Goal: Information Seeking & Learning: Learn about a topic

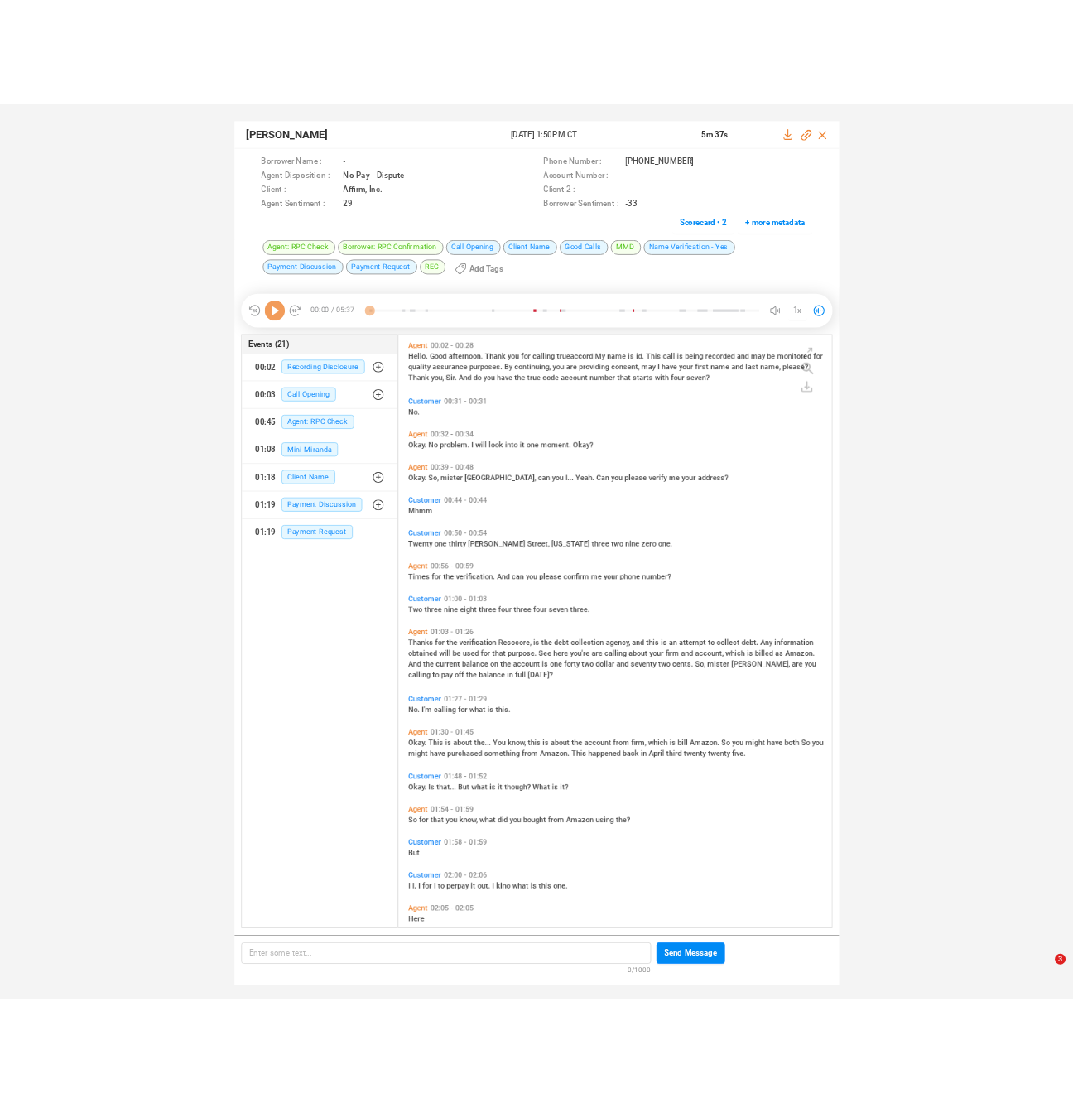
scroll to position [727, 526]
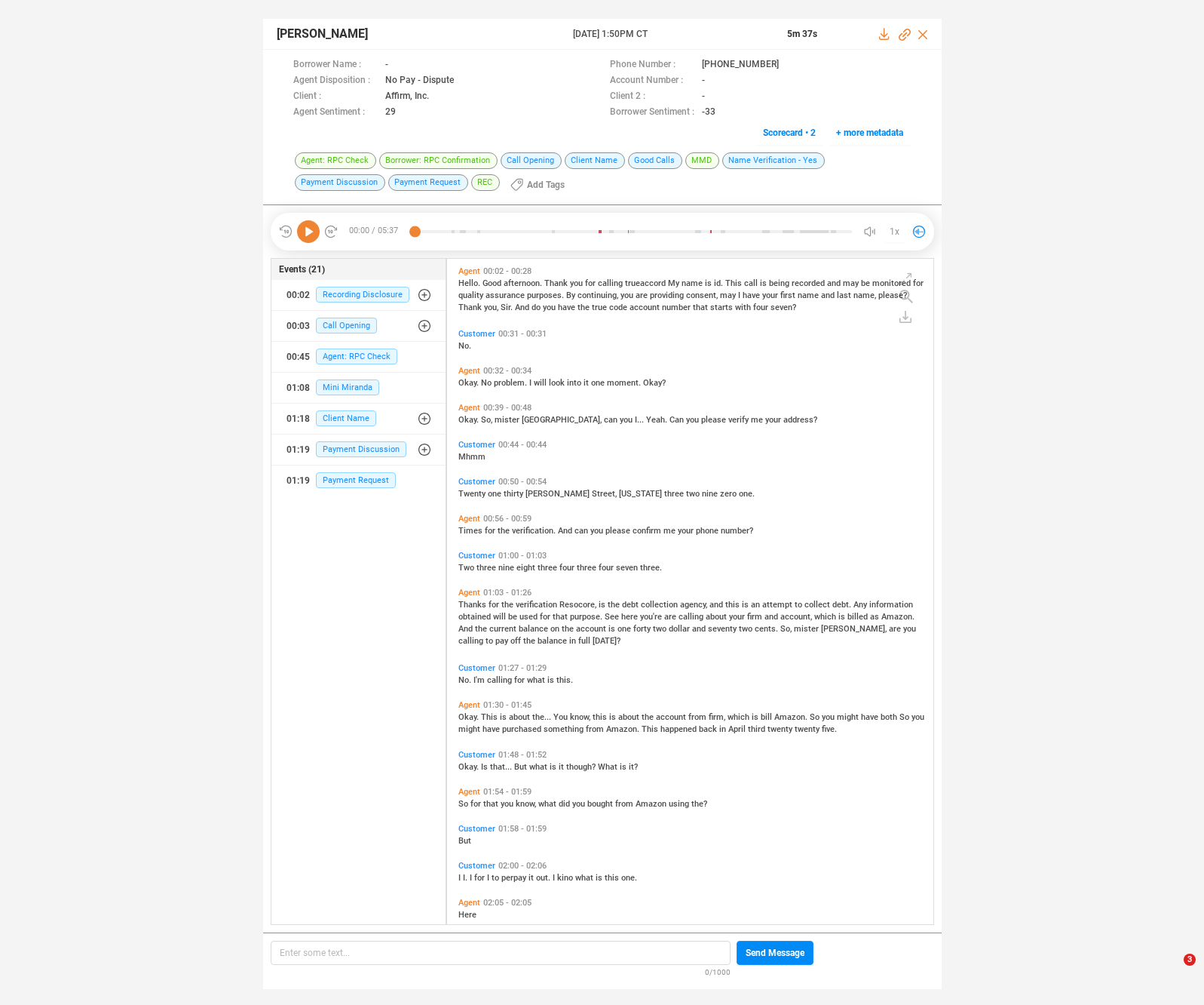
click at [309, 236] on icon at bounding box center [308, 231] width 23 height 23
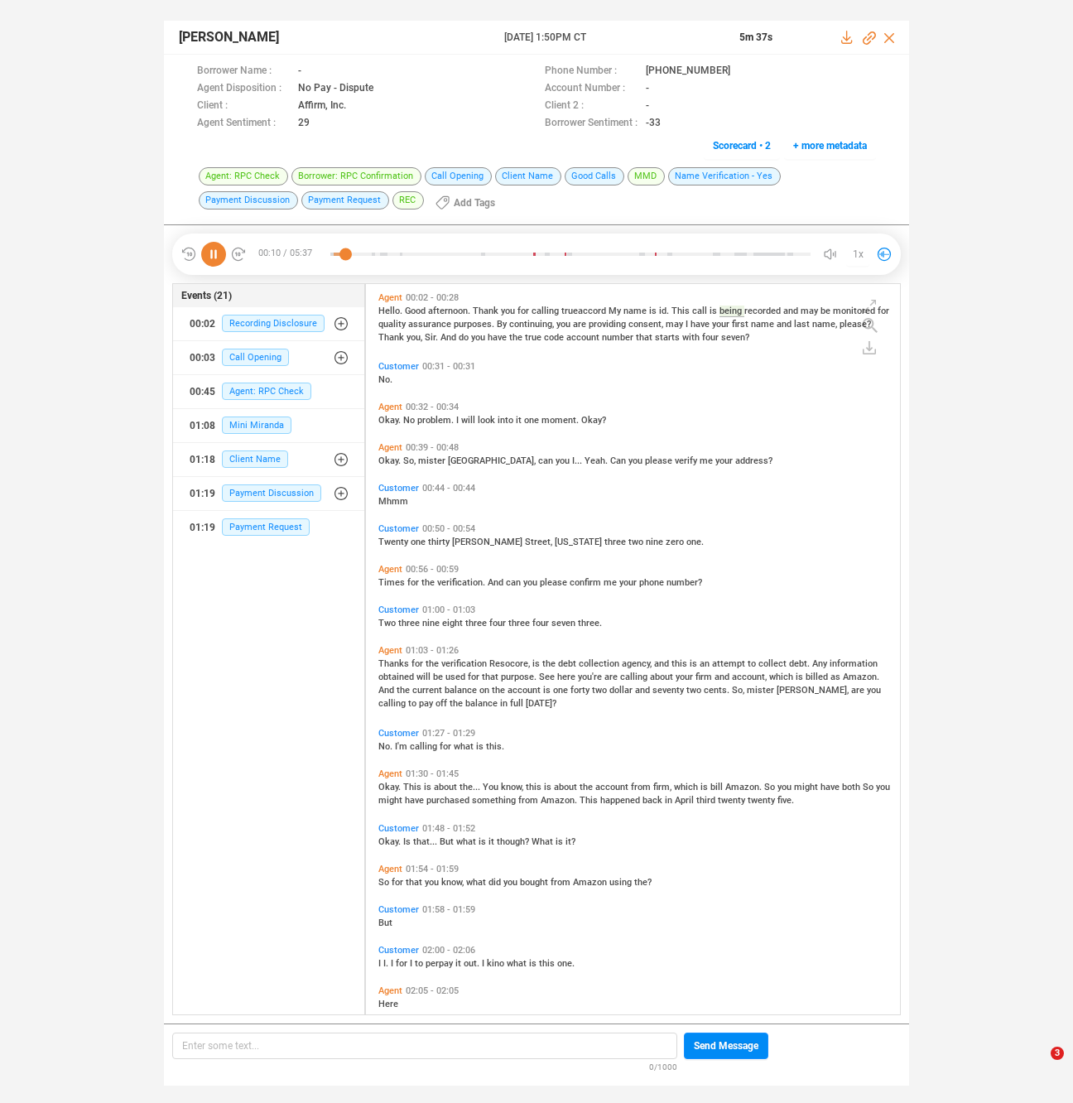
click at [148, 172] on div "Kaj Kajiina 30 May 2025 @ 1:50PM CT 5m 37s Borrower Name : - Phone Number : +12…" at bounding box center [536, 545] width 1073 height 1090
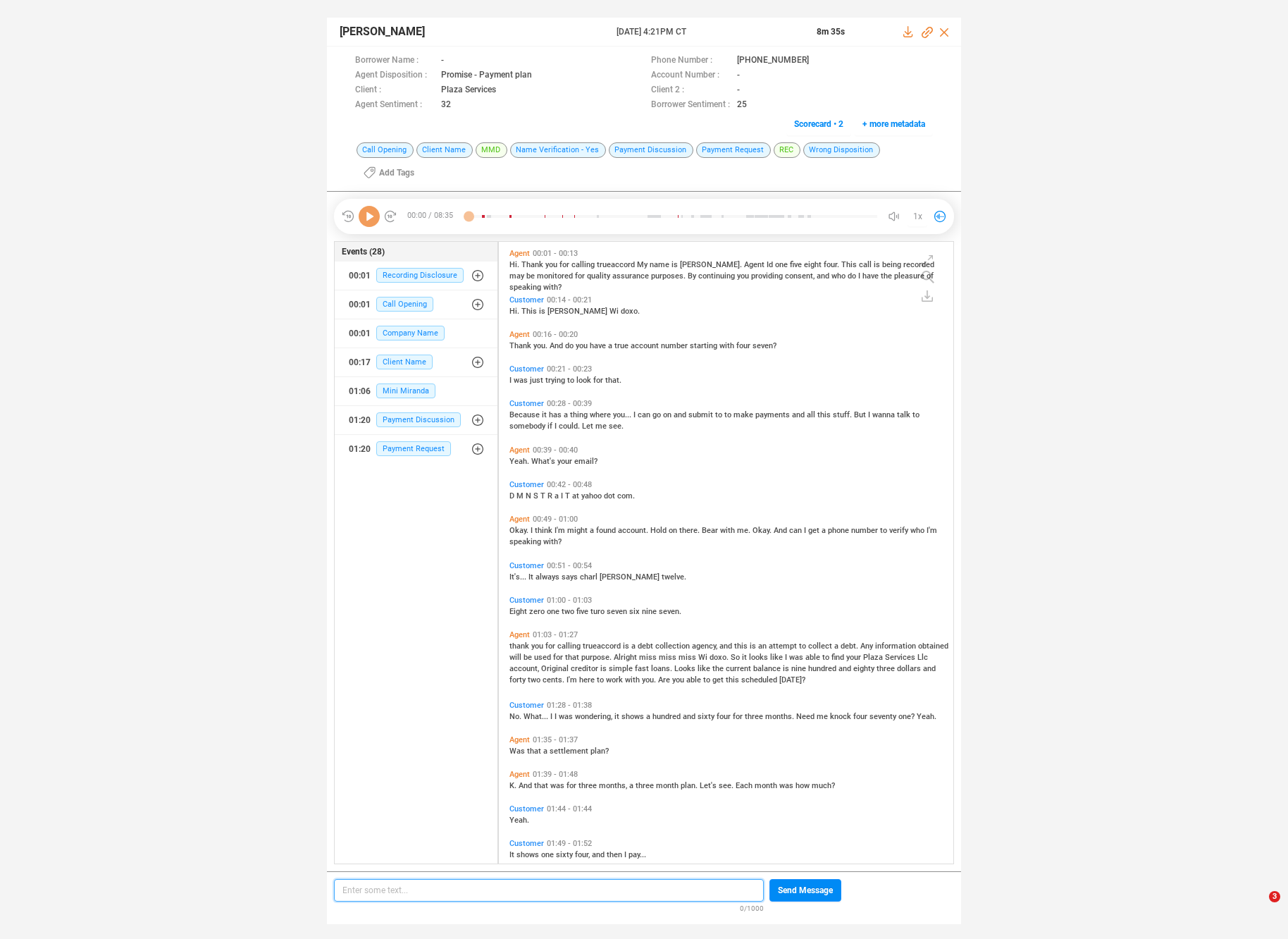
scroll to position [4, 8]
click at [369, 211] on icon at bounding box center [369, 216] width 21 height 21
click at [537, 275] on span "monitored" at bounding box center [556, 276] width 38 height 9
click at [612, 275] on span "assurance" at bounding box center [632, 276] width 39 height 9
click at [526, 341] on span "Thank" at bounding box center [522, 346] width 24 height 9
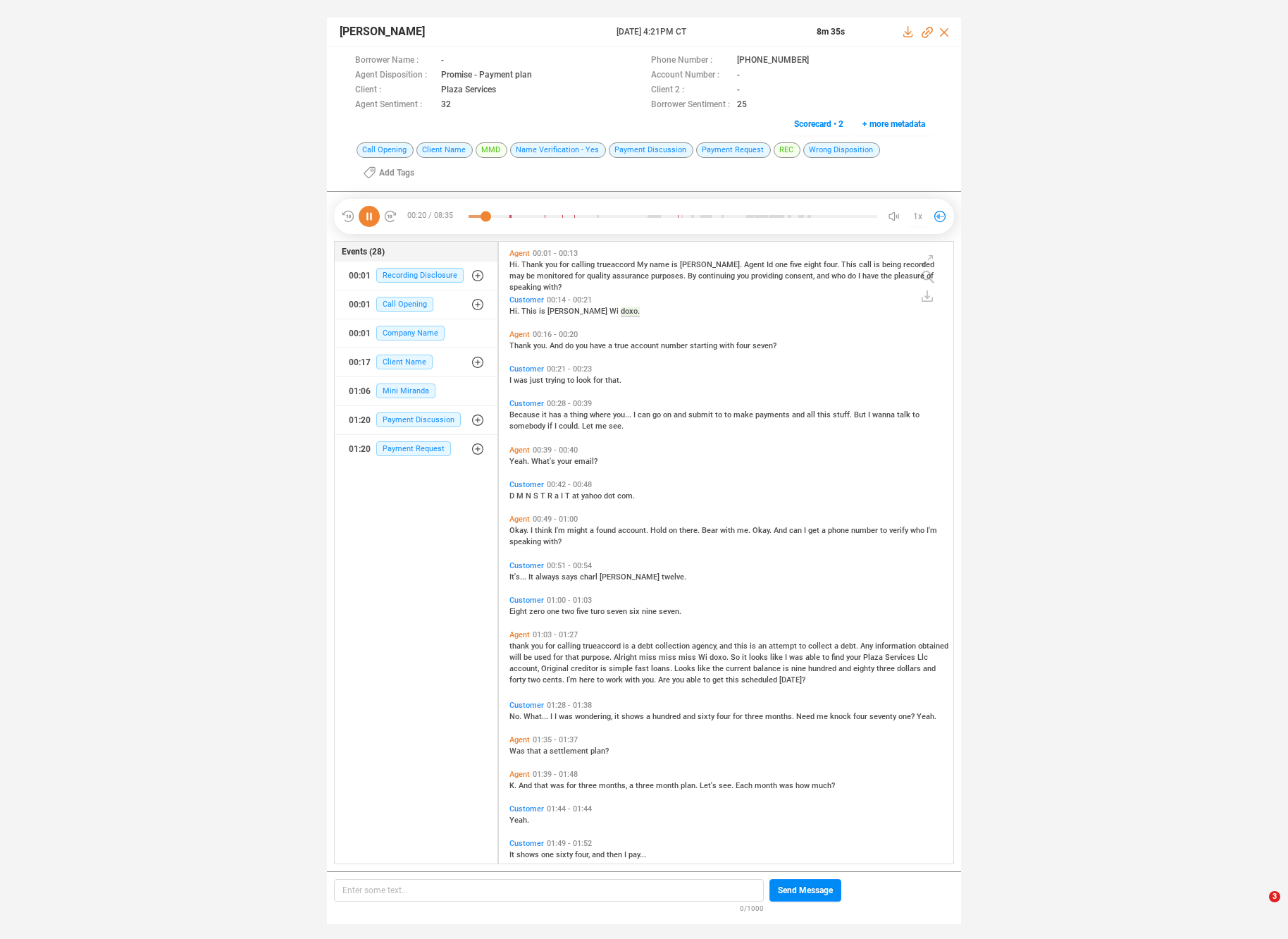
click at [524, 413] on span "Because" at bounding box center [526, 415] width 32 height 9
click at [541, 530] on span "think" at bounding box center [544, 530] width 20 height 9
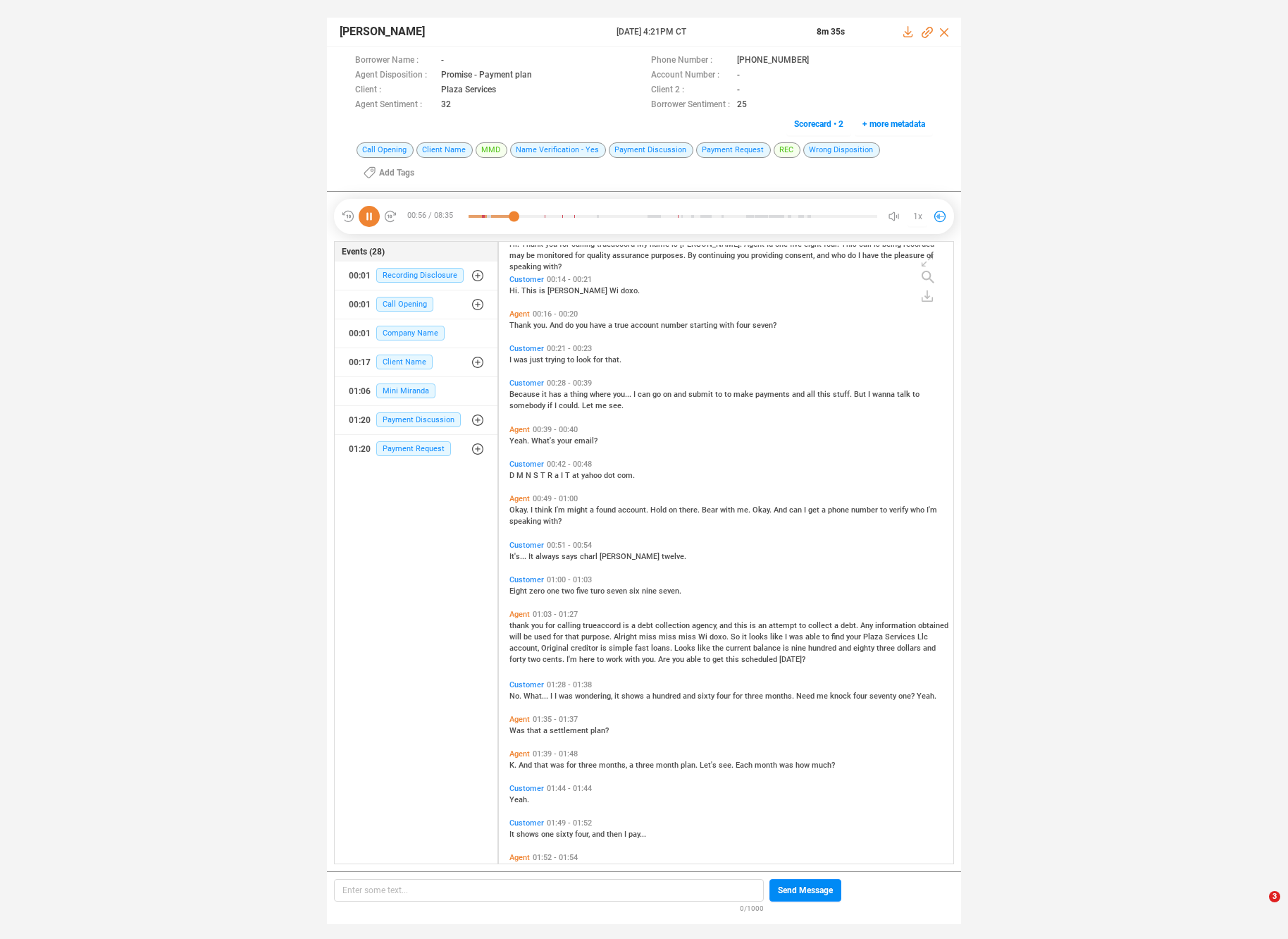
scroll to position [0, 0]
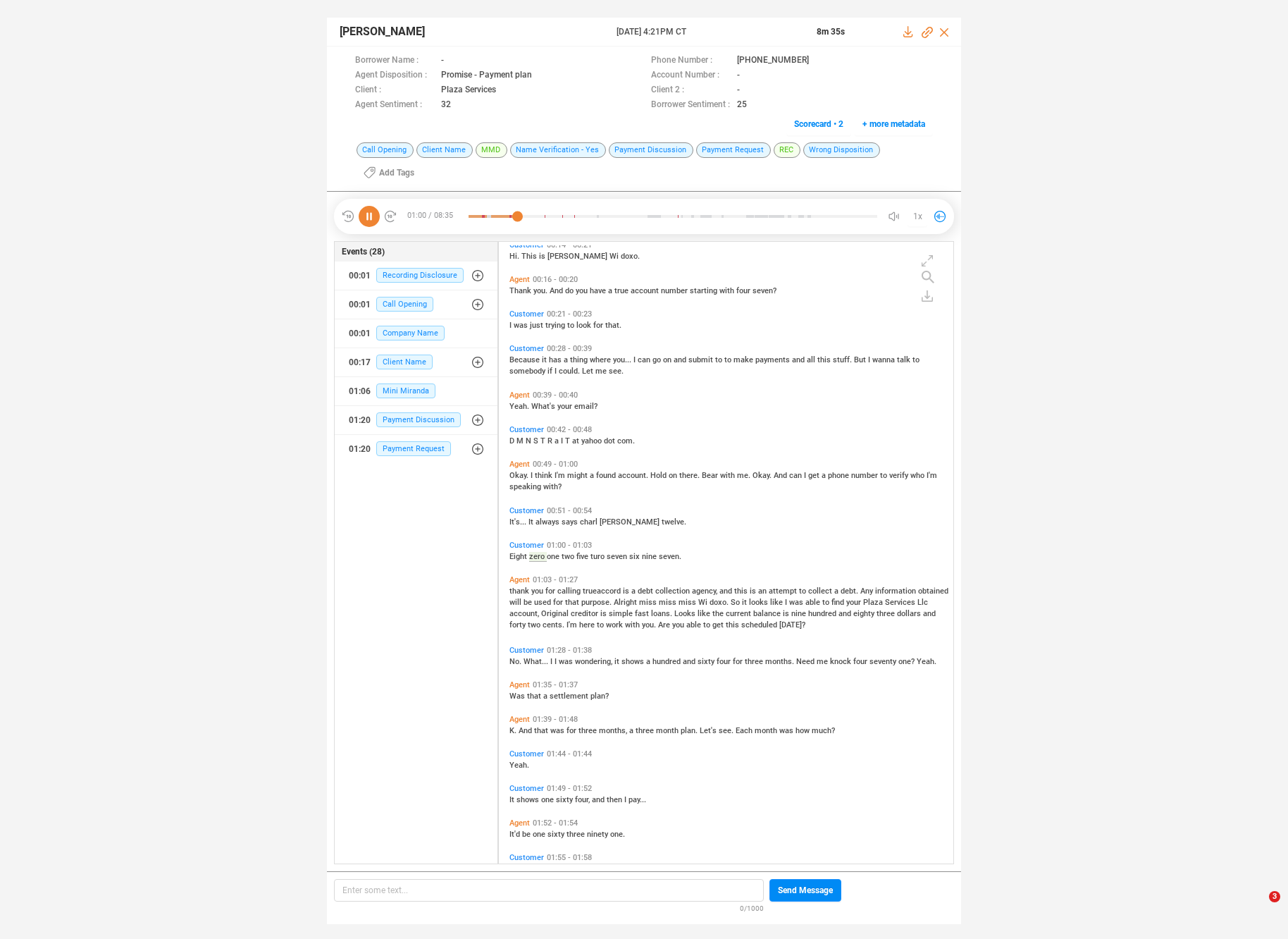
click at [522, 612] on span "account," at bounding box center [525, 613] width 31 height 9
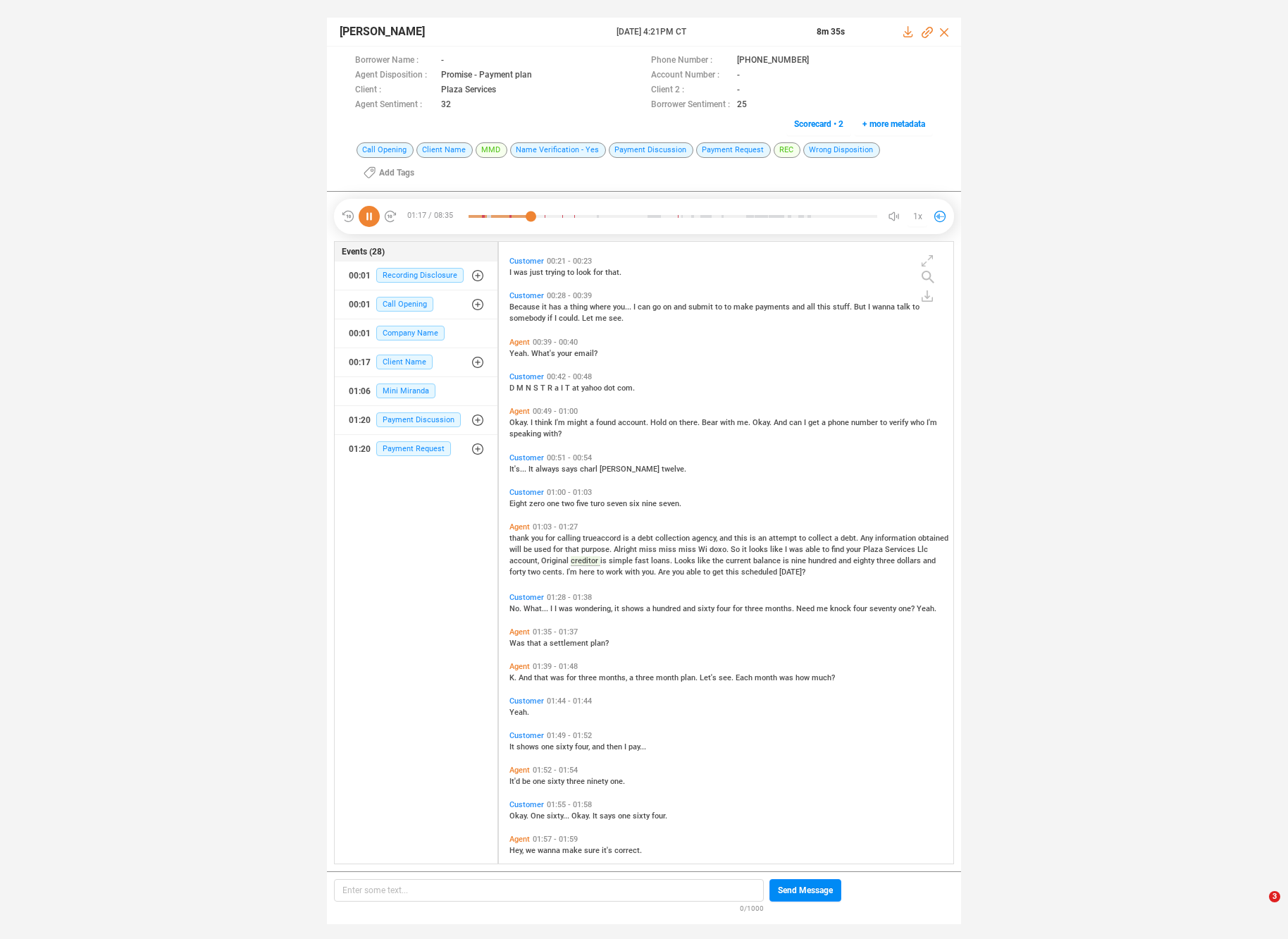
click at [583, 539] on span "trueaccord" at bounding box center [603, 538] width 40 height 9
click at [757, 550] on span "looks" at bounding box center [759, 549] width 21 height 9
click at [624, 559] on span "simple" at bounding box center [621, 560] width 26 height 9
click at [621, 570] on span "work" at bounding box center [615, 571] width 19 height 9
click at [568, 609] on span "was" at bounding box center [567, 609] width 16 height 9
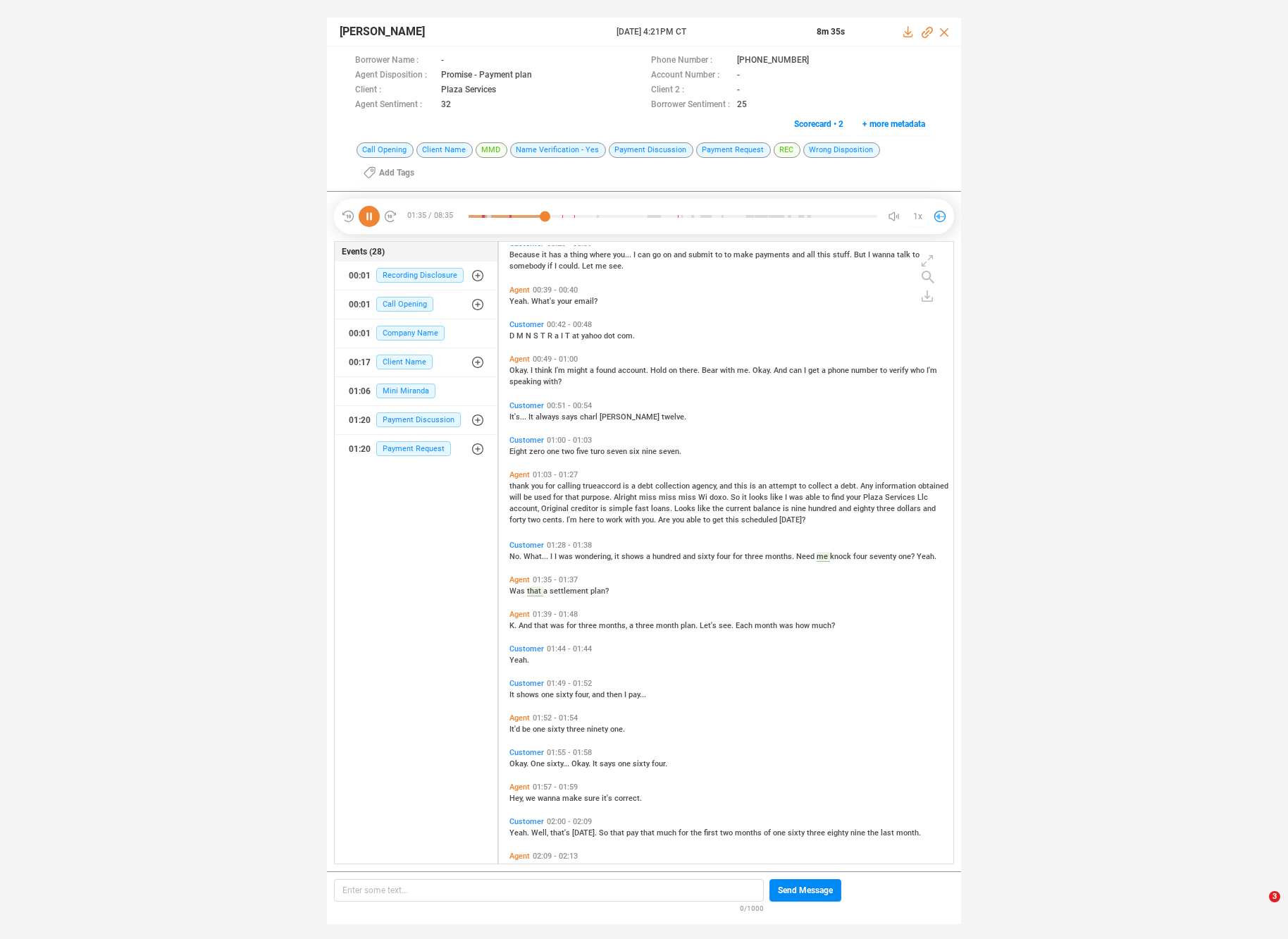
scroll to position [195, 0]
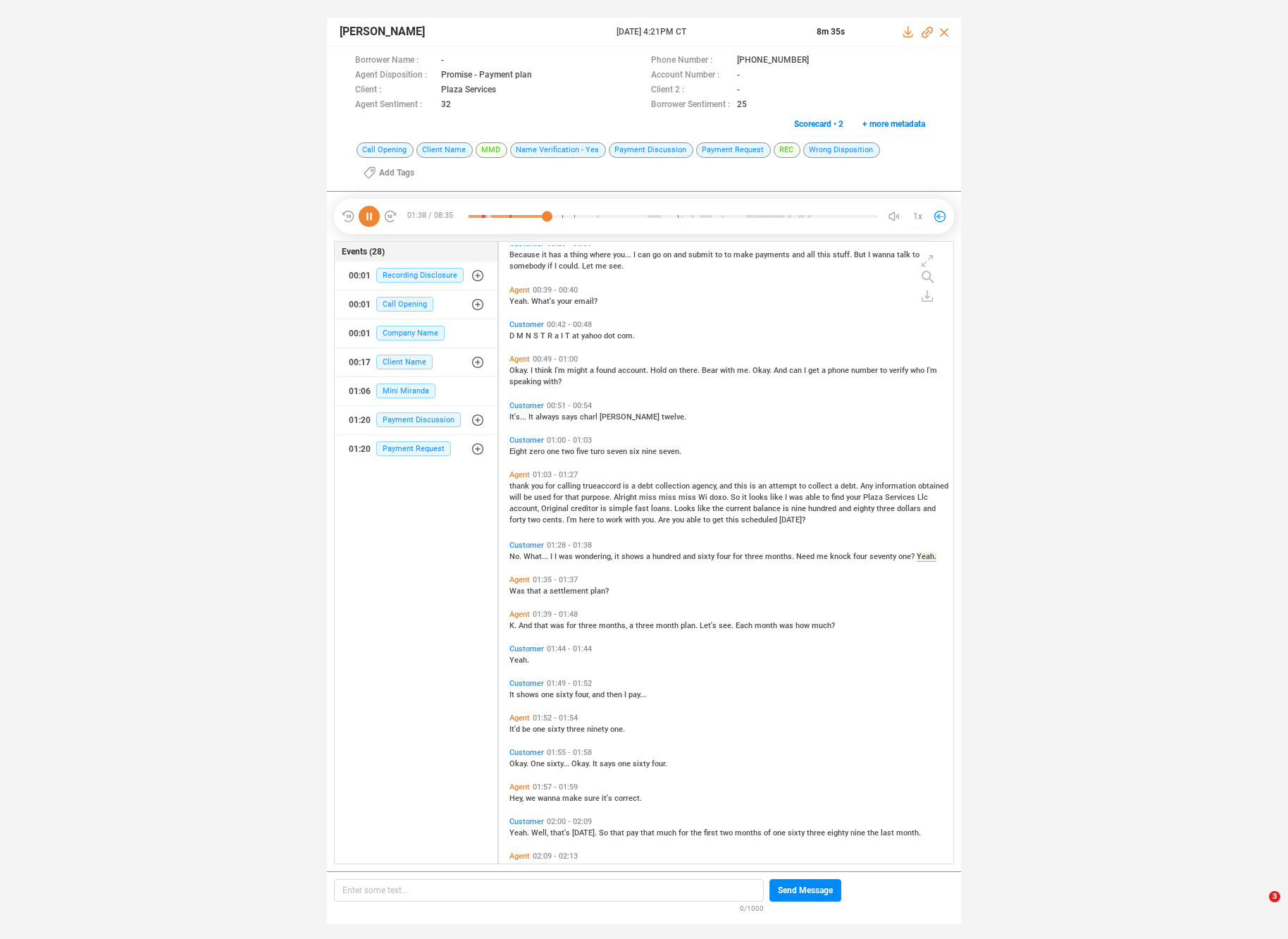
click at [535, 621] on span "that" at bounding box center [542, 625] width 16 height 9
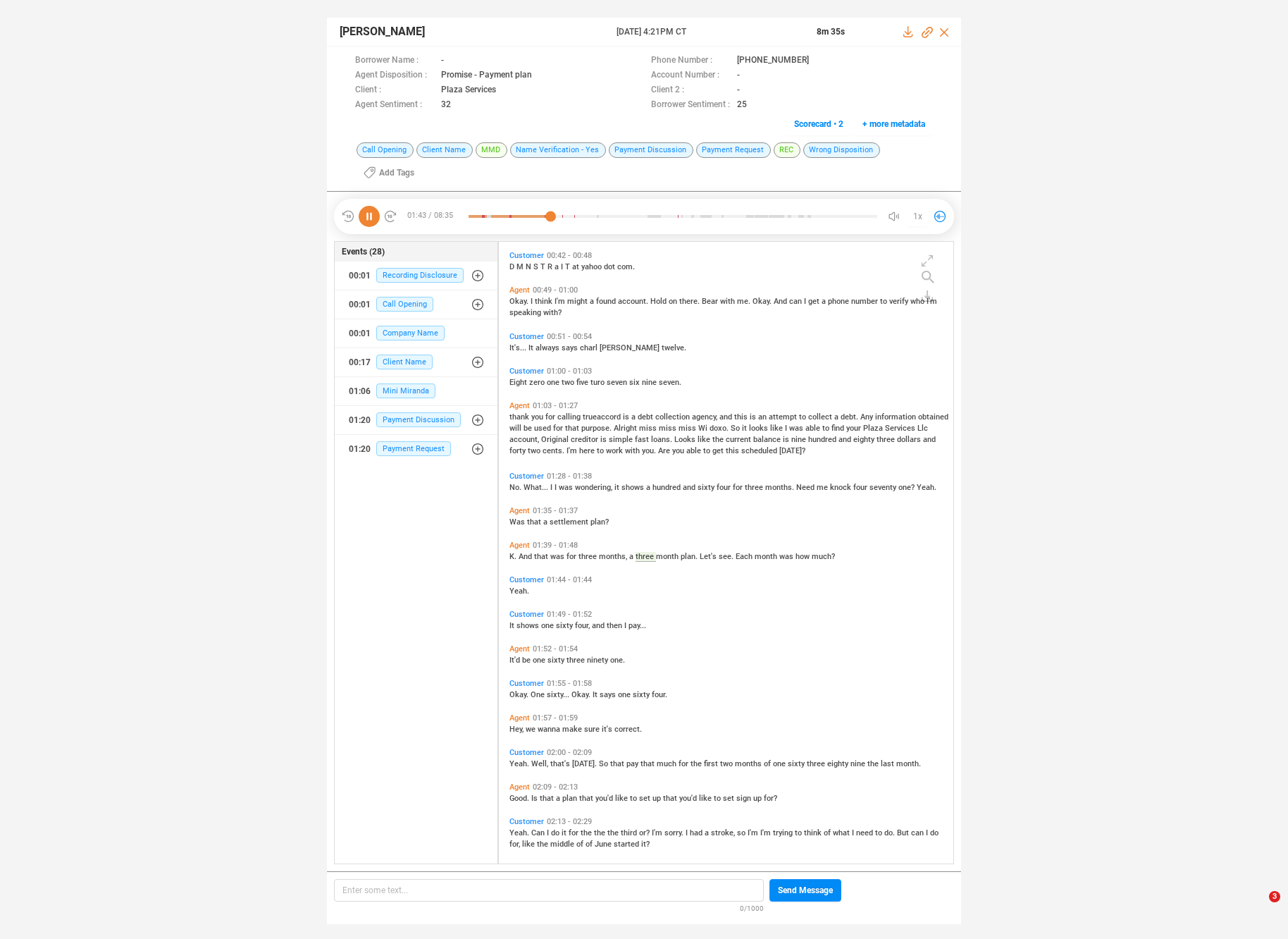
click at [524, 656] on span "be" at bounding box center [528, 660] width 10 height 9
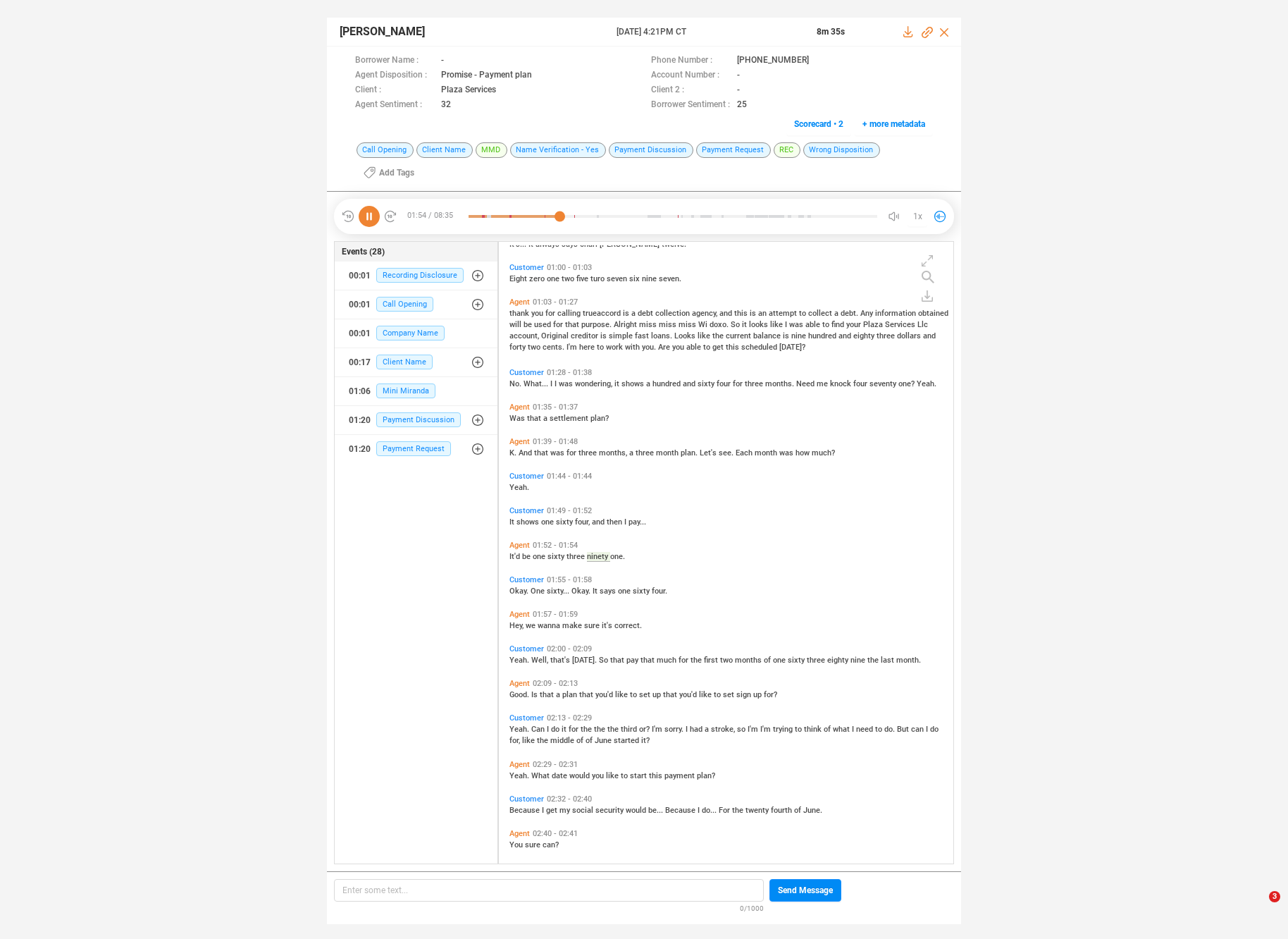
click at [558, 661] on span "that's" at bounding box center [562, 660] width 22 height 9
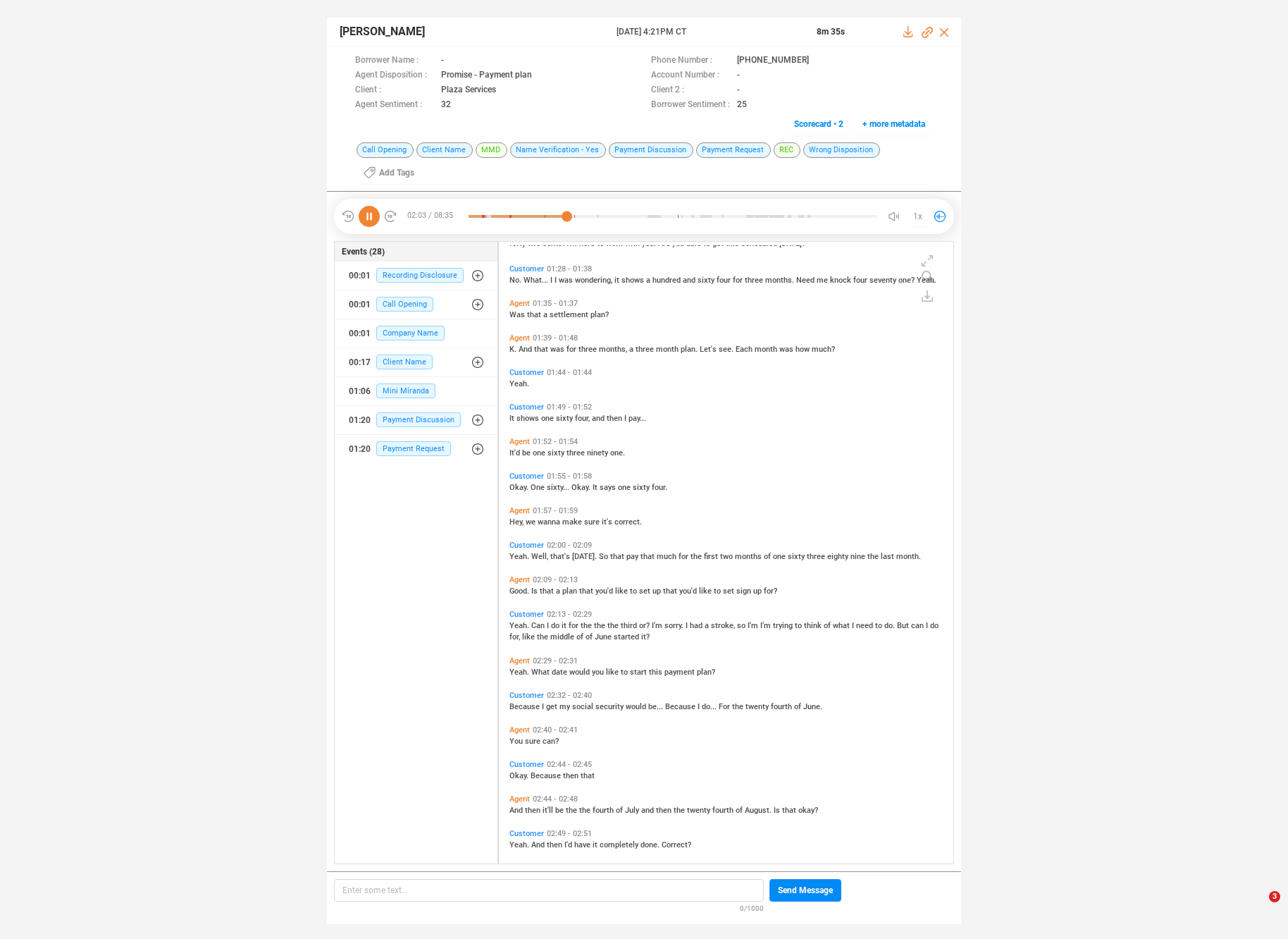
click at [554, 673] on span "date" at bounding box center [560, 672] width 18 height 9
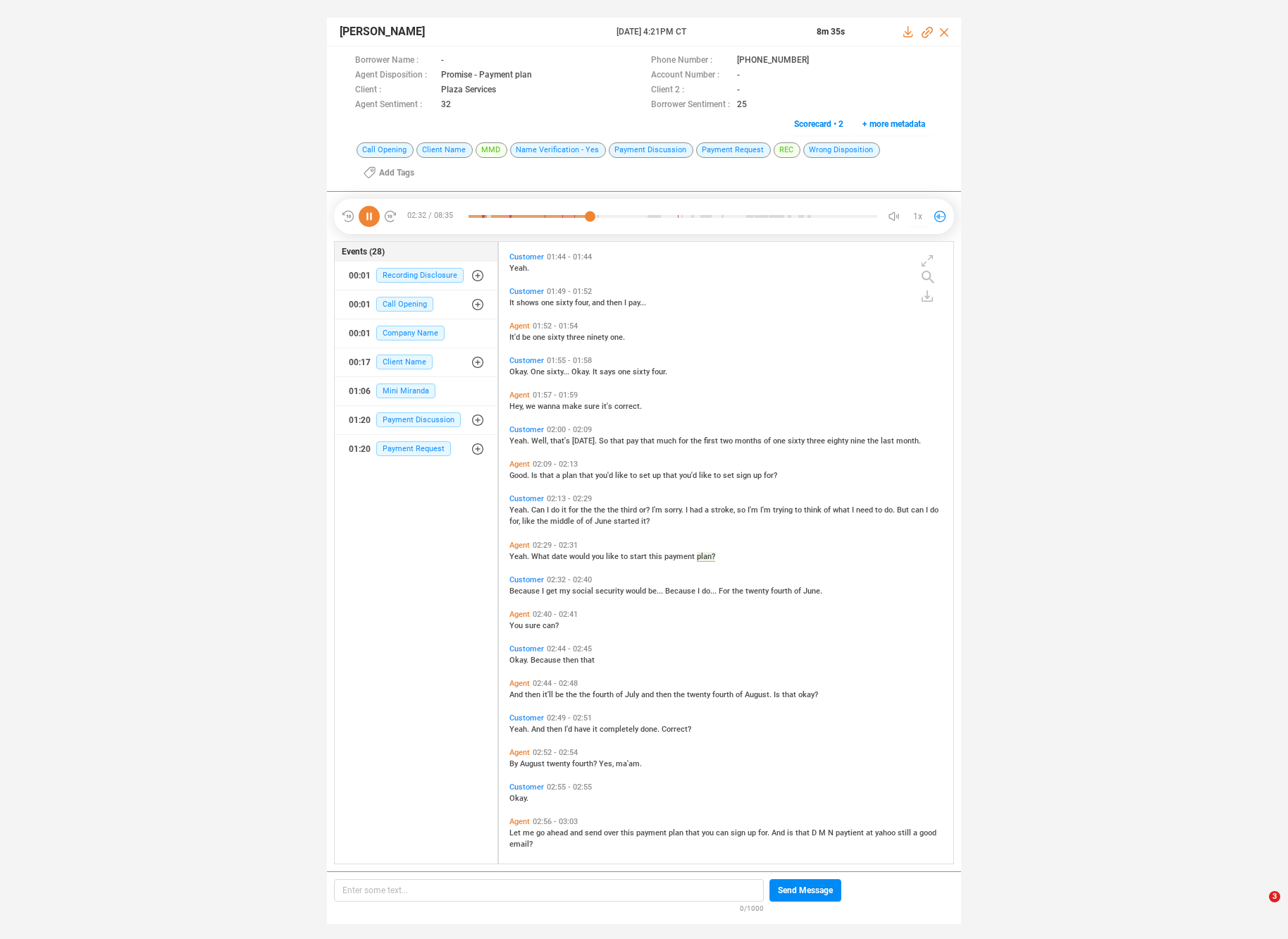
click at [558, 694] on span "be" at bounding box center [560, 695] width 10 height 9
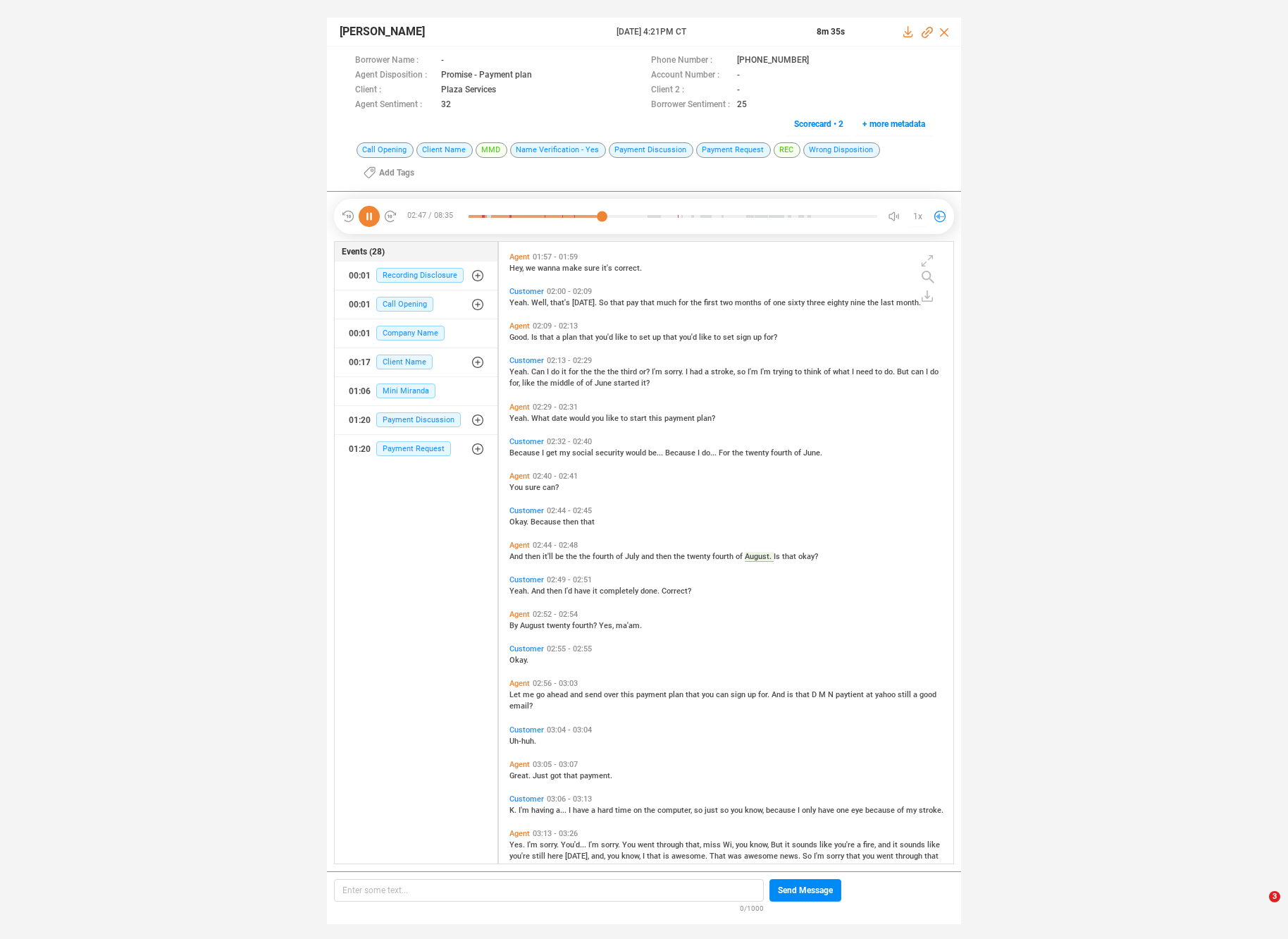
click at [552, 690] on span "ahead" at bounding box center [558, 695] width 23 height 9
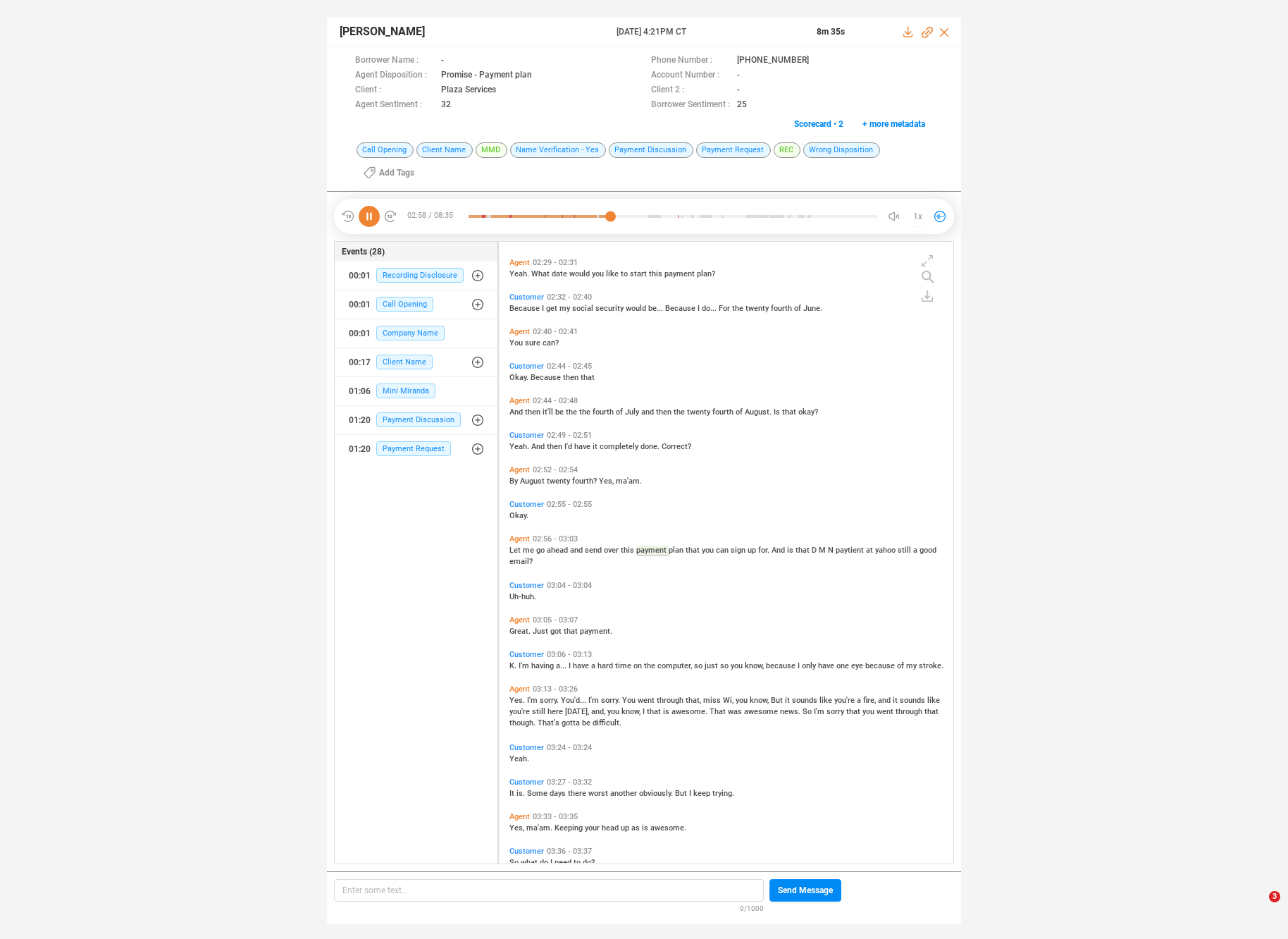
click at [547, 700] on span "sorry." at bounding box center [550, 700] width 21 height 9
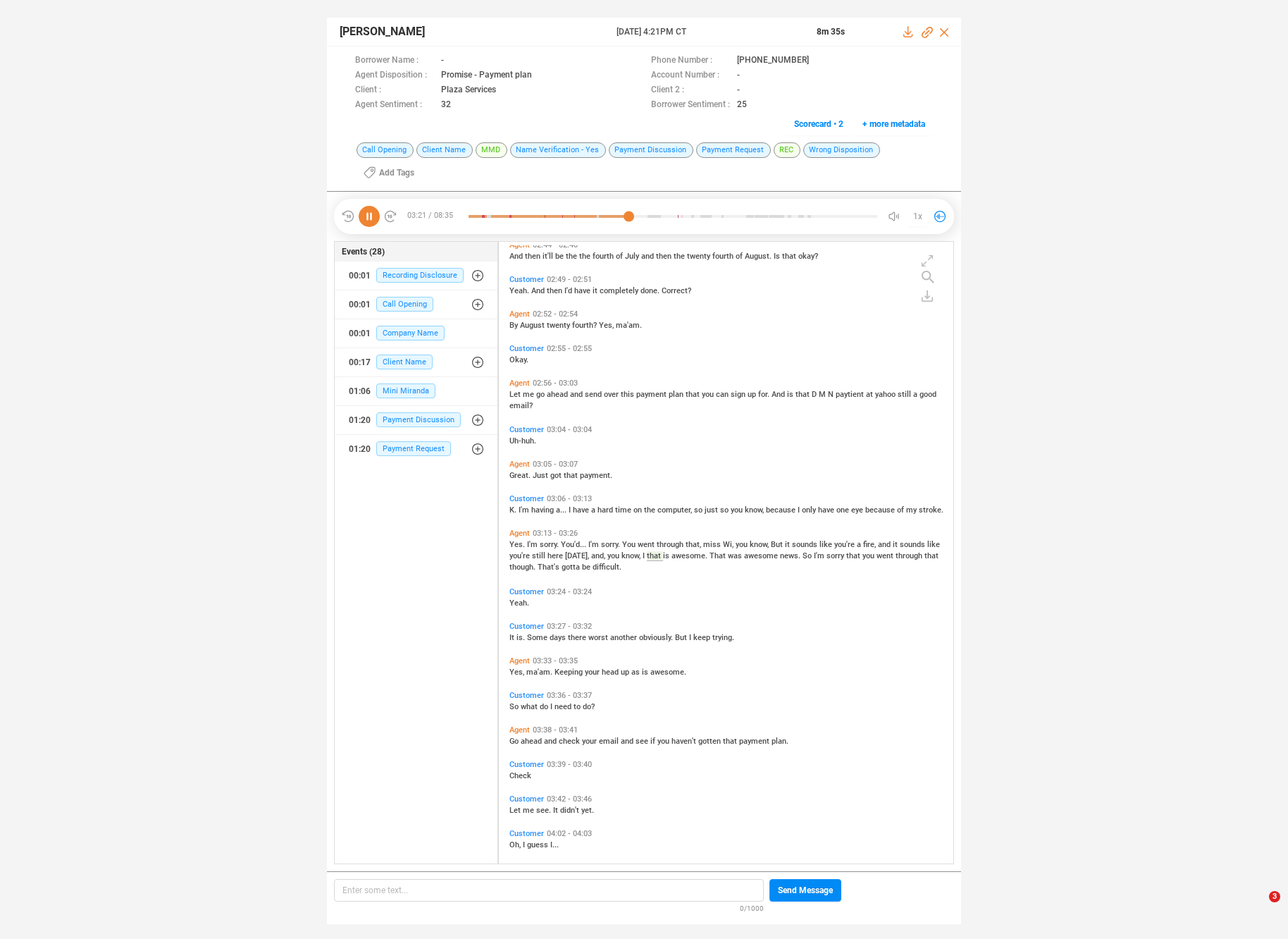
click at [728, 551] on span "was" at bounding box center [736, 555] width 16 height 9
click at [556, 634] on span "days" at bounding box center [559, 637] width 19 height 9
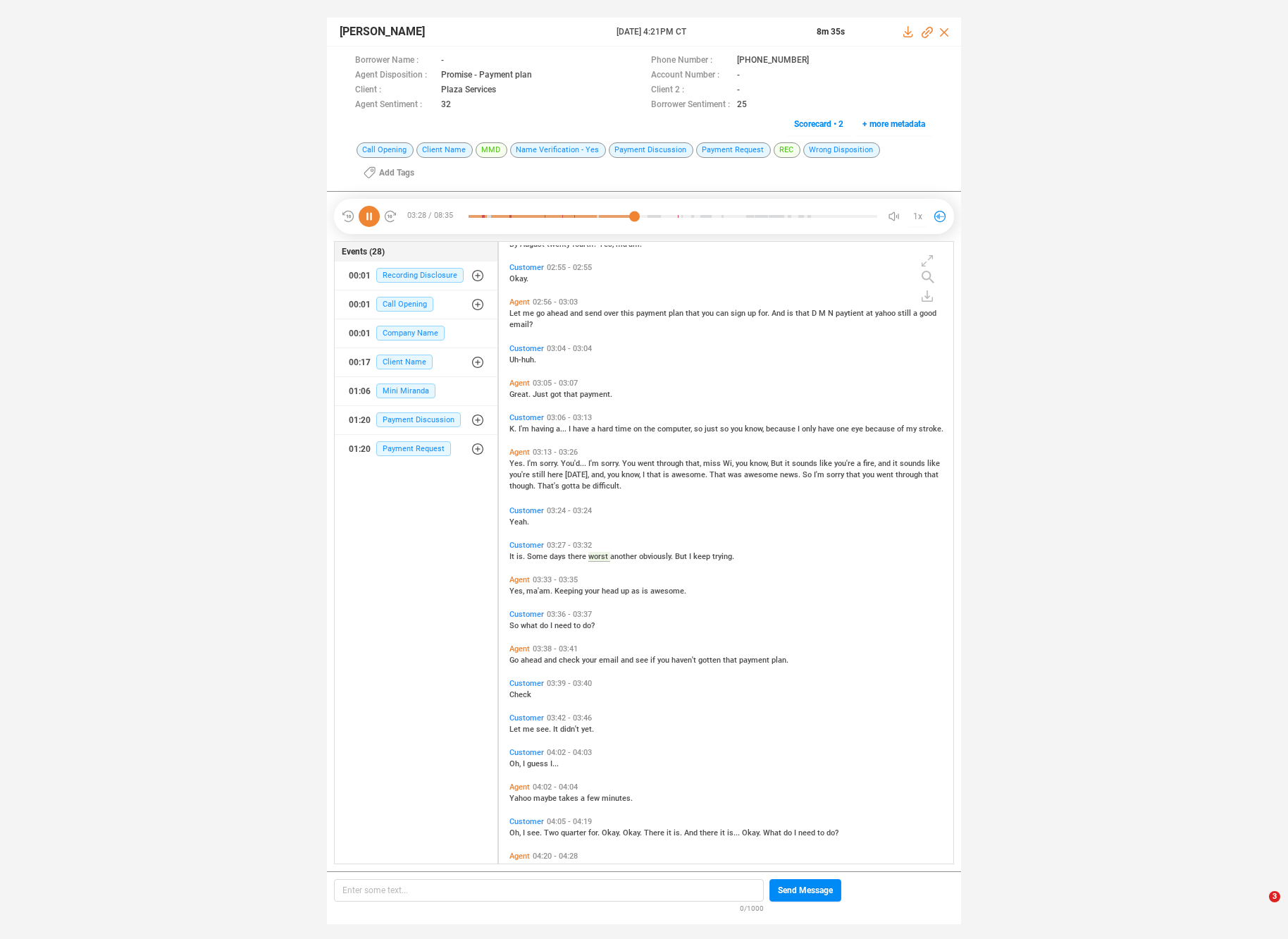
click at [554, 660] on span "and" at bounding box center [551, 660] width 14 height 9
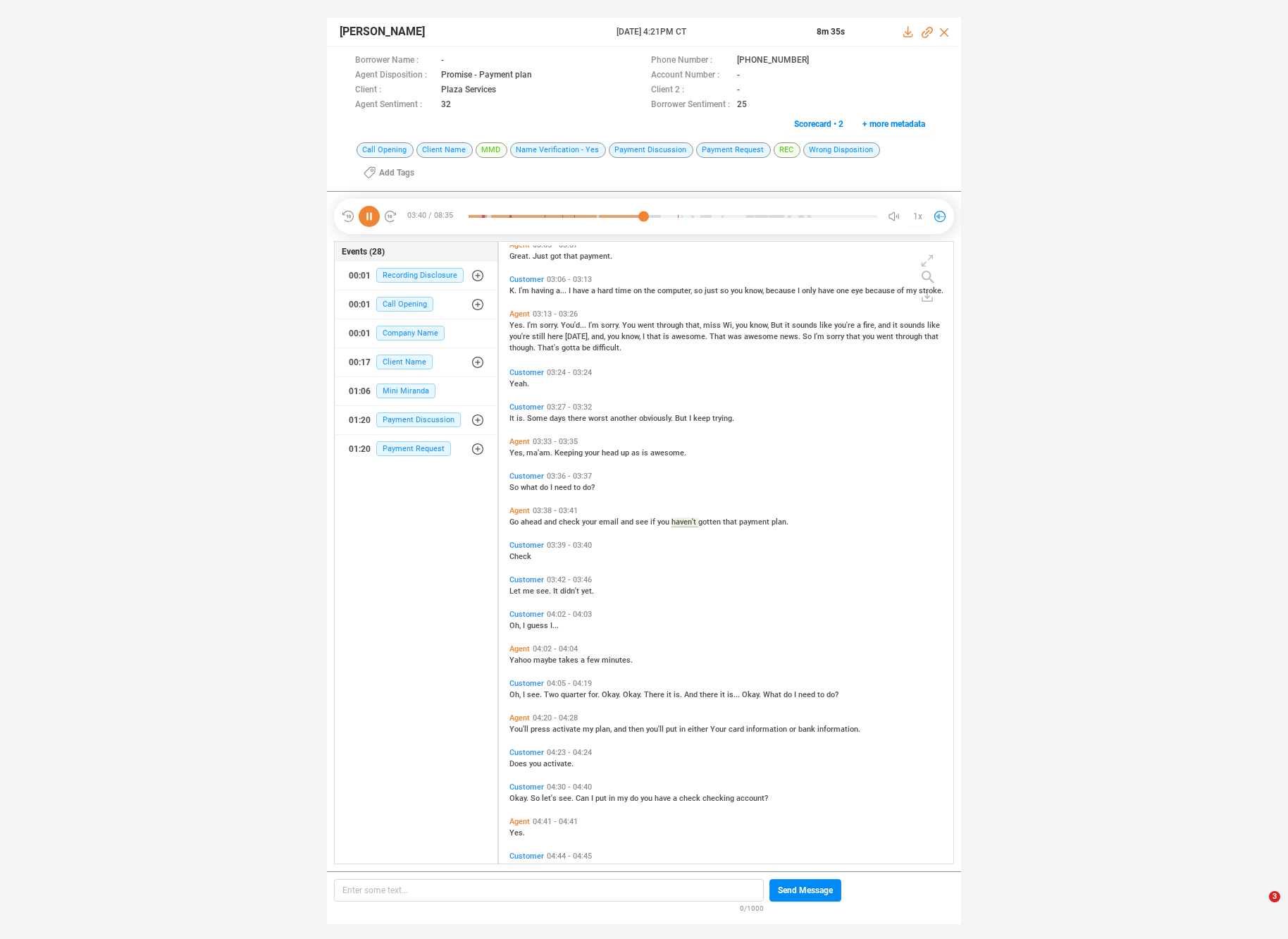
scroll to position [1175, 0]
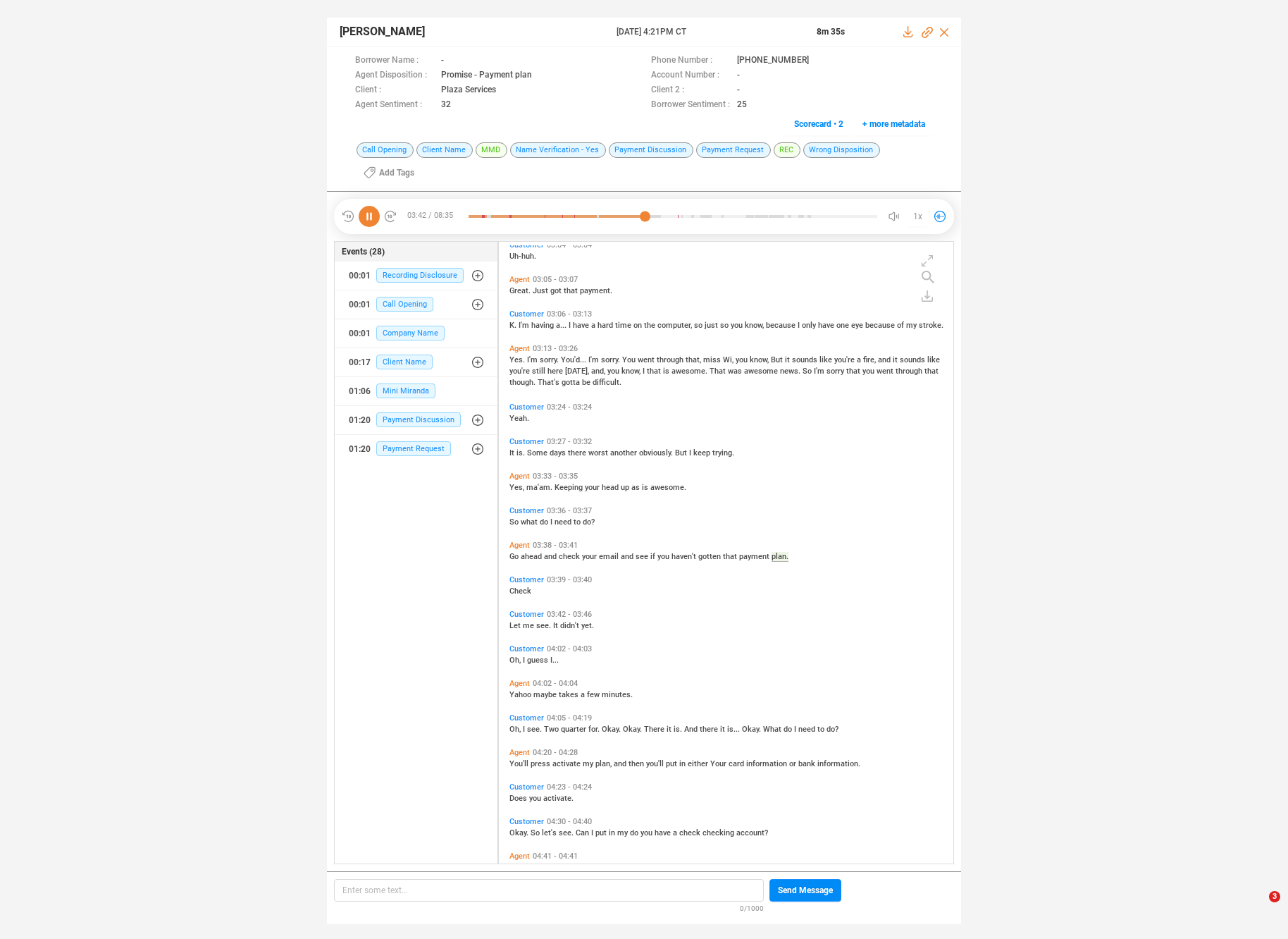
click at [553, 725] on div "Agent 02:52 - 02:54 By August twenty fourth? Yes, ma'am. Customer 02:55 - 02:55…" at bounding box center [730, 415] width 448 height 2690
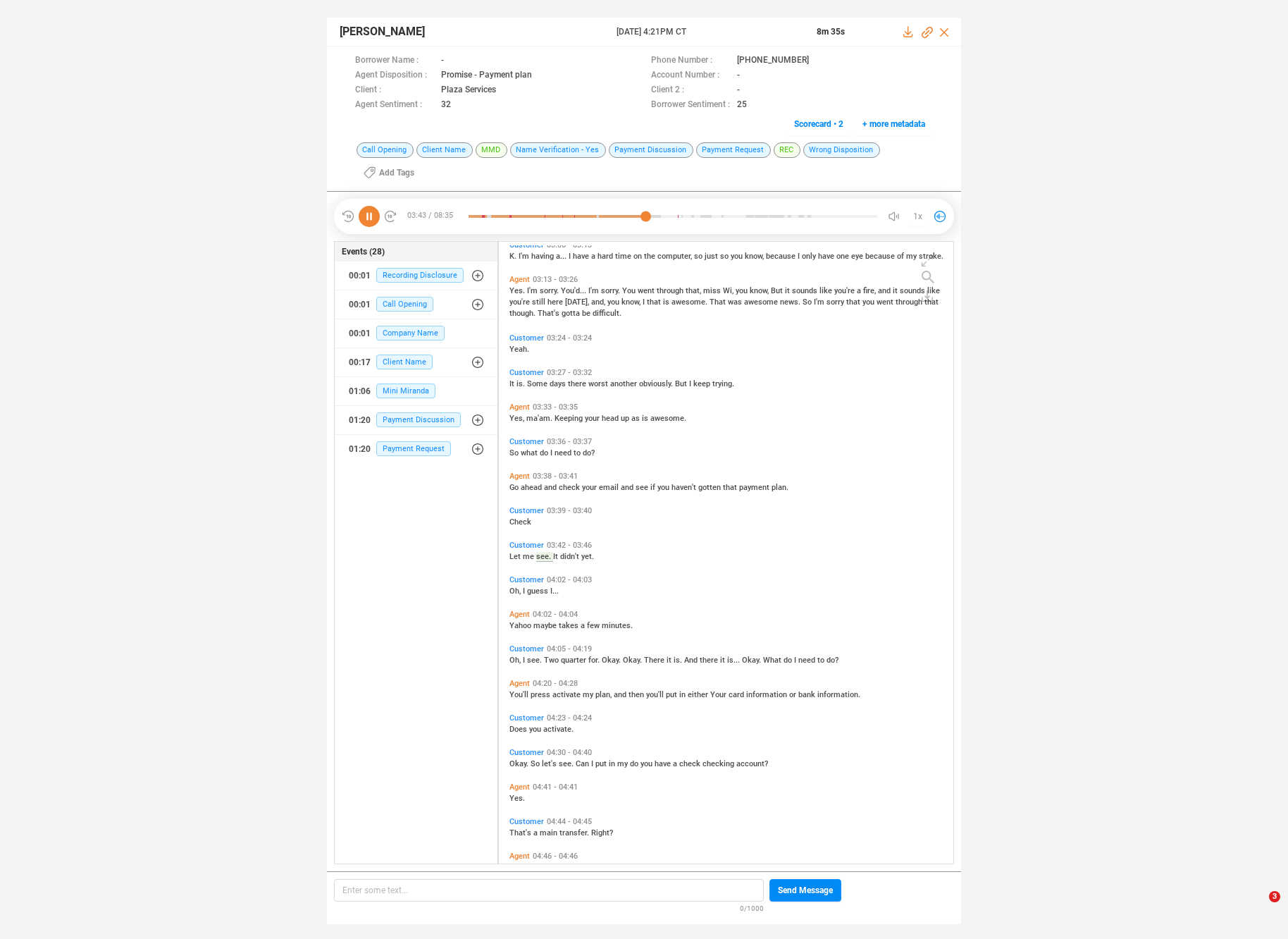
click at [554, 690] on span "activate" at bounding box center [568, 695] width 31 height 9
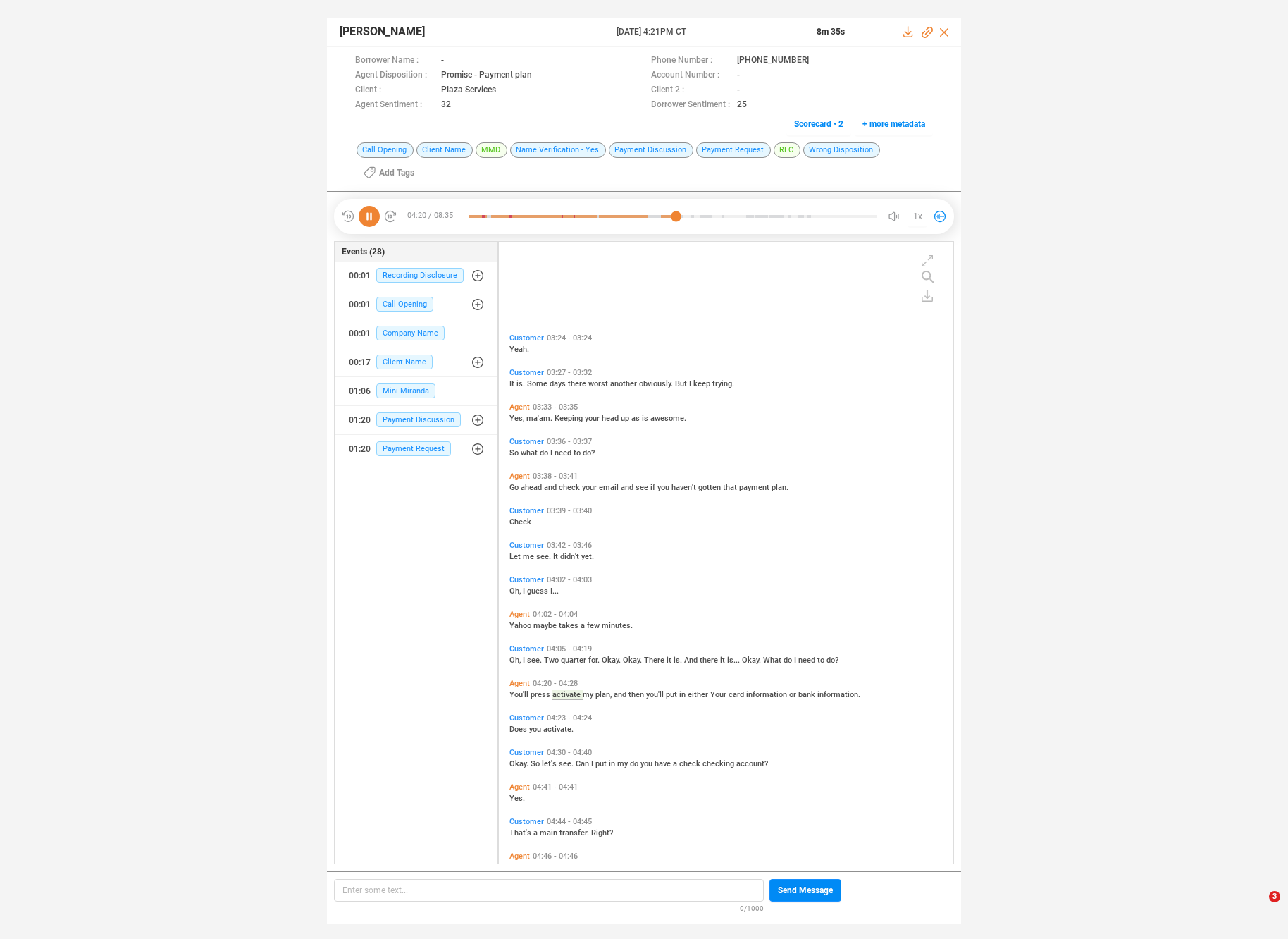
scroll to position [1383, 0]
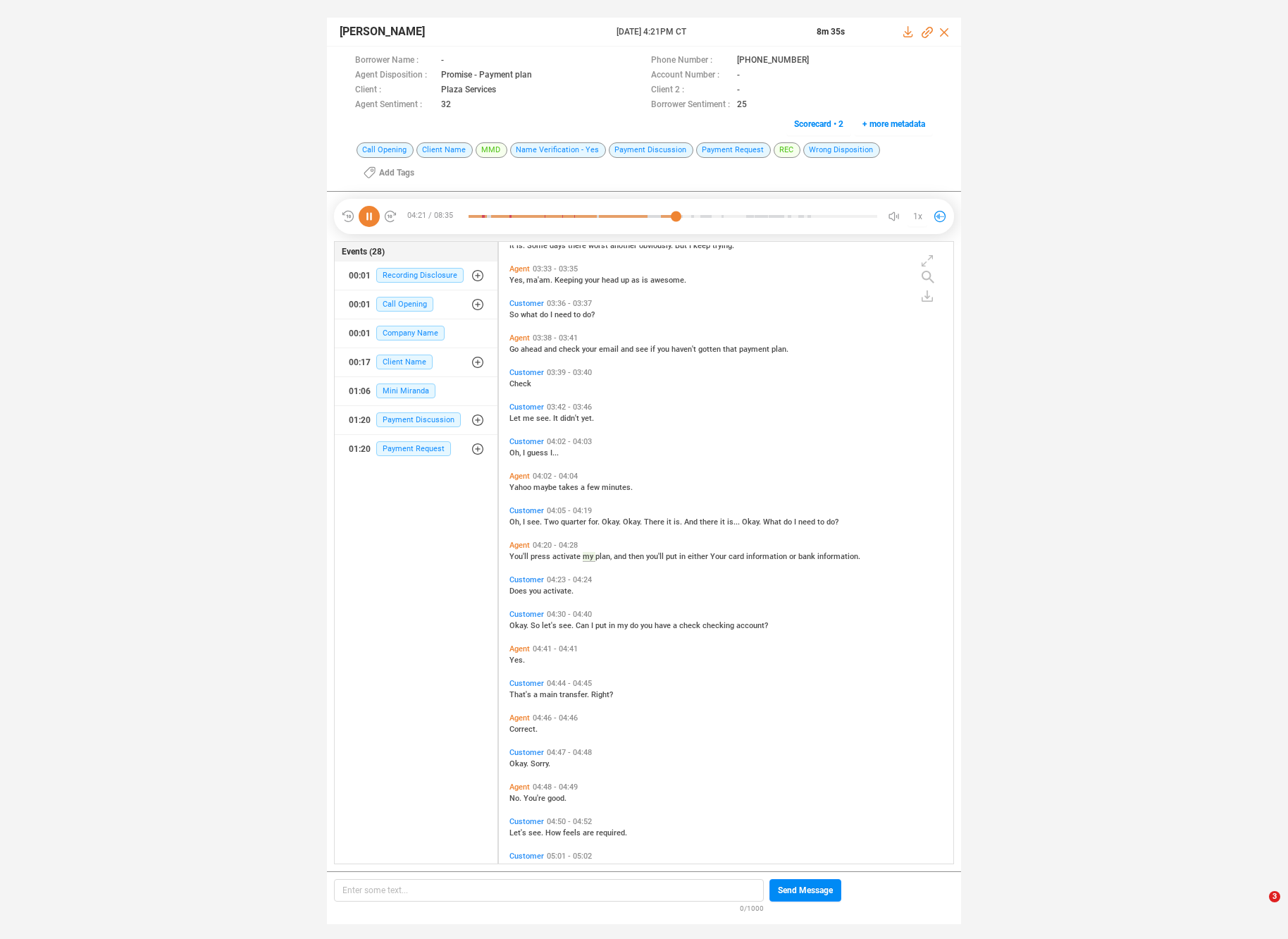
click at [558, 698] on div "Customer 04:44 - 04:45 That's a main transfer. Right?" at bounding box center [730, 689] width 448 height 27
click at [570, 692] on span "transfer." at bounding box center [575, 695] width 31 height 9
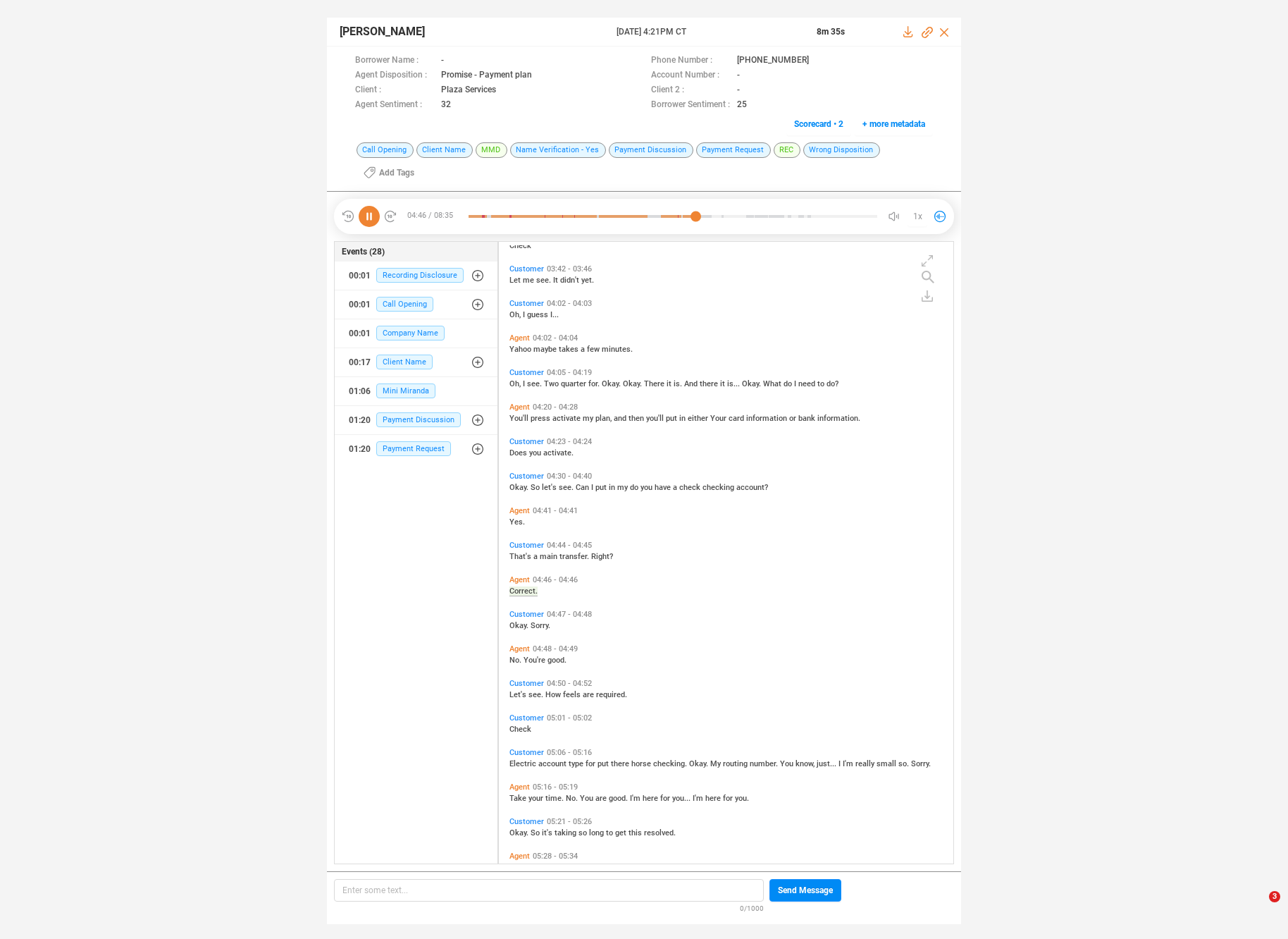
scroll to position [1555, 0]
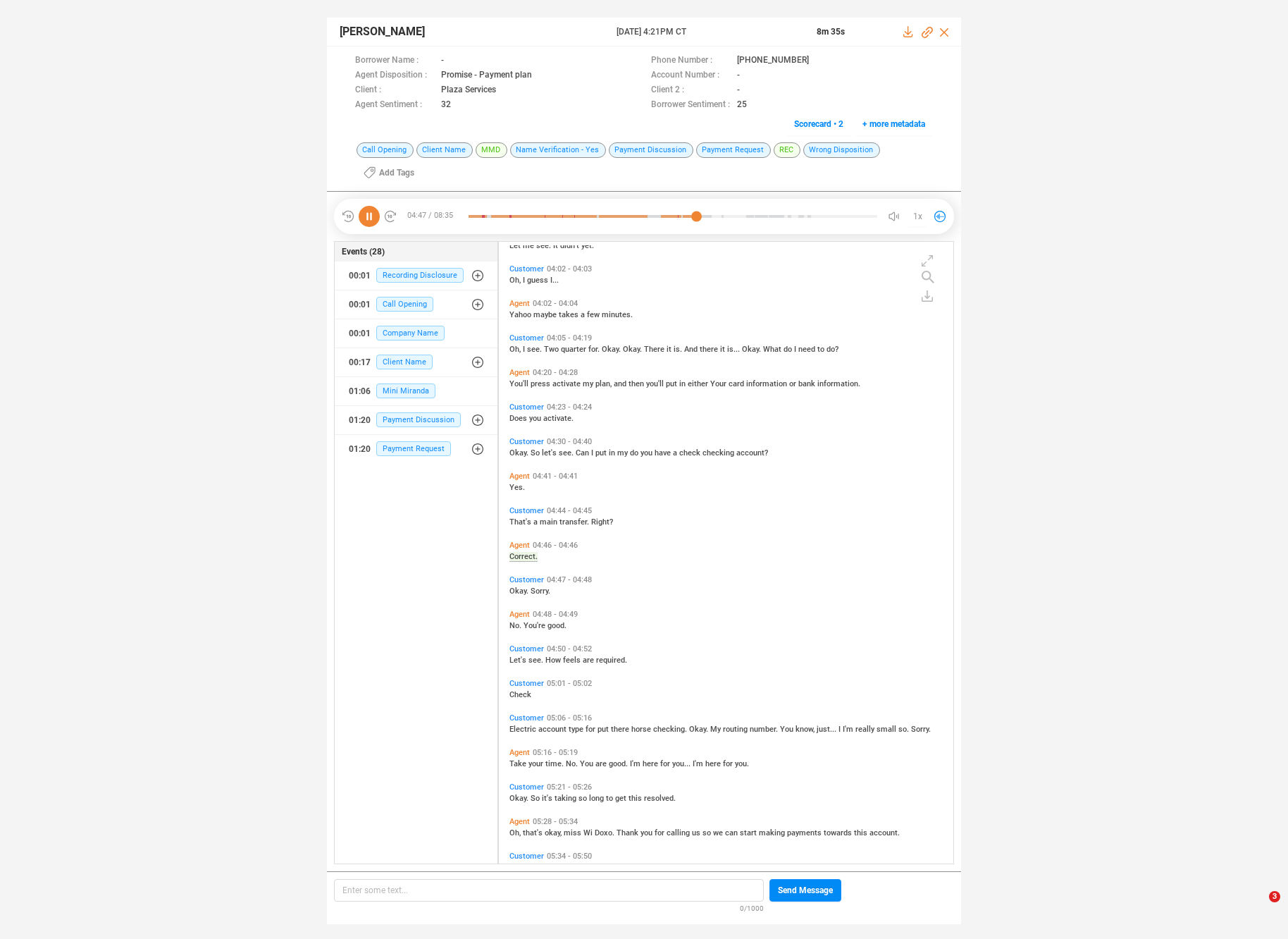
click at [564, 732] on div "Customer 03:39 - 03:40 Check Customer 03:42 - 03:46 Let me see. It didn't yet. …" at bounding box center [730, 103] width 448 height 2825
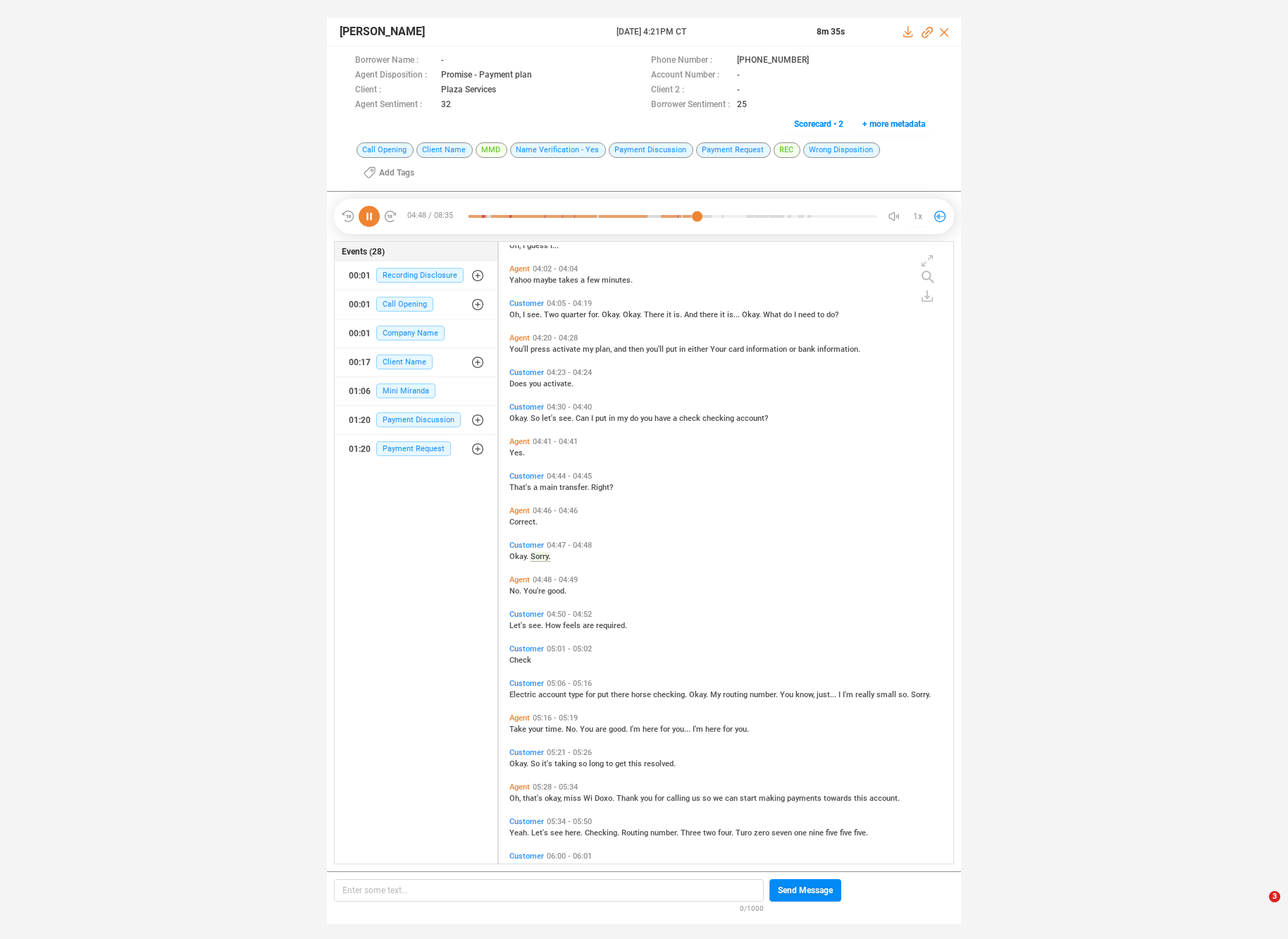
click at [558, 797] on div "Customer 03:42 - 03:46 Let me see. It didn't yet. Customer 04:02 - 04:03 Oh, I …" at bounding box center [730, 74] width 448 height 2837
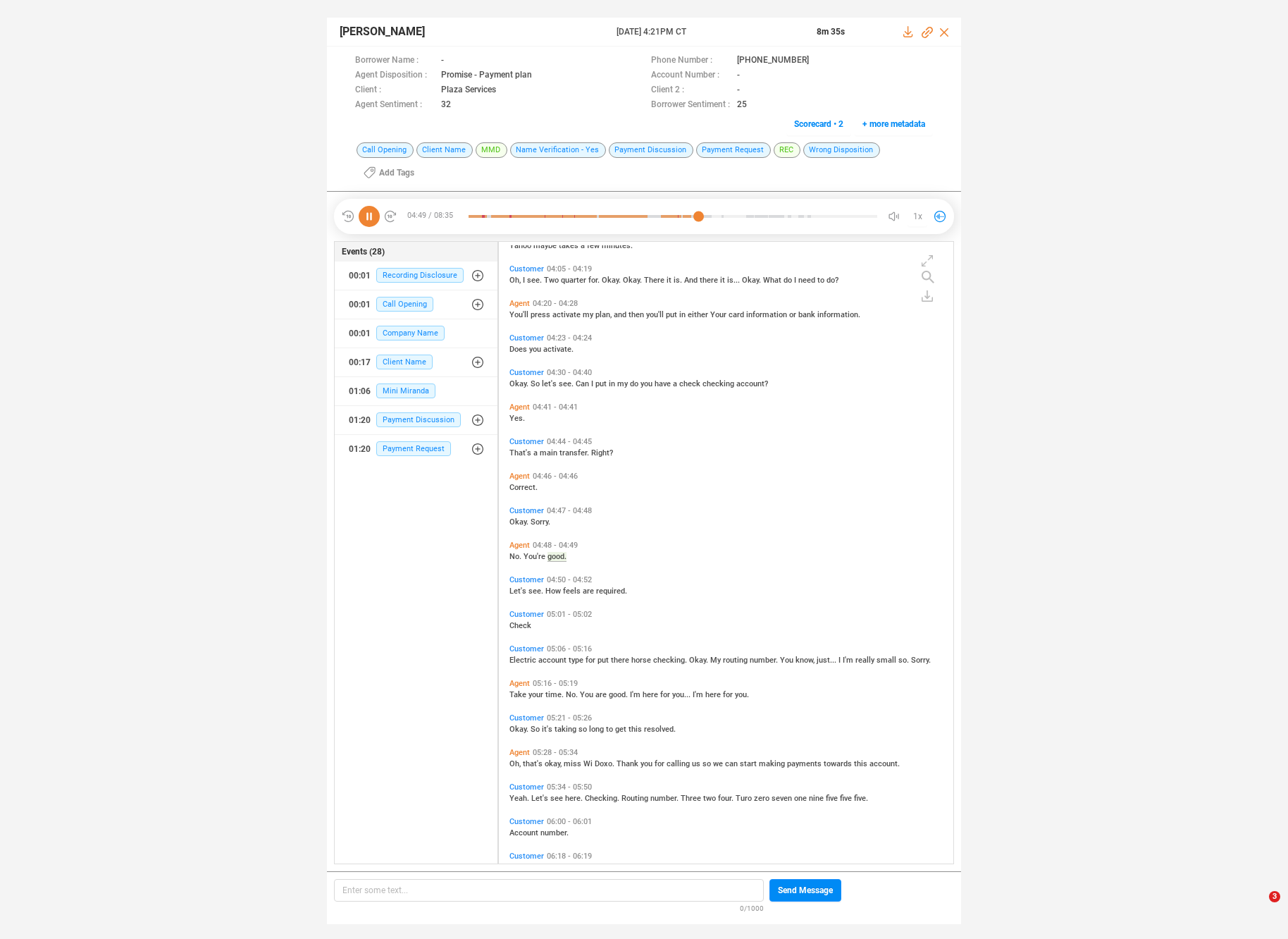
click at [558, 795] on span "see" at bounding box center [558, 798] width 14 height 9
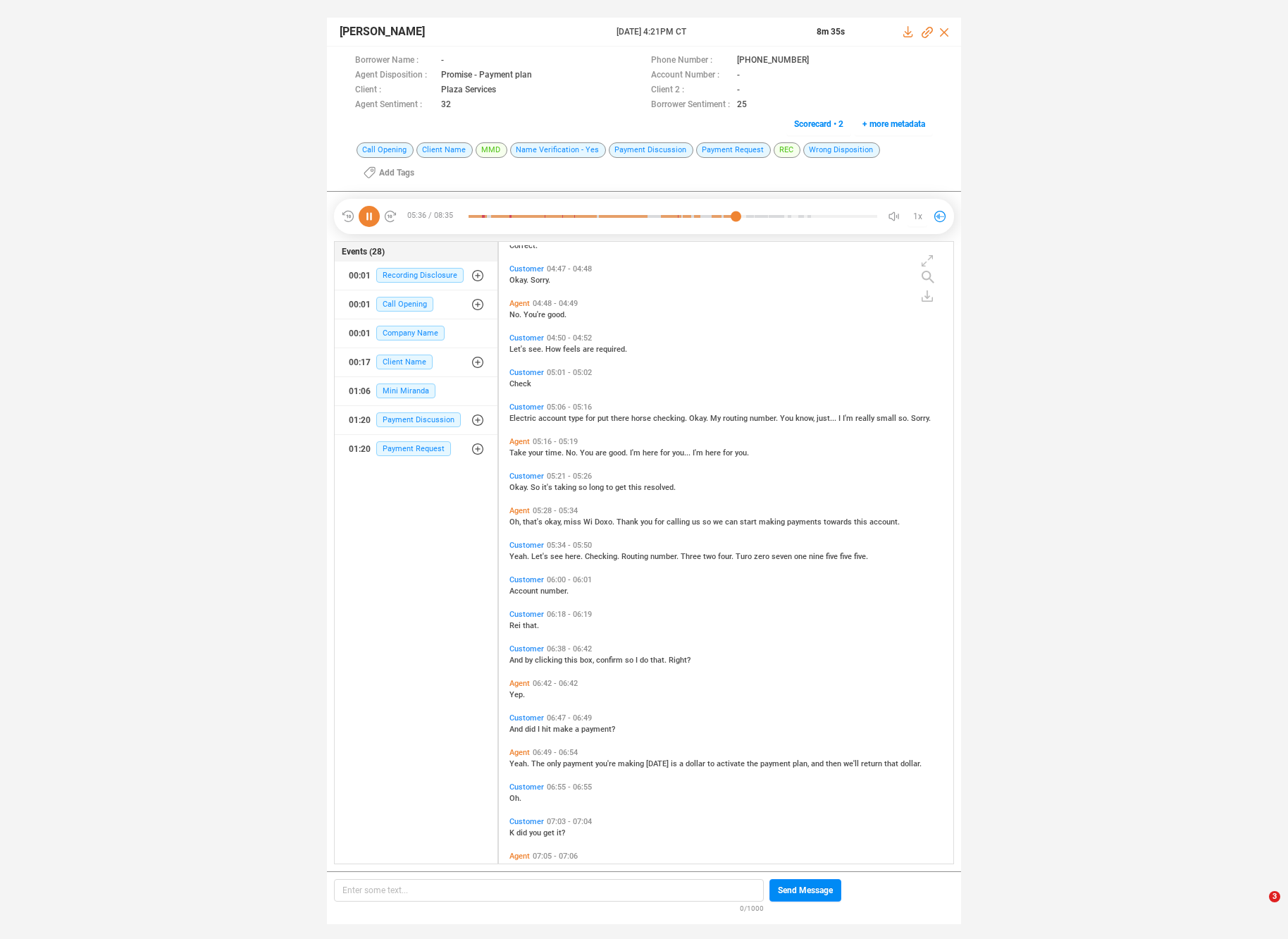
click at [560, 762] on span "only" at bounding box center [554, 764] width 16 height 9
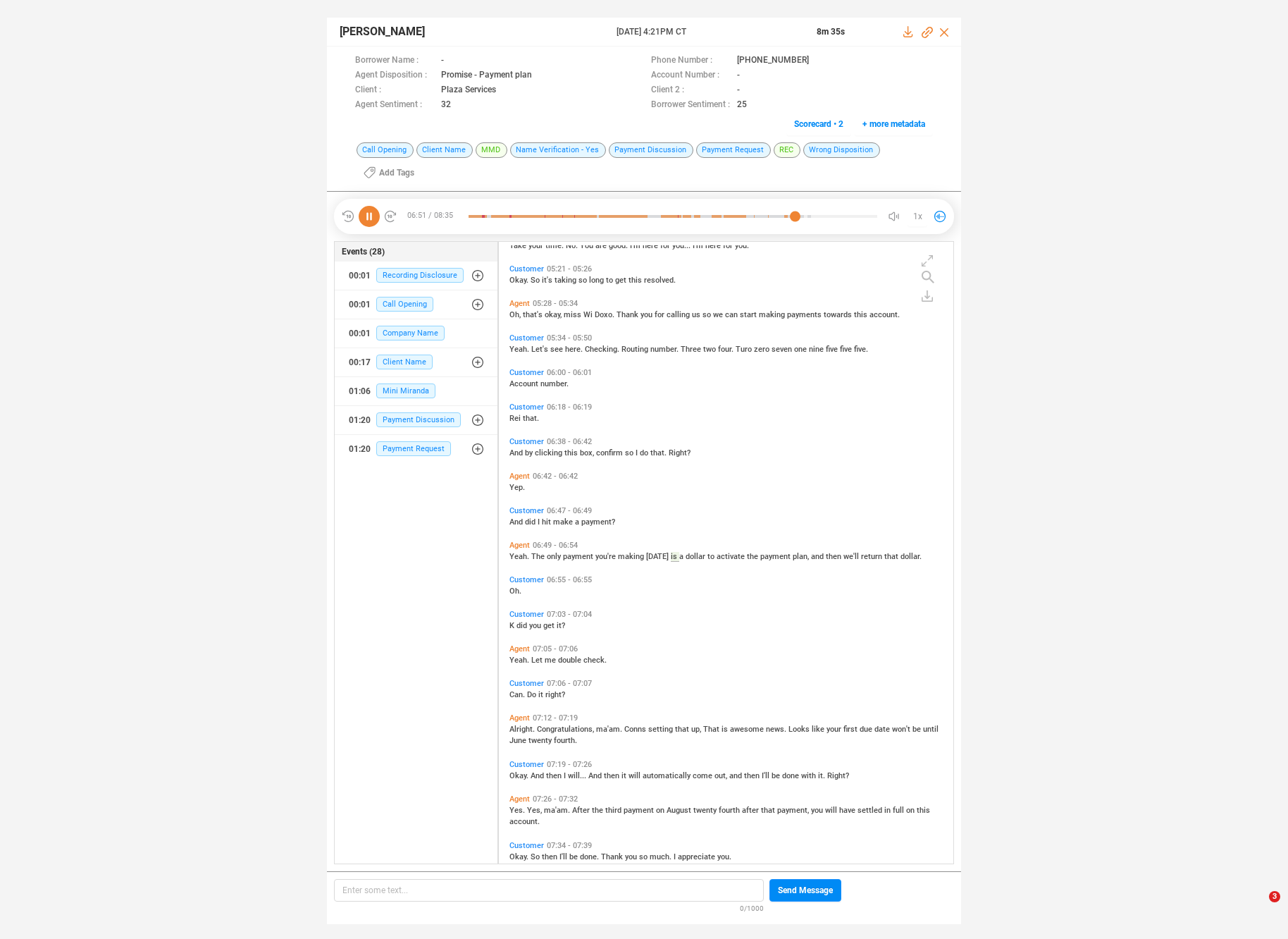
click at [564, 726] on span "Congratulations," at bounding box center [567, 729] width 60 height 9
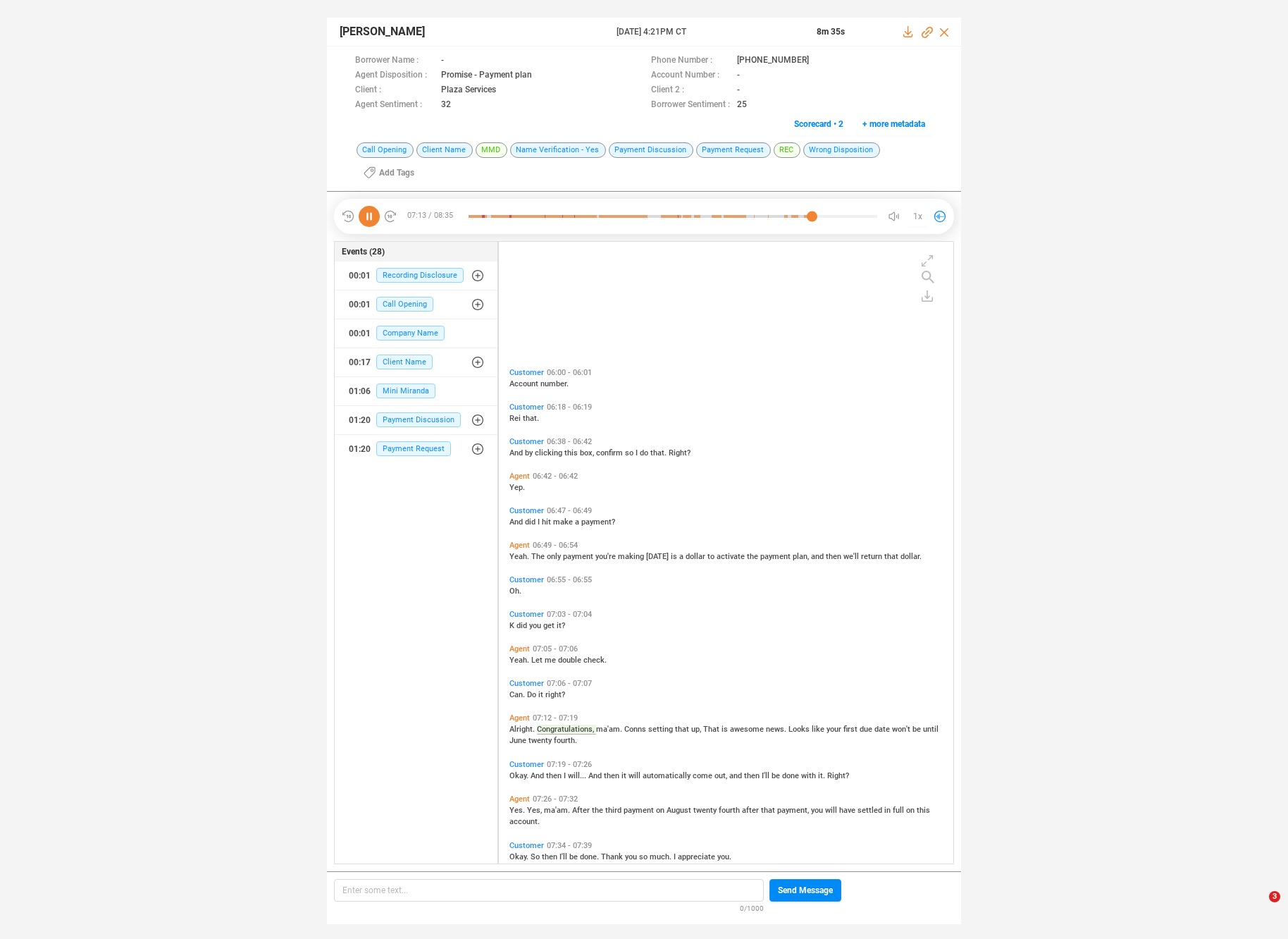
scroll to position [2252, 0]
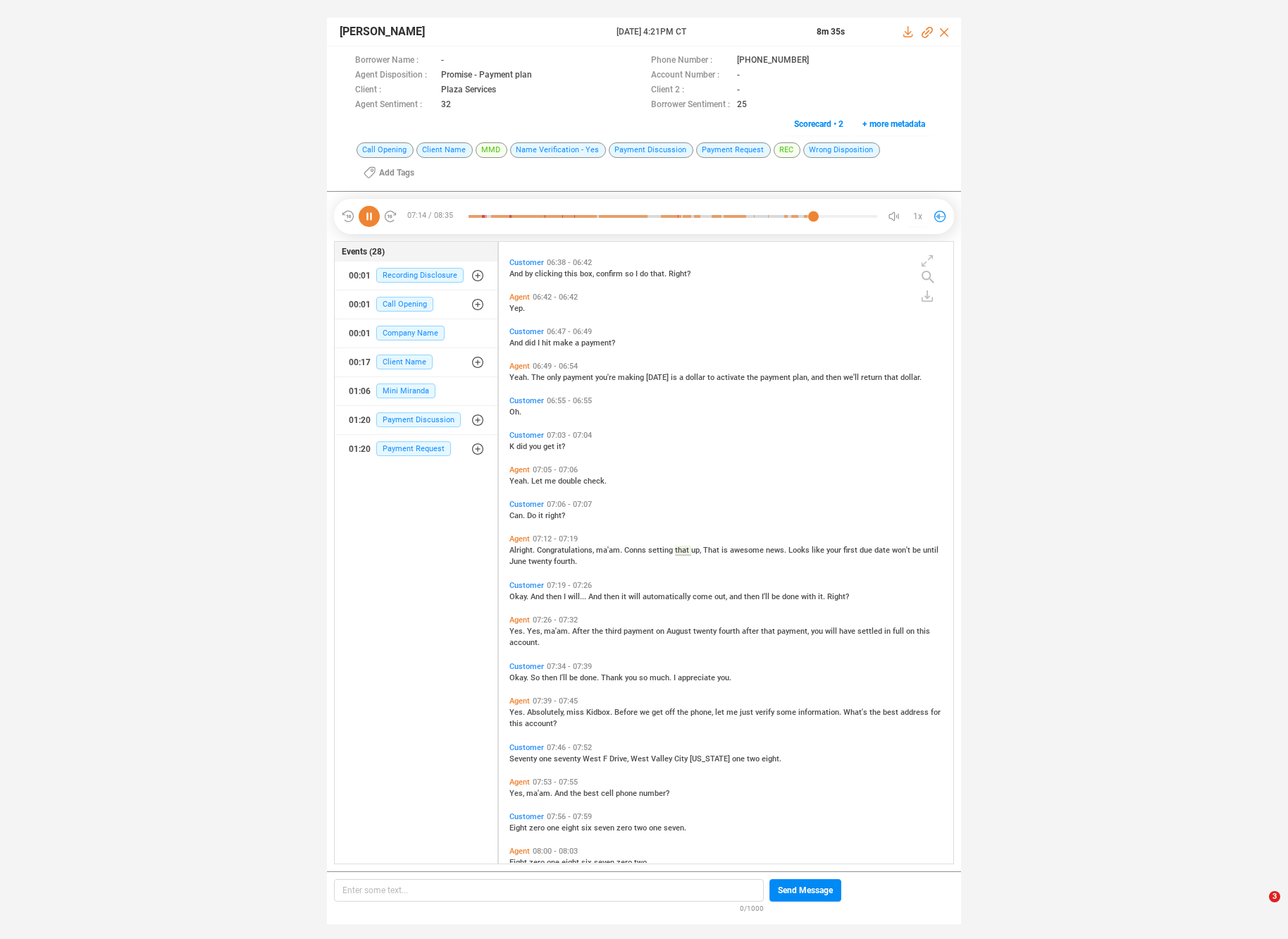
click at [571, 709] on span "miss" at bounding box center [576, 712] width 20 height 9
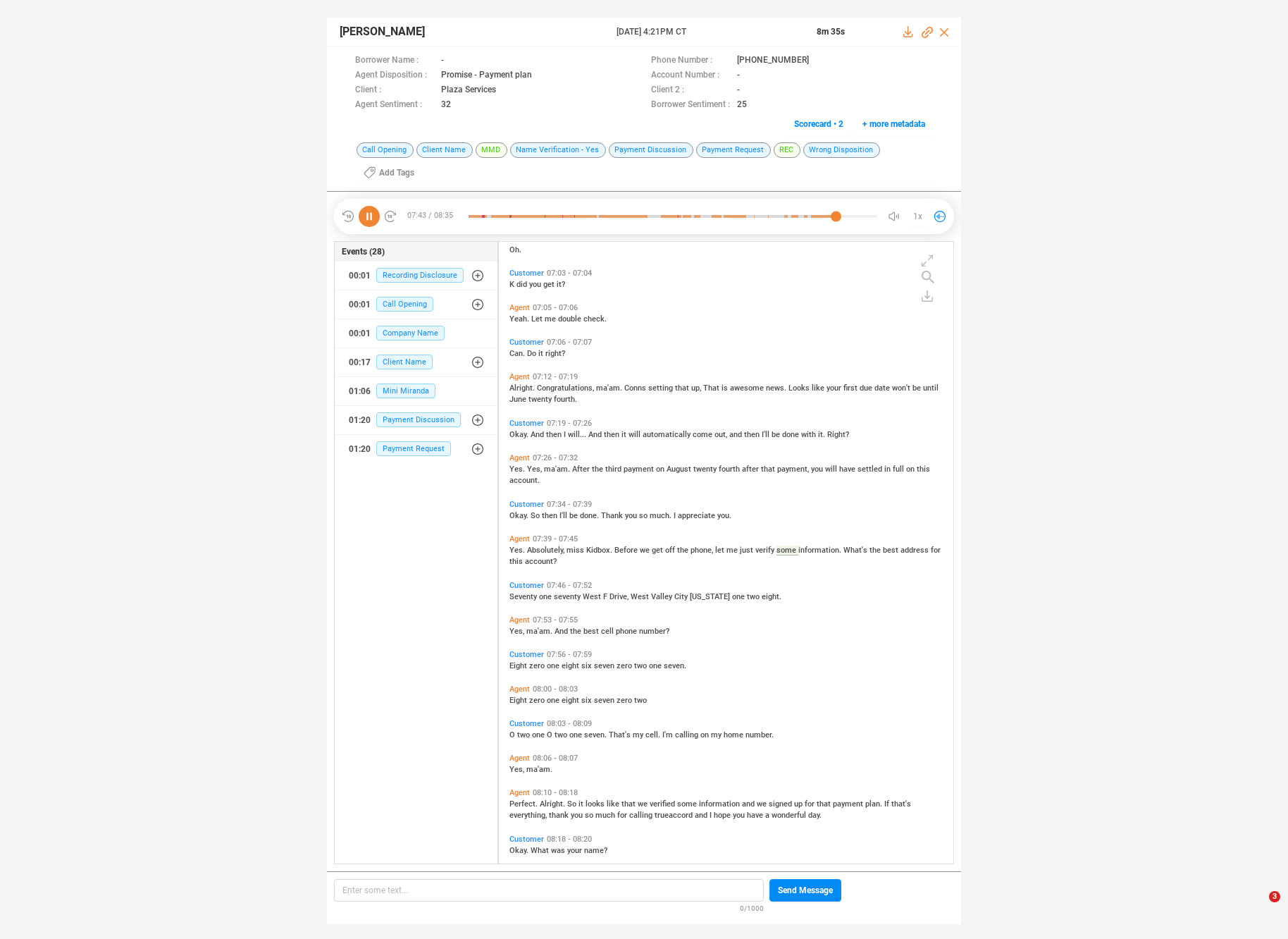
click at [559, 802] on span "Alright." at bounding box center [553, 804] width 27 height 9
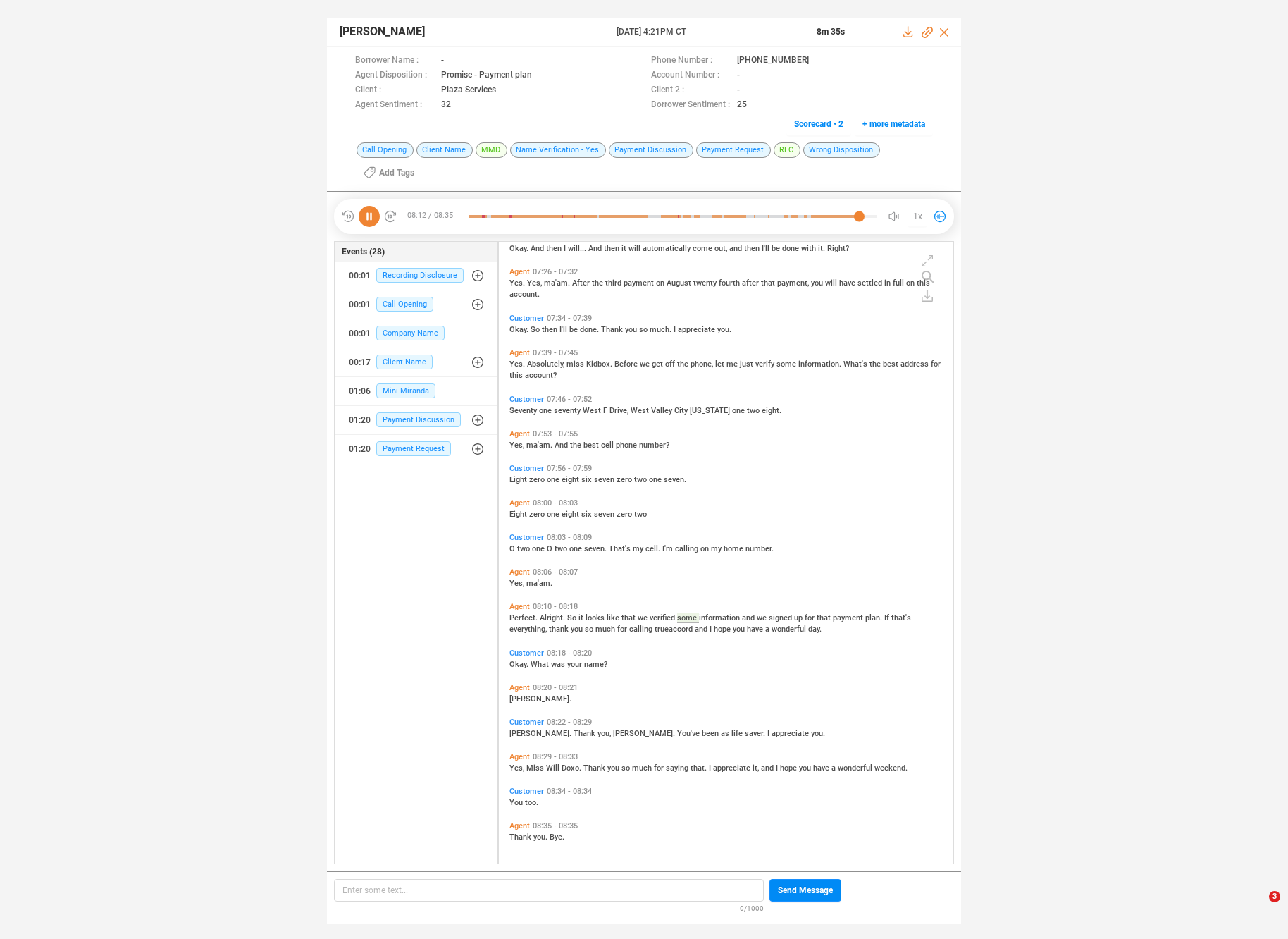
click at [633, 766] on span "much" at bounding box center [644, 768] width 22 height 9
click at [222, 96] on div "Matthew Larimer 30 May 2025 @ 4:21PM CT 8m 35s Borrower Name : - Phone Number :…" at bounding box center [644, 464] width 1288 height 928
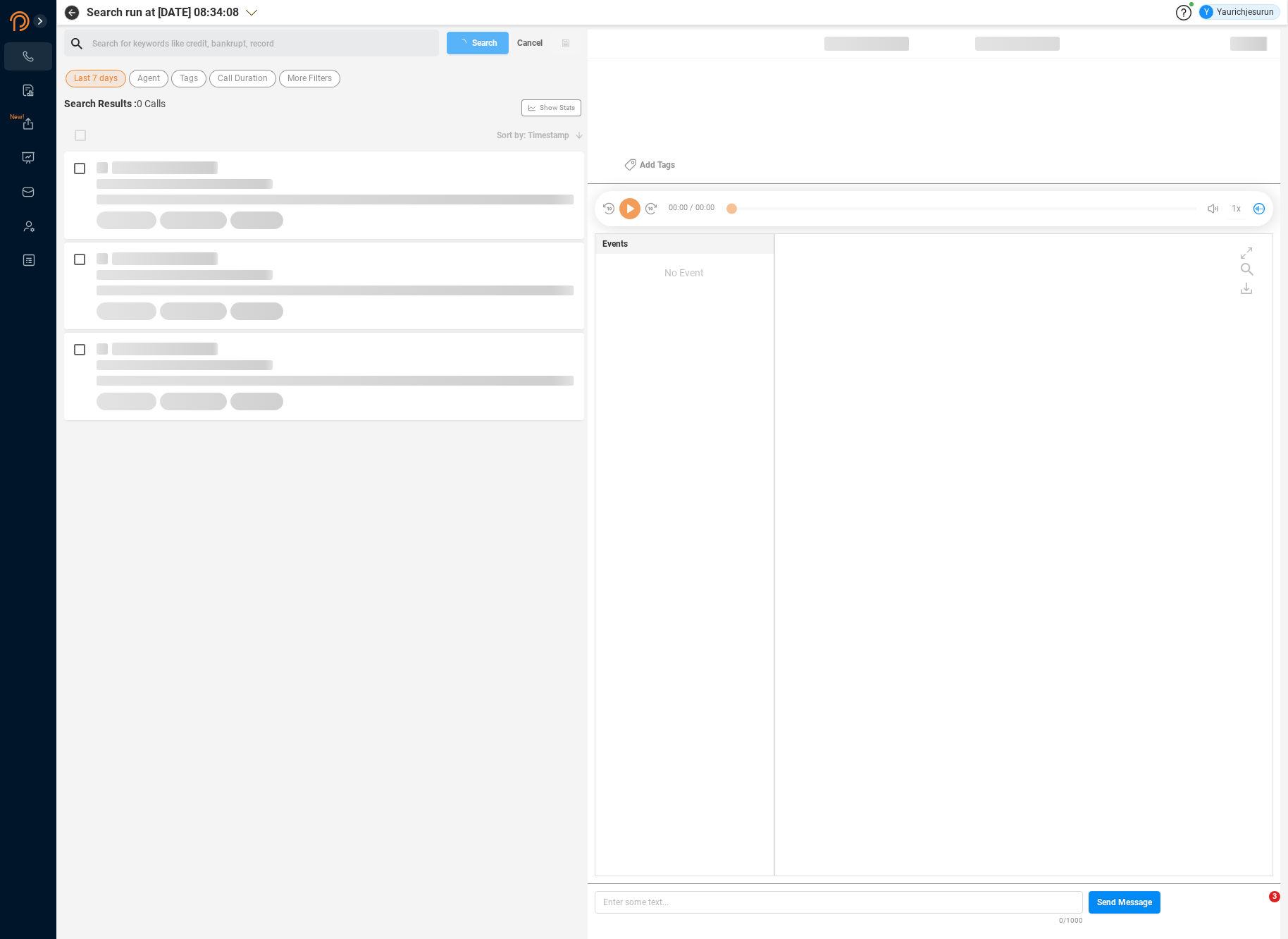
scroll to position [638, 489]
click at [117, 81] on button "Last 7 days" at bounding box center [95, 78] width 60 height 18
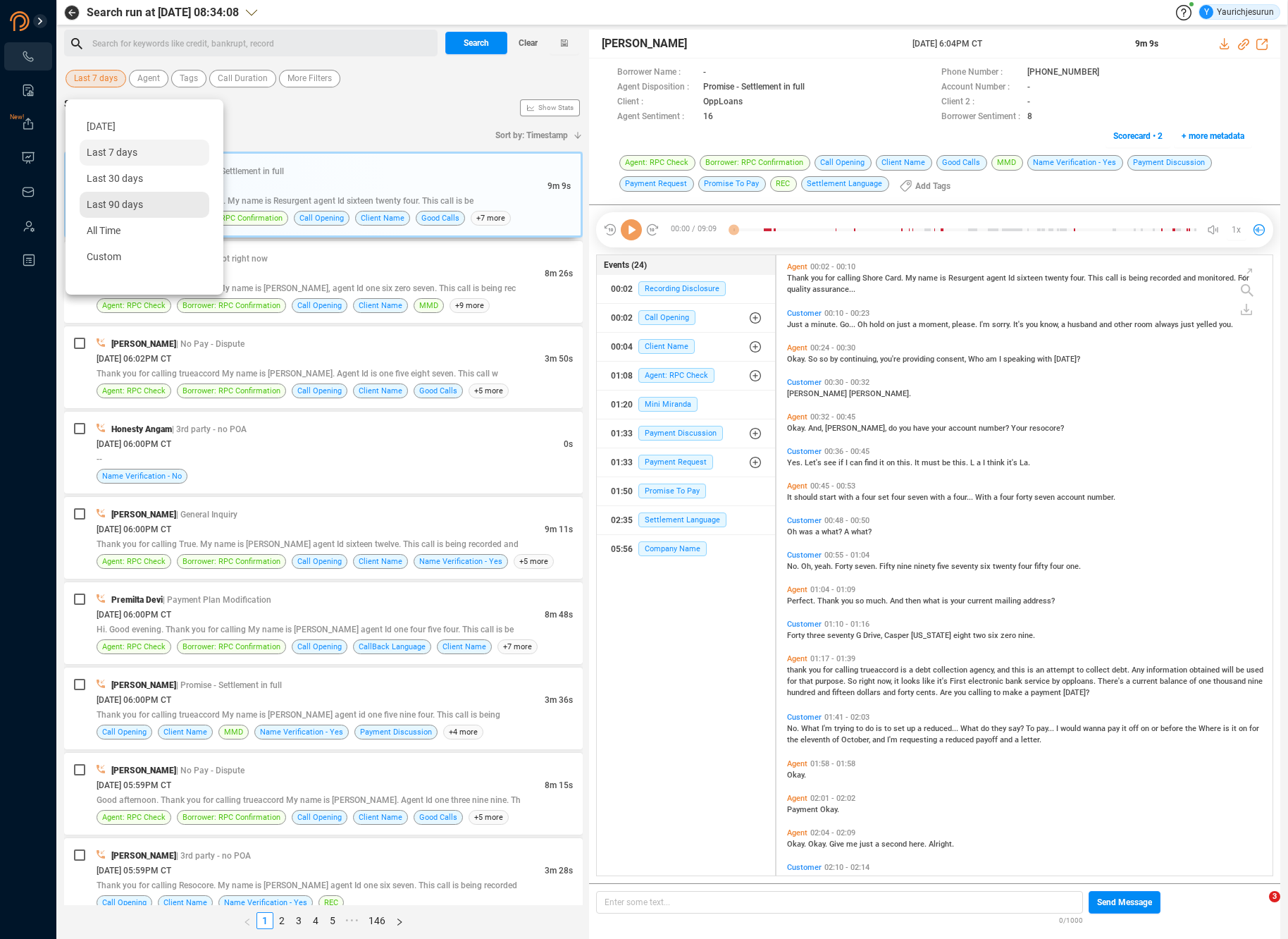
scroll to position [617, 489]
click at [100, 226] on span "All Time" at bounding box center [104, 230] width 34 height 11
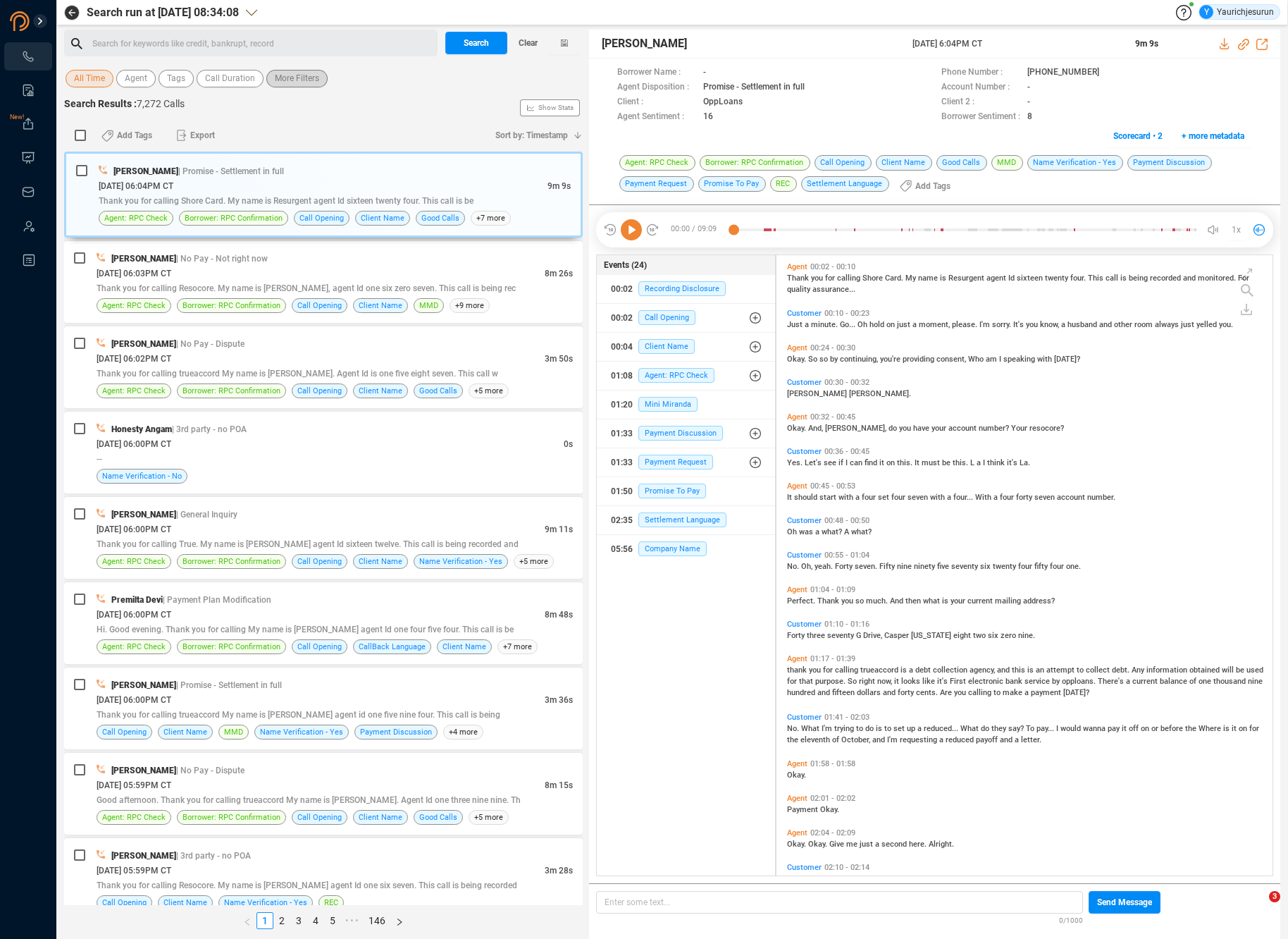
click at [306, 80] on span "More Filters" at bounding box center [297, 78] width 44 height 18
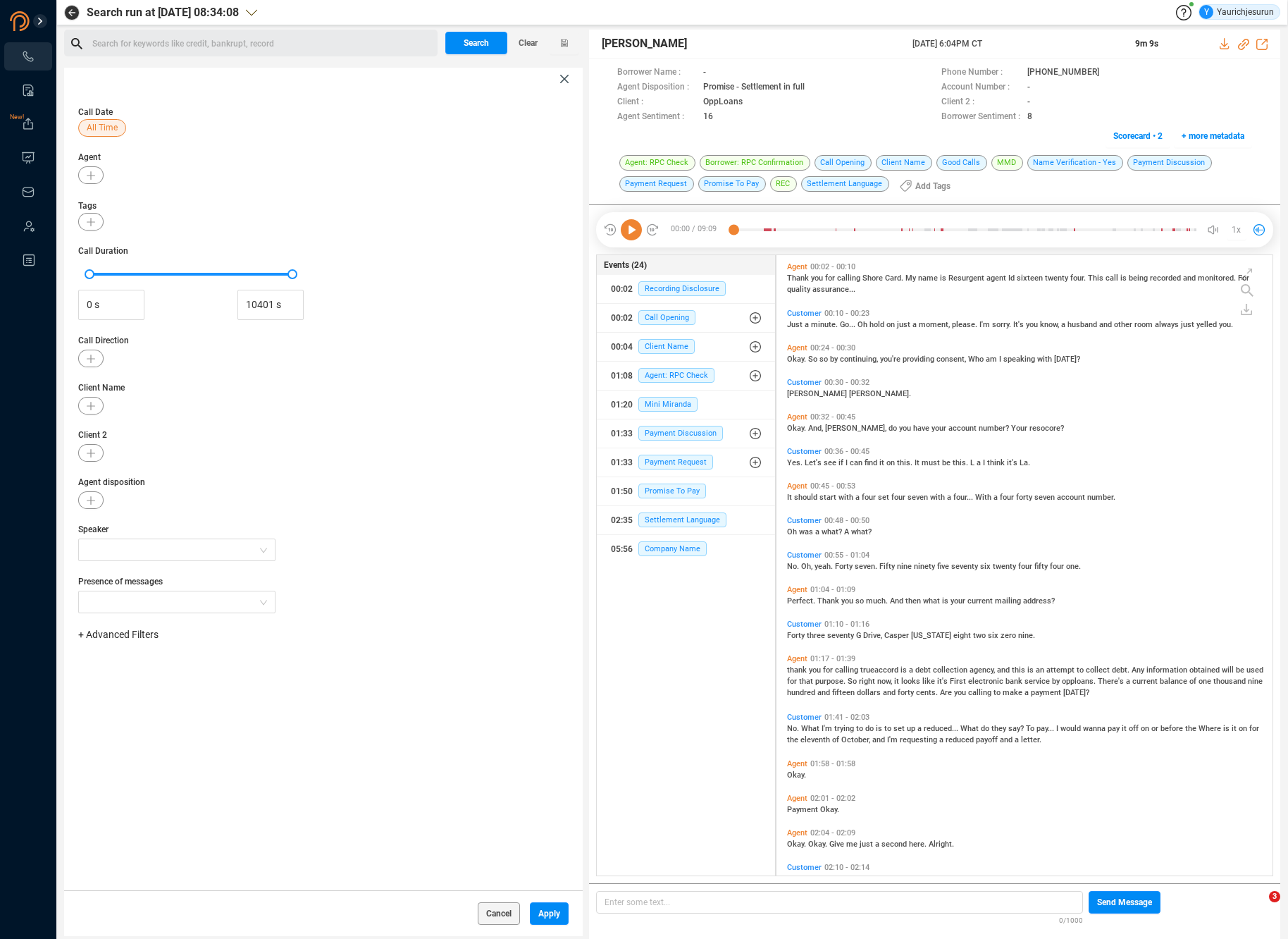
click at [144, 629] on span "+ Advanced Filters" at bounding box center [118, 634] width 80 height 11
click at [137, 756] on span "Phone Number" at bounding box center [124, 752] width 66 height 11
click at [281, 687] on div "Enter a comma separated list ﻿" at bounding box center [219, 679] width 268 height 31
click at [553, 915] on button "Apply" at bounding box center [550, 913] width 39 height 22
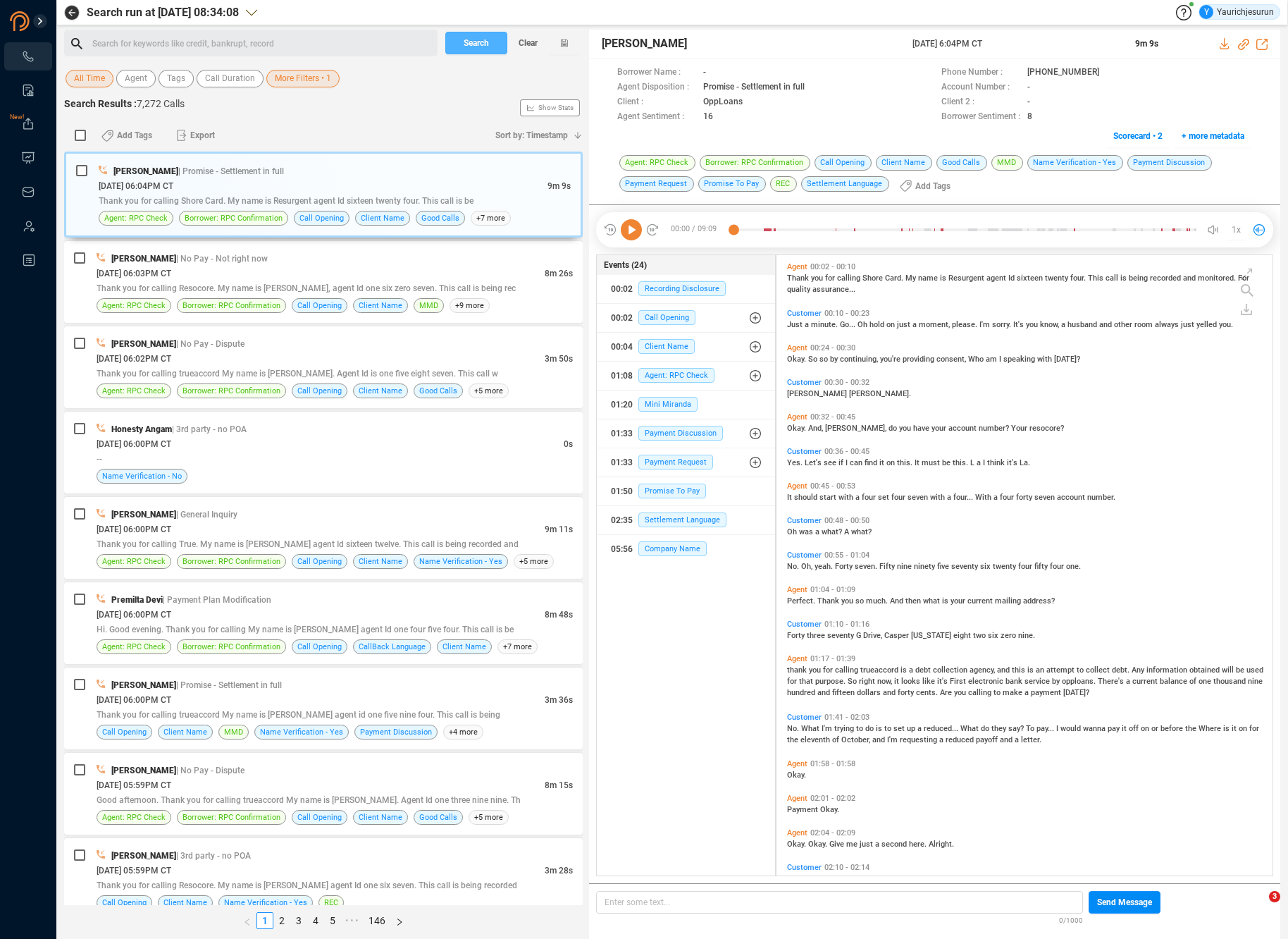
click at [480, 47] on span "Search" at bounding box center [477, 43] width 26 height 22
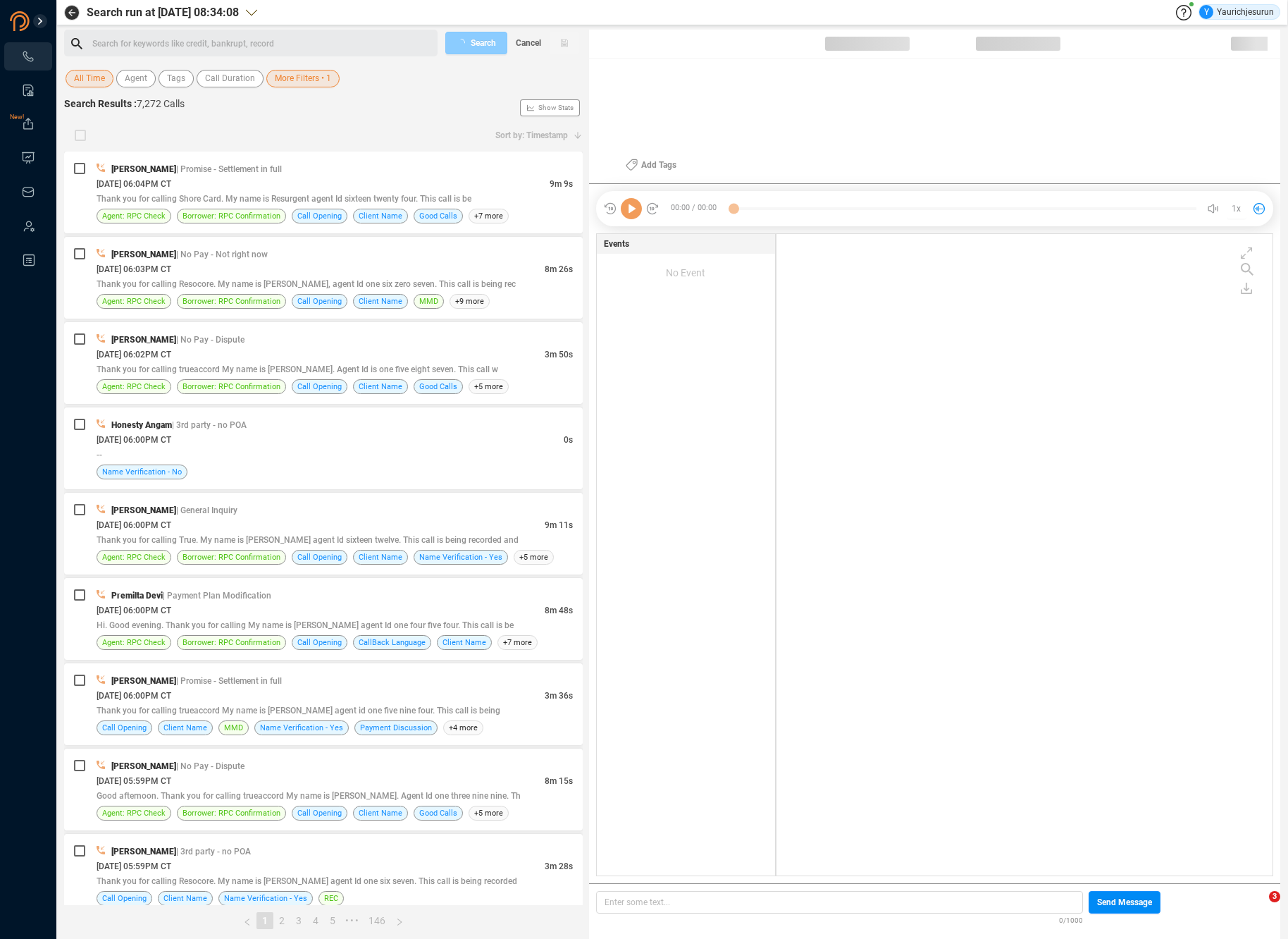
scroll to position [638, 489]
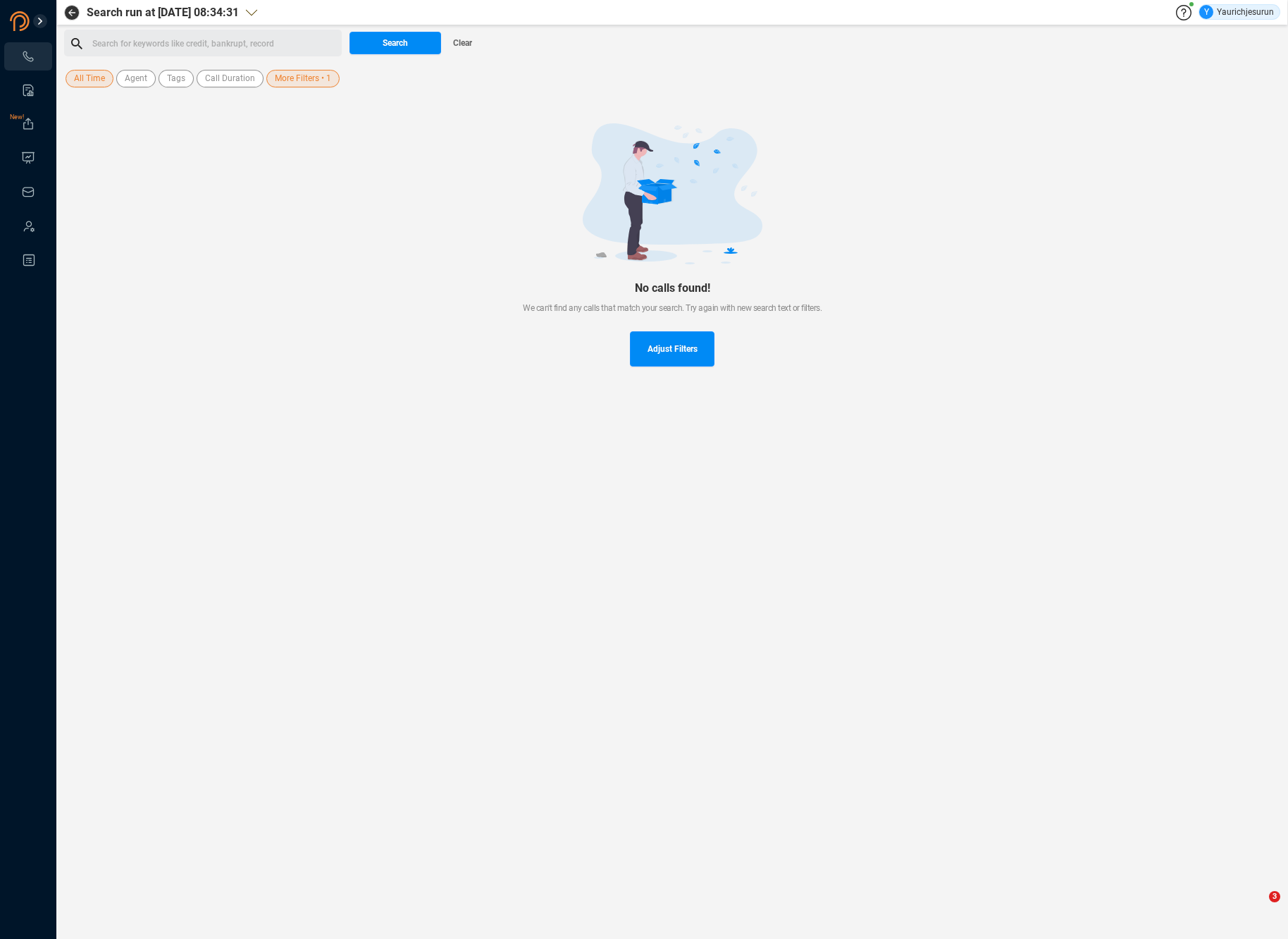
click at [295, 83] on span "More Filters • 1" at bounding box center [303, 78] width 56 height 18
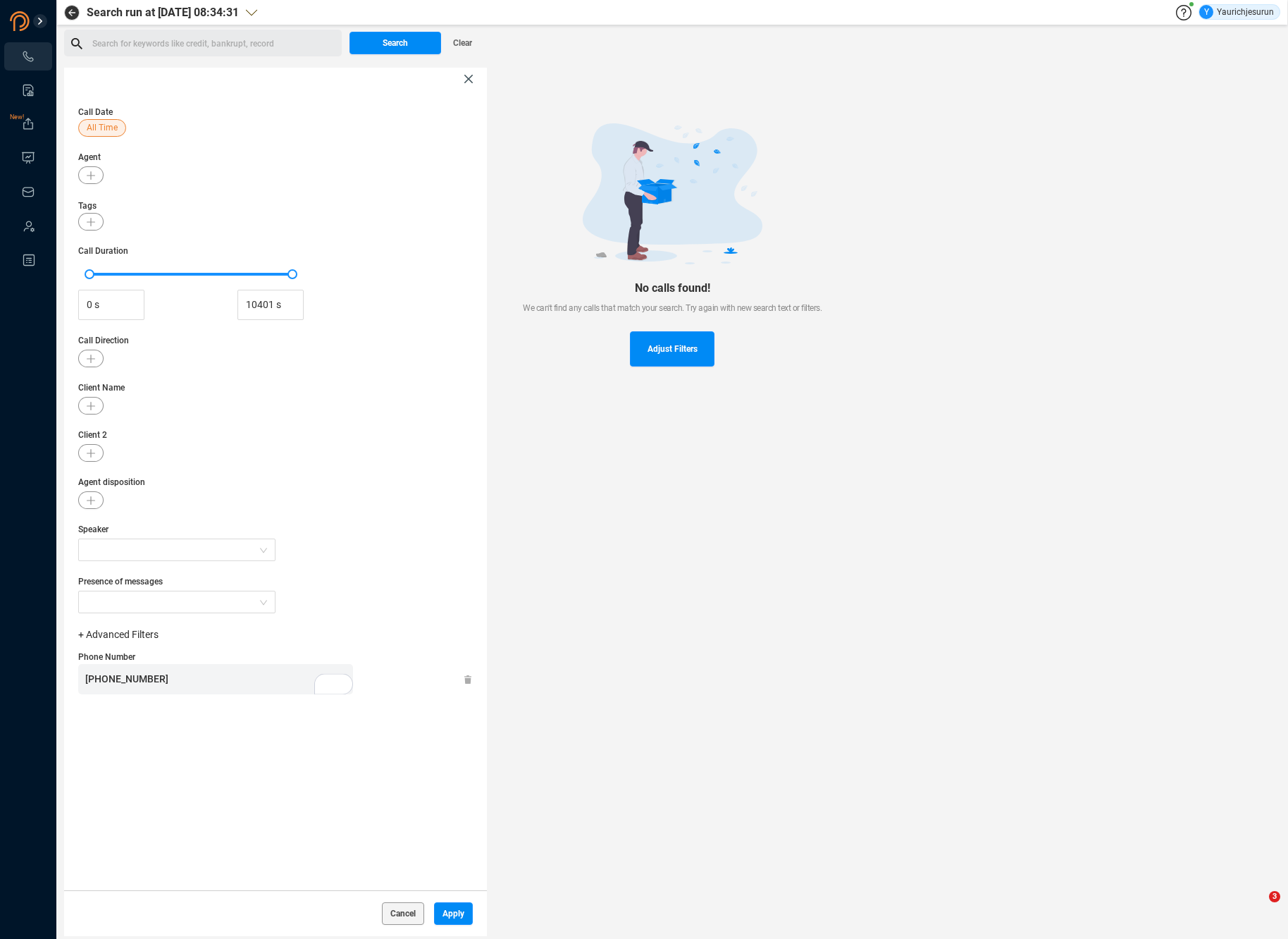
click at [471, 679] on icon at bounding box center [469, 679] width 9 height 9
click at [146, 639] on span "+ Advanced Filters" at bounding box center [118, 634] width 80 height 11
click at [236, 383] on span "Client Name" at bounding box center [276, 387] width 395 height 13
click at [91, 170] on button "button" at bounding box center [91, 175] width 26 height 18
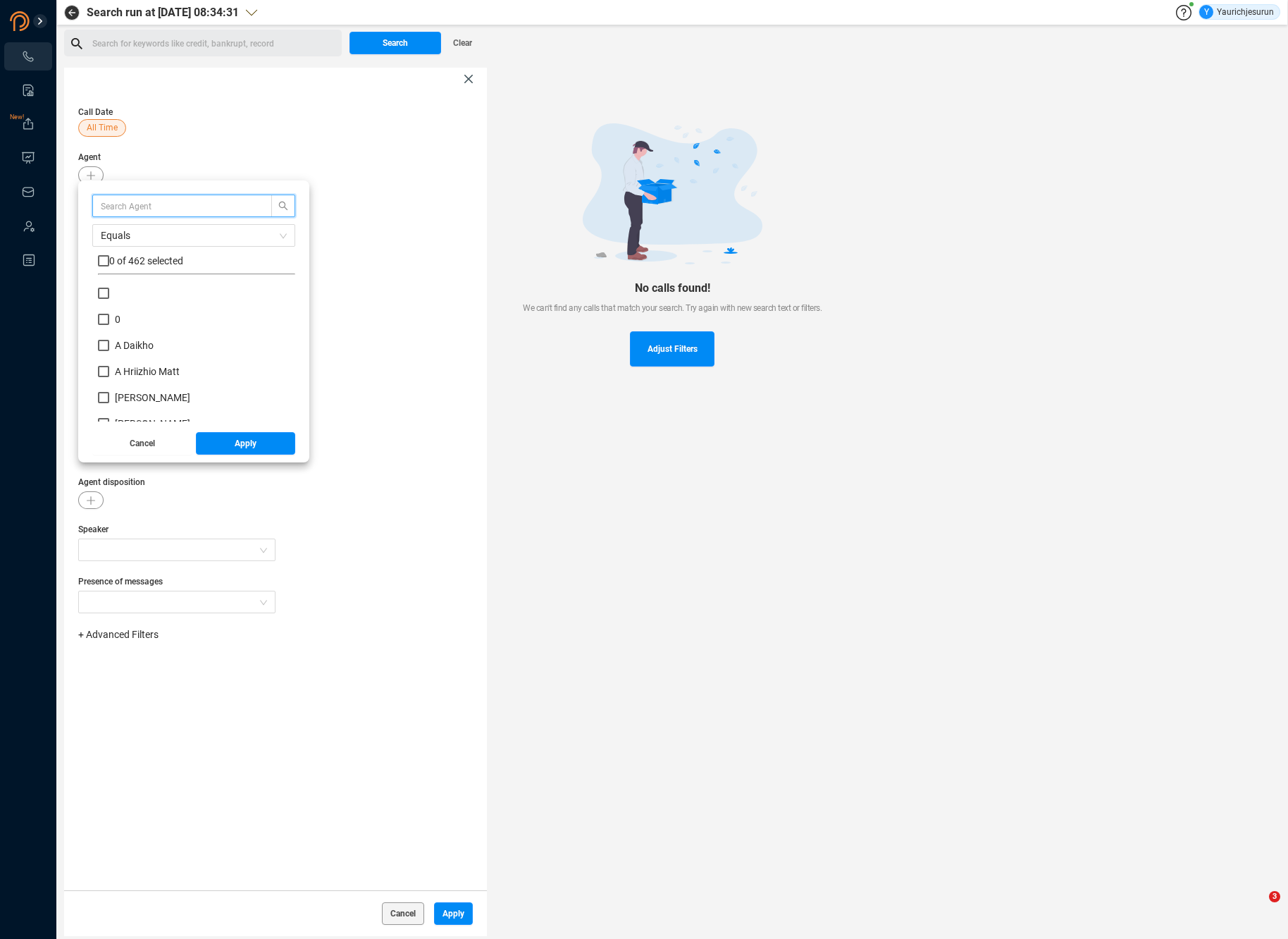
scroll to position [132, 191]
type input "roge"
click at [101, 256] on input "checkbox" at bounding box center [103, 261] width 11 height 11
checkbox input "true"
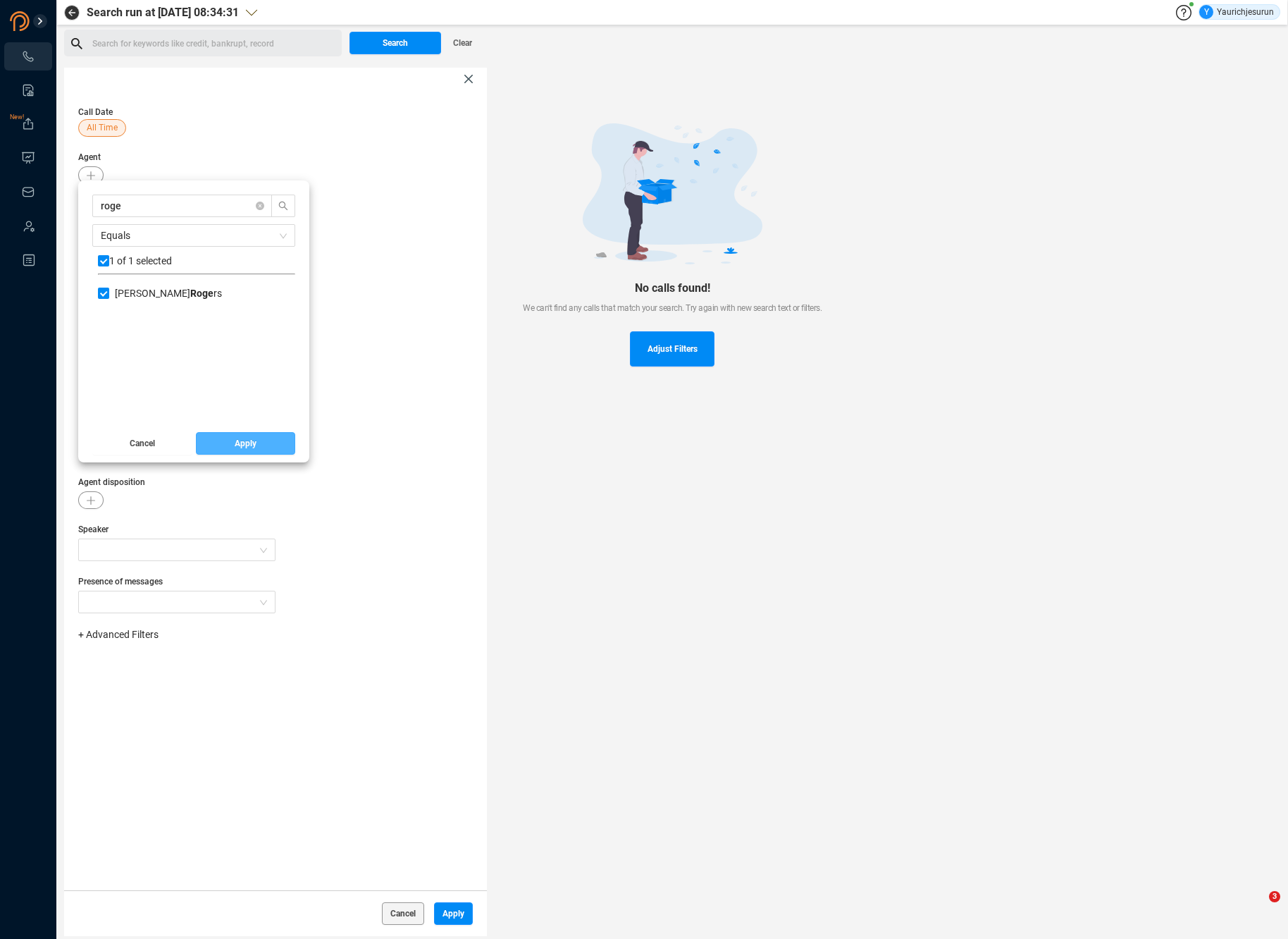
click at [215, 438] on button "Apply" at bounding box center [246, 444] width 100 height 22
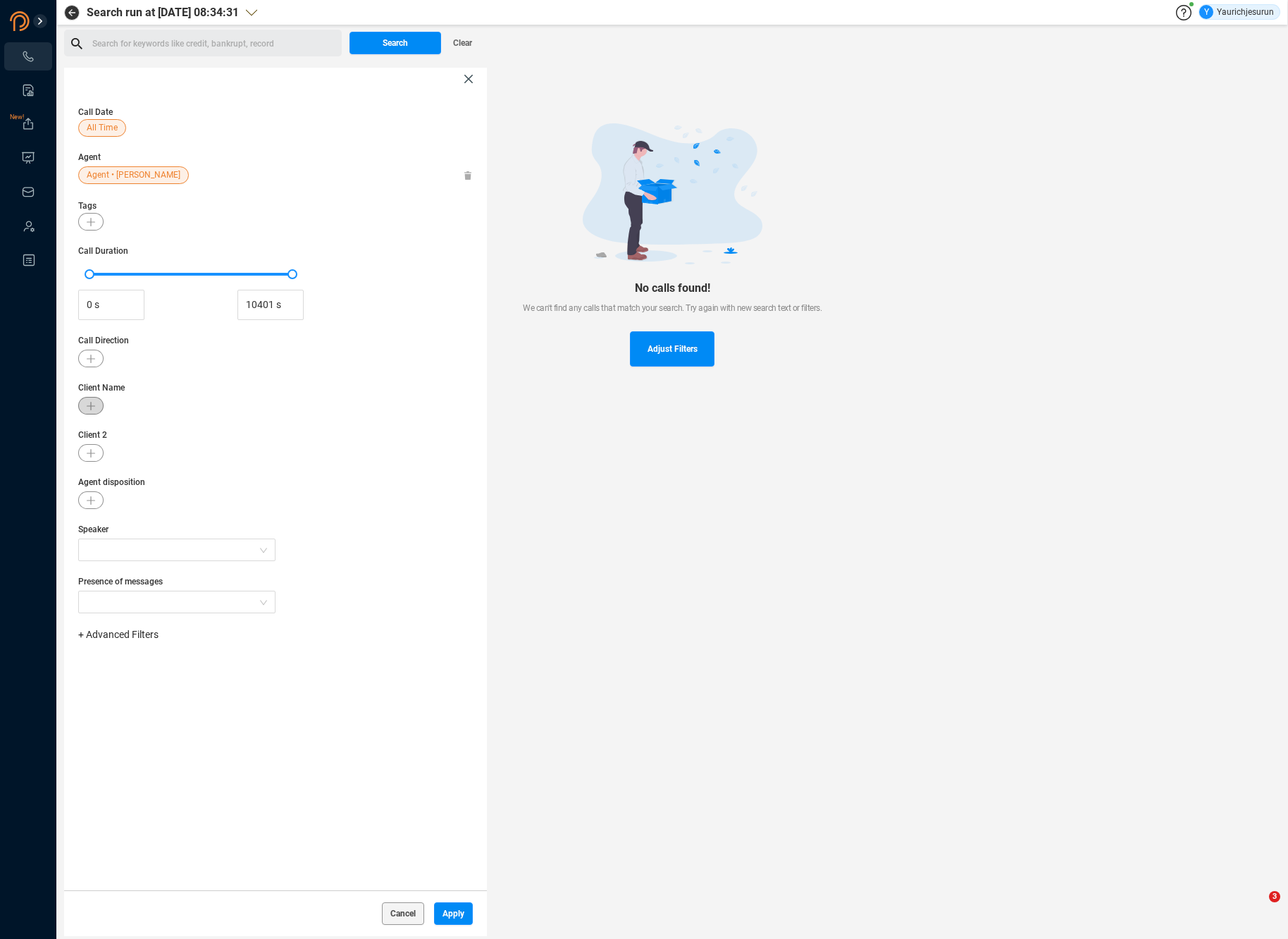
click at [87, 406] on icon "button" at bounding box center [91, 406] width 9 height 9
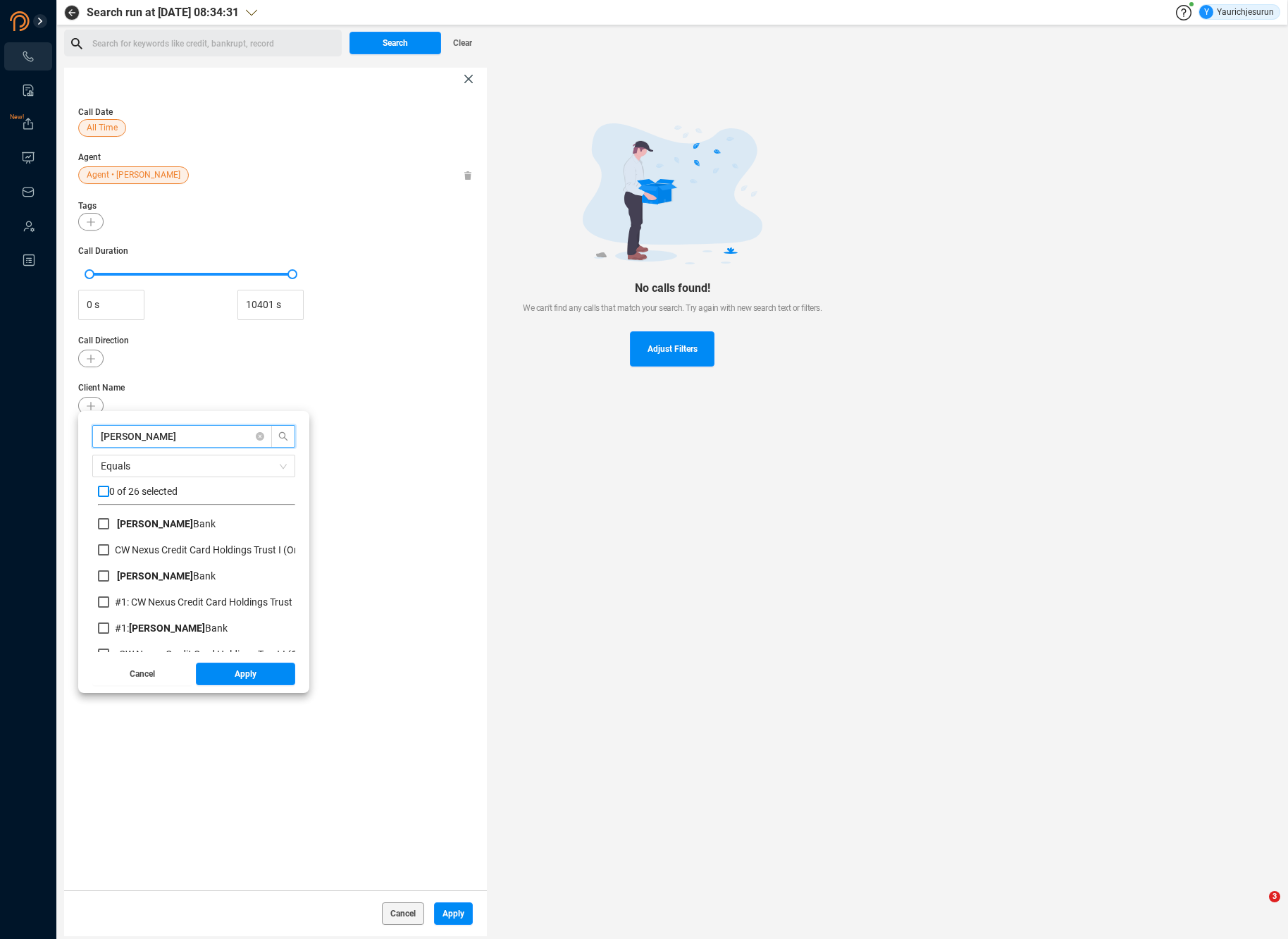
type input "merrick"
click at [101, 495] on input "checkbox" at bounding box center [103, 490] width 11 height 11
checkbox input "true"
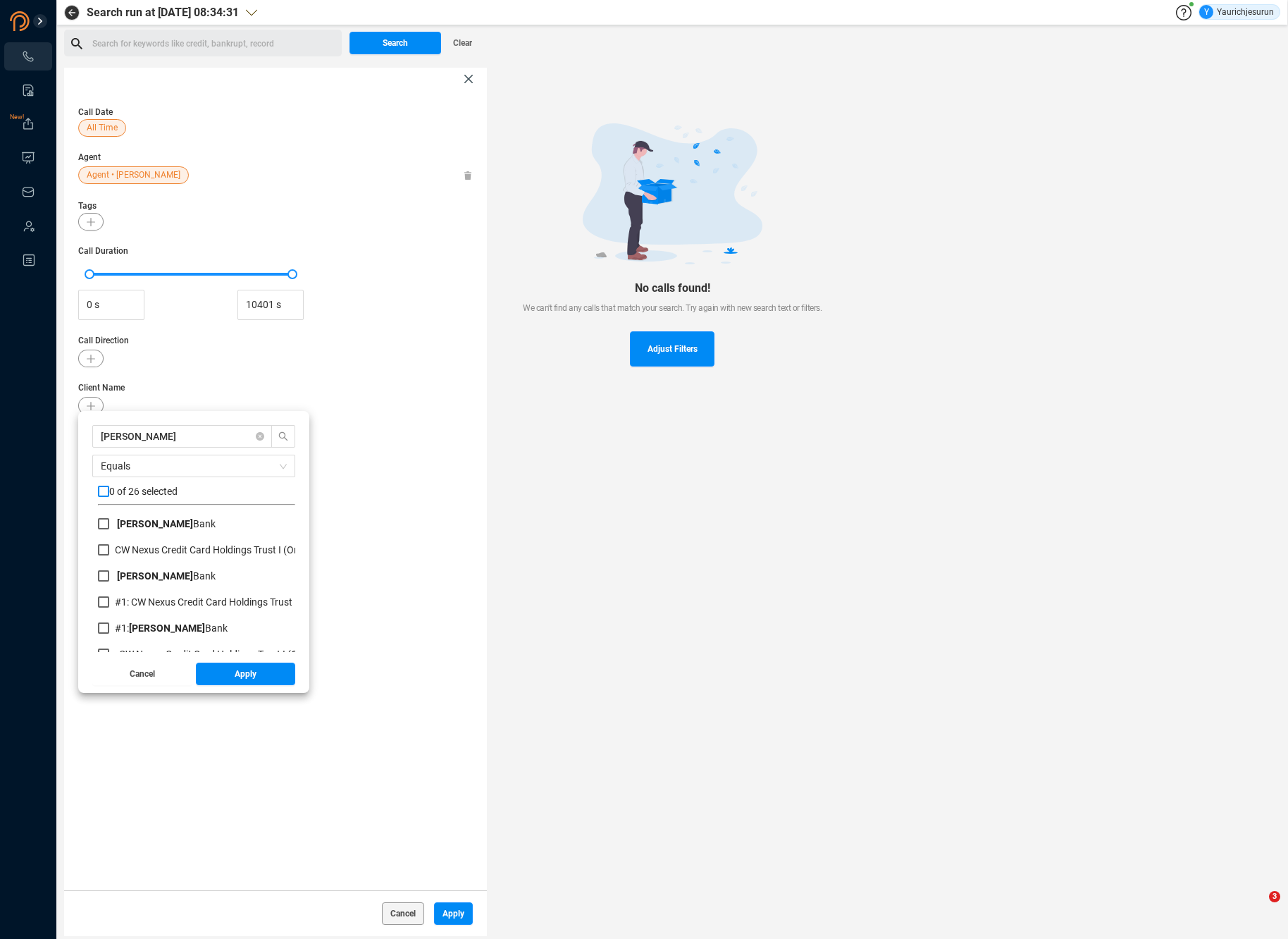
checkbox input "true"
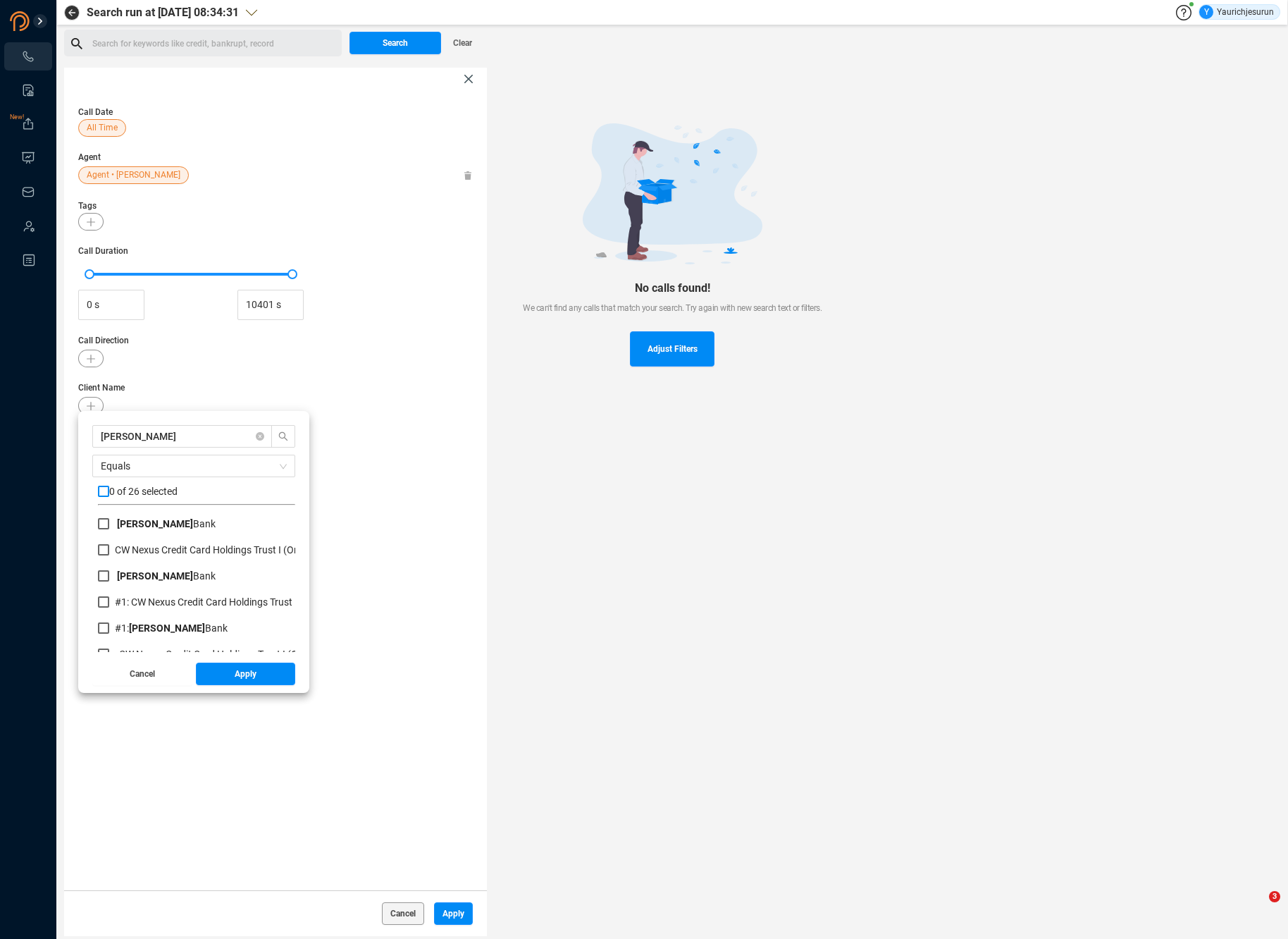
checkbox input "true"
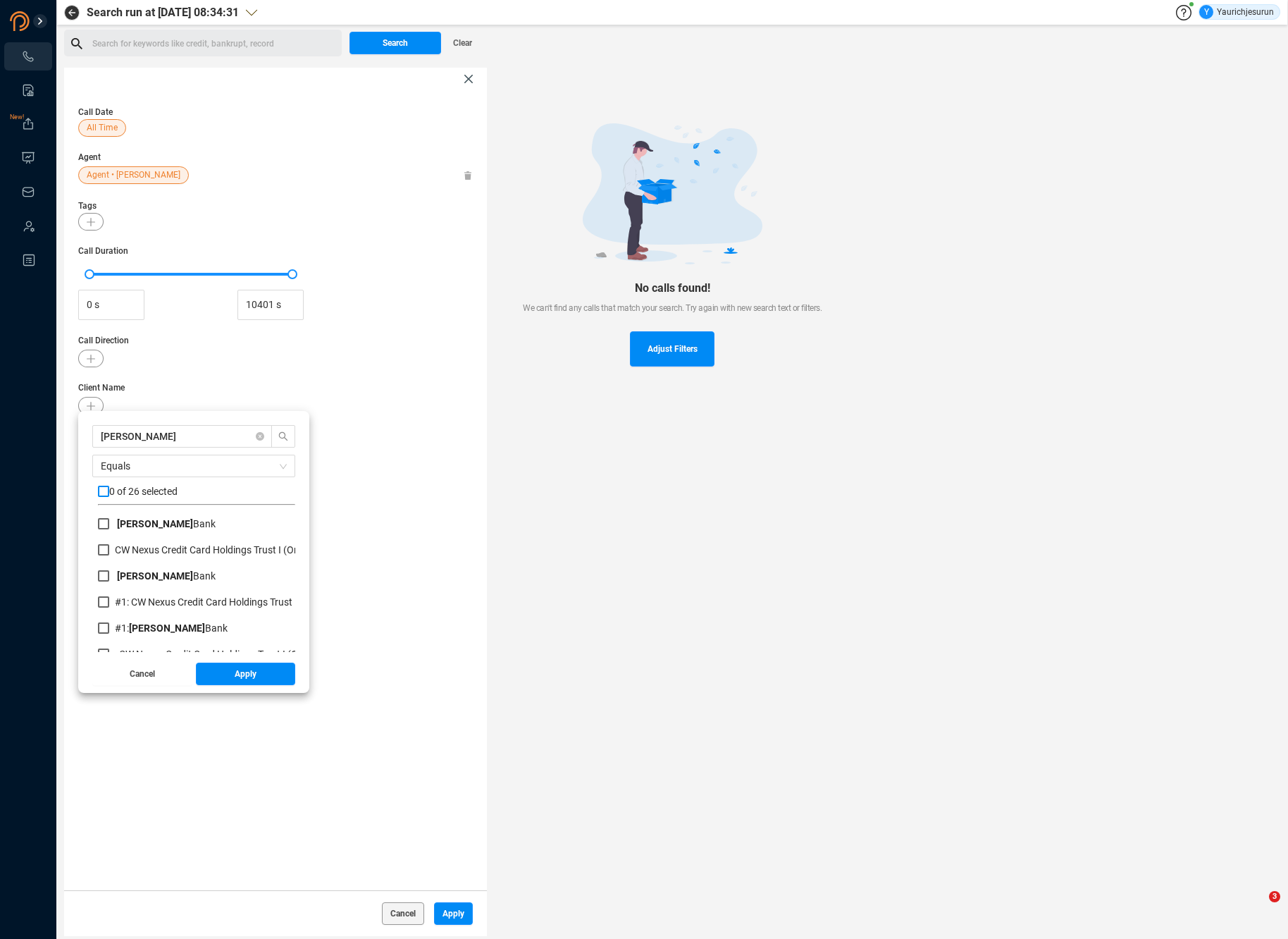
checkbox input "true"
click at [207, 682] on button "Apply" at bounding box center [246, 673] width 100 height 22
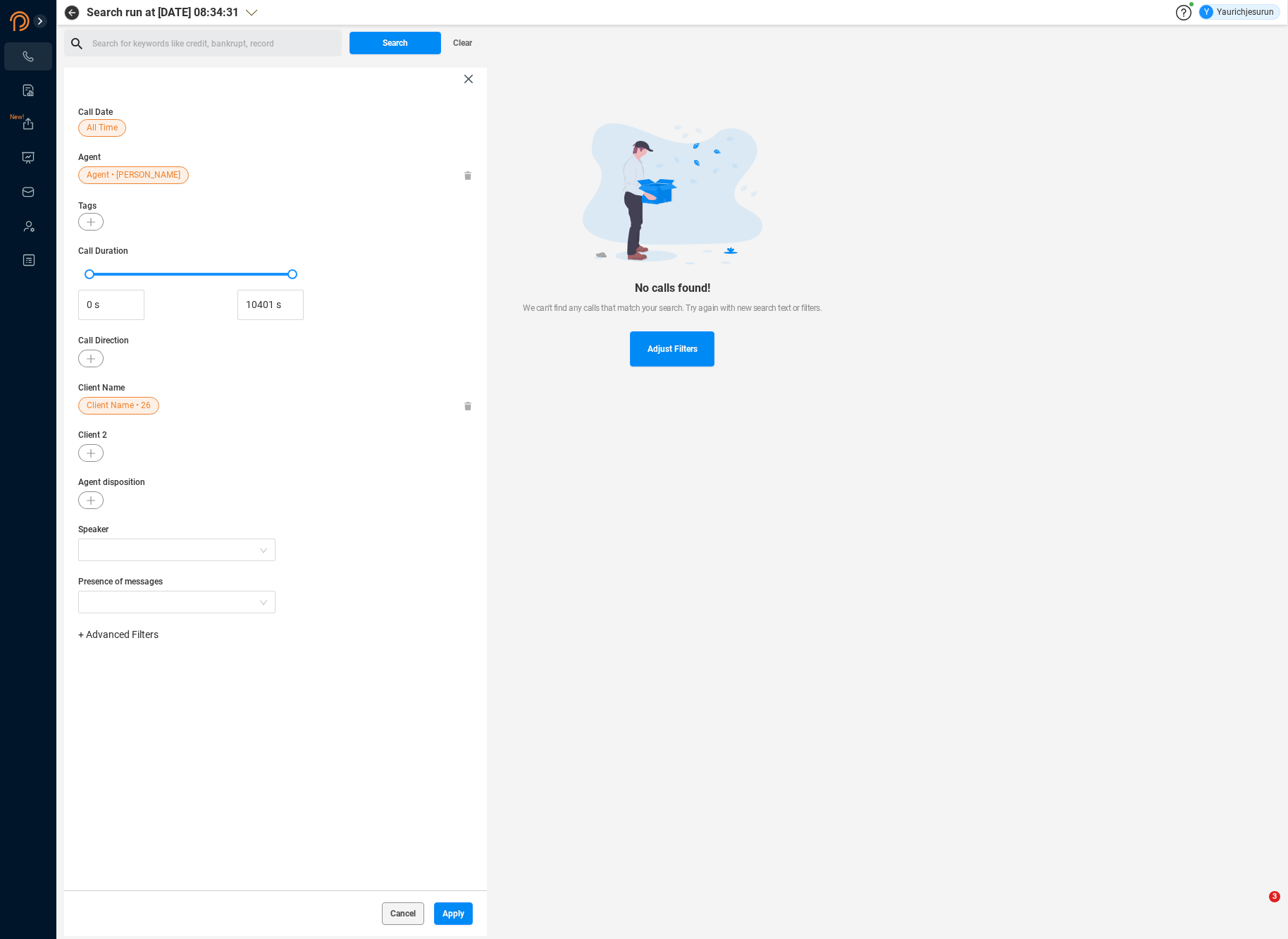
click at [101, 135] on span "All Time" at bounding box center [102, 128] width 31 height 18
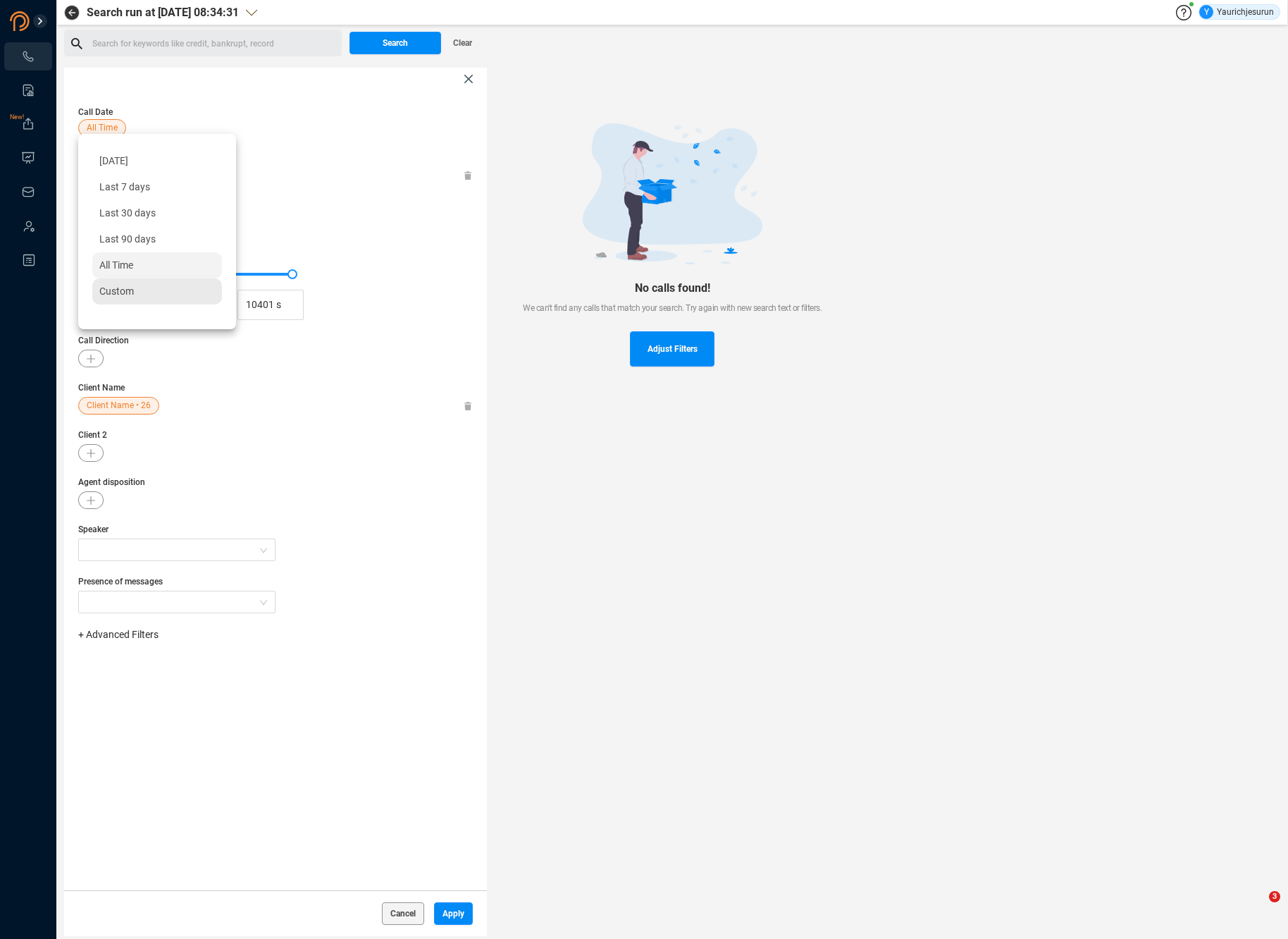
click at [118, 288] on span "Custom" at bounding box center [117, 290] width 35 height 11
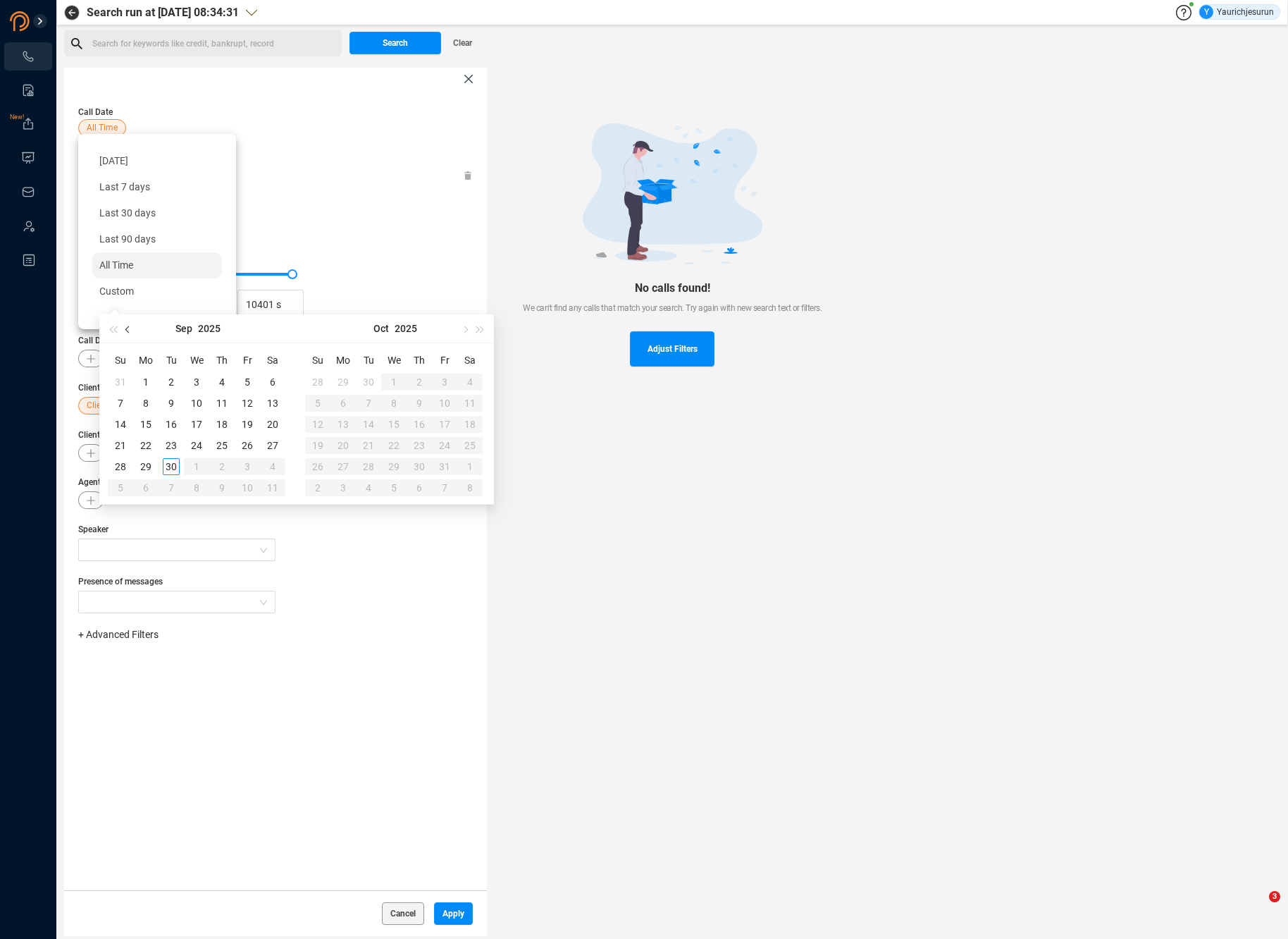
click at [124, 330] on button "button" at bounding box center [129, 328] width 15 height 28
type input "2025-05-30"
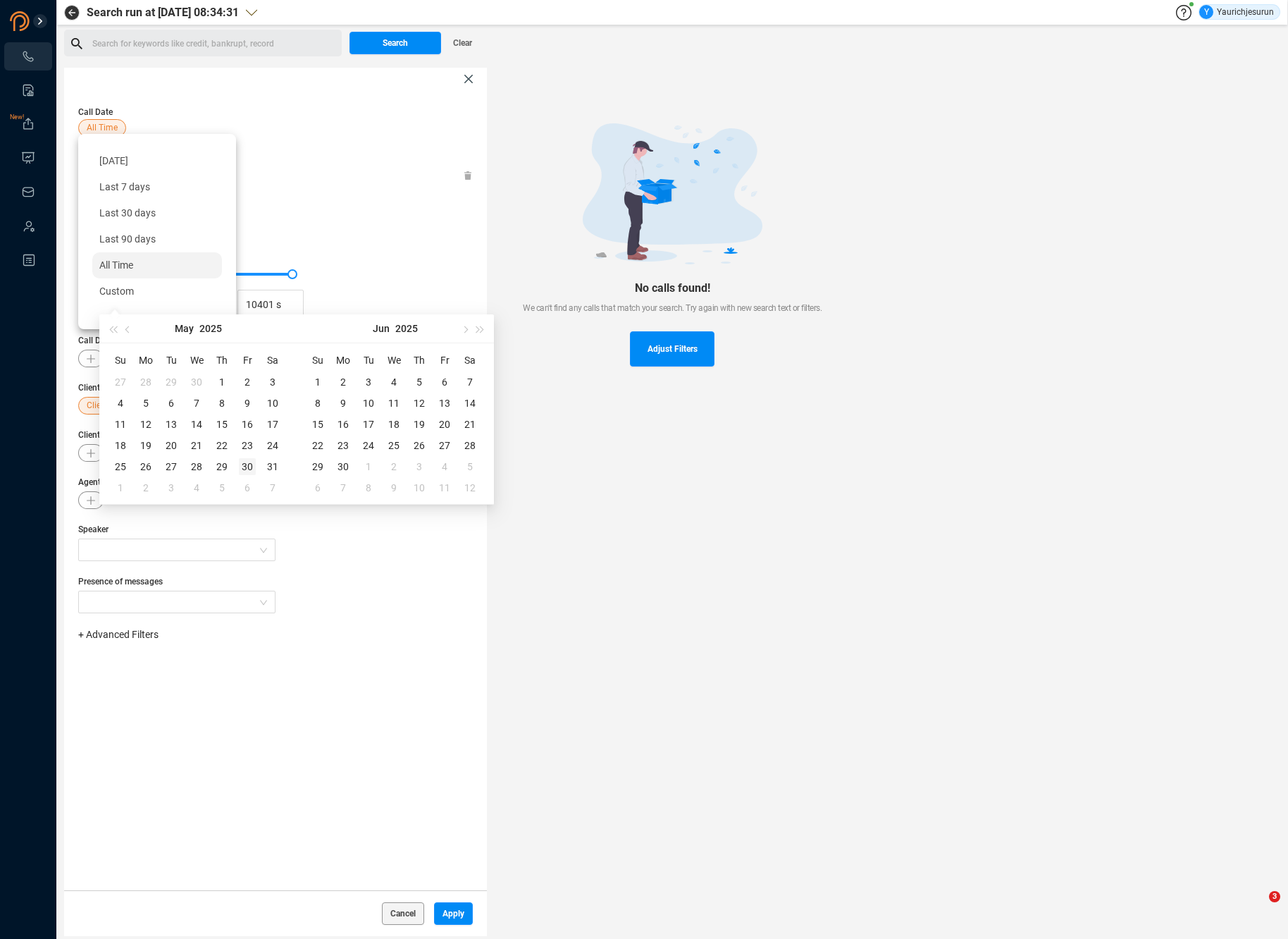
click at [245, 465] on div "30" at bounding box center [248, 467] width 17 height 17
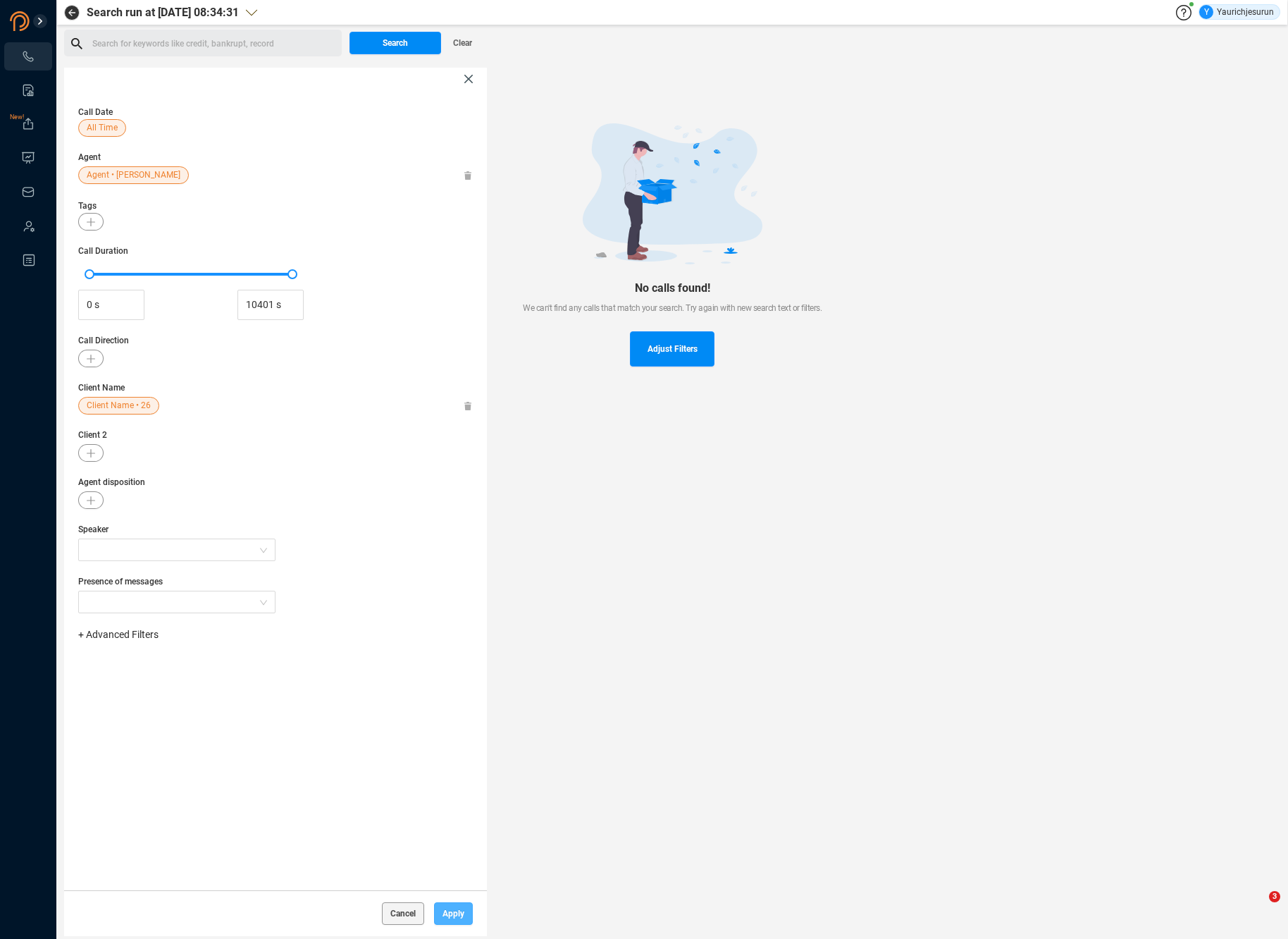
click at [458, 918] on span "Apply" at bounding box center [454, 913] width 22 height 22
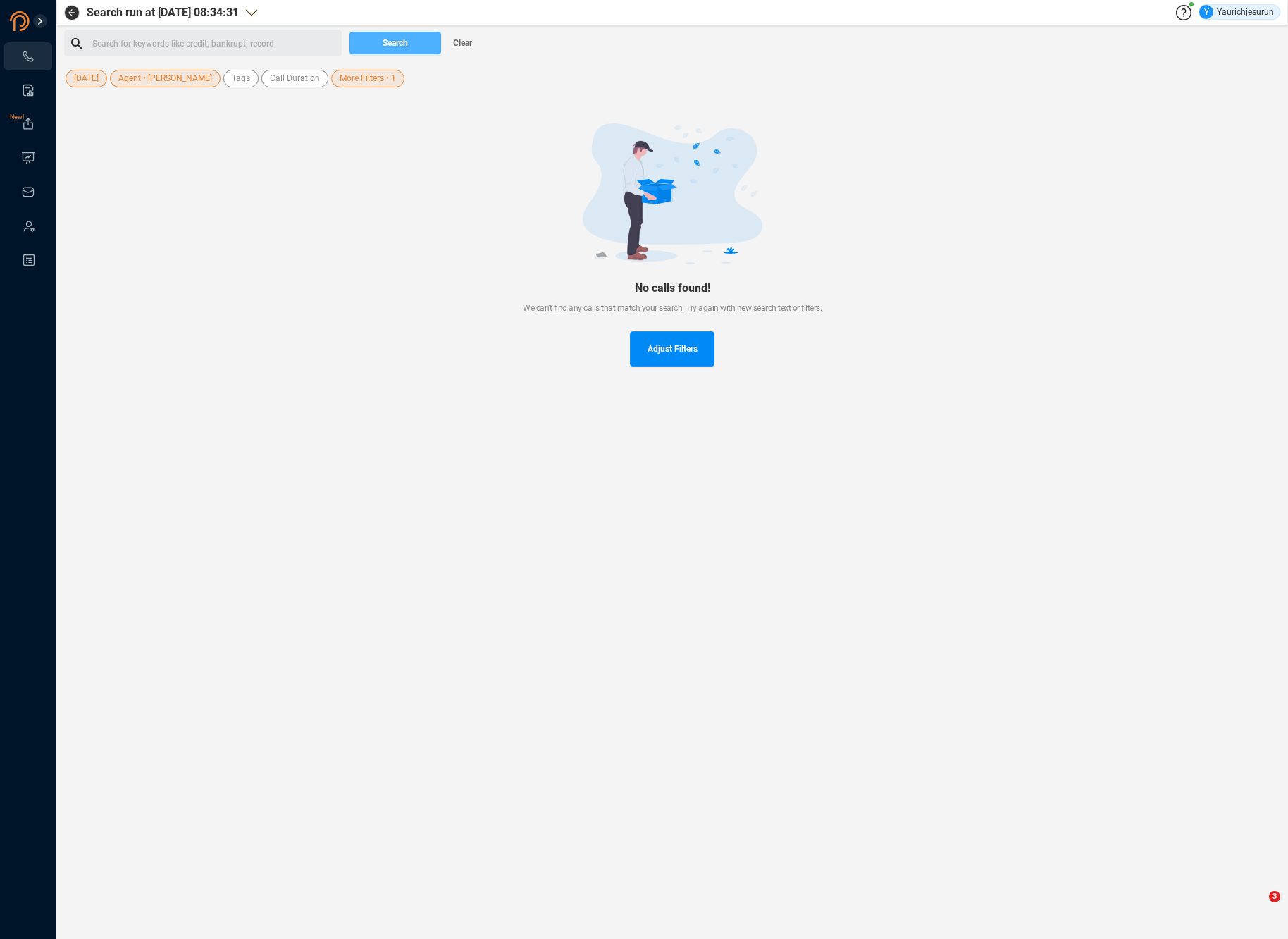
click at [415, 36] on button "Search" at bounding box center [396, 43] width 92 height 22
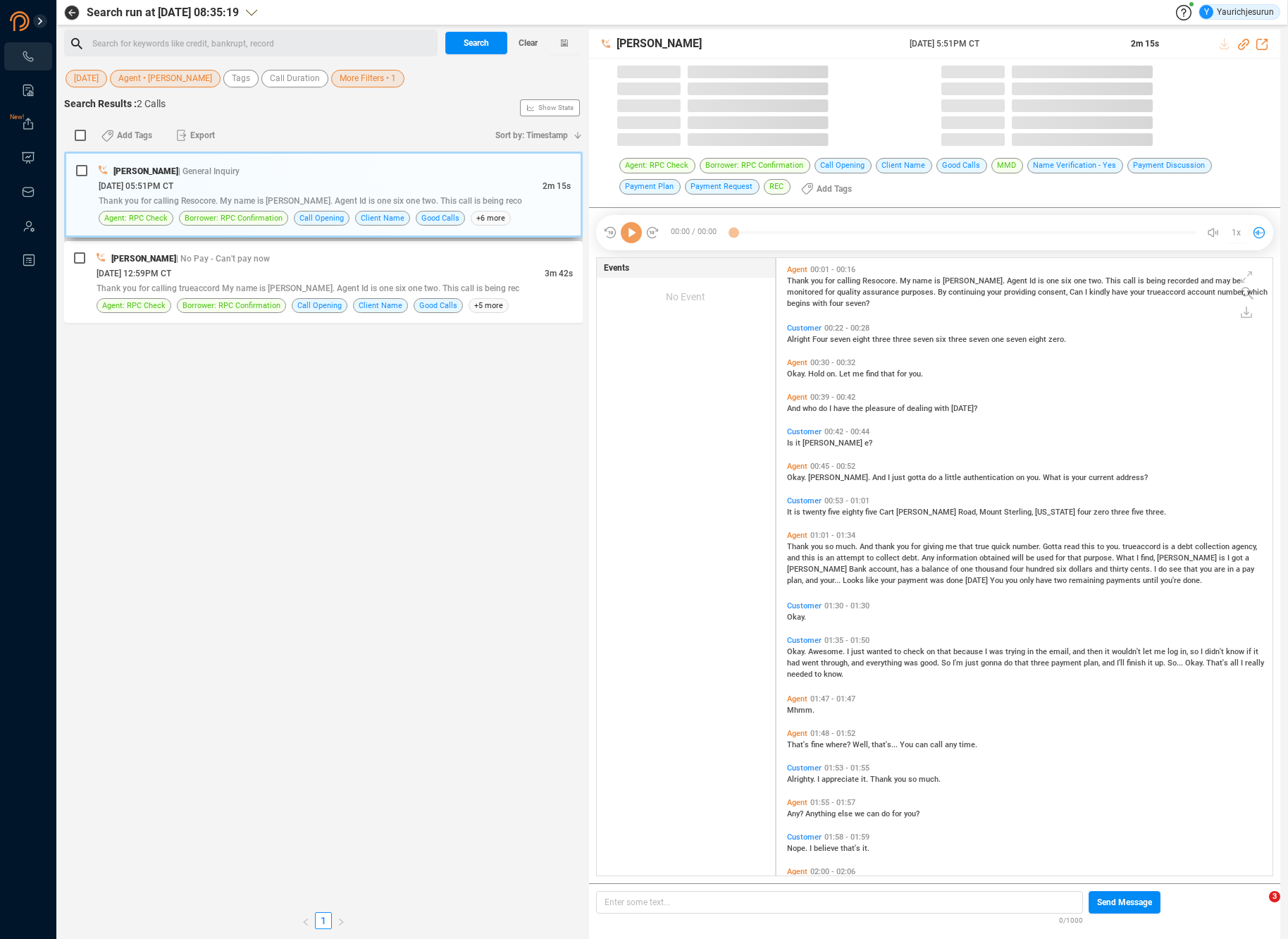
scroll to position [617, 489]
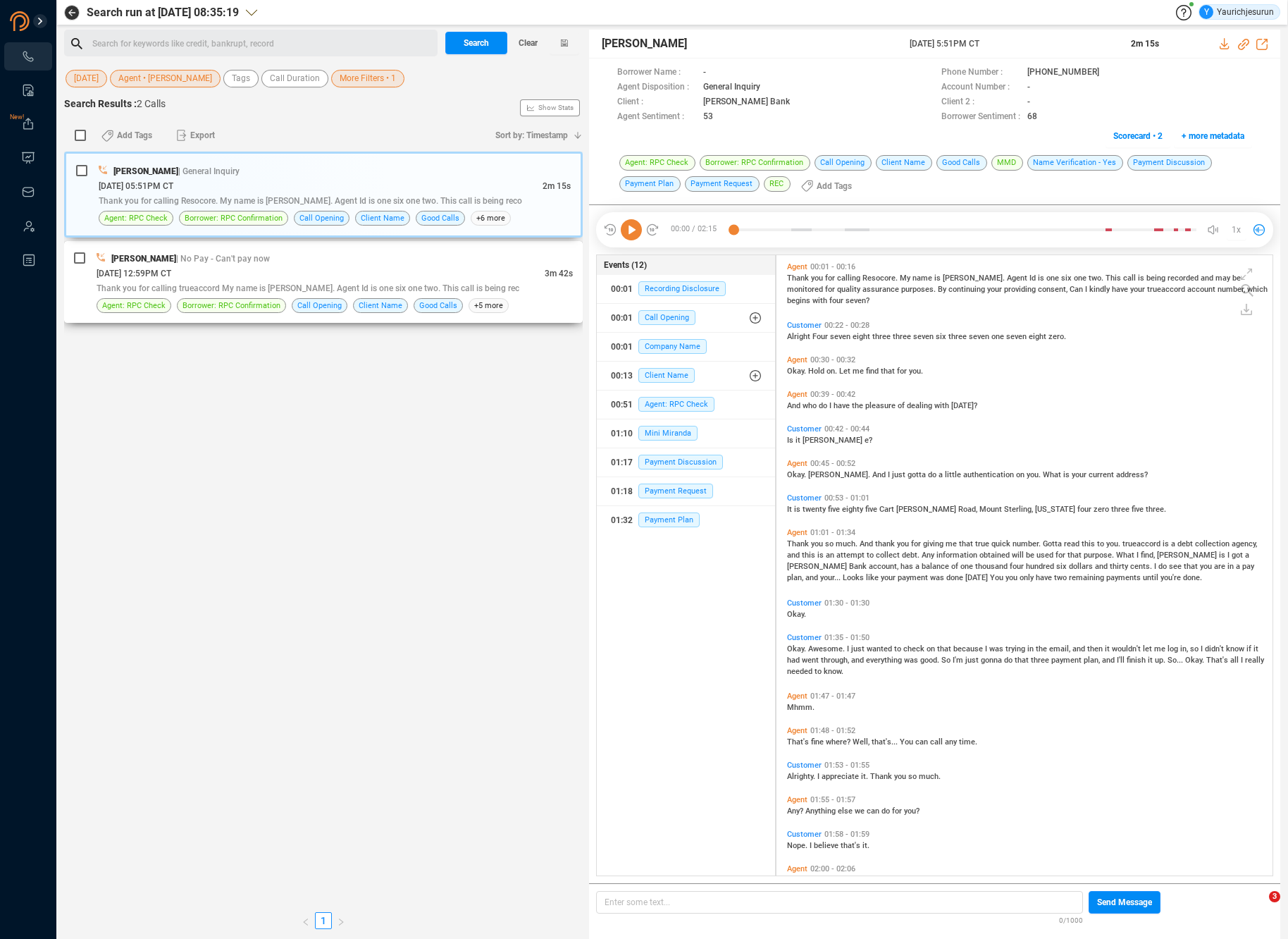
click at [272, 261] on div "Bob Rogers | No Pay - Can't pay now" at bounding box center [335, 258] width 477 height 14
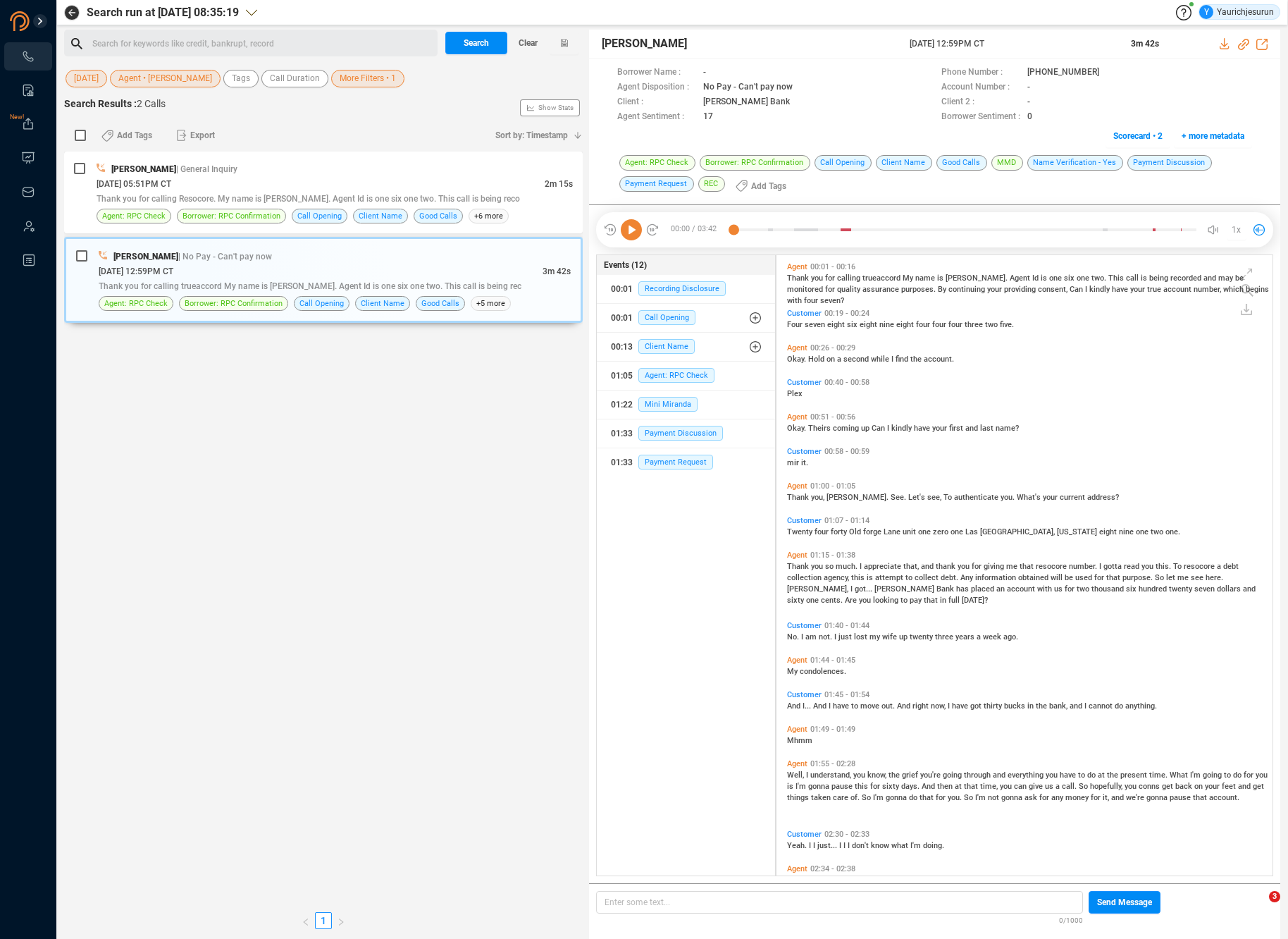
click at [838, 289] on span "quality" at bounding box center [850, 289] width 26 height 9
click at [626, 222] on icon at bounding box center [631, 229] width 21 height 21
click at [376, 166] on div "Bob Rogers | General Inquiry" at bounding box center [335, 169] width 477 height 14
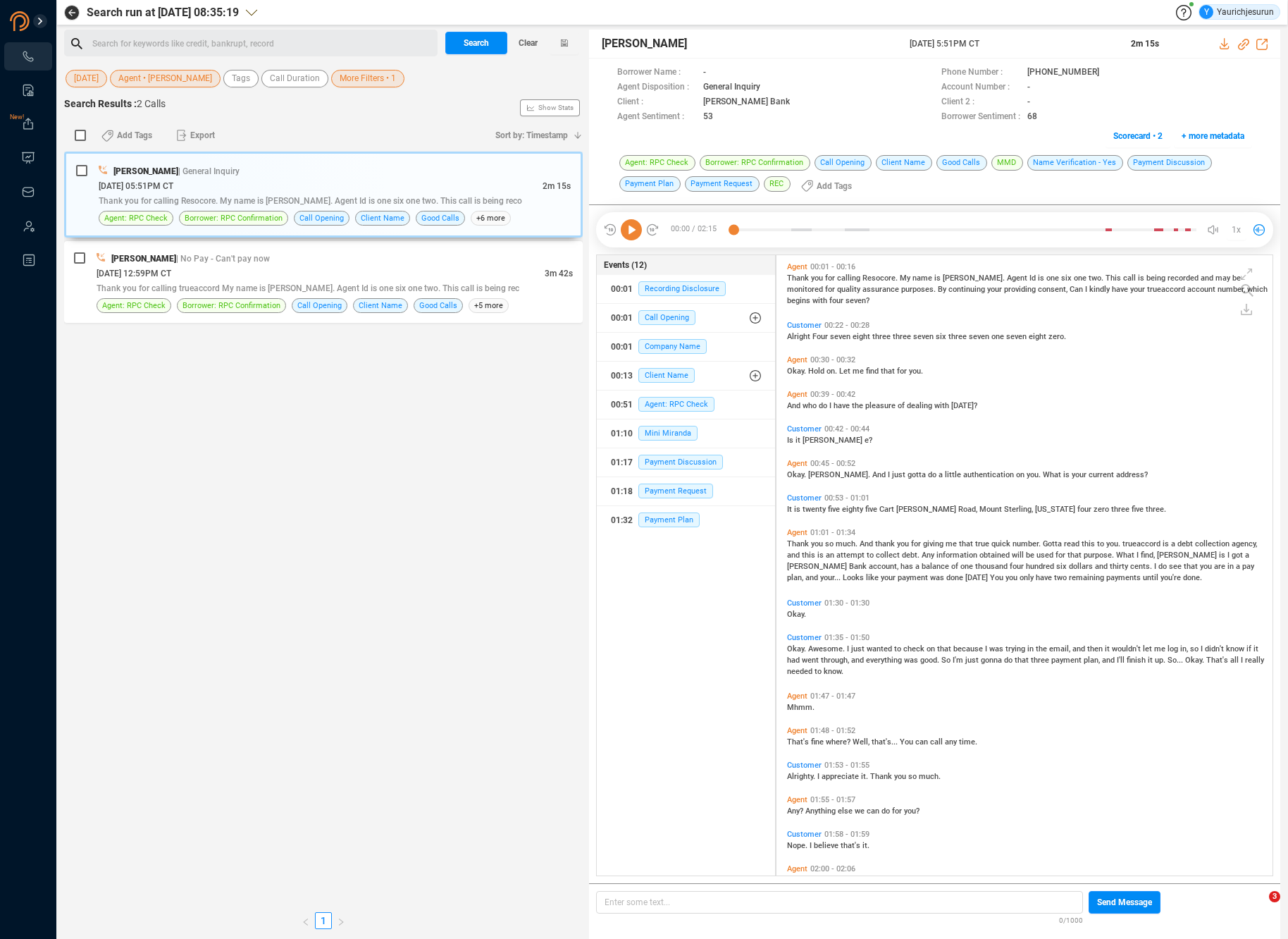
click at [634, 222] on icon at bounding box center [631, 229] width 21 height 21
click at [791, 334] on span "Alright" at bounding box center [800, 336] width 26 height 9
click at [948, 289] on span "continuing" at bounding box center [968, 289] width 39 height 9
click at [801, 404] on span "And" at bounding box center [795, 405] width 15 height 9
click at [797, 472] on span "Okay." at bounding box center [798, 474] width 21 height 9
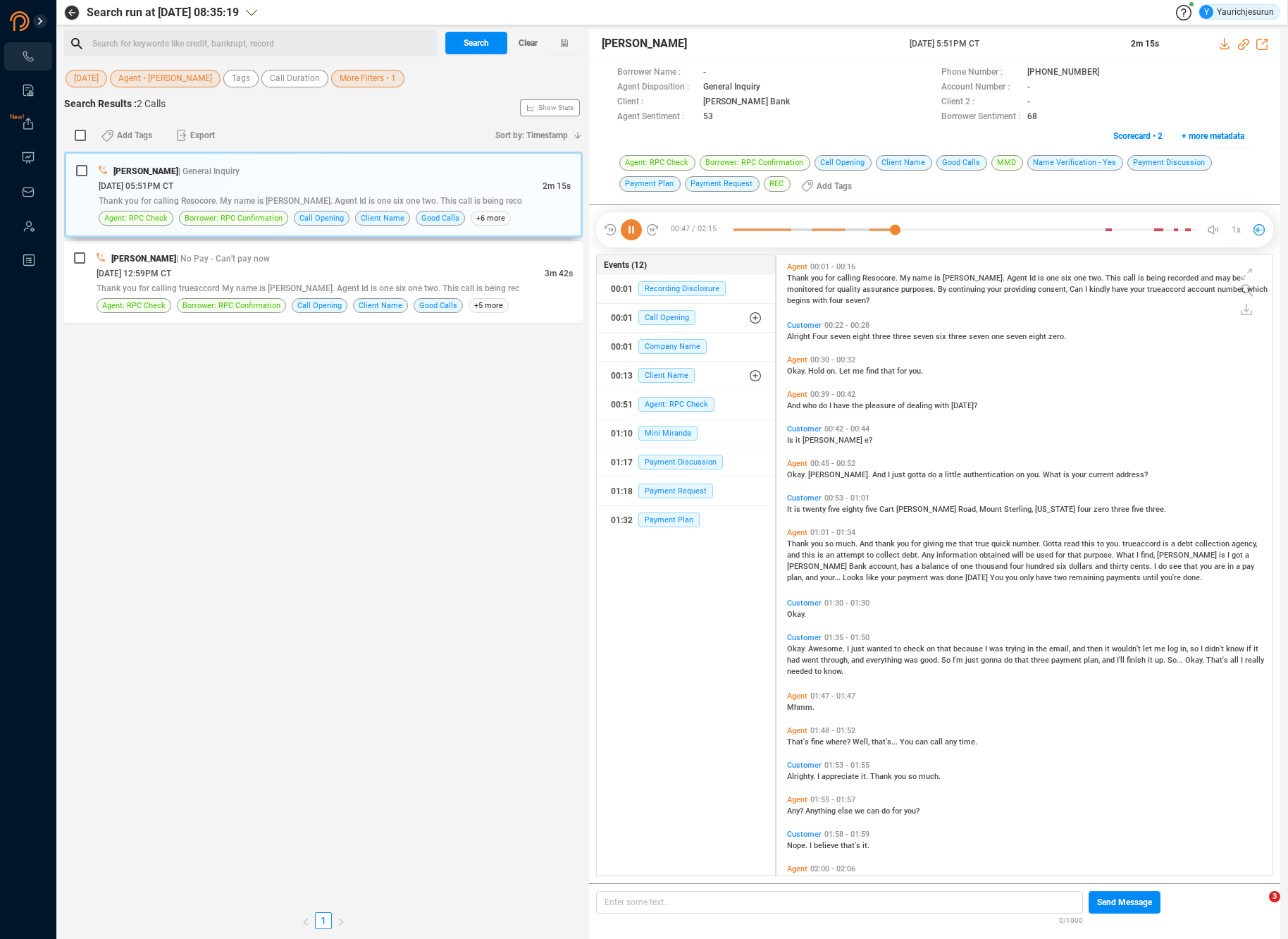
click at [816, 512] on span "twenty" at bounding box center [816, 509] width 26 height 9
click at [813, 546] on span "you" at bounding box center [818, 543] width 14 height 9
click at [846, 551] on span "attempt" at bounding box center [852, 555] width 31 height 9
click at [943, 552] on span "information" at bounding box center [958, 555] width 43 height 9
click at [922, 565] on span "balance" at bounding box center [936, 566] width 30 height 9
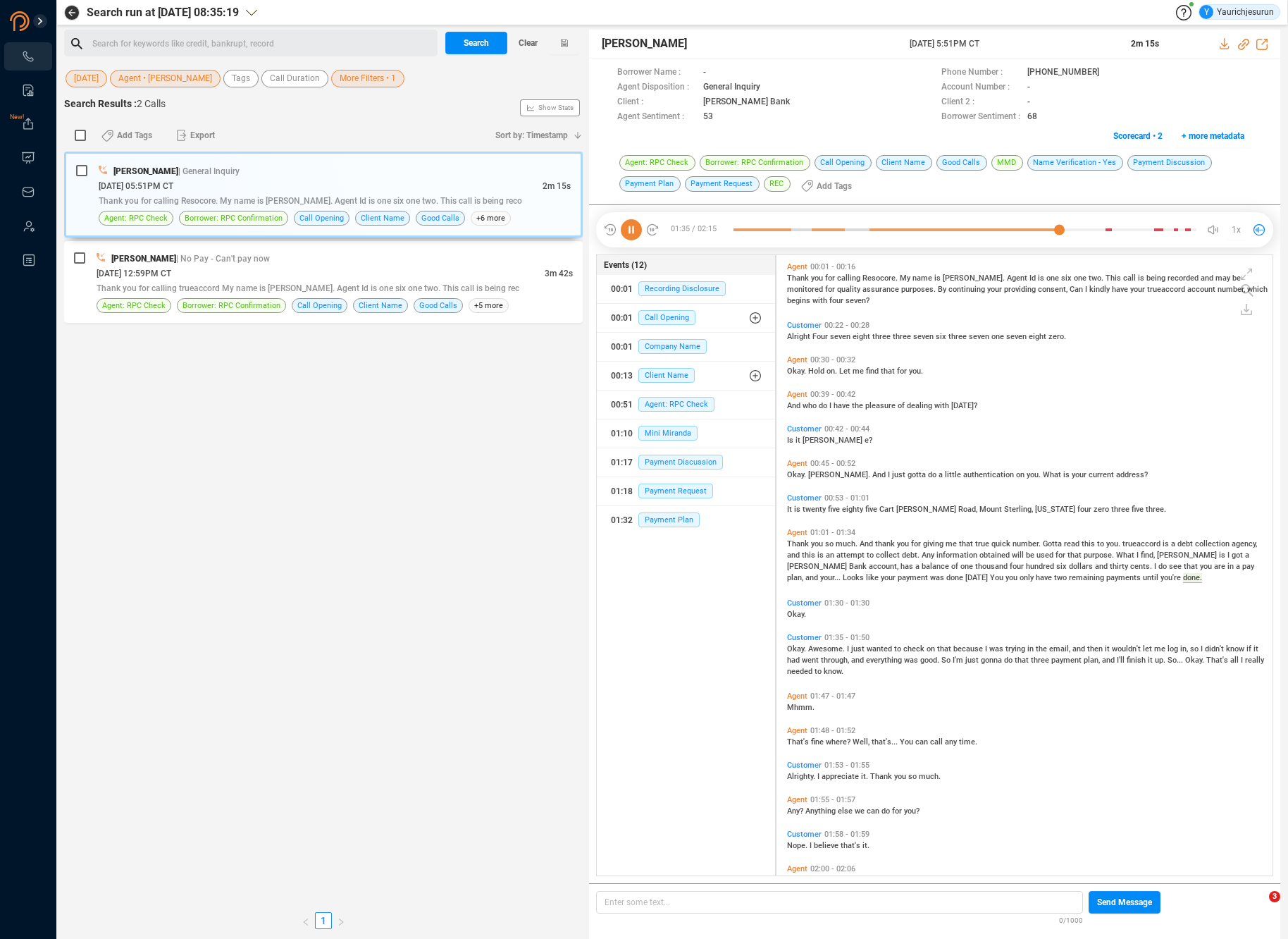
scroll to position [92, 0]
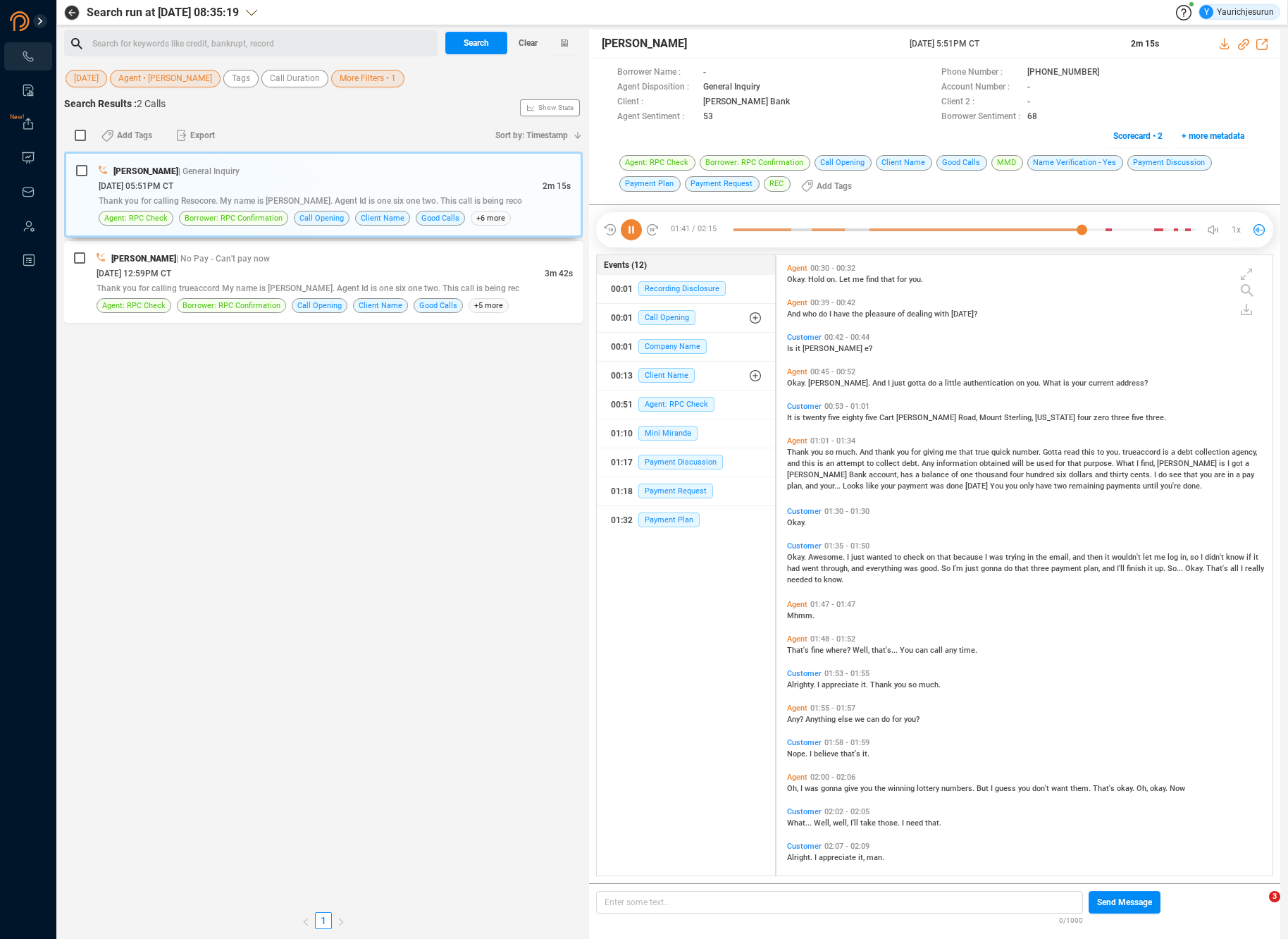
click at [820, 564] on span "went" at bounding box center [811, 568] width 19 height 9
click at [960, 569] on span "I'm" at bounding box center [959, 568] width 13 height 9
click at [821, 578] on span "Okay. Awesome. I just wanted to check on that because I was trying in the email…" at bounding box center [1026, 568] width 478 height 31
click at [812, 645] on div "Agent 00:01 - 00:16 Thank you for calling Resocore. My name is Bob. Agent Id is…" at bounding box center [1028, 576] width 489 height 820
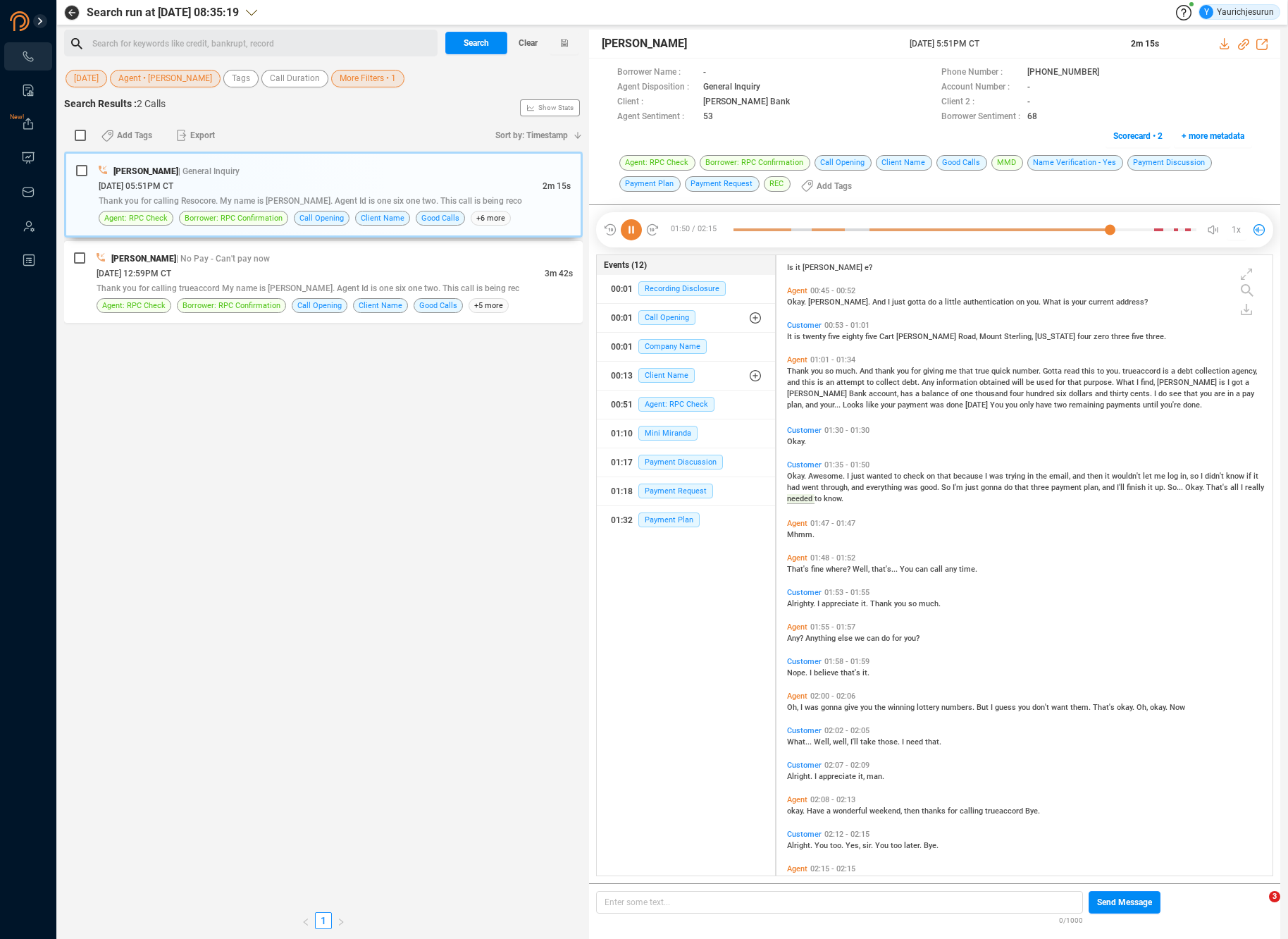
click at [809, 701] on div "Oh, I was gonna give you the winning lottery numbers. But I guess you don't wan…" at bounding box center [1028, 706] width 482 height 11
click at [809, 704] on span "was" at bounding box center [813, 707] width 16 height 9
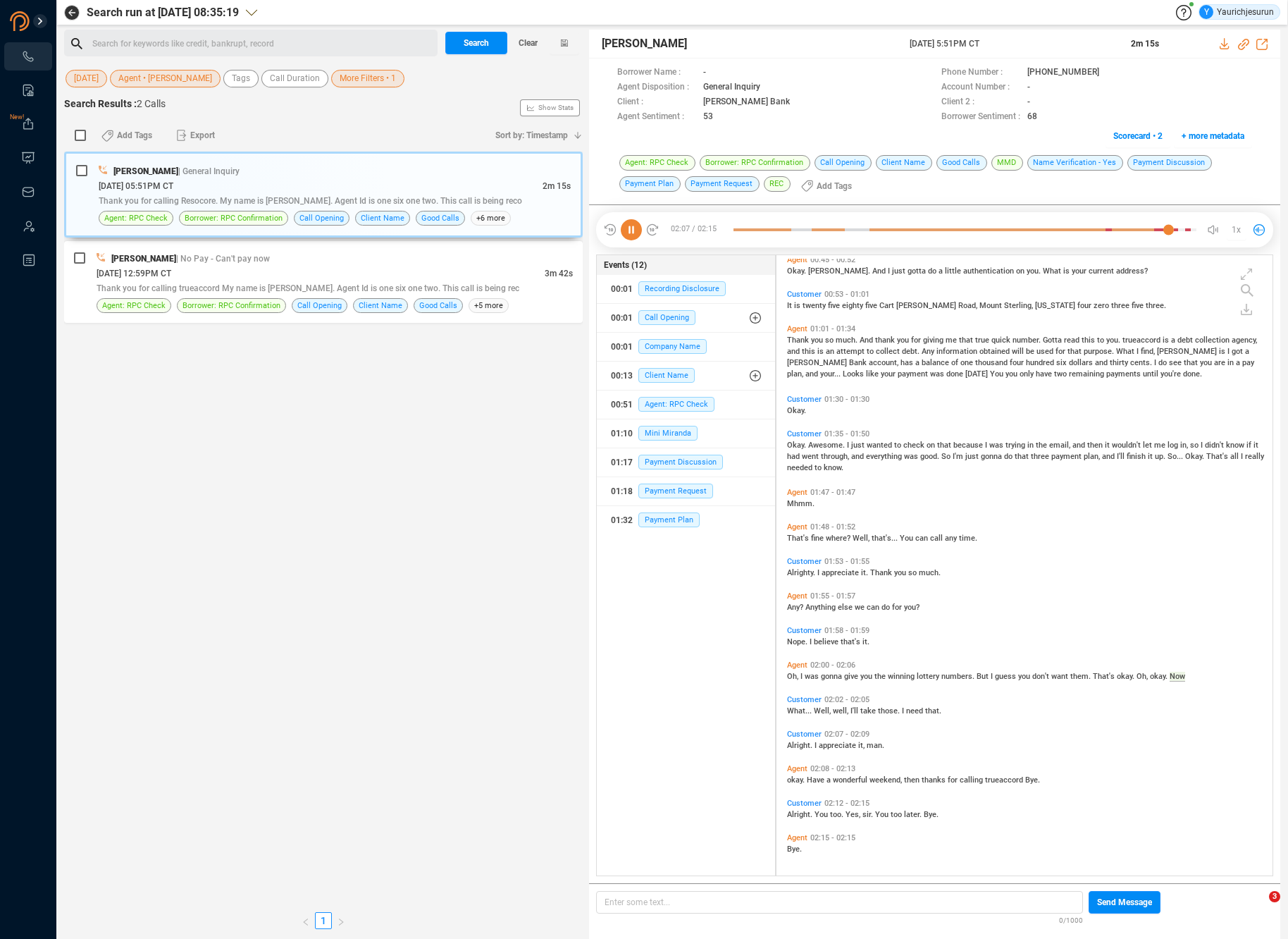
click at [827, 779] on span "a" at bounding box center [829, 780] width 6 height 9
click at [425, 531] on div "Bob Rogers | General Inquiry 05/30/2025 @ 05:51PM CT 2m 15s Thank you for calli…" at bounding box center [323, 528] width 518 height 753
click at [295, 176] on div "Bob Rogers | General Inquiry" at bounding box center [335, 170] width 472 height 14
click at [1245, 44] on icon at bounding box center [1244, 44] width 11 height 11
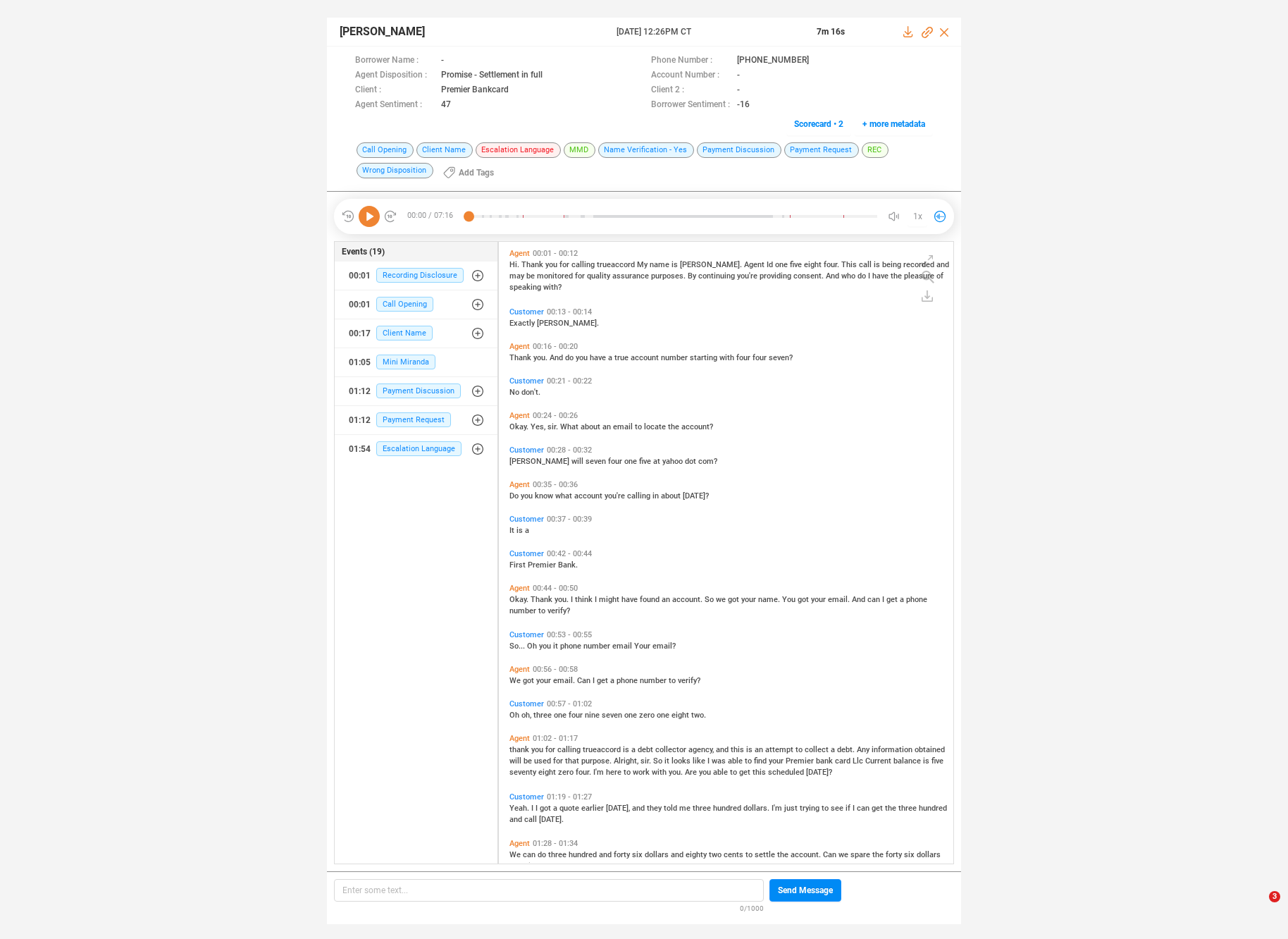
scroll to position [619, 448]
click at [371, 218] on icon at bounding box center [369, 216] width 21 height 21
click at [556, 598] on span "you." at bounding box center [563, 599] width 16 height 9
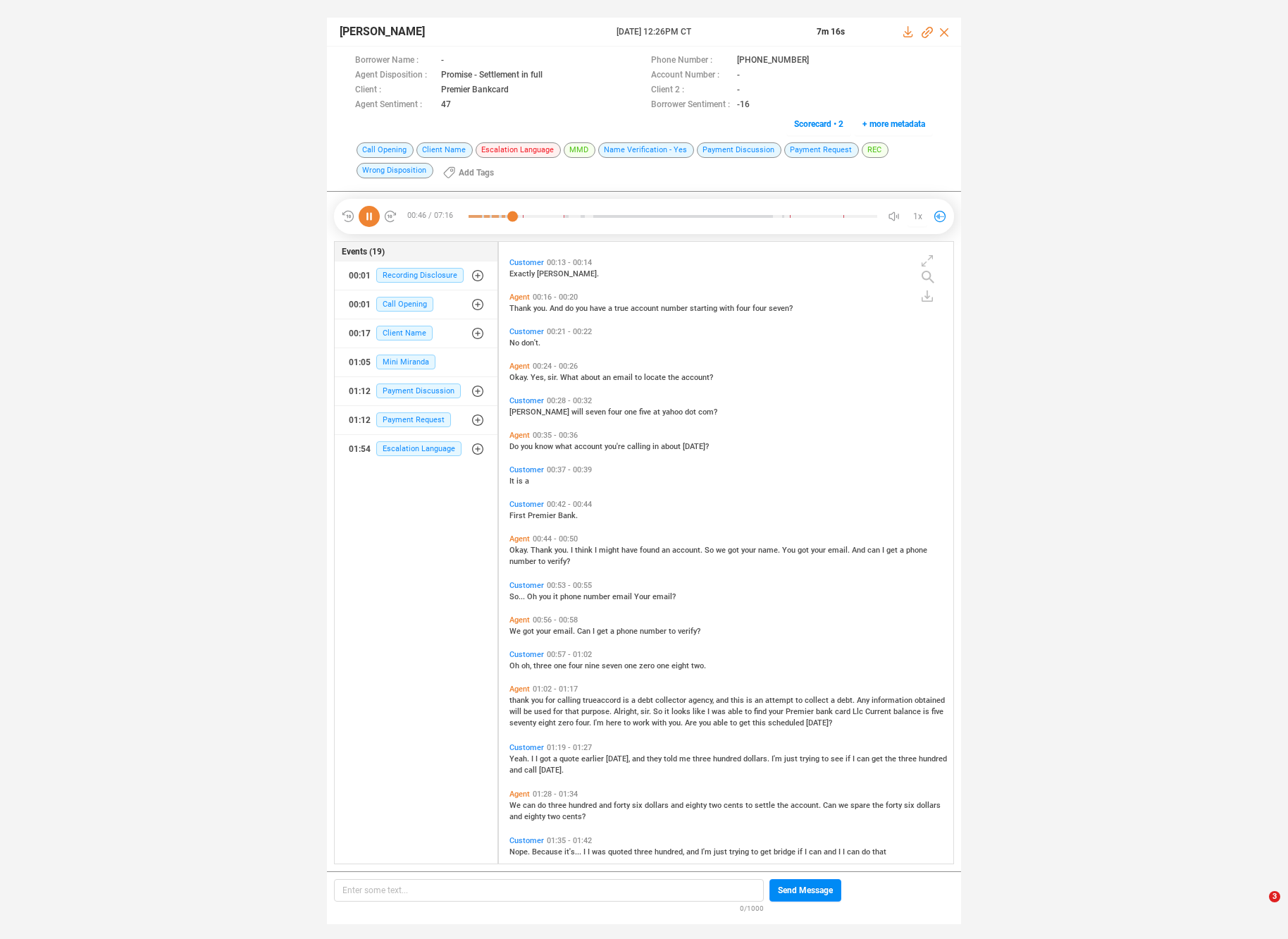
click at [550, 696] on span "for" at bounding box center [552, 700] width 12 height 9
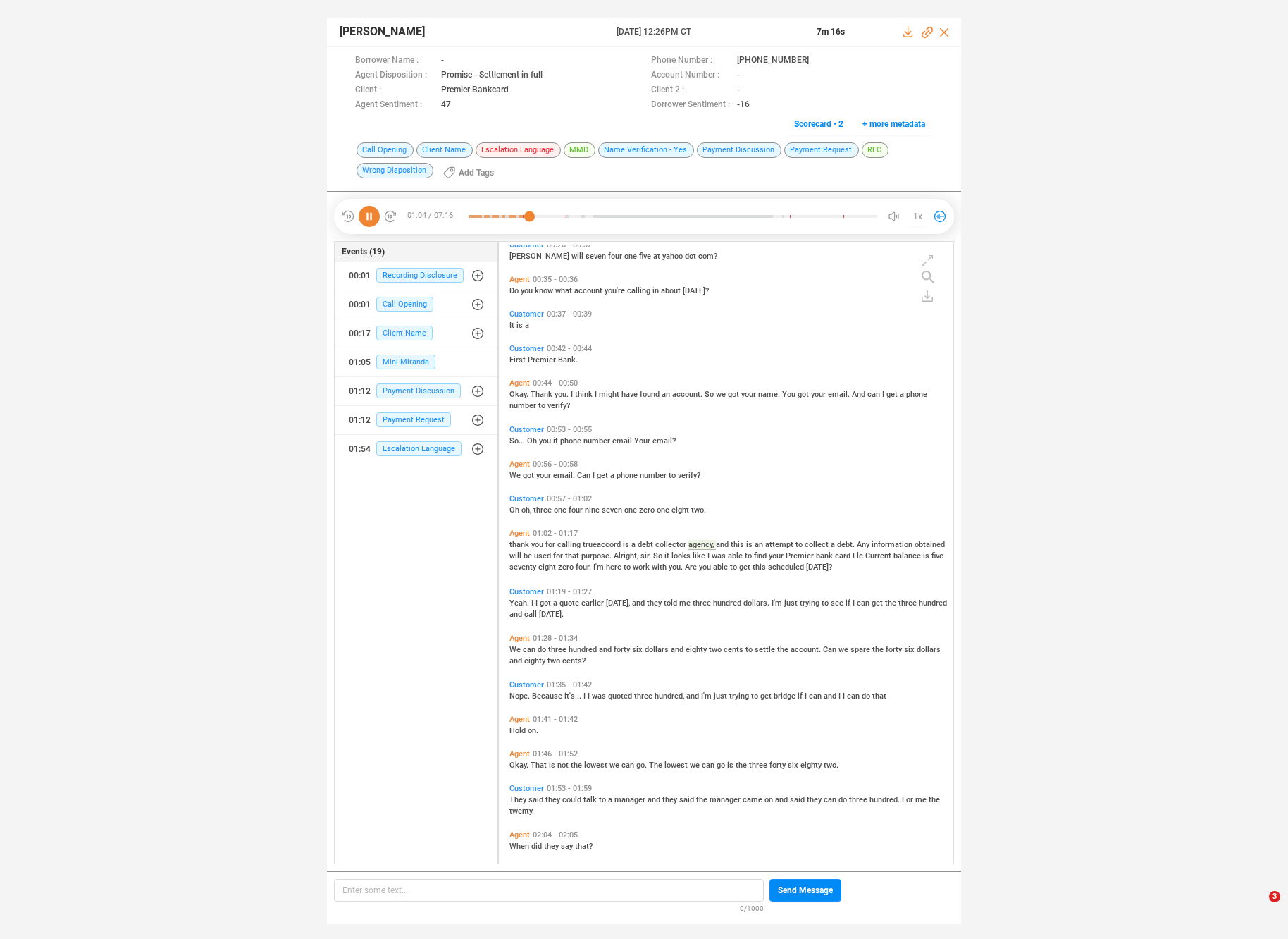
click at [694, 548] on div "thank you for calling trueaccord is a debt collector agency, and this is an att…" at bounding box center [730, 555] width 440 height 34
click at [693, 554] on span "like" at bounding box center [700, 555] width 14 height 9
click at [586, 599] on span "earlier" at bounding box center [593, 603] width 25 height 9
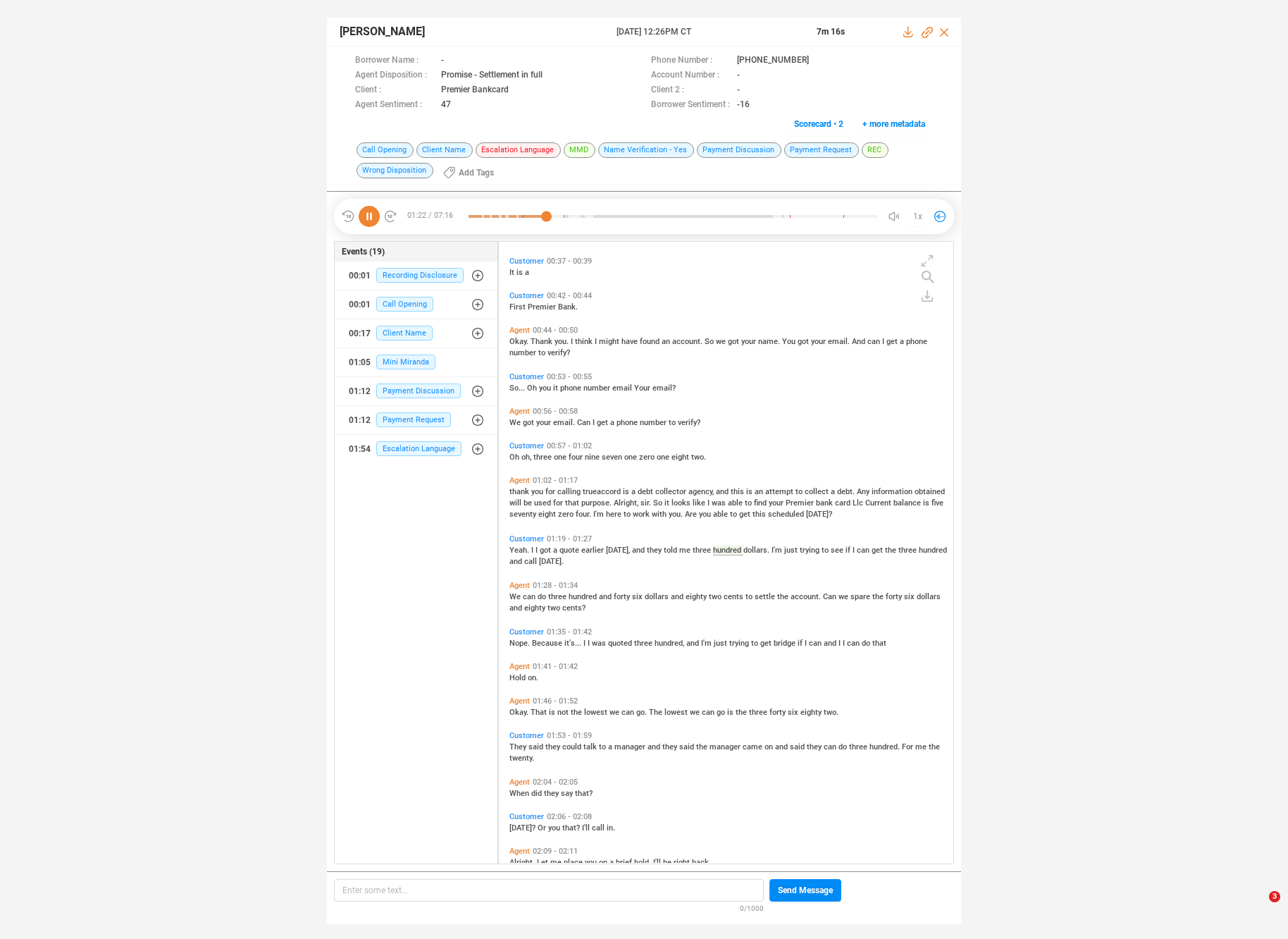
click at [585, 590] on div "We can do three hundred and forty six dollars and eighty two cents to settle th…" at bounding box center [730, 601] width 440 height 22
click at [583, 594] on span "hundred" at bounding box center [584, 596] width 31 height 9
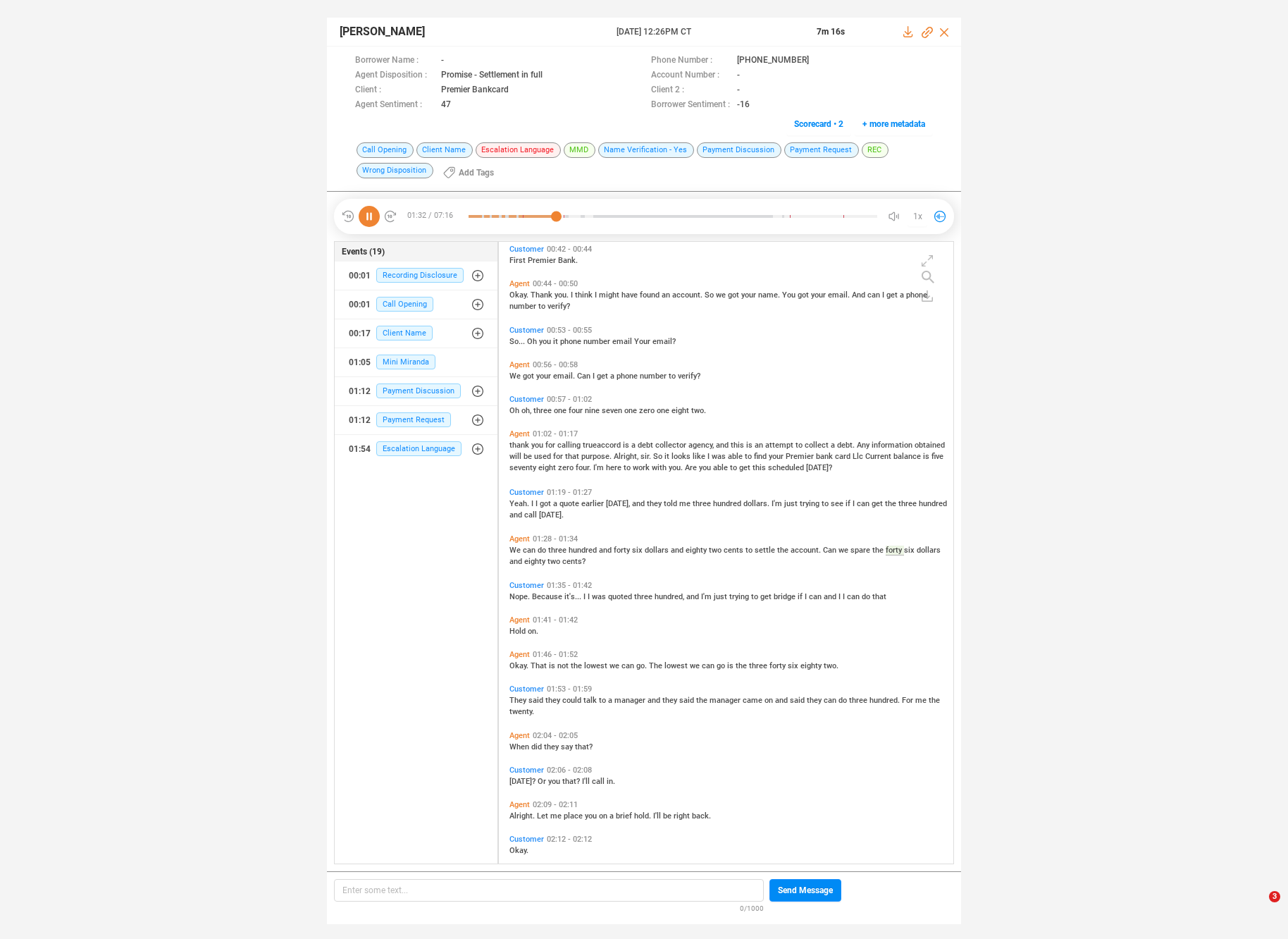
click at [572, 696] on span "could" at bounding box center [573, 700] width 21 height 9
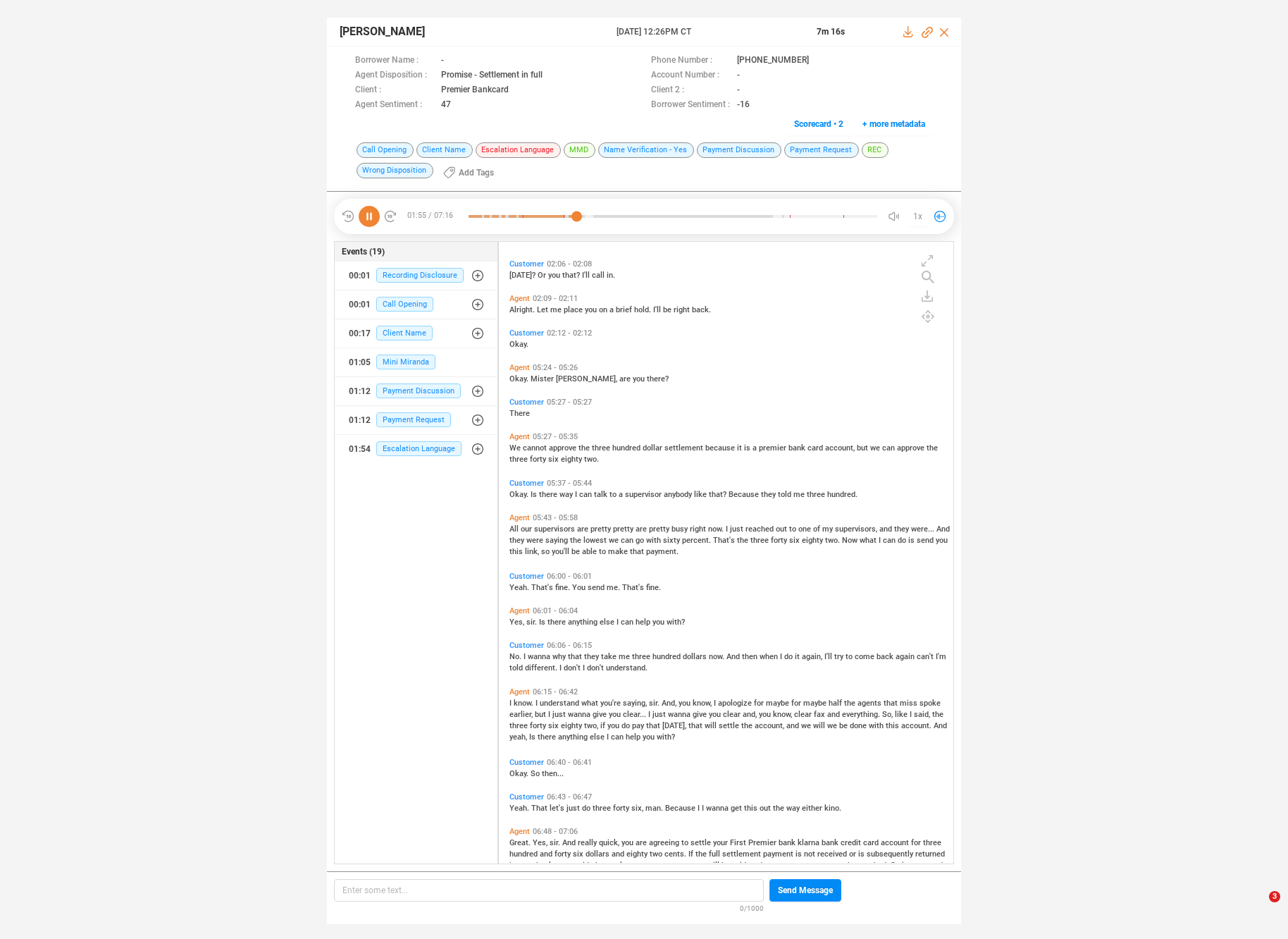
scroll to position [816, 0]
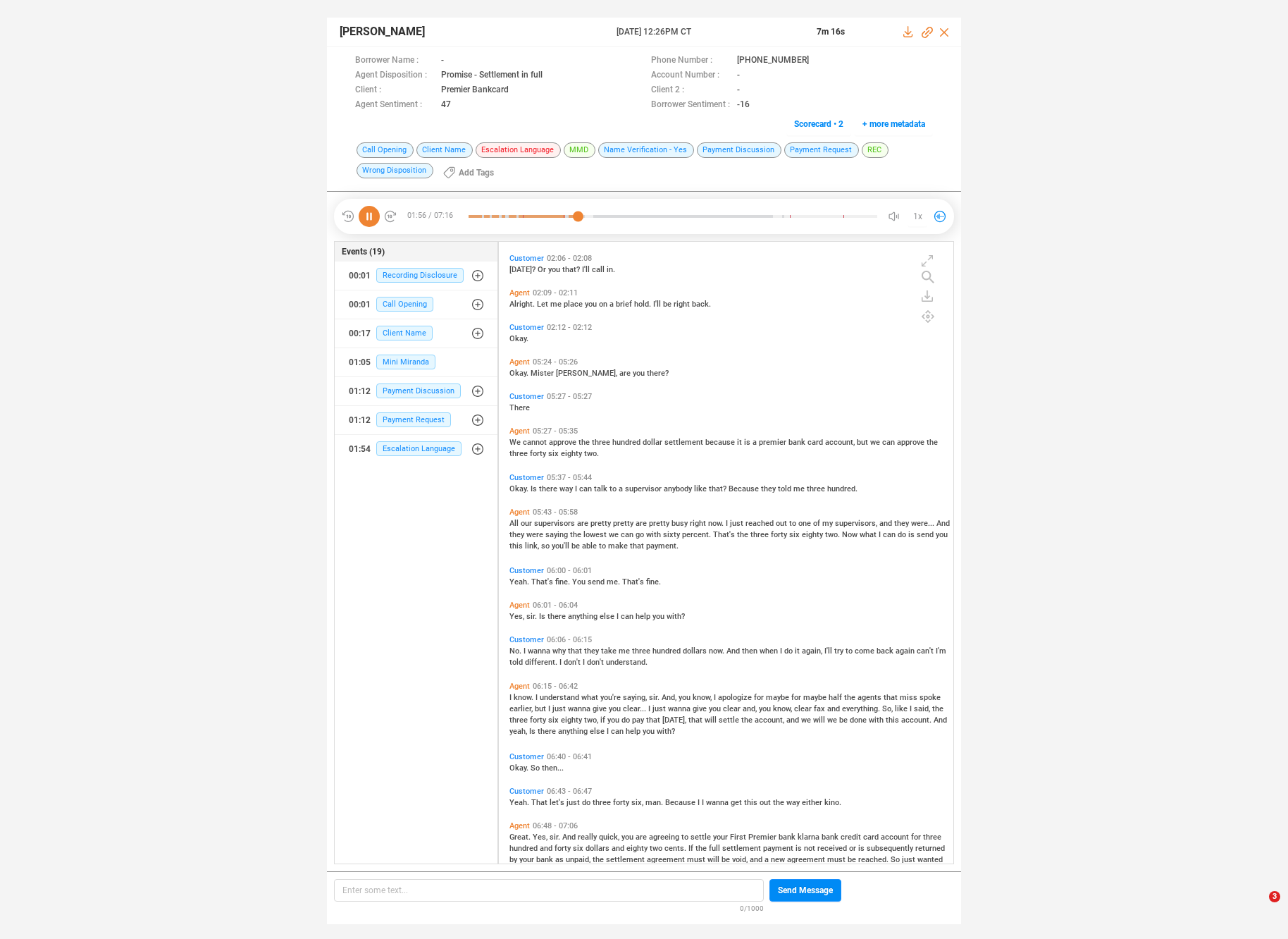
click at [564, 523] on span "supervisors" at bounding box center [556, 523] width 43 height 9
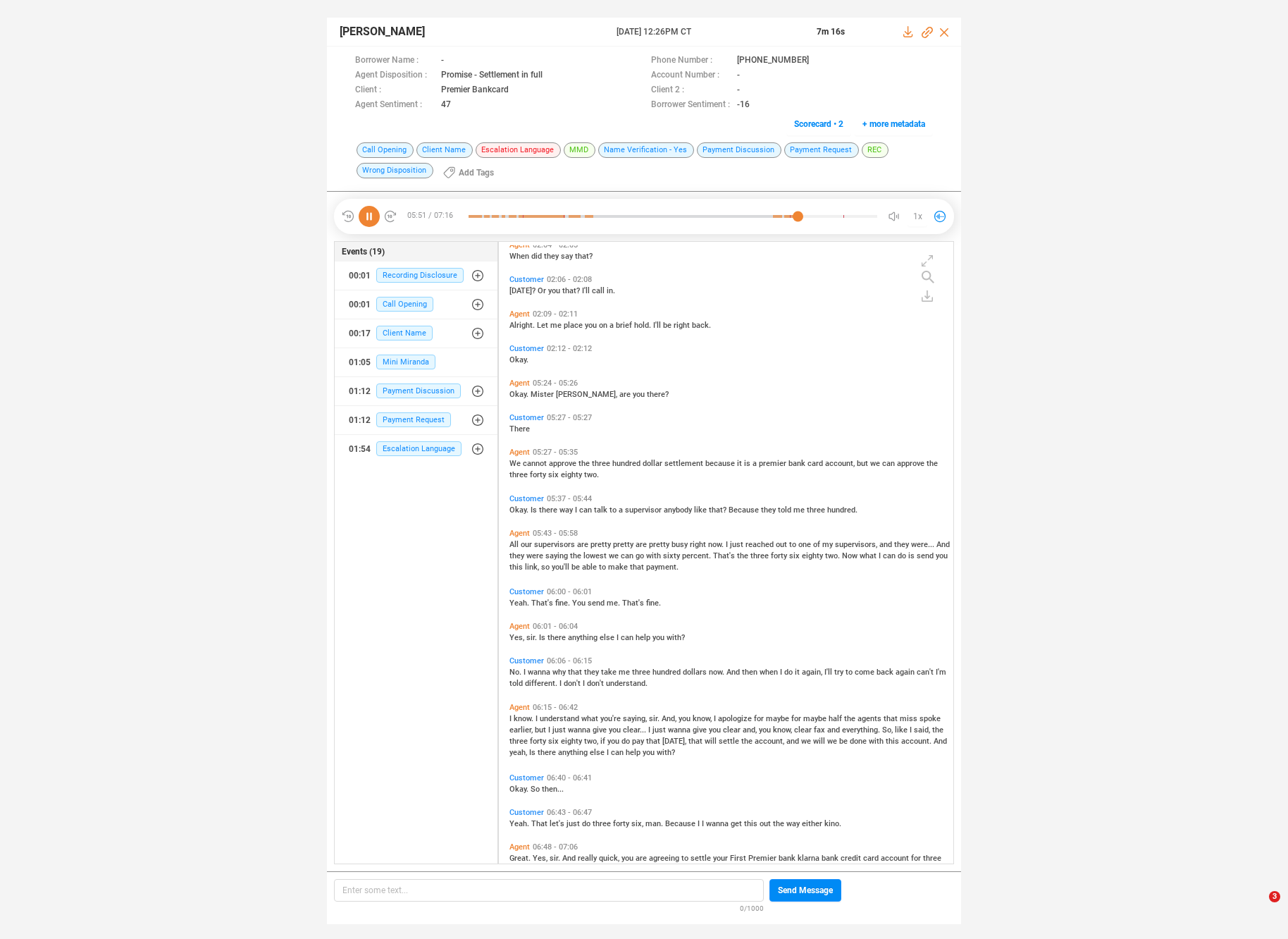
click at [526, 554] on span "they" at bounding box center [518, 555] width 17 height 9
click at [582, 565] on span "be" at bounding box center [576, 567] width 10 height 9
click at [537, 601] on span "That's" at bounding box center [543, 603] width 24 height 9
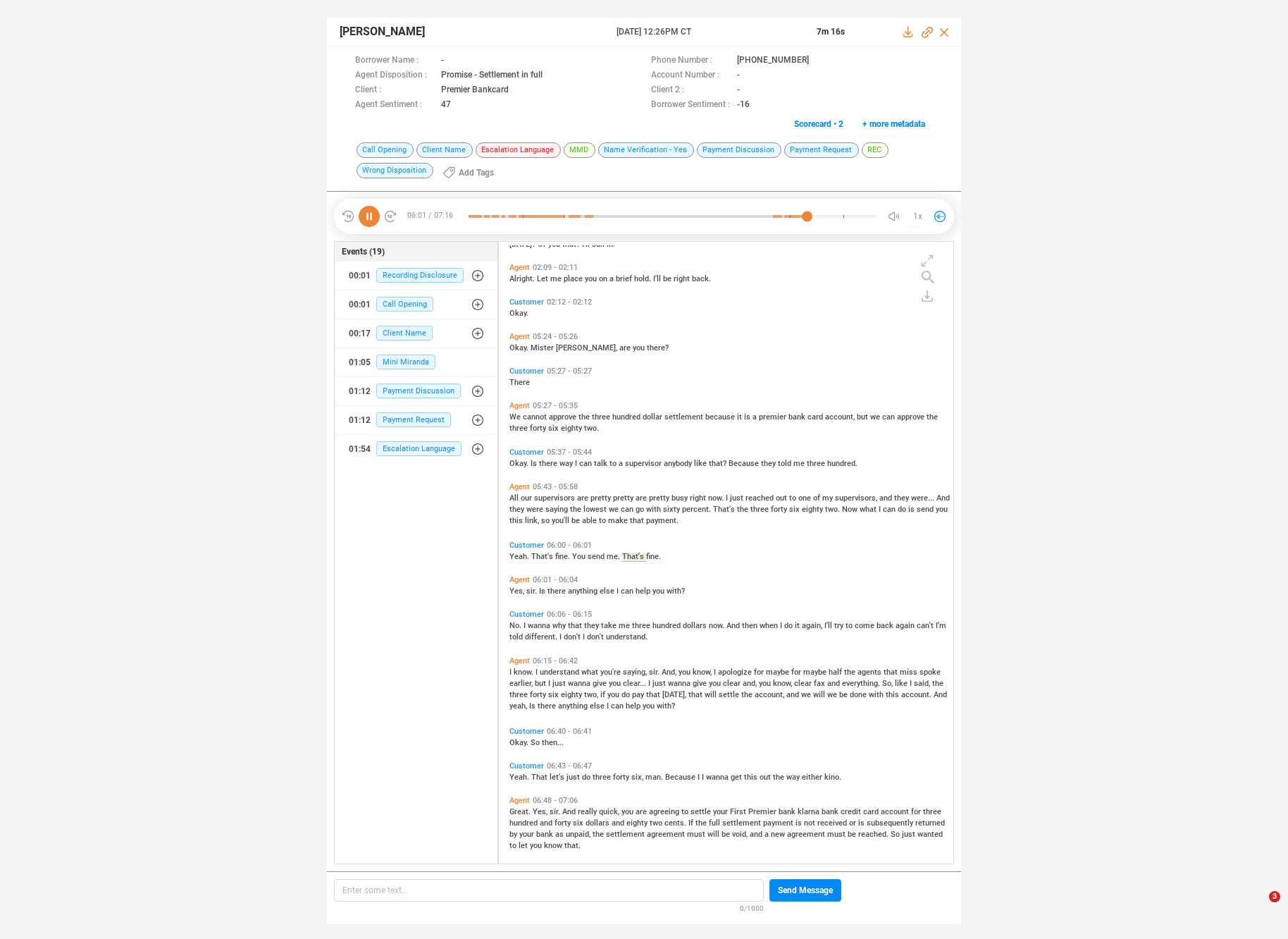
click at [541, 591] on span "Is" at bounding box center [543, 591] width 9 height 9
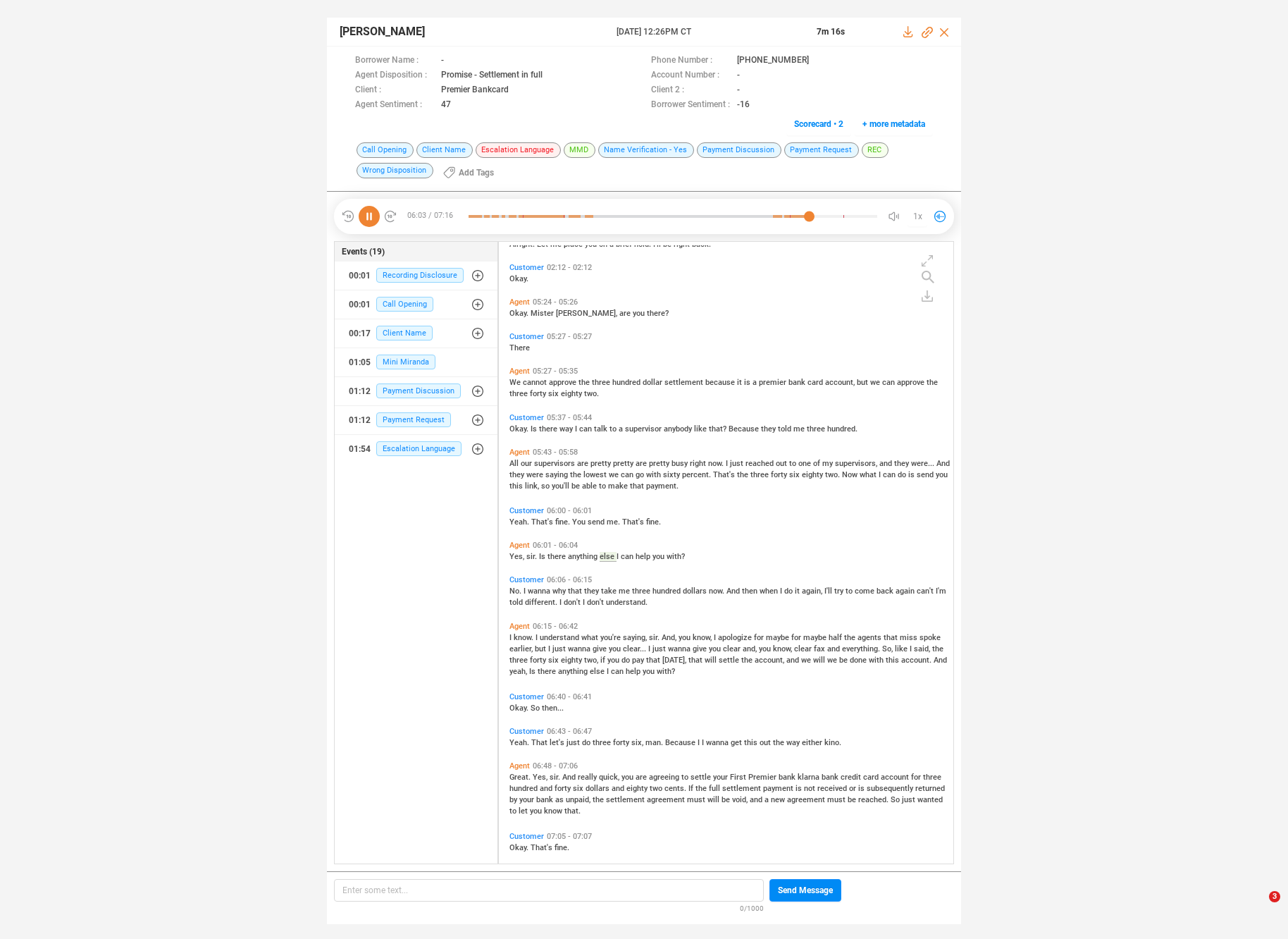
click at [539, 594] on div "No. I wanna why that they take me three hundred dollars now. And then when I do…" at bounding box center [730, 595] width 440 height 22
click at [539, 588] on span "wanna" at bounding box center [540, 591] width 25 height 9
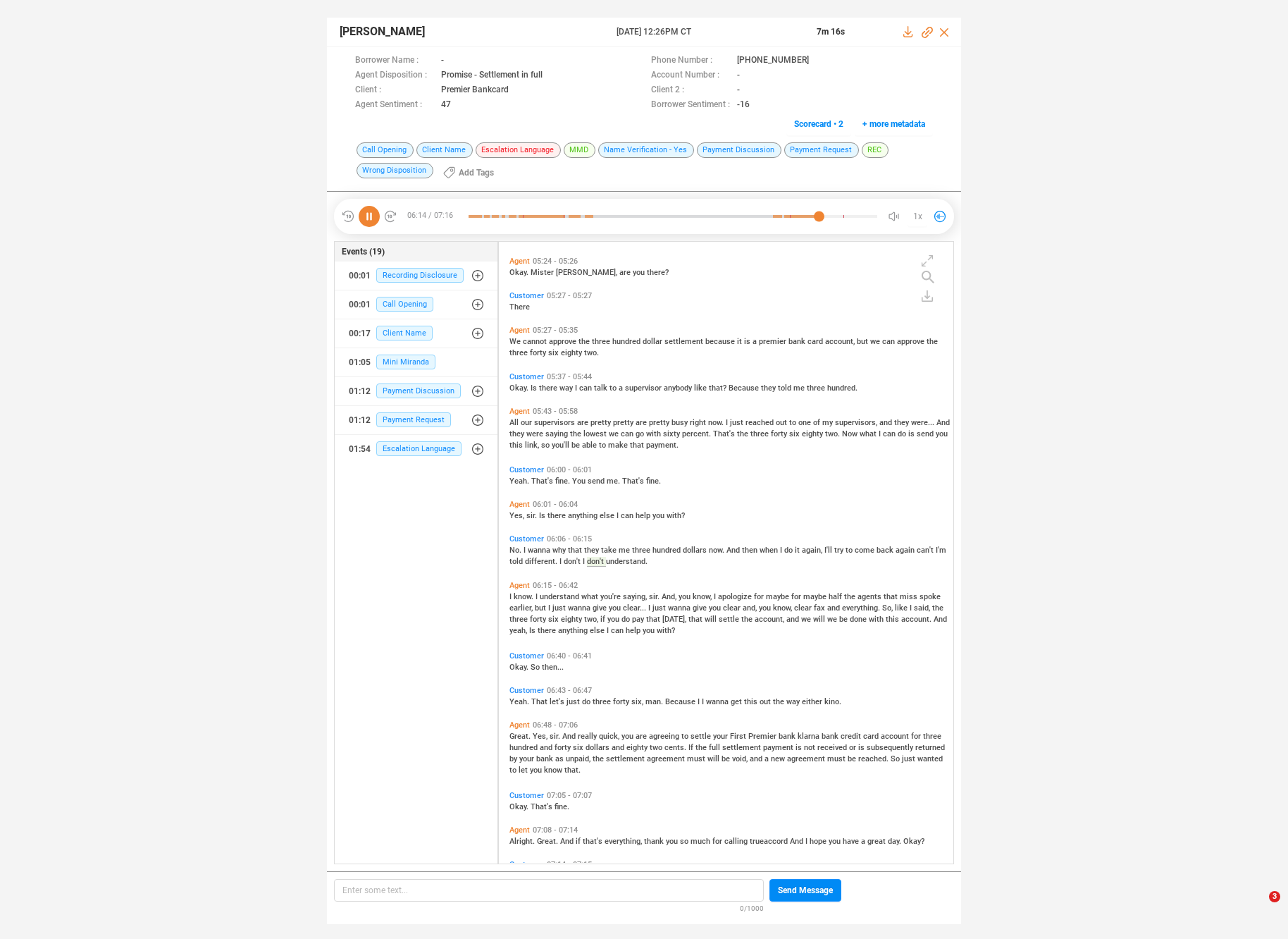
click at [547, 597] on span "understand" at bounding box center [560, 596] width 42 height 9
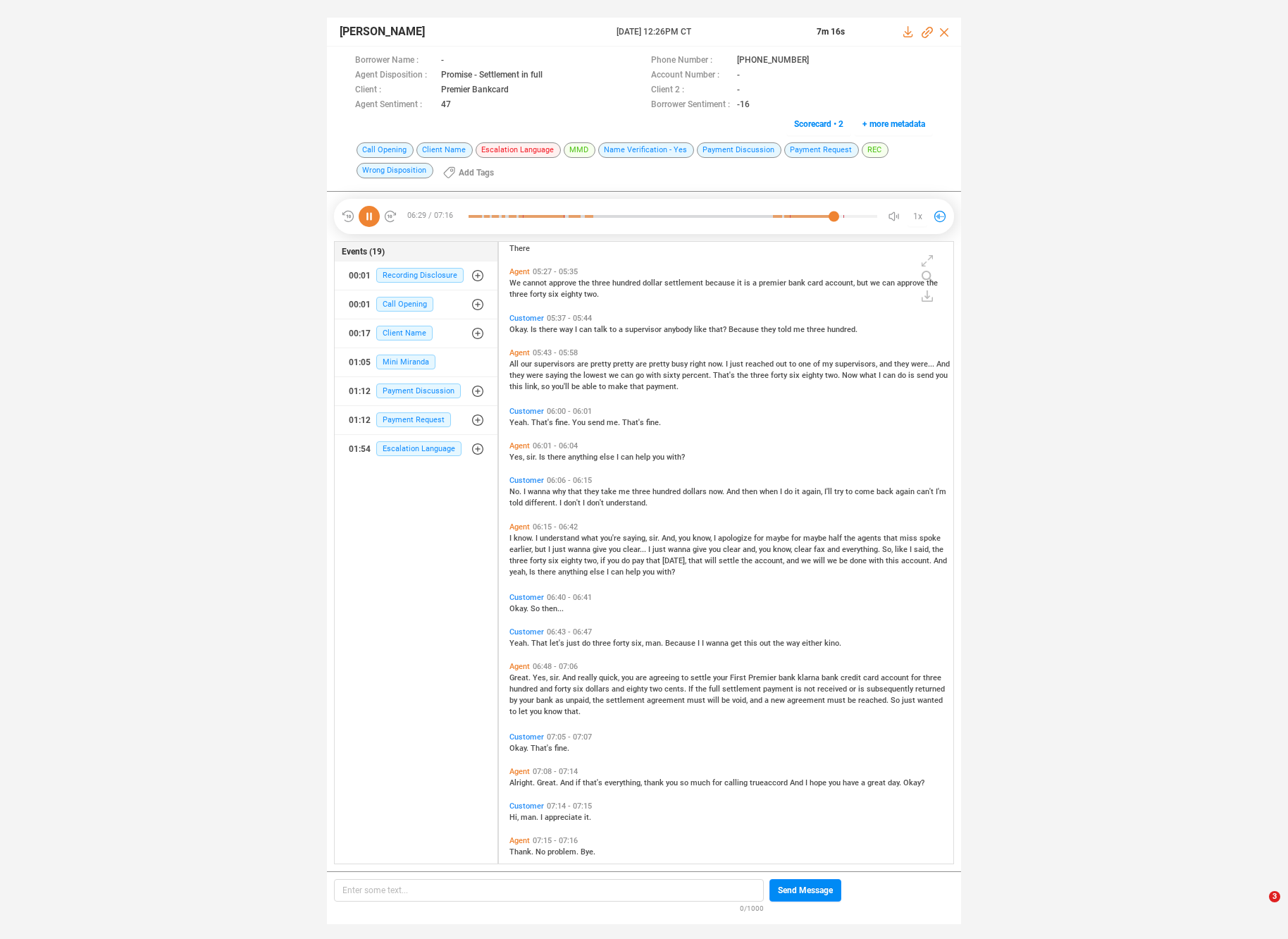
click at [563, 563] on span "eighty" at bounding box center [572, 560] width 23 height 9
click at [707, 561] on span "will" at bounding box center [712, 560] width 14 height 9
click at [564, 571] on span "anything" at bounding box center [574, 571] width 31 height 9
click at [553, 684] on span "and" at bounding box center [547, 689] width 14 height 9
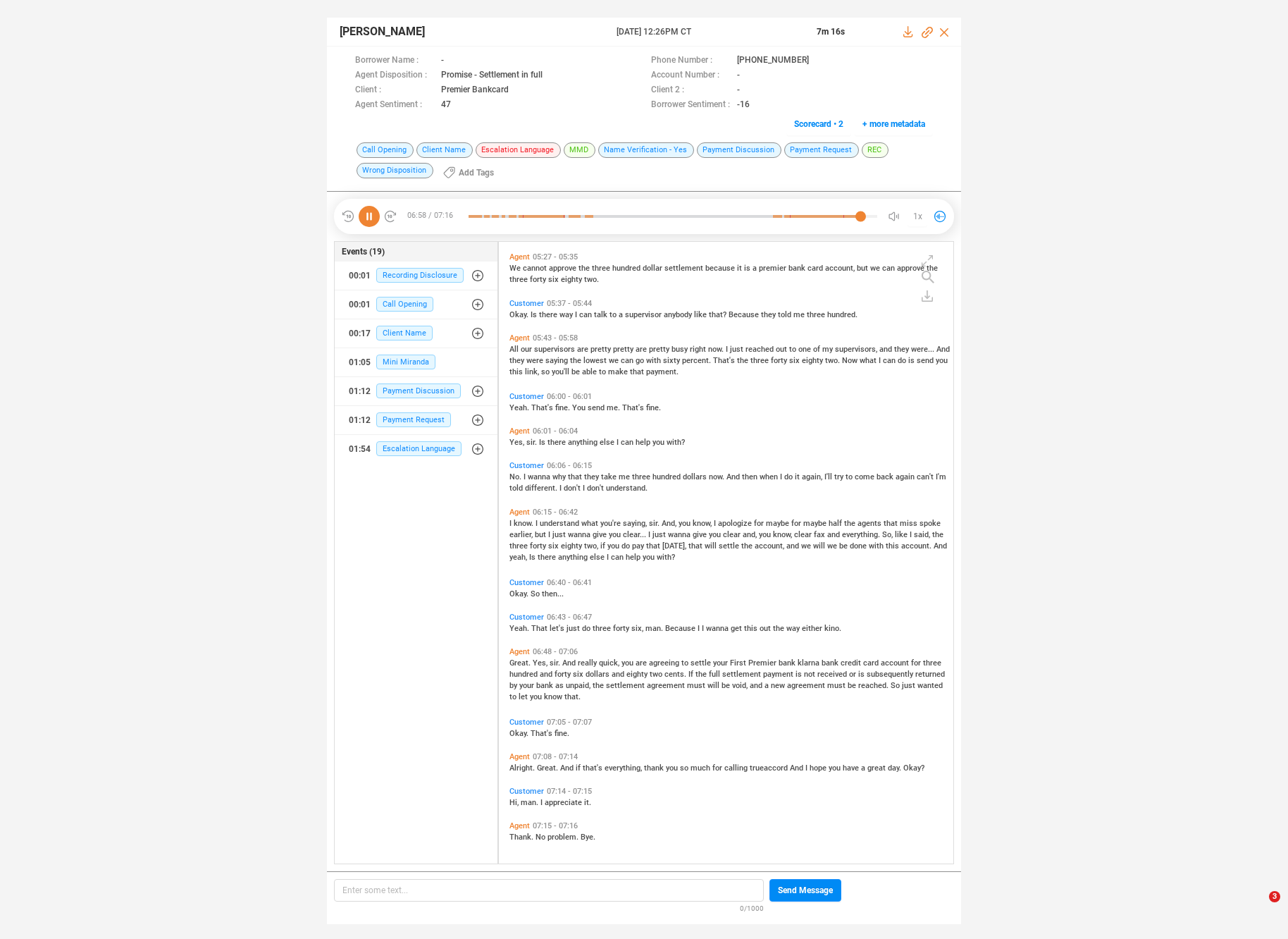
click at [592, 770] on span "that's" at bounding box center [594, 768] width 22 height 9
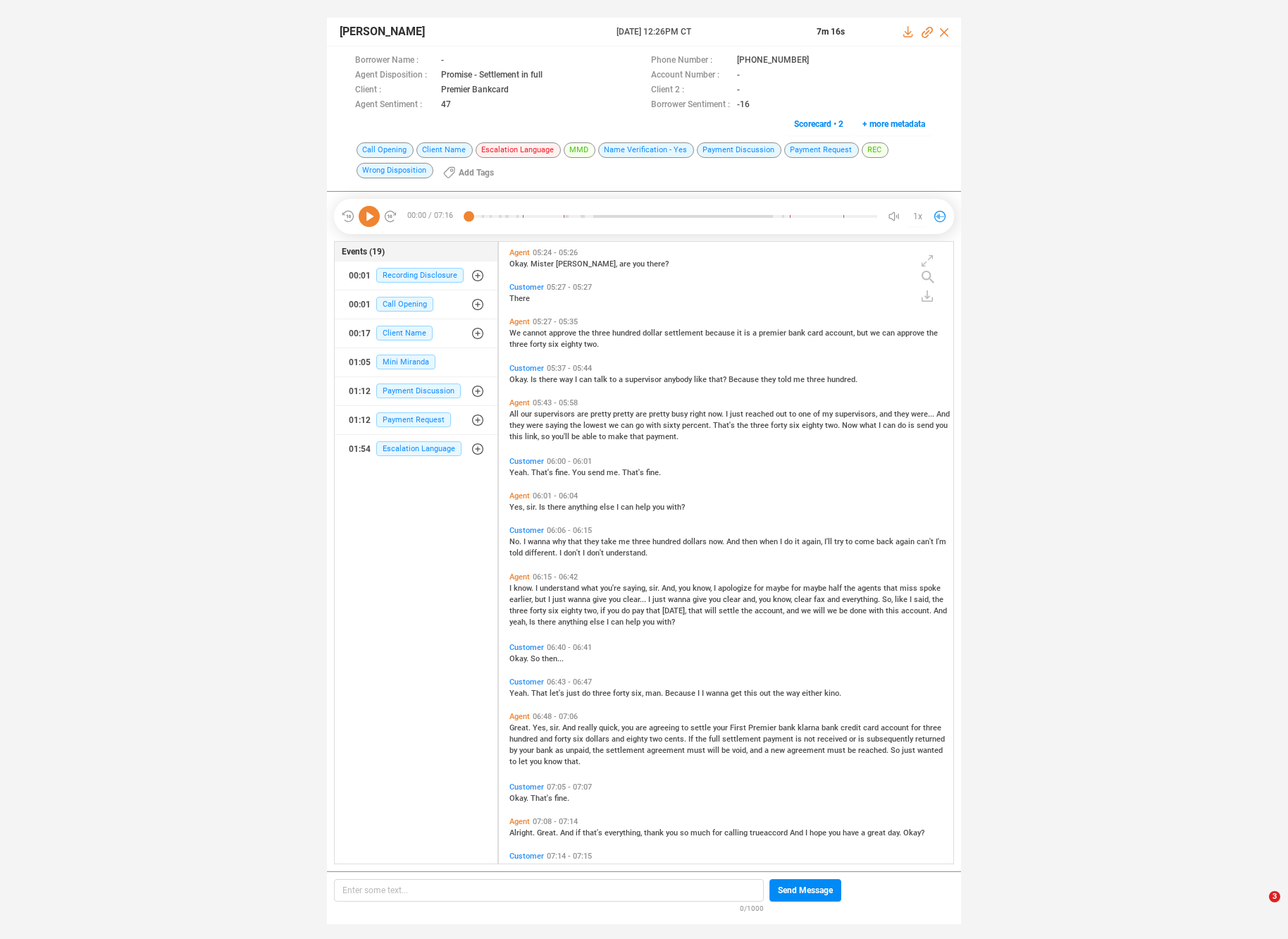
scroll to position [924, 0]
click at [371, 218] on icon at bounding box center [369, 216] width 21 height 21
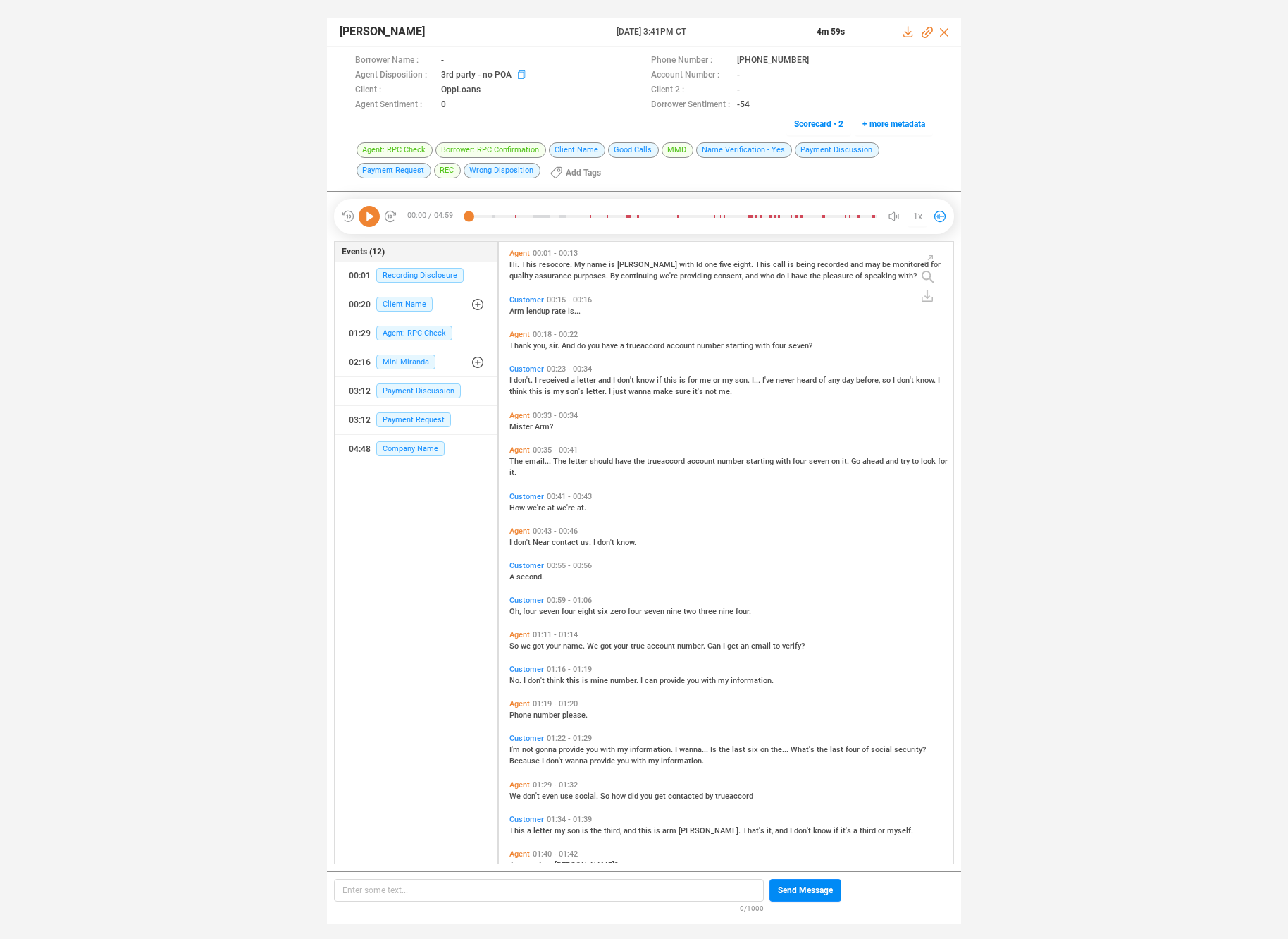
scroll to position [619, 448]
click at [376, 223] on icon at bounding box center [369, 216] width 21 height 21
click at [558, 464] on span "The" at bounding box center [561, 461] width 15 height 9
click at [549, 614] on span "seven" at bounding box center [550, 611] width 22 height 9
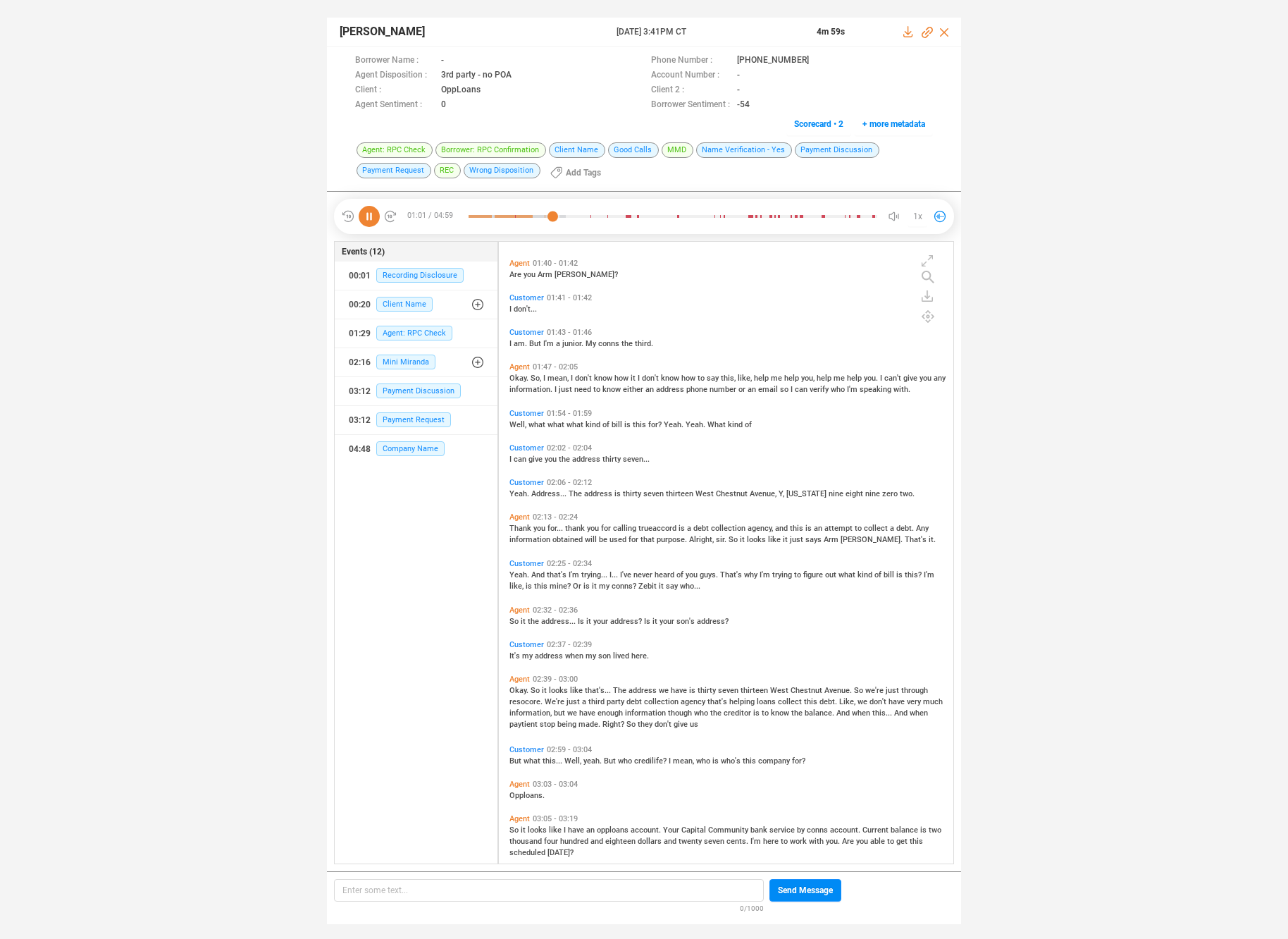
scroll to position [766, 0]
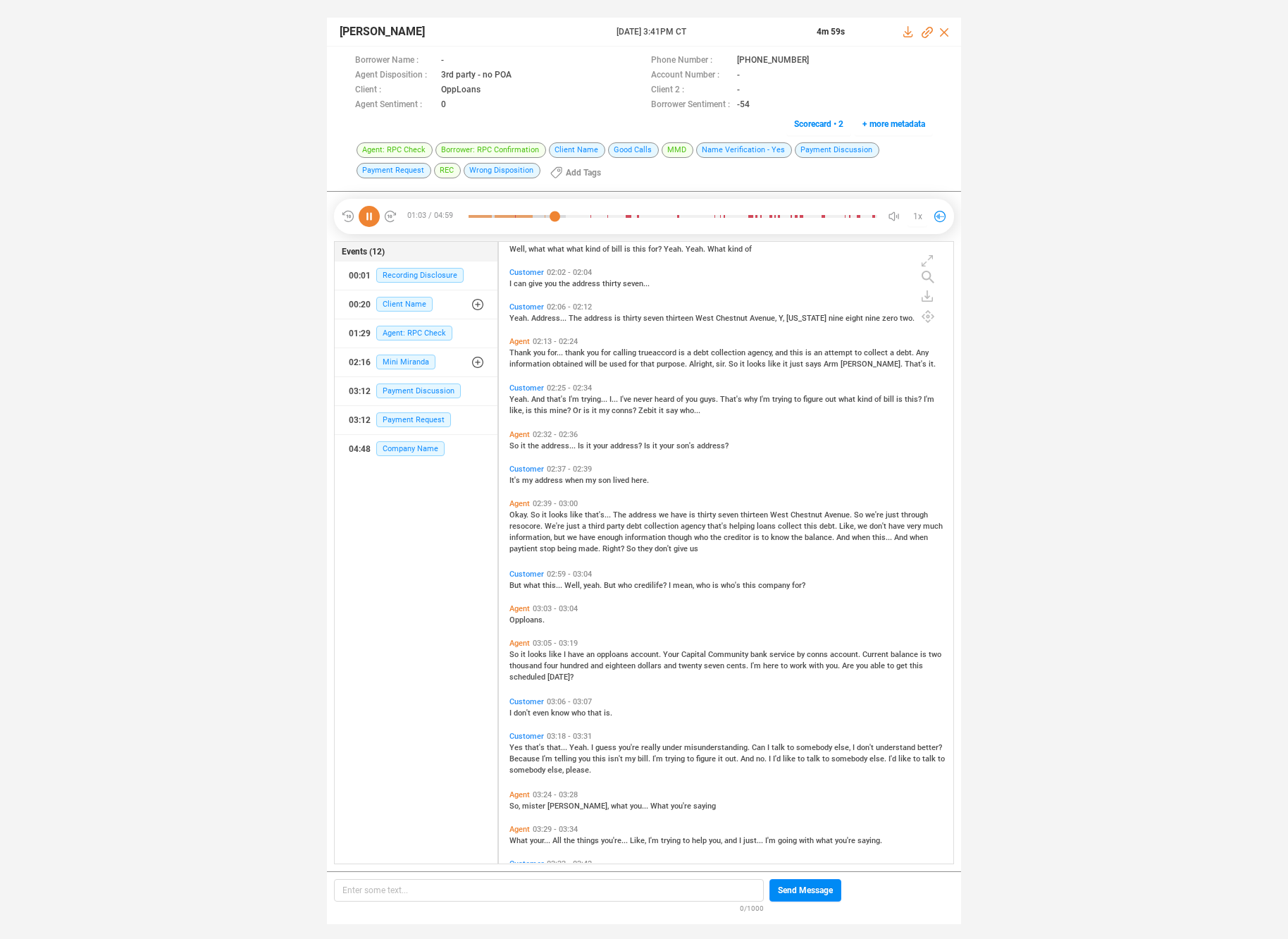
click at [629, 514] on span "address" at bounding box center [644, 514] width 31 height 9
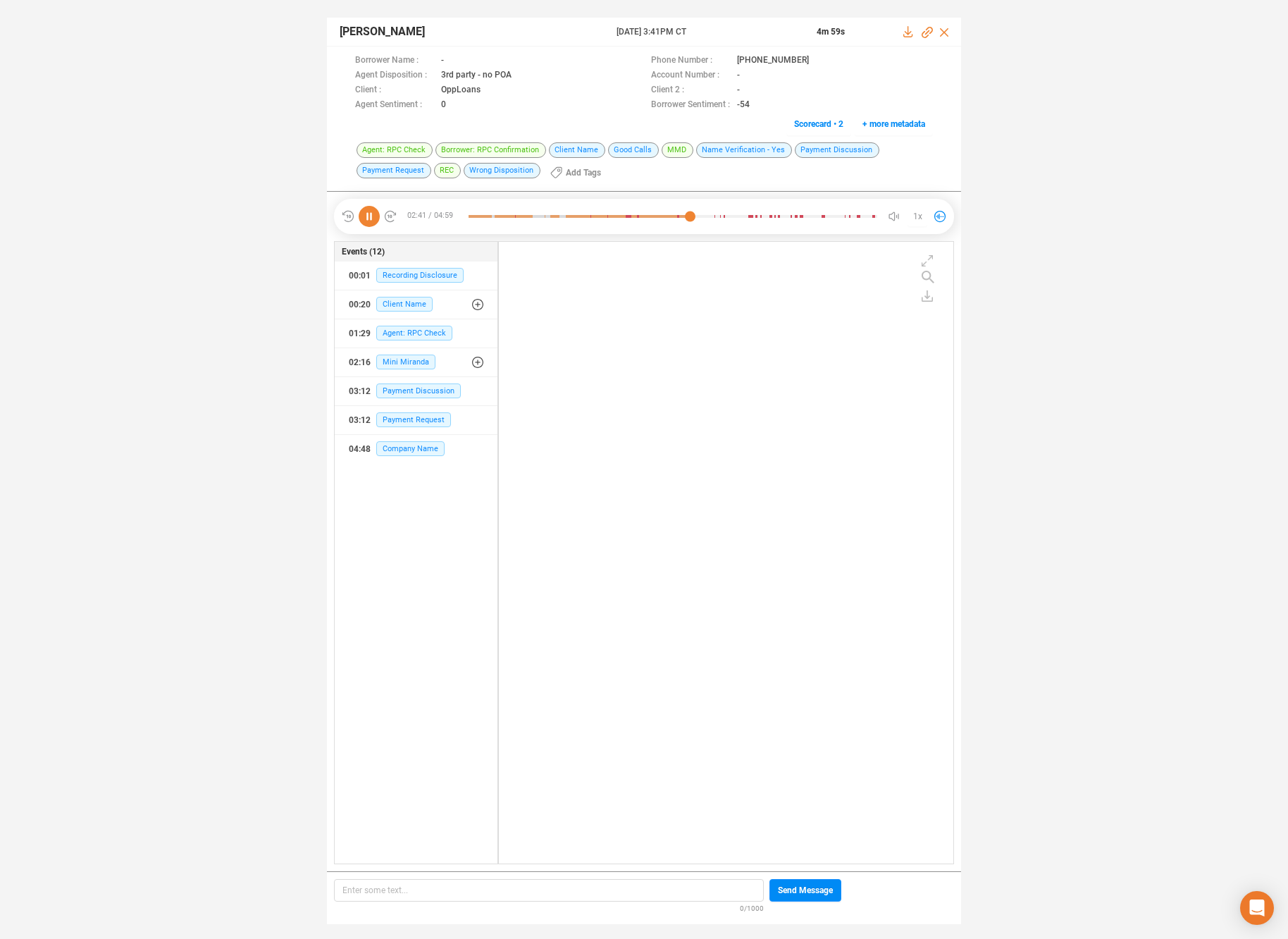
scroll to position [743, 0]
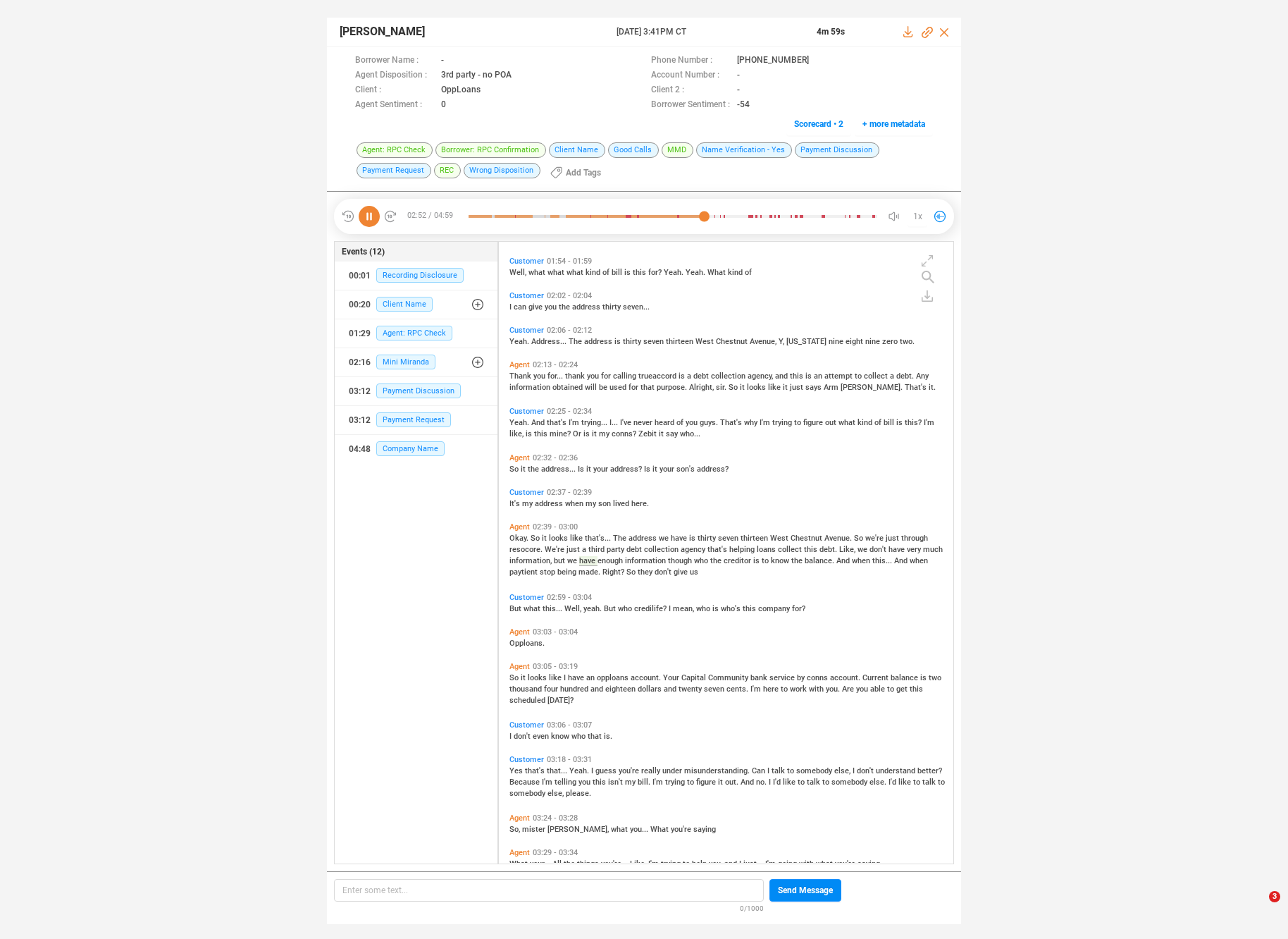
click at [575, 610] on span "Well," at bounding box center [574, 609] width 19 height 9
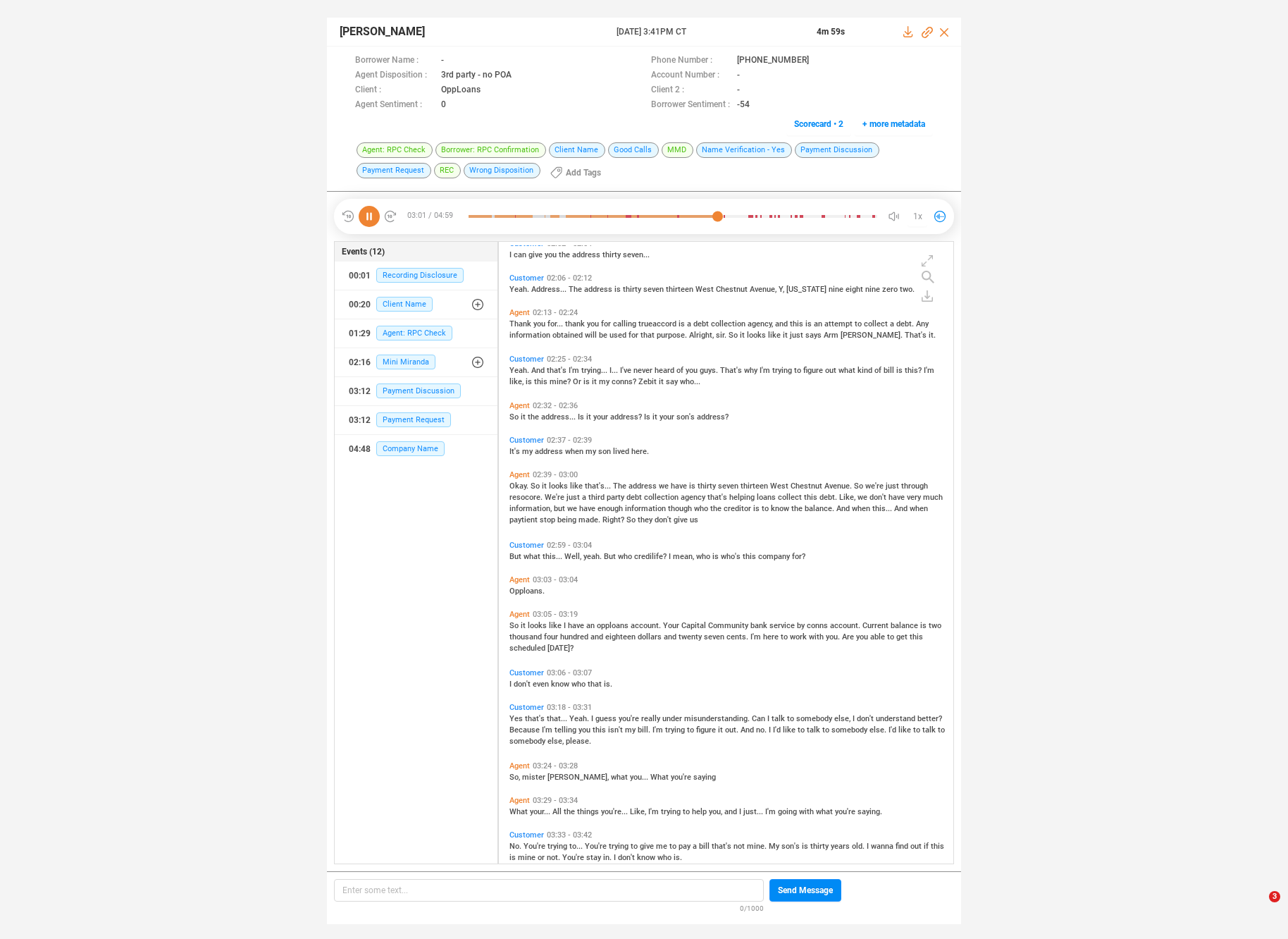
click at [572, 625] on span "have" at bounding box center [577, 625] width 19 height 9
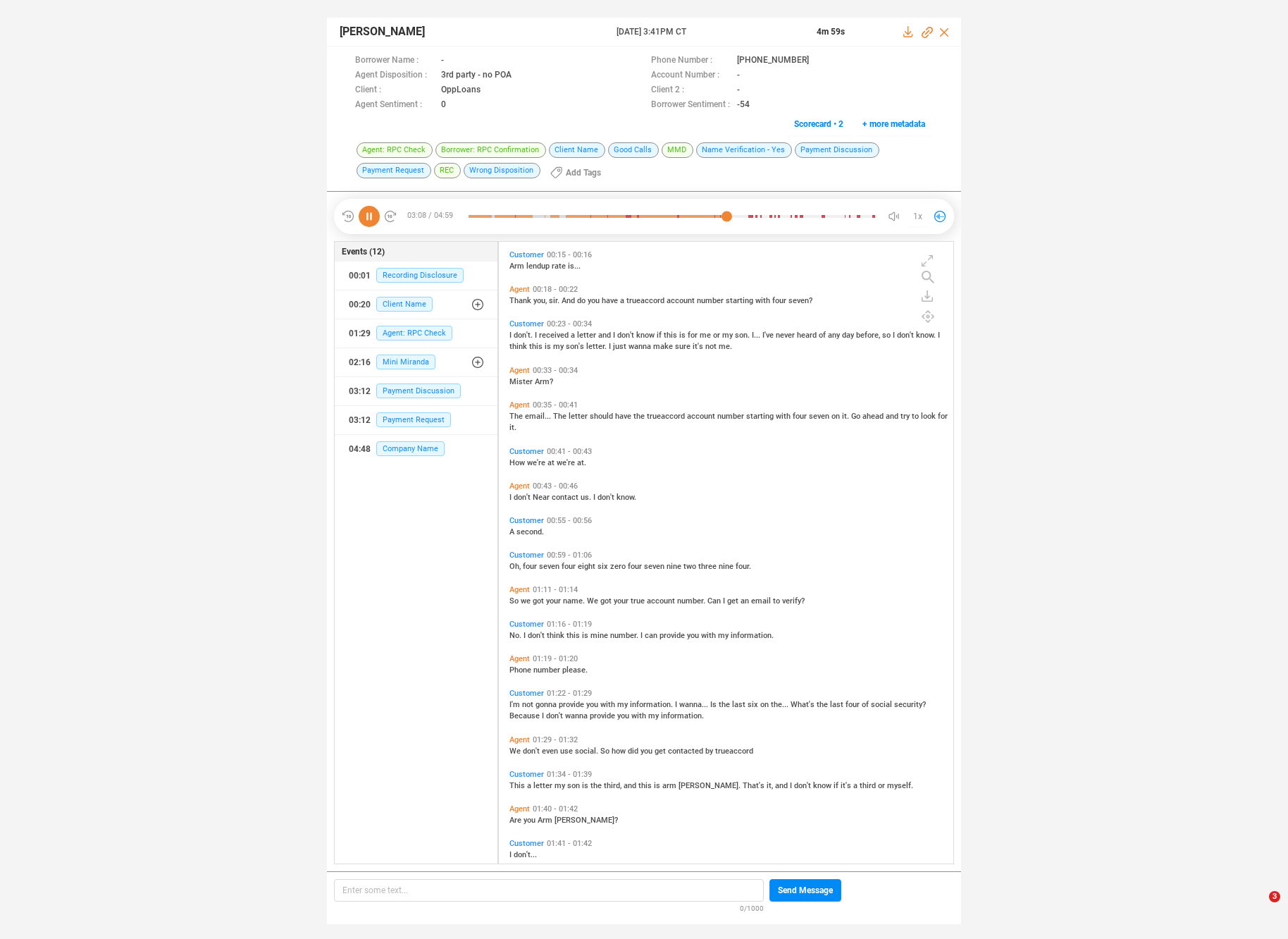
scroll to position [0, 0]
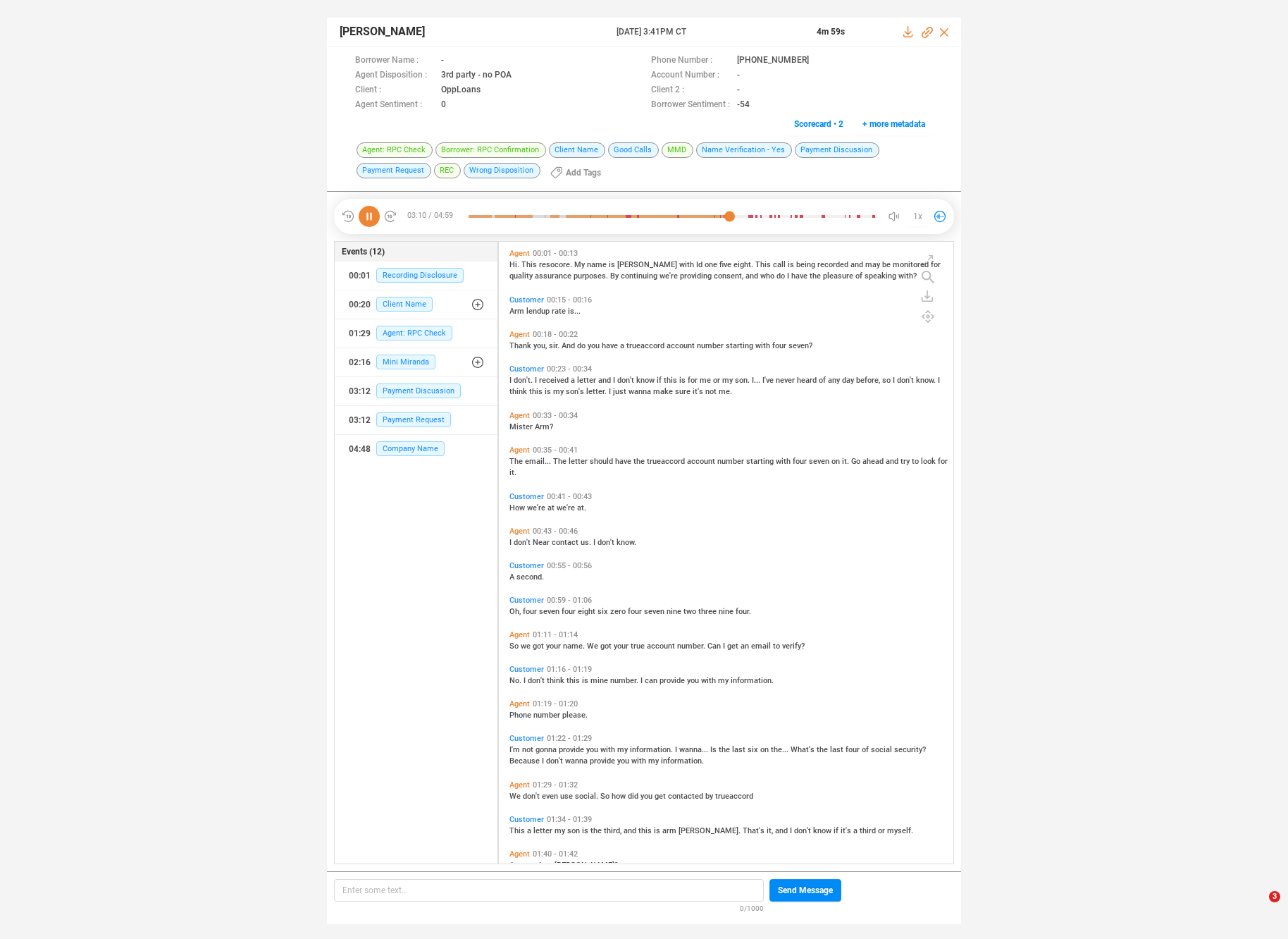
click at [643, 381] on span "know" at bounding box center [647, 380] width 20 height 9
click at [623, 461] on span "have" at bounding box center [625, 461] width 19 height 9
click at [606, 609] on span "six" at bounding box center [604, 611] width 13 height 9
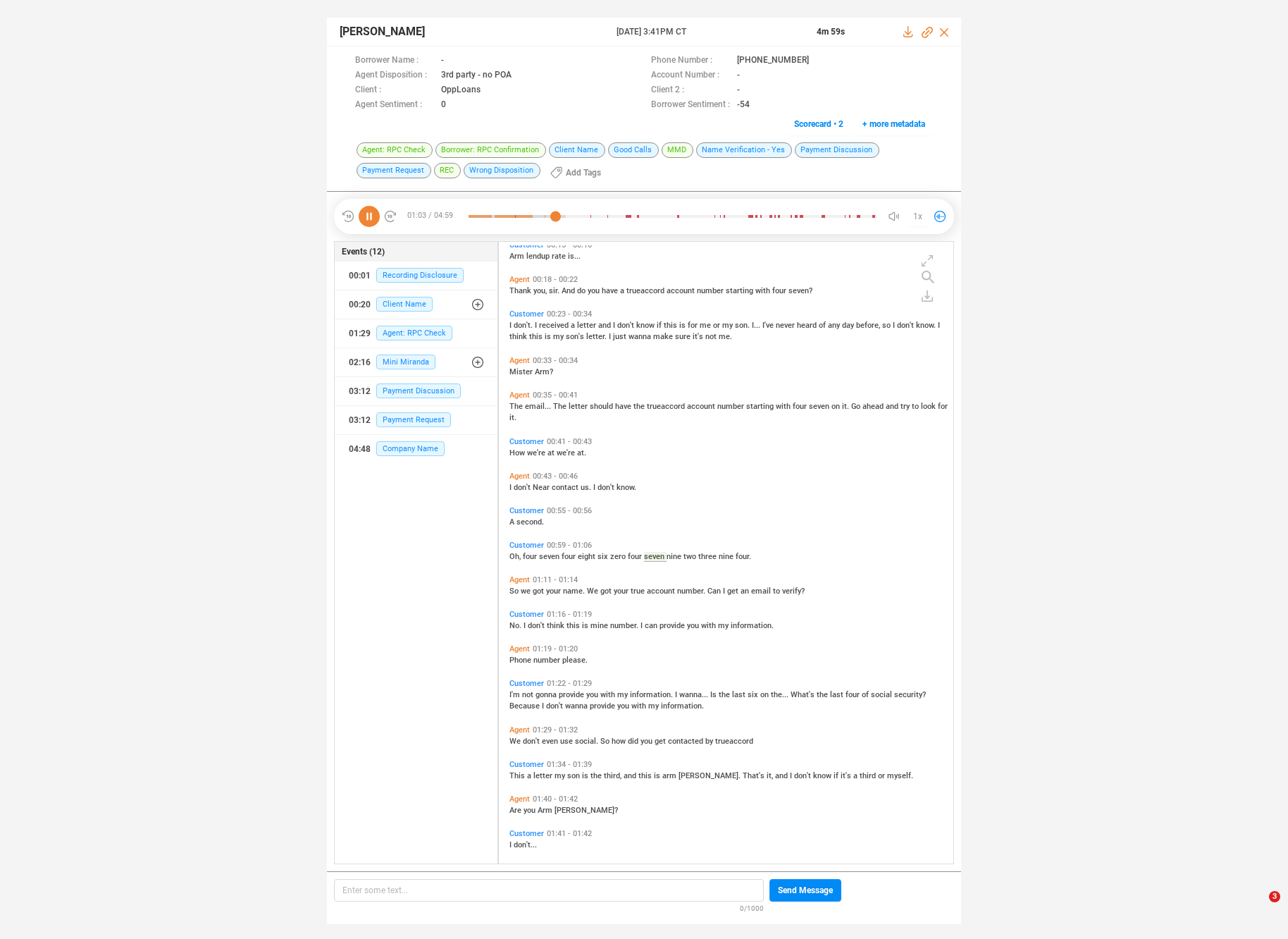
click at [589, 591] on span "We" at bounding box center [594, 591] width 14 height 9
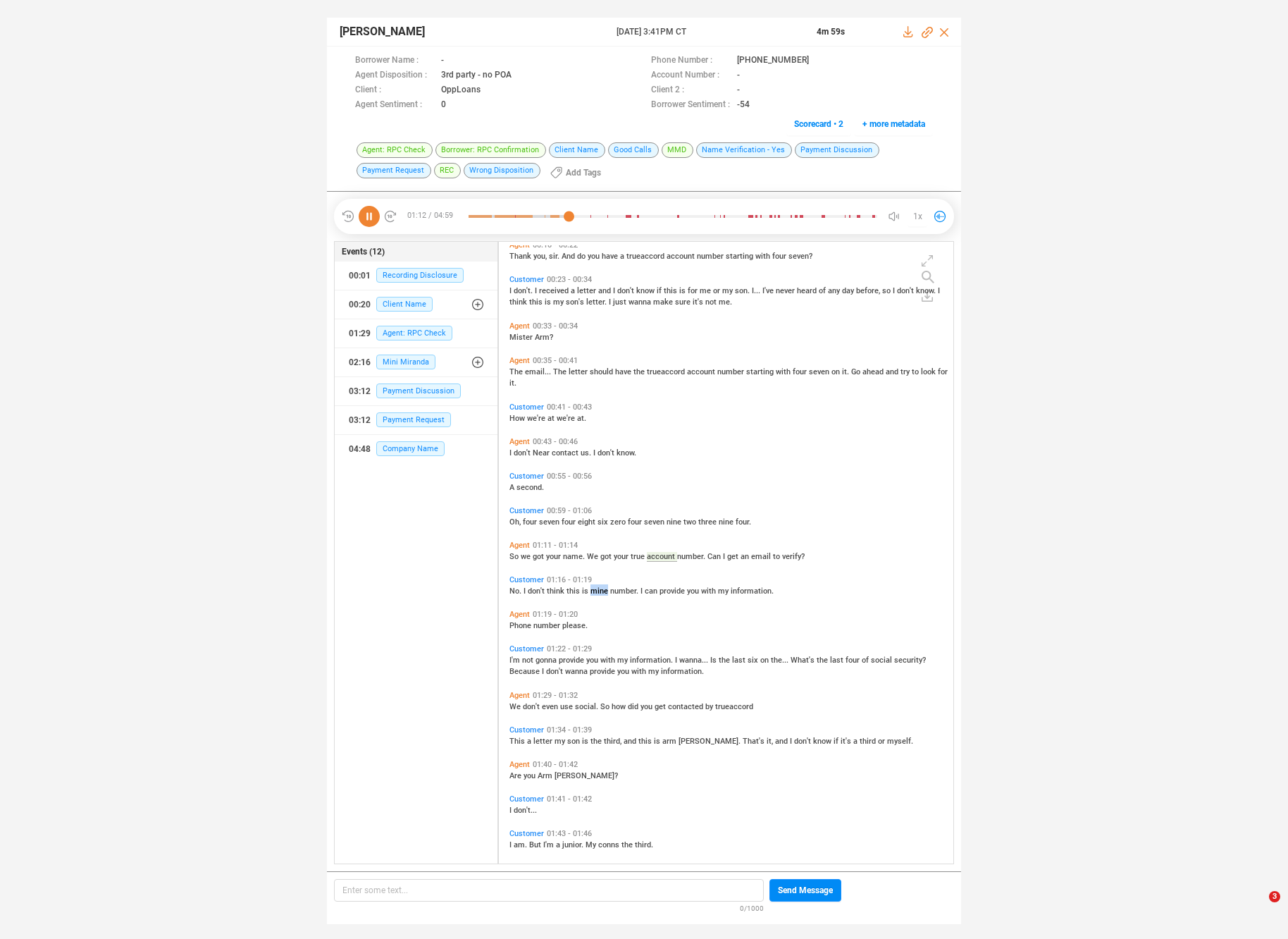
click at [591, 591] on span "mine" at bounding box center [600, 591] width 20 height 9
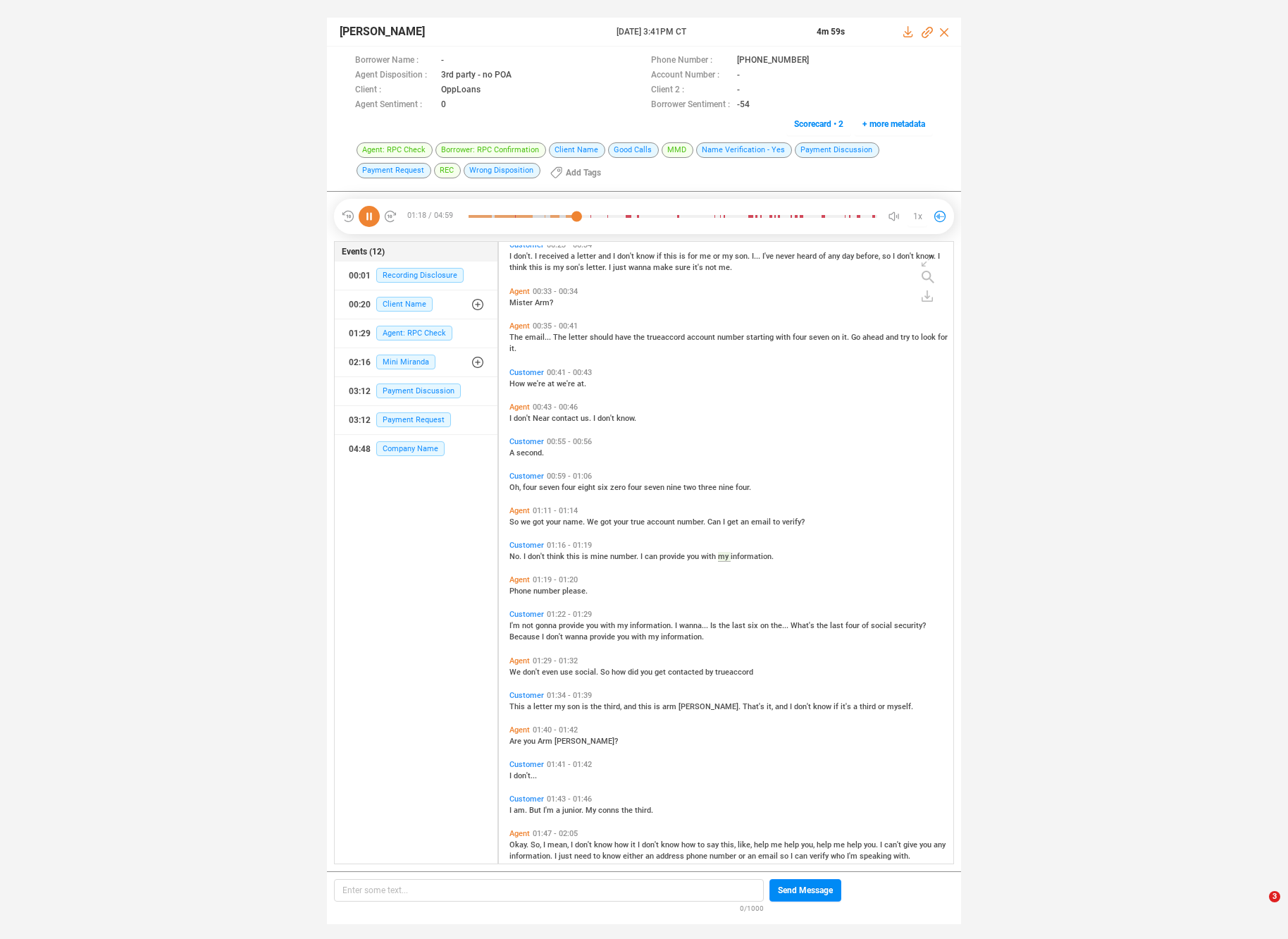
click at [585, 619] on div "I'm not gonna provide you with my information. I wanna... Is the last six on th…" at bounding box center [730, 630] width 440 height 22
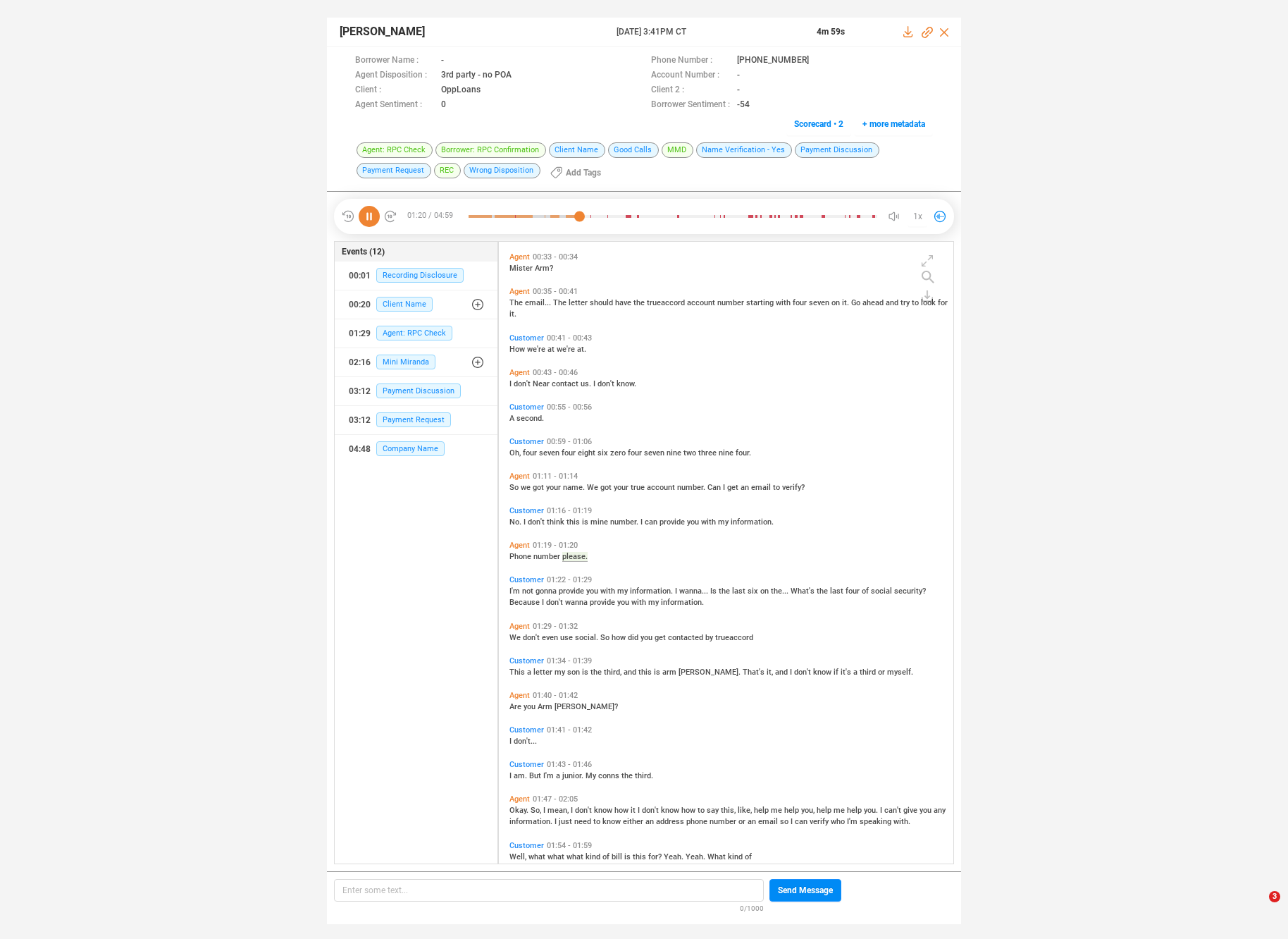
click at [617, 591] on span "my" at bounding box center [623, 591] width 13 height 9
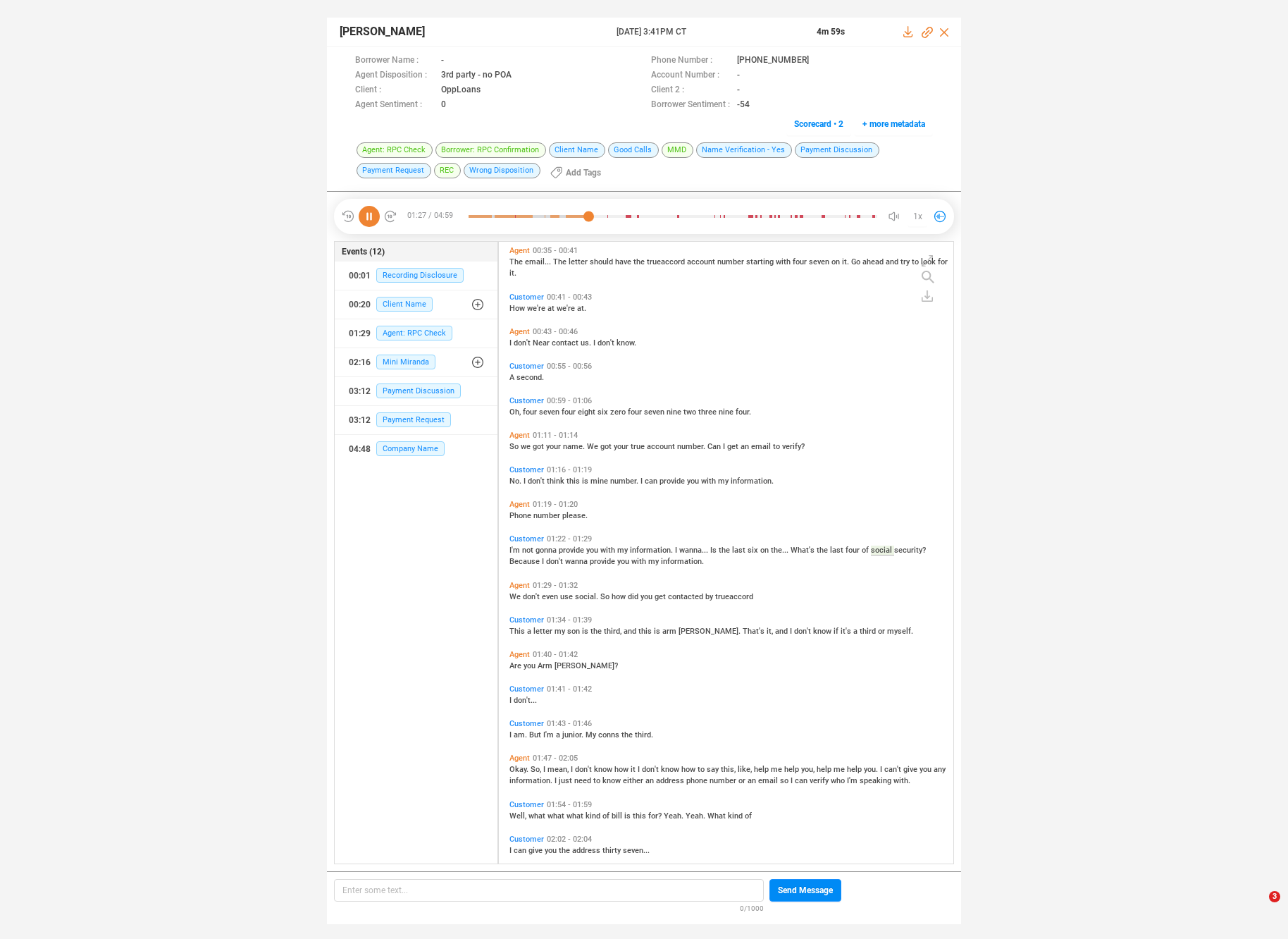
click at [549, 601] on div "Agent 01:29 - 01:32 We don't even use social. So how did you get contacted by t…" at bounding box center [730, 591] width 448 height 27
click at [547, 630] on span "letter" at bounding box center [544, 631] width 21 height 9
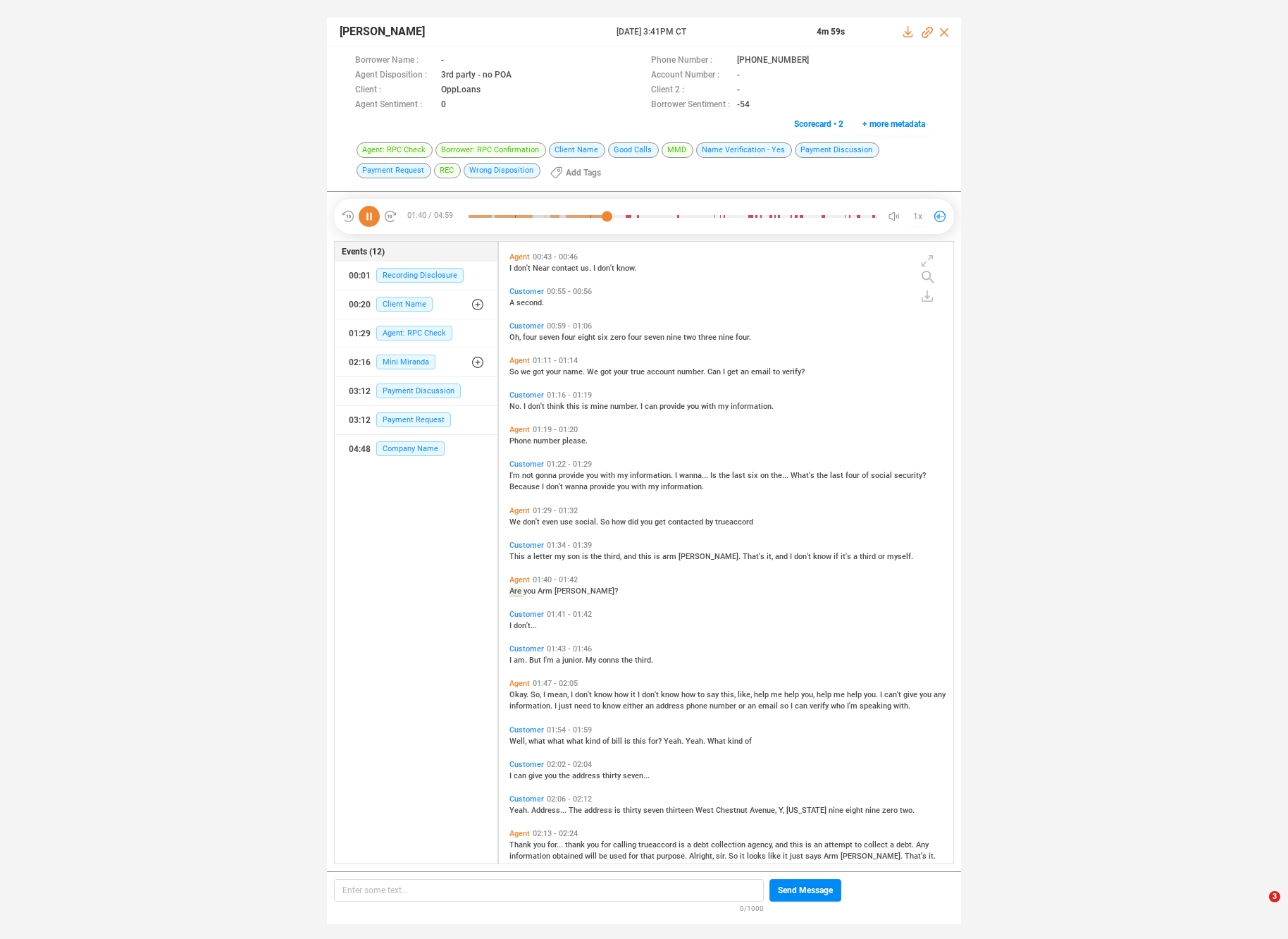
scroll to position [309, 0]
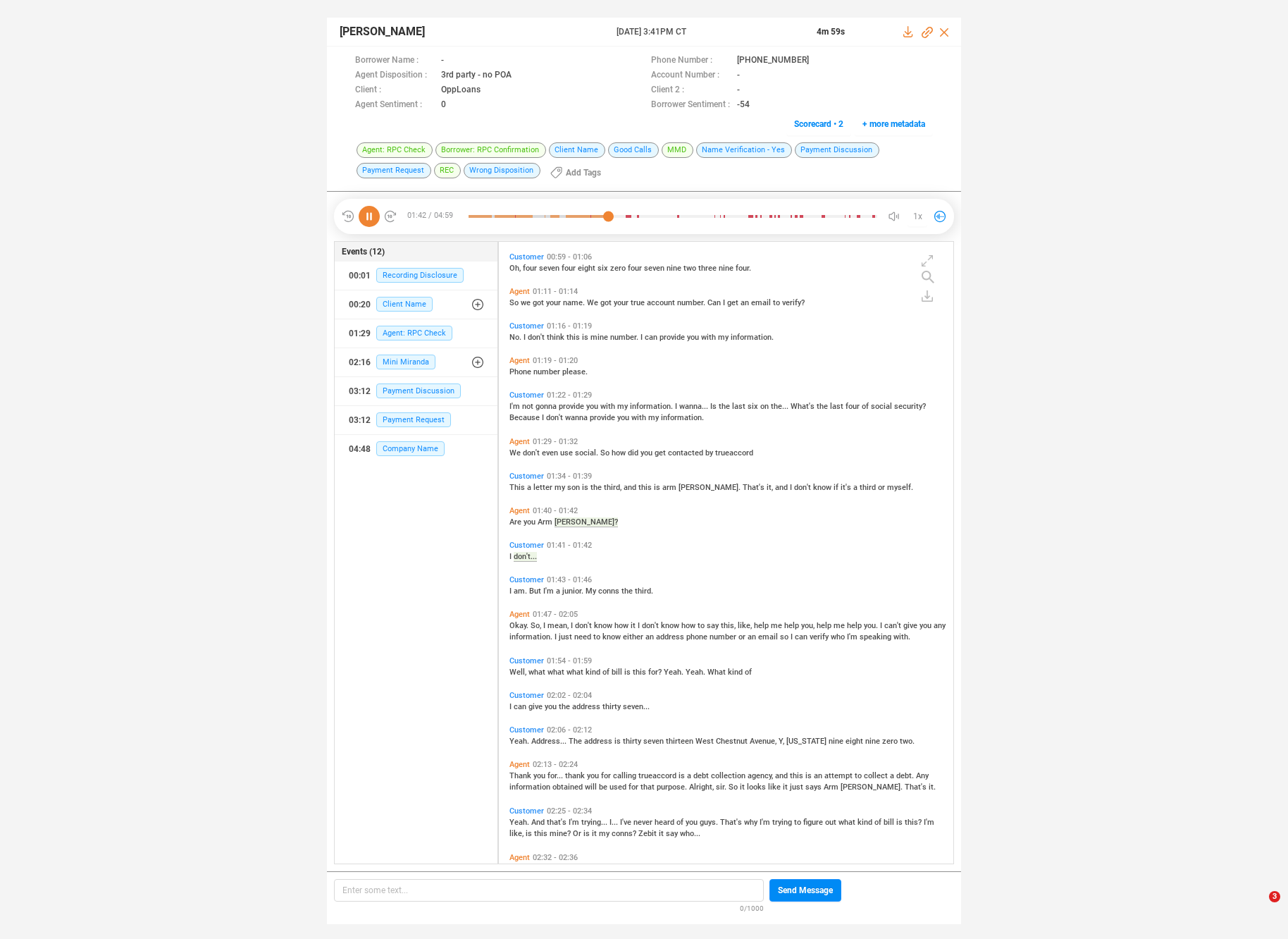
click at [514, 661] on span "Customer" at bounding box center [527, 661] width 35 height 9
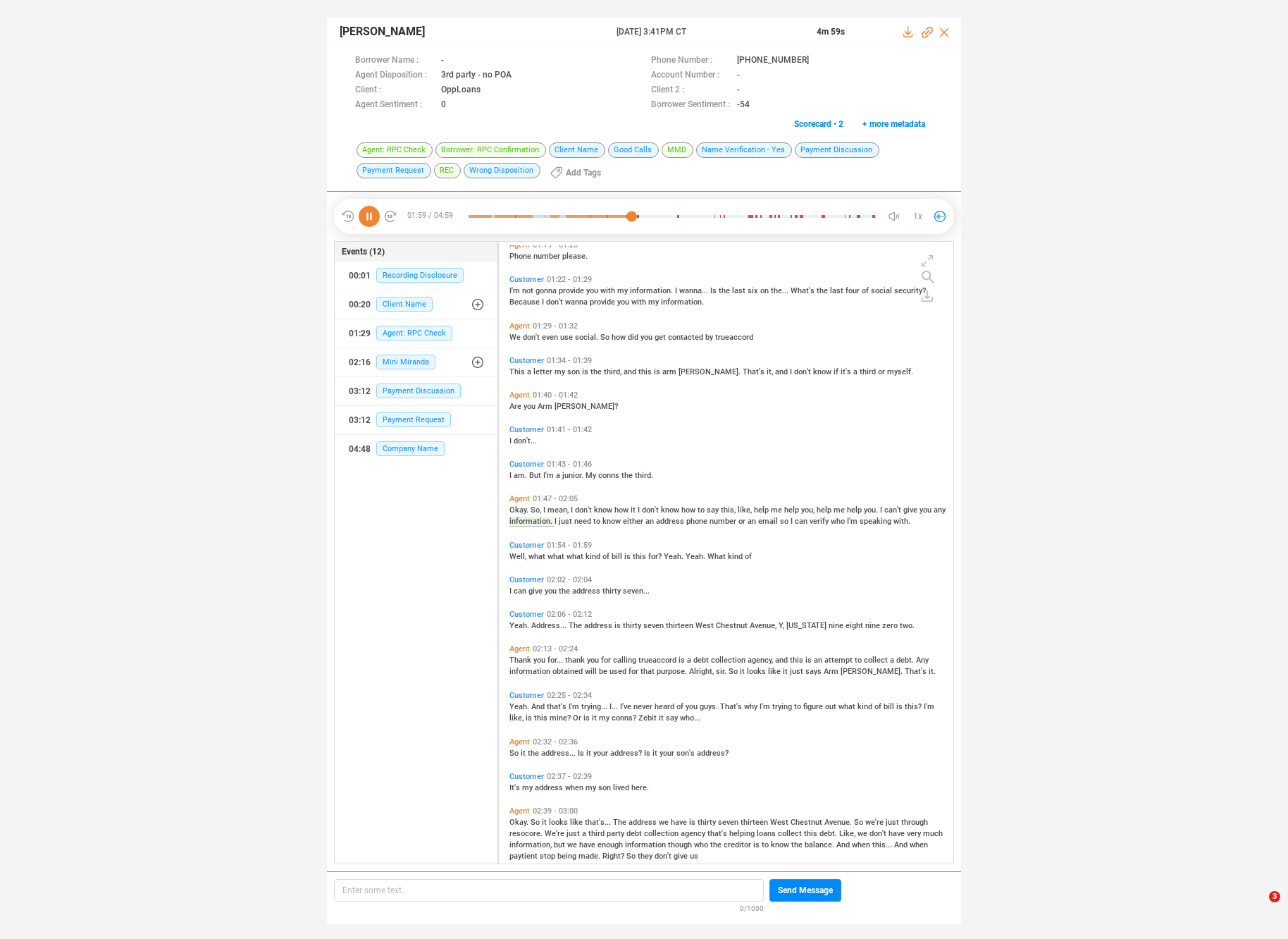
scroll to position [419, 0]
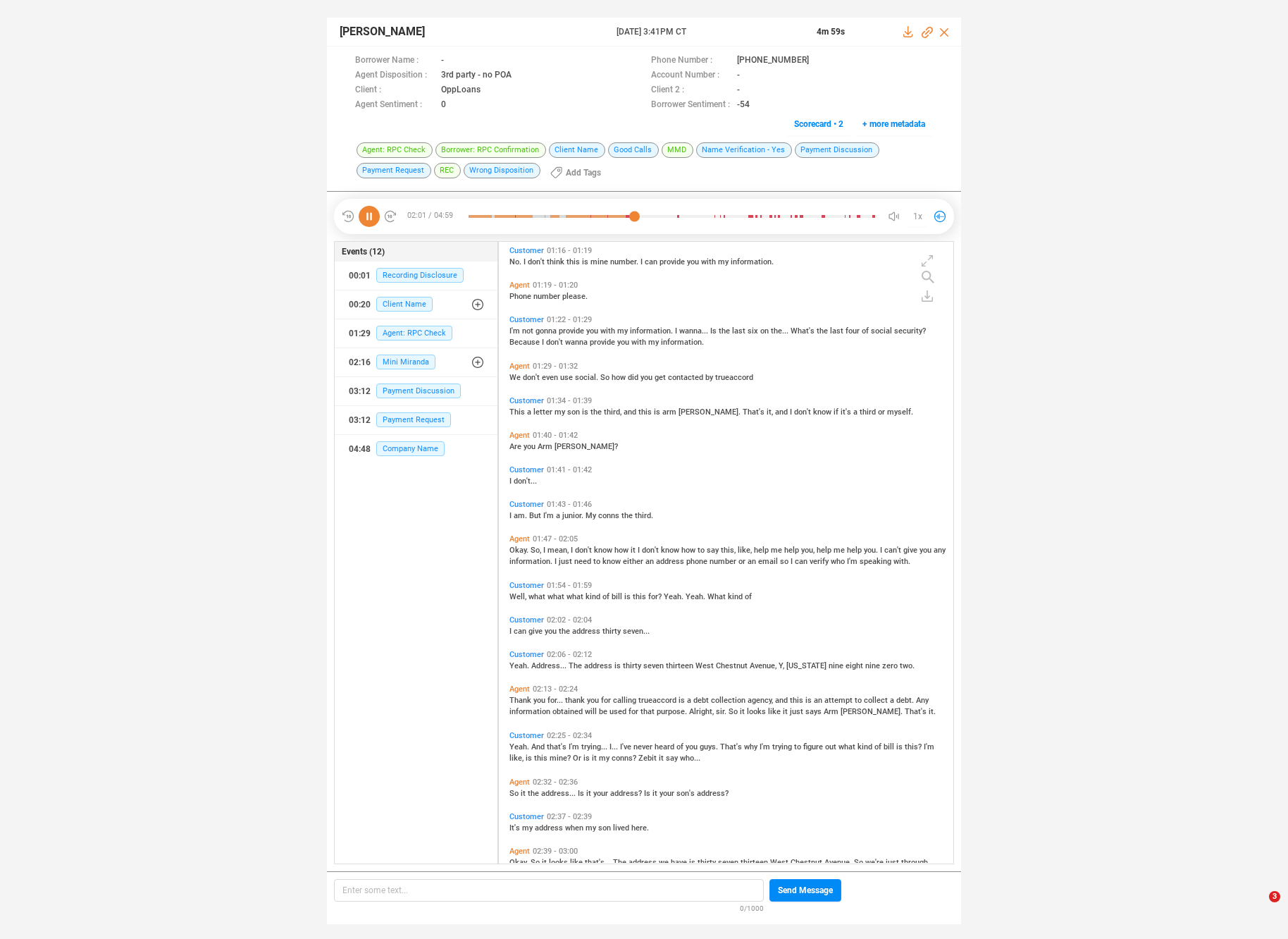
click at [554, 547] on span "mean," at bounding box center [558, 550] width 23 height 9
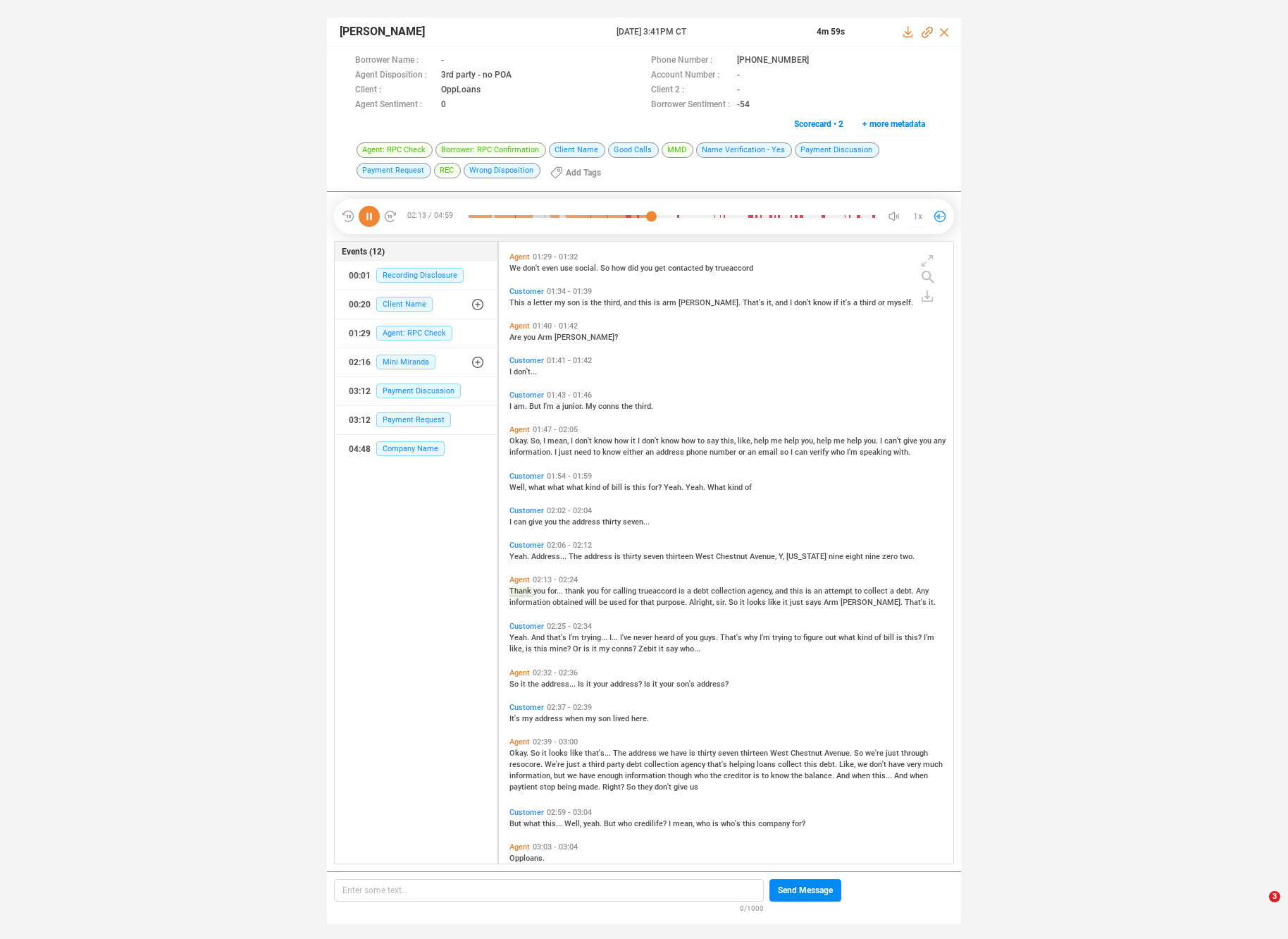
scroll to position [569, 0]
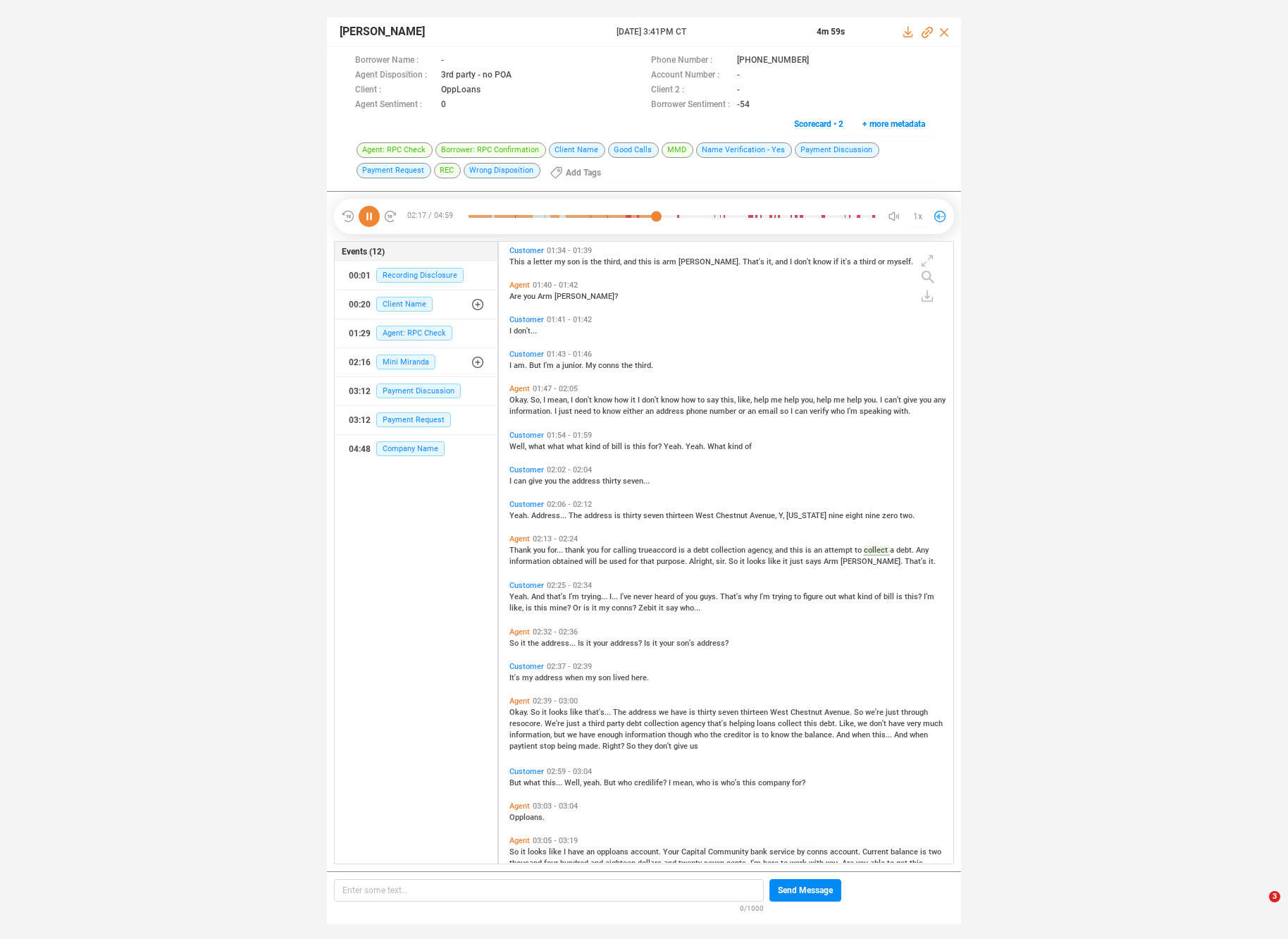
click at [642, 596] on span "never" at bounding box center [644, 596] width 21 height 9
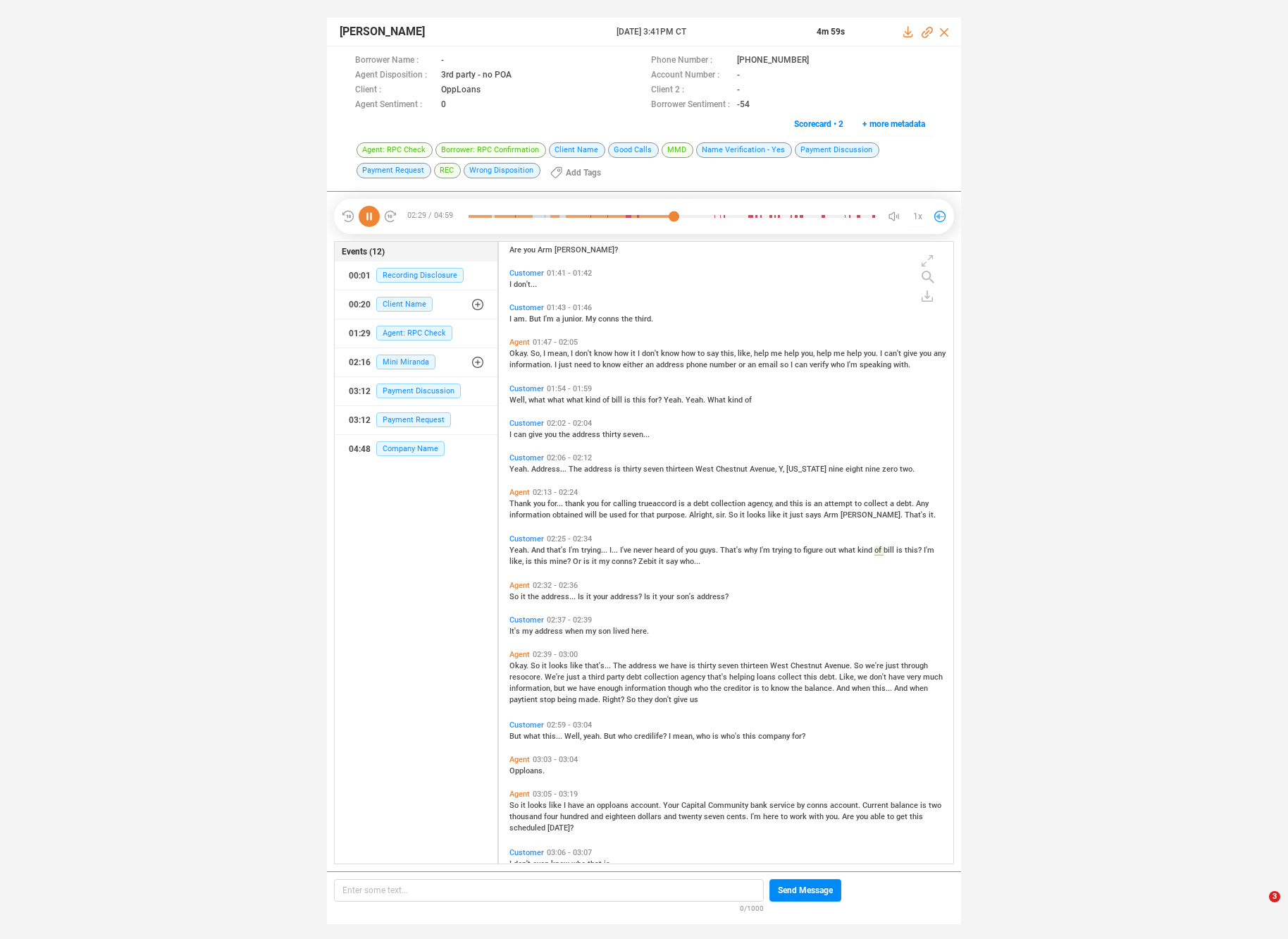
click at [729, 512] on span "So" at bounding box center [734, 514] width 11 height 9
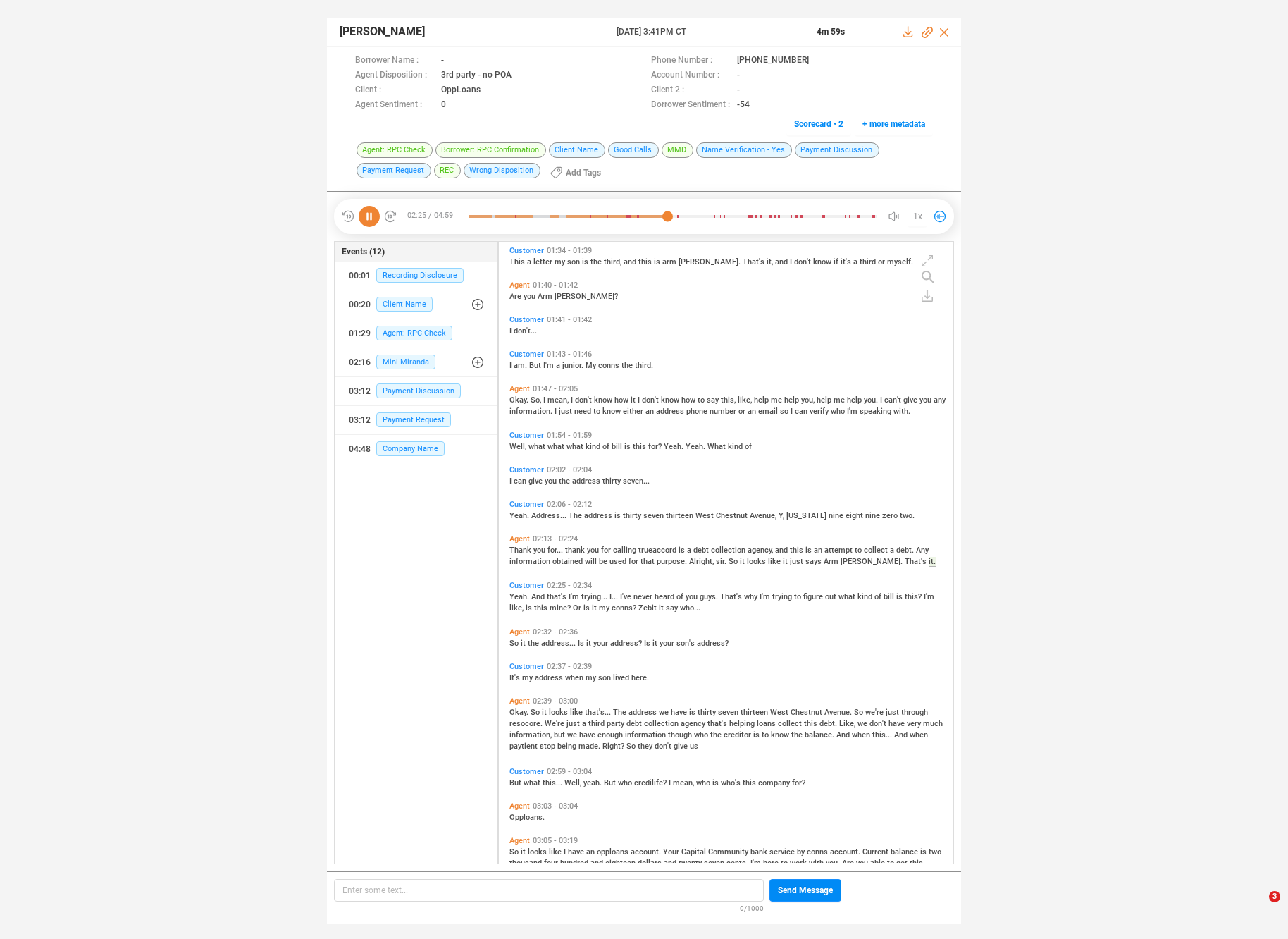
click at [554, 608] on span "mine?" at bounding box center [561, 608] width 23 height 9
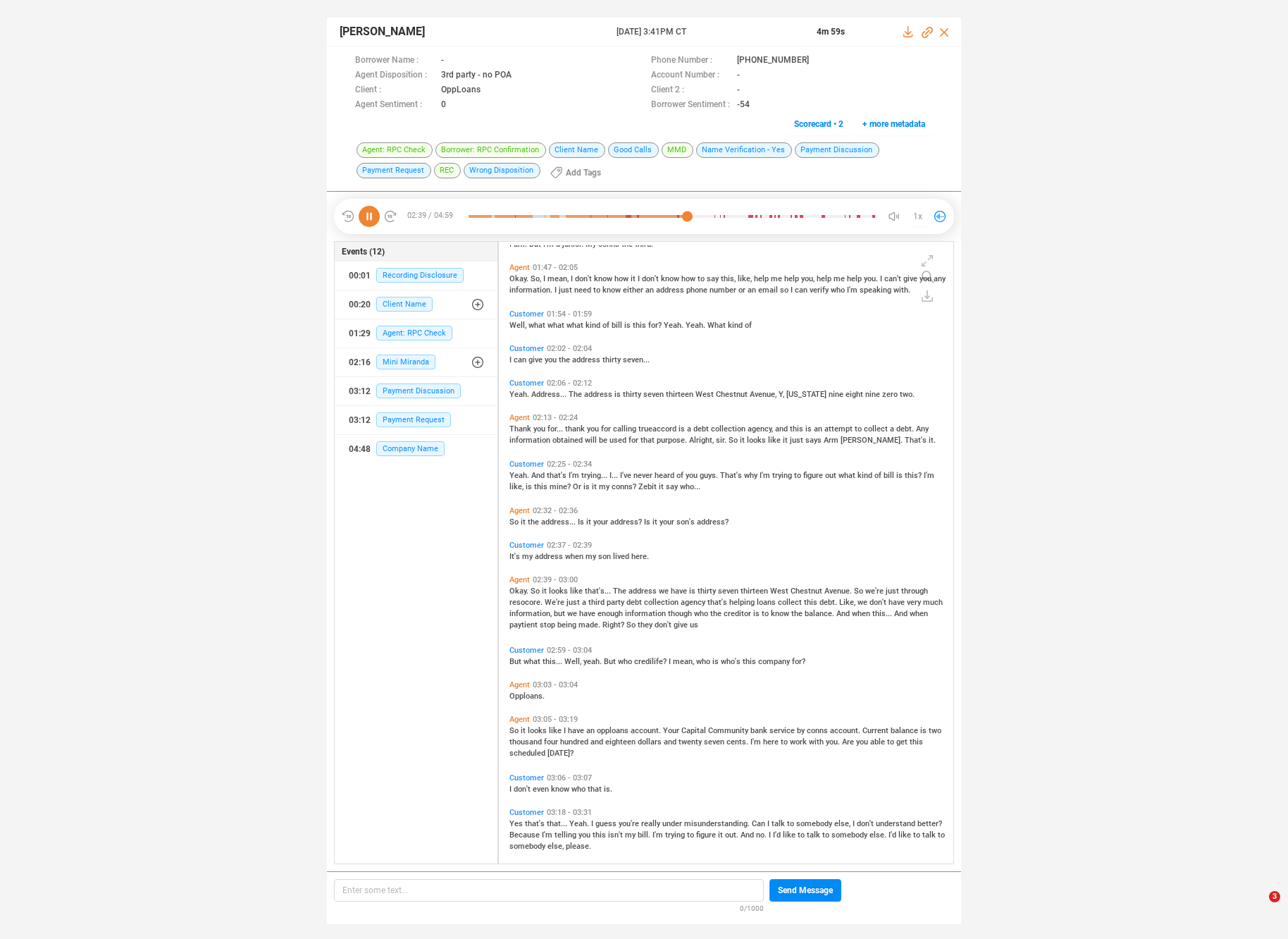
scroll to position [743, 0]
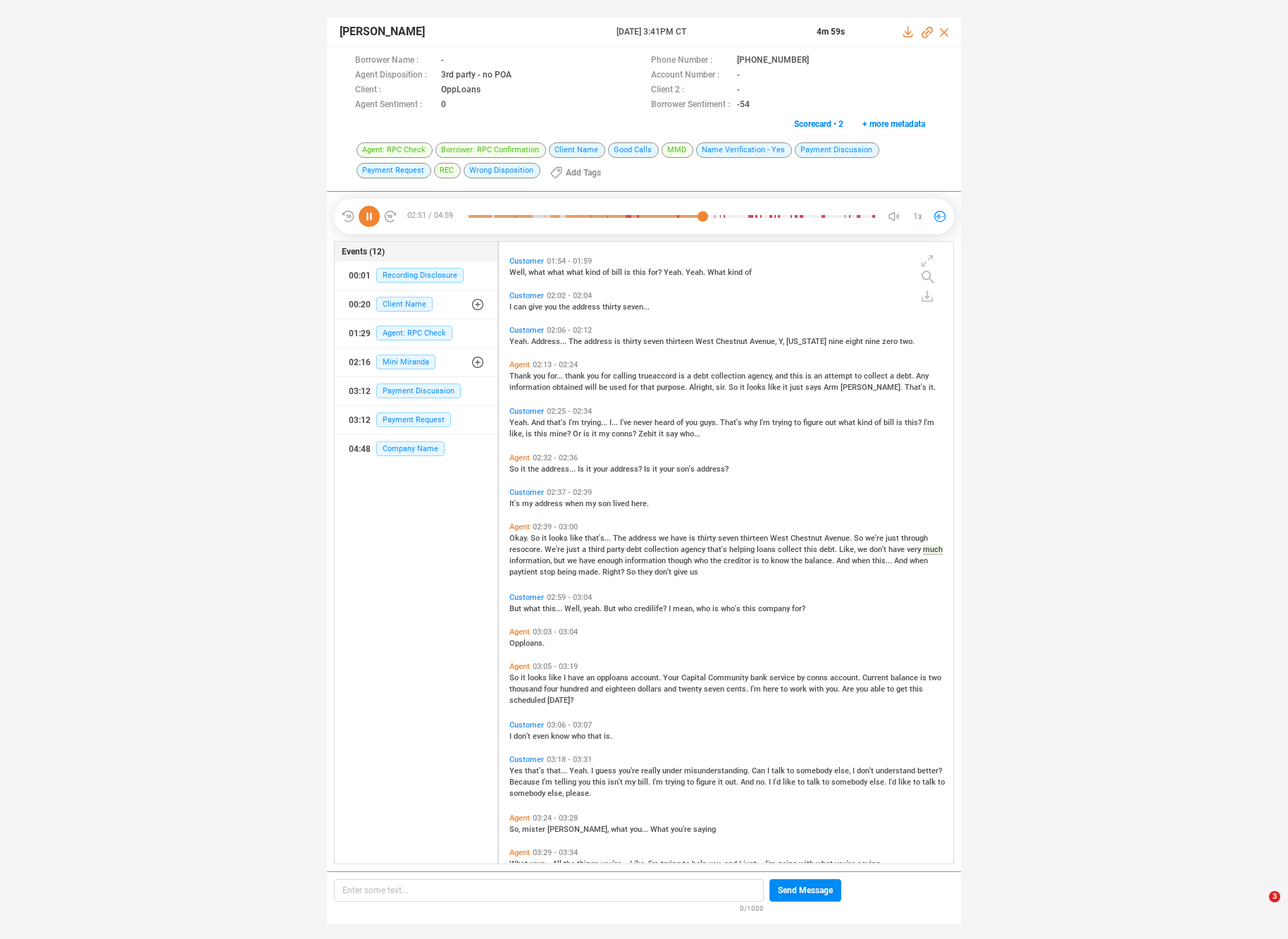
click at [576, 561] on span "we" at bounding box center [573, 560] width 12 height 9
click at [566, 605] on span "Well," at bounding box center [574, 609] width 19 height 9
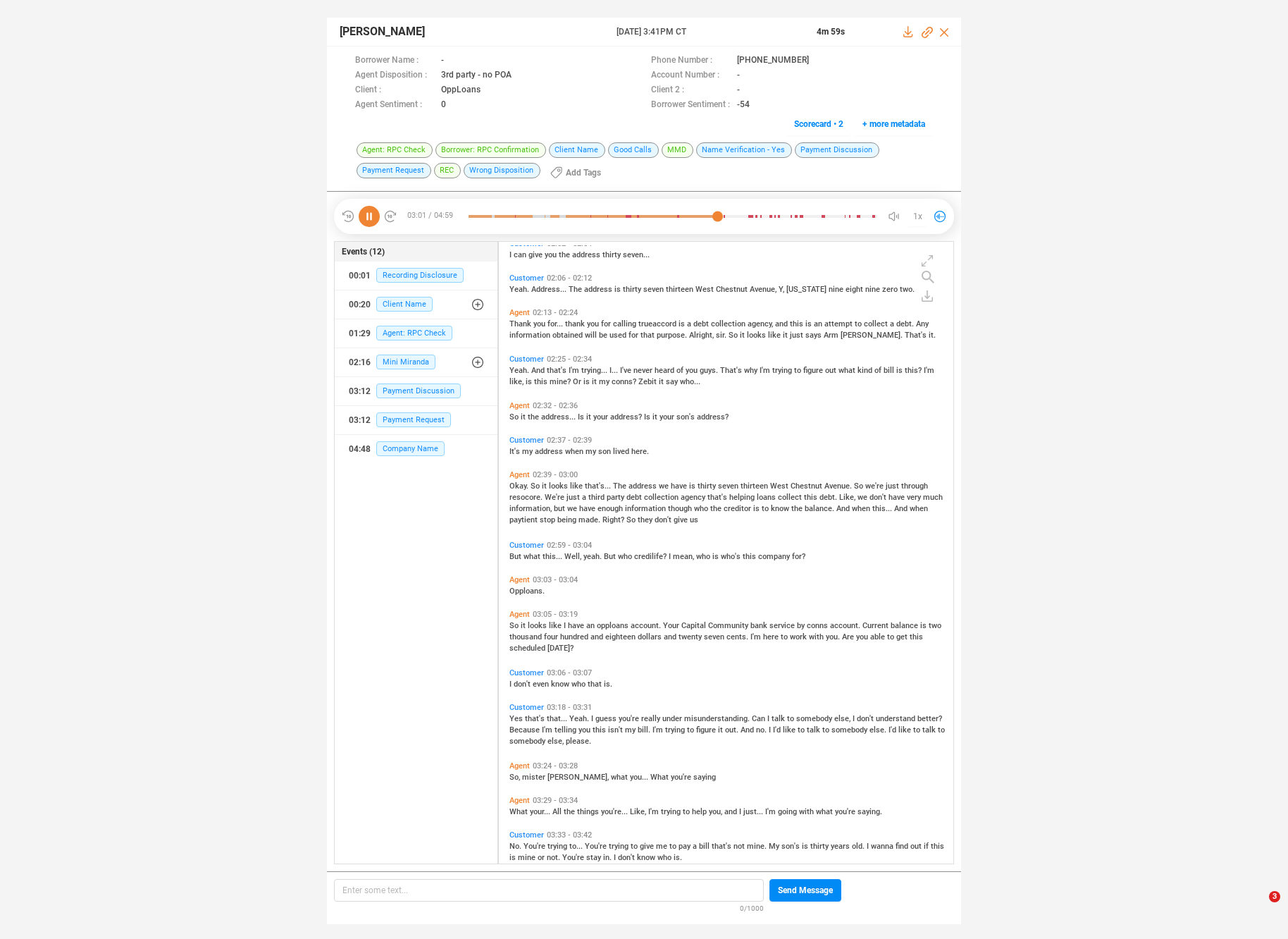
click at [558, 622] on span "like" at bounding box center [556, 625] width 14 height 9
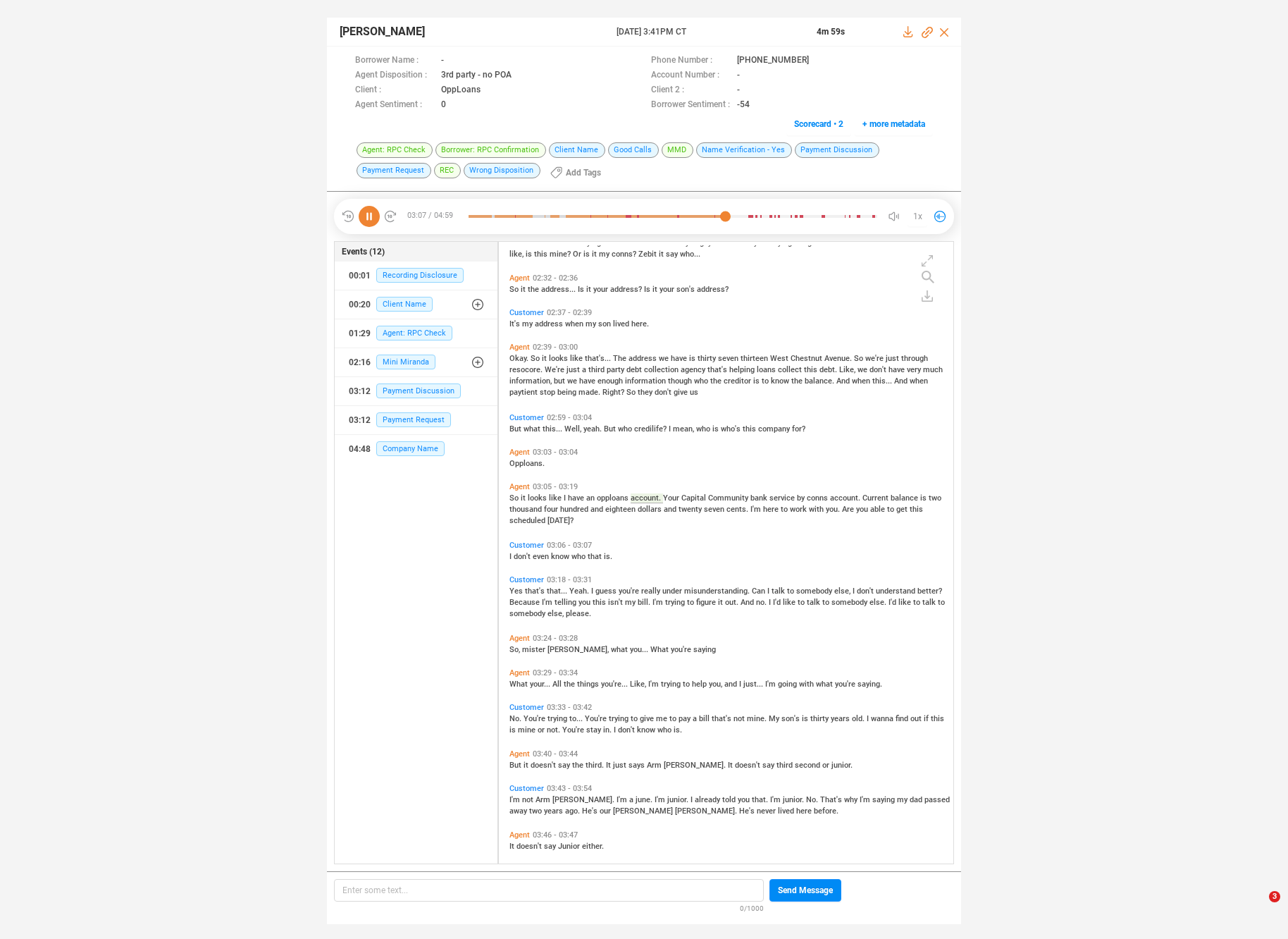
scroll to position [876, 0]
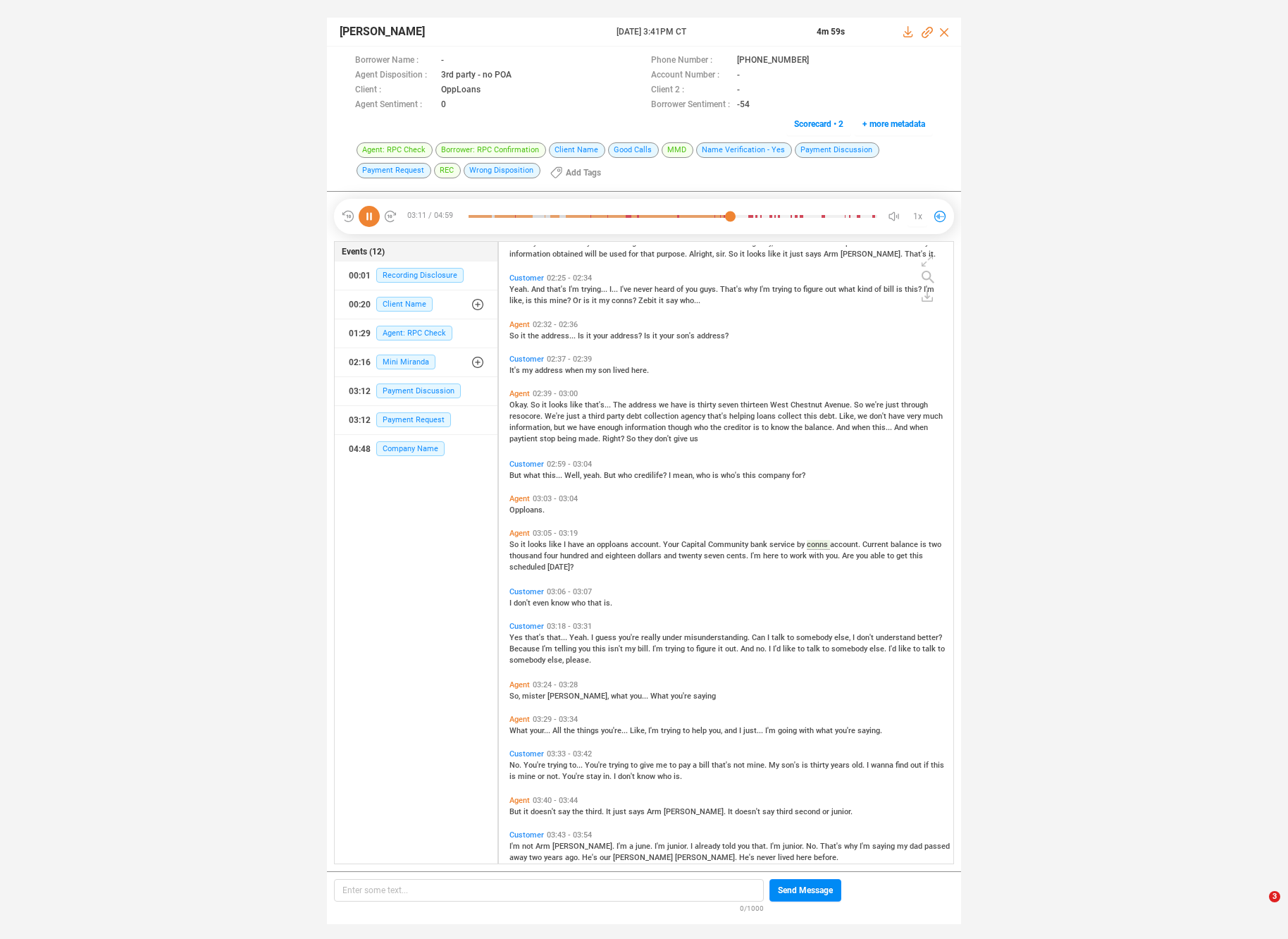
click at [600, 551] on span "and" at bounding box center [598, 555] width 14 height 9
click at [576, 639] on span "Yeah." at bounding box center [581, 637] width 22 height 9
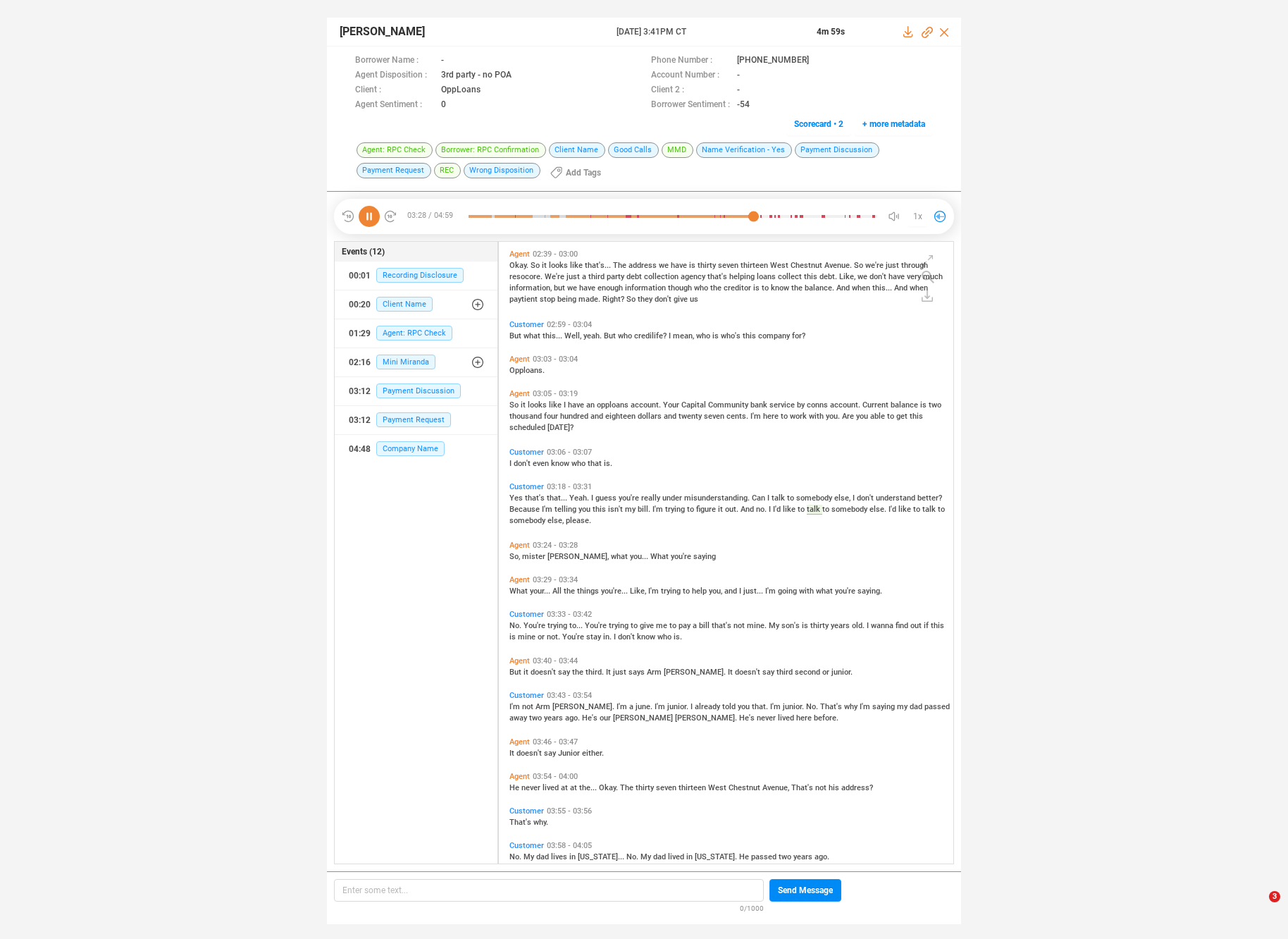
scroll to position [969, 0]
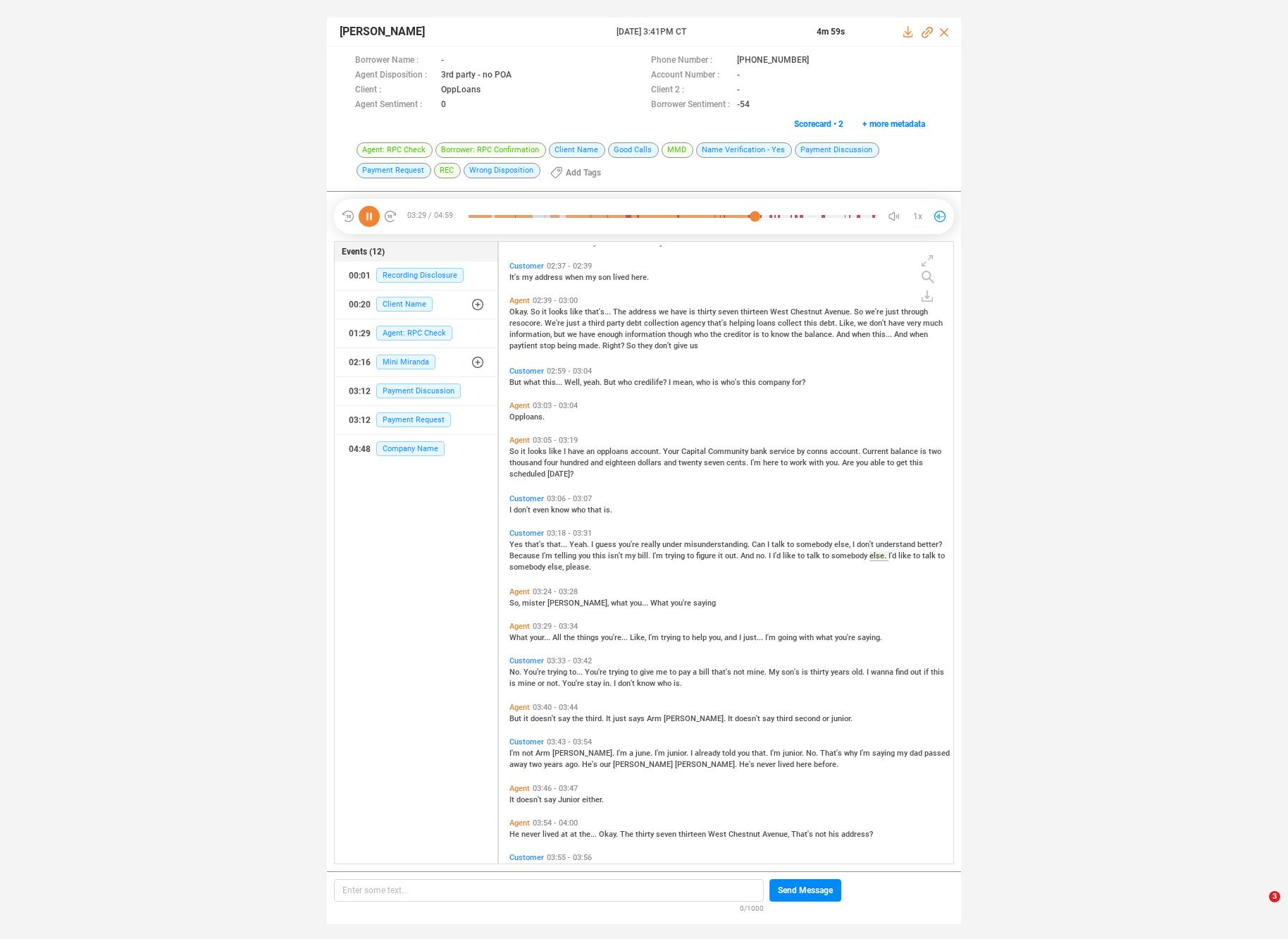
click at [375, 220] on icon at bounding box center [369, 216] width 21 height 21
click at [598, 668] on span "You're" at bounding box center [597, 672] width 24 height 9
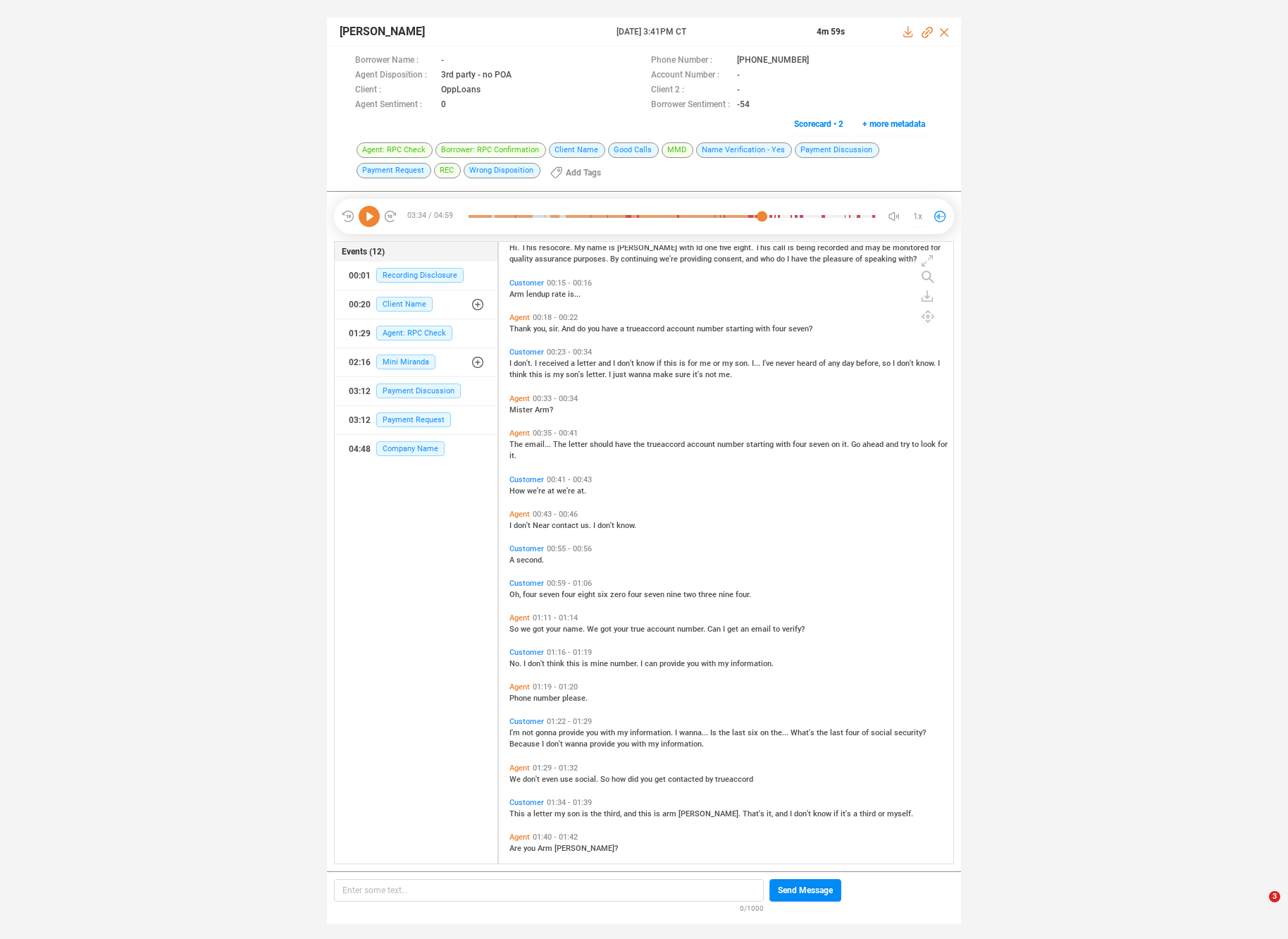
scroll to position [0, 0]
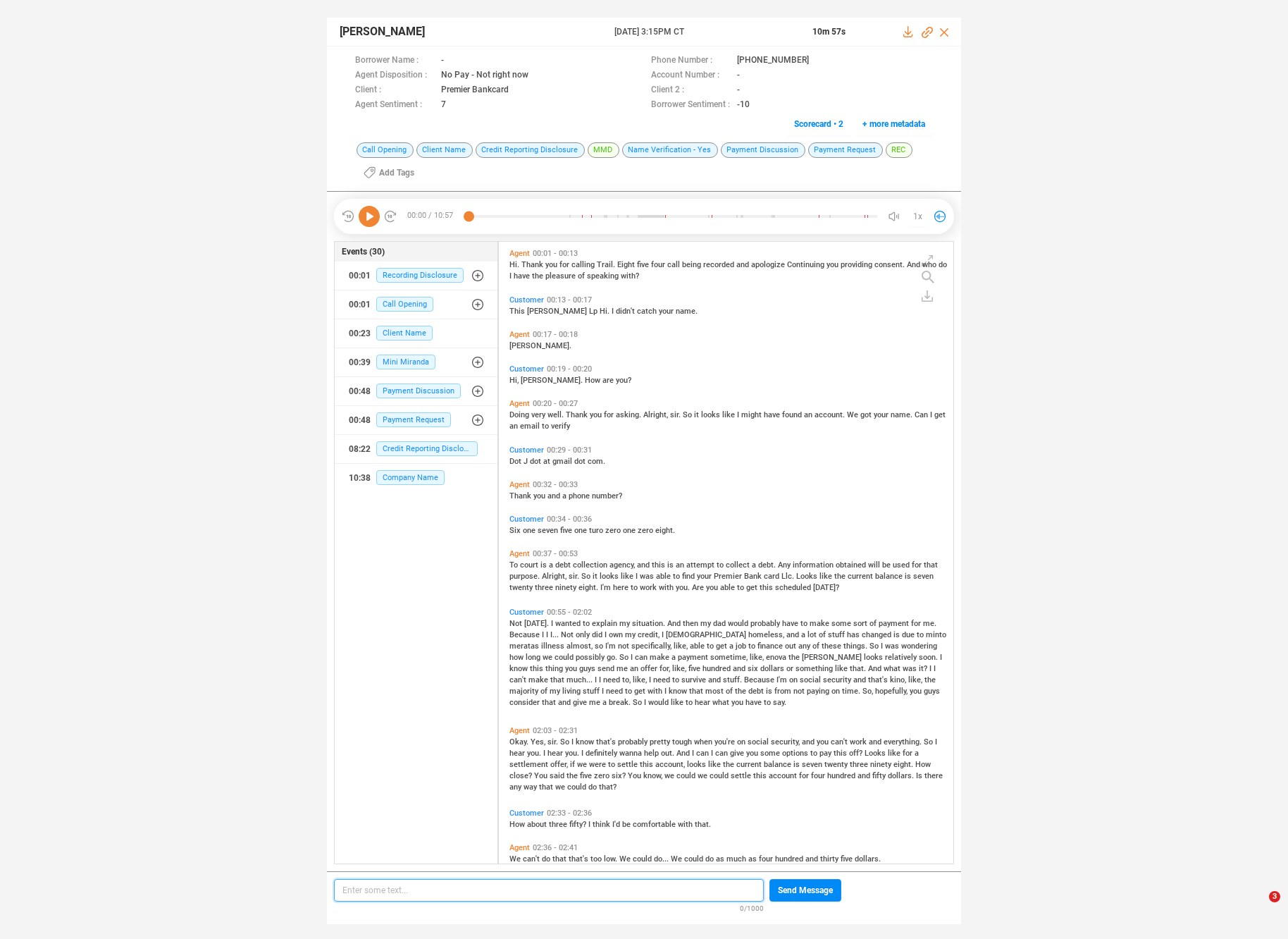
scroll to position [619, 448]
click at [379, 216] on icon at bounding box center [369, 216] width 21 height 21
click at [606, 267] on span "Trail." at bounding box center [607, 265] width 20 height 9
click at [537, 411] on span "very" at bounding box center [539, 415] width 16 height 9
click at [539, 563] on span "court" at bounding box center [530, 564] width 20 height 9
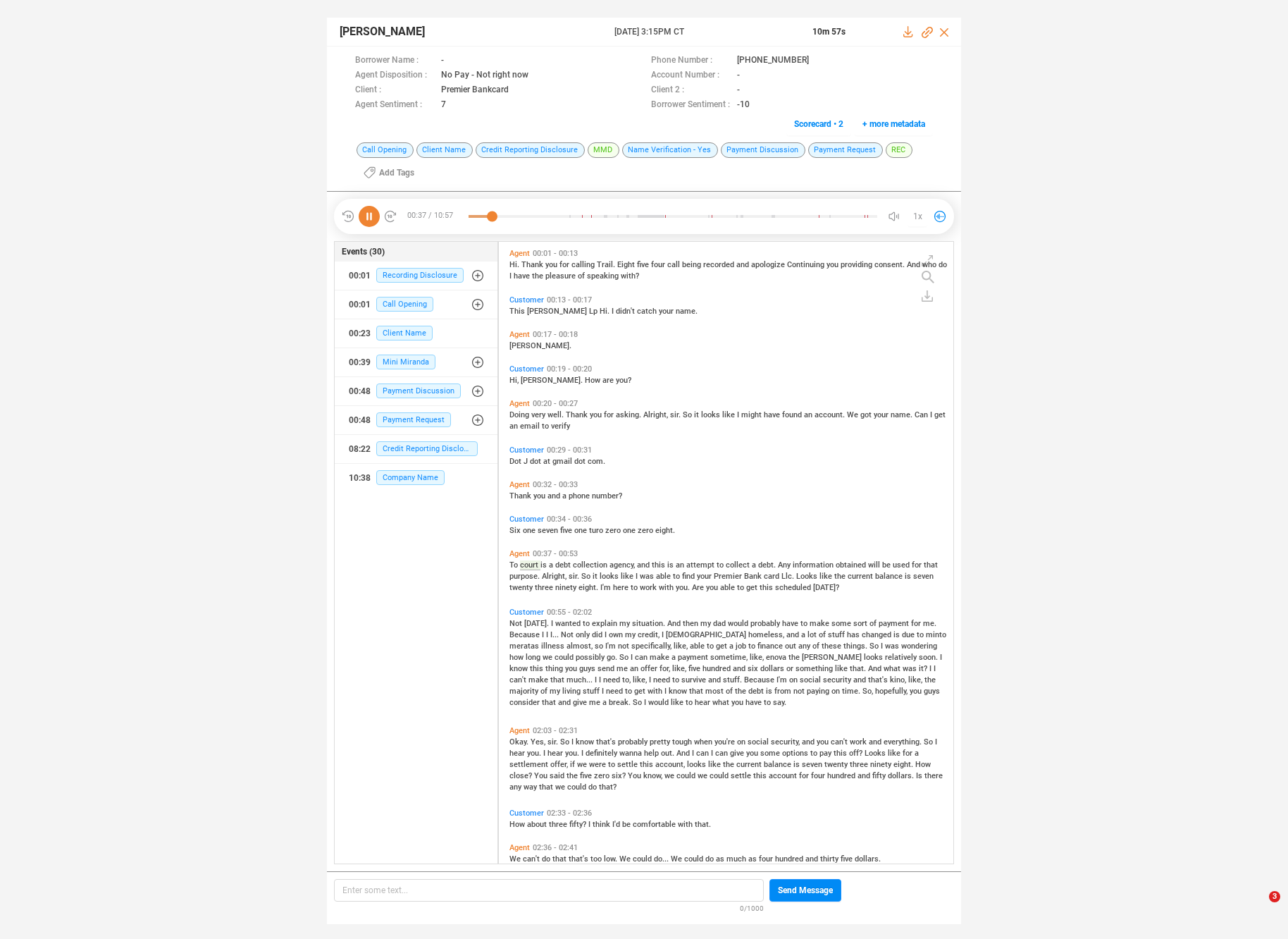
scroll to position [20, 0]
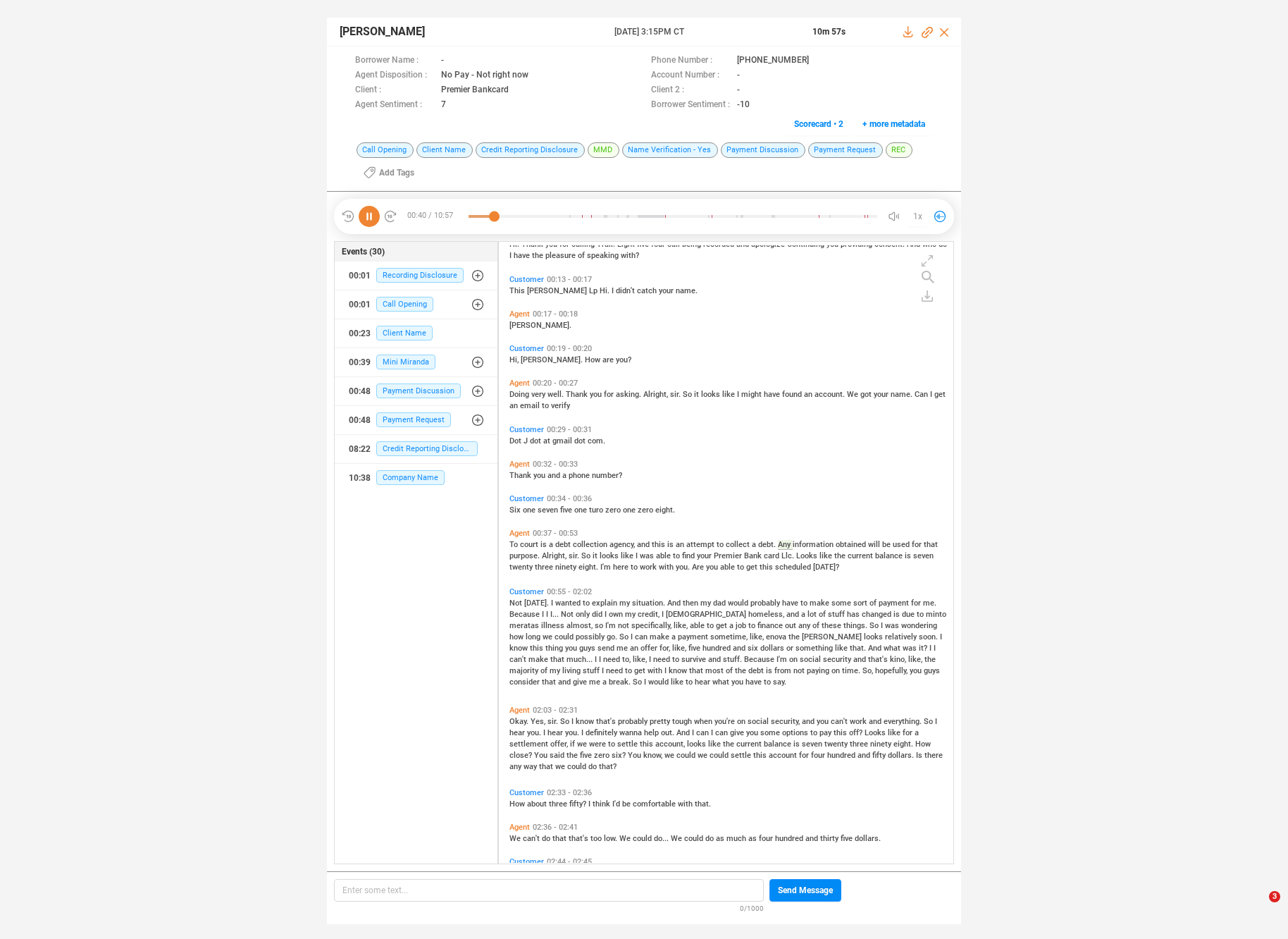
click at [824, 556] on span "like" at bounding box center [827, 555] width 14 height 9
click at [598, 569] on span "eight." at bounding box center [590, 567] width 22 height 9
click at [707, 564] on span "you" at bounding box center [713, 567] width 14 height 9
click at [551, 603] on span "I" at bounding box center [552, 603] width 4 height 9
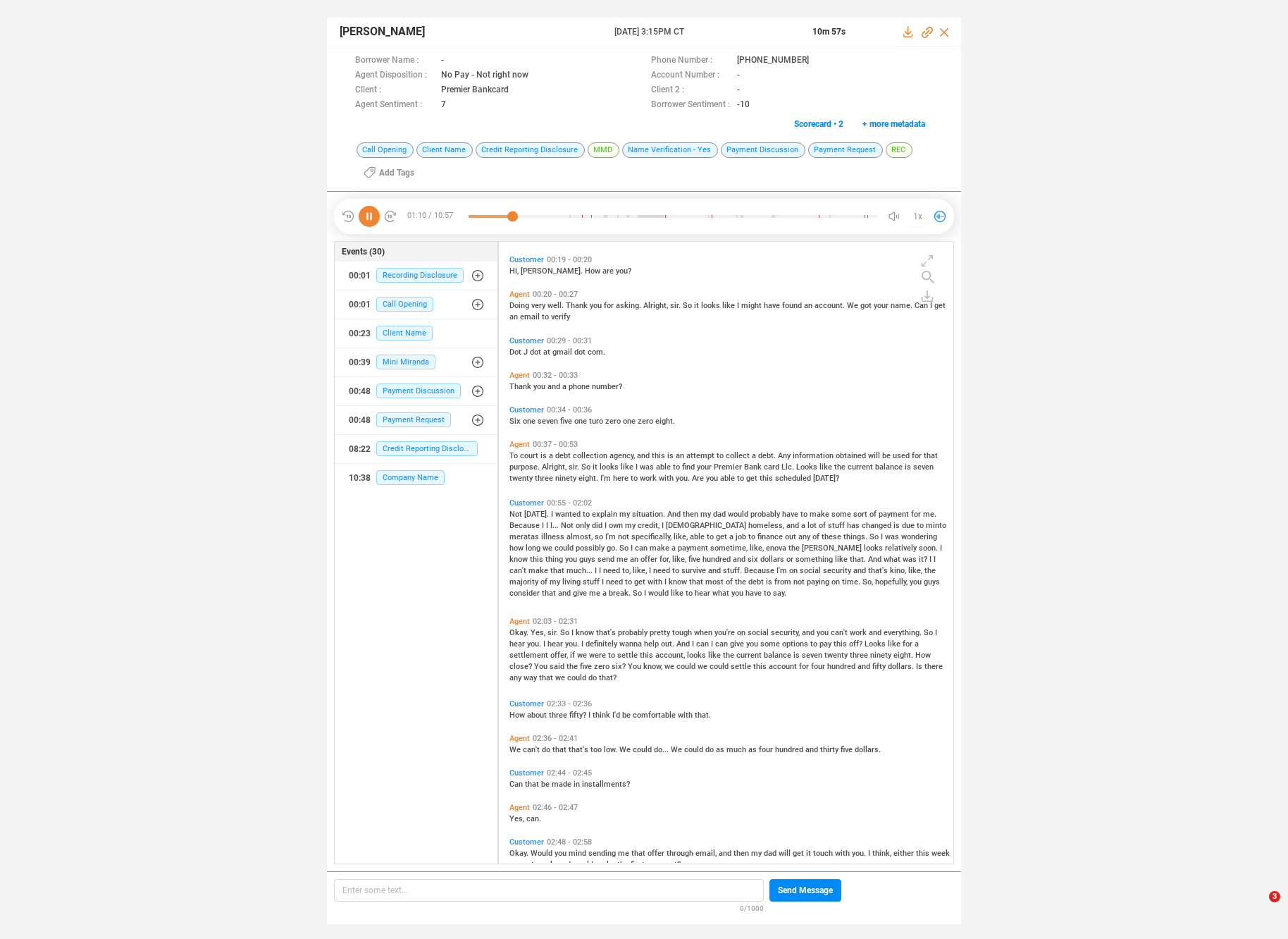
click at [672, 543] on span "a" at bounding box center [674, 547] width 6 height 9
click at [673, 573] on span "to" at bounding box center [677, 570] width 9 height 9
click at [748, 580] on span "debt" at bounding box center [757, 581] width 18 height 9
click at [644, 596] on span "I" at bounding box center [646, 593] width 4 height 9
click at [536, 633] on span "Yes," at bounding box center [539, 633] width 17 height 9
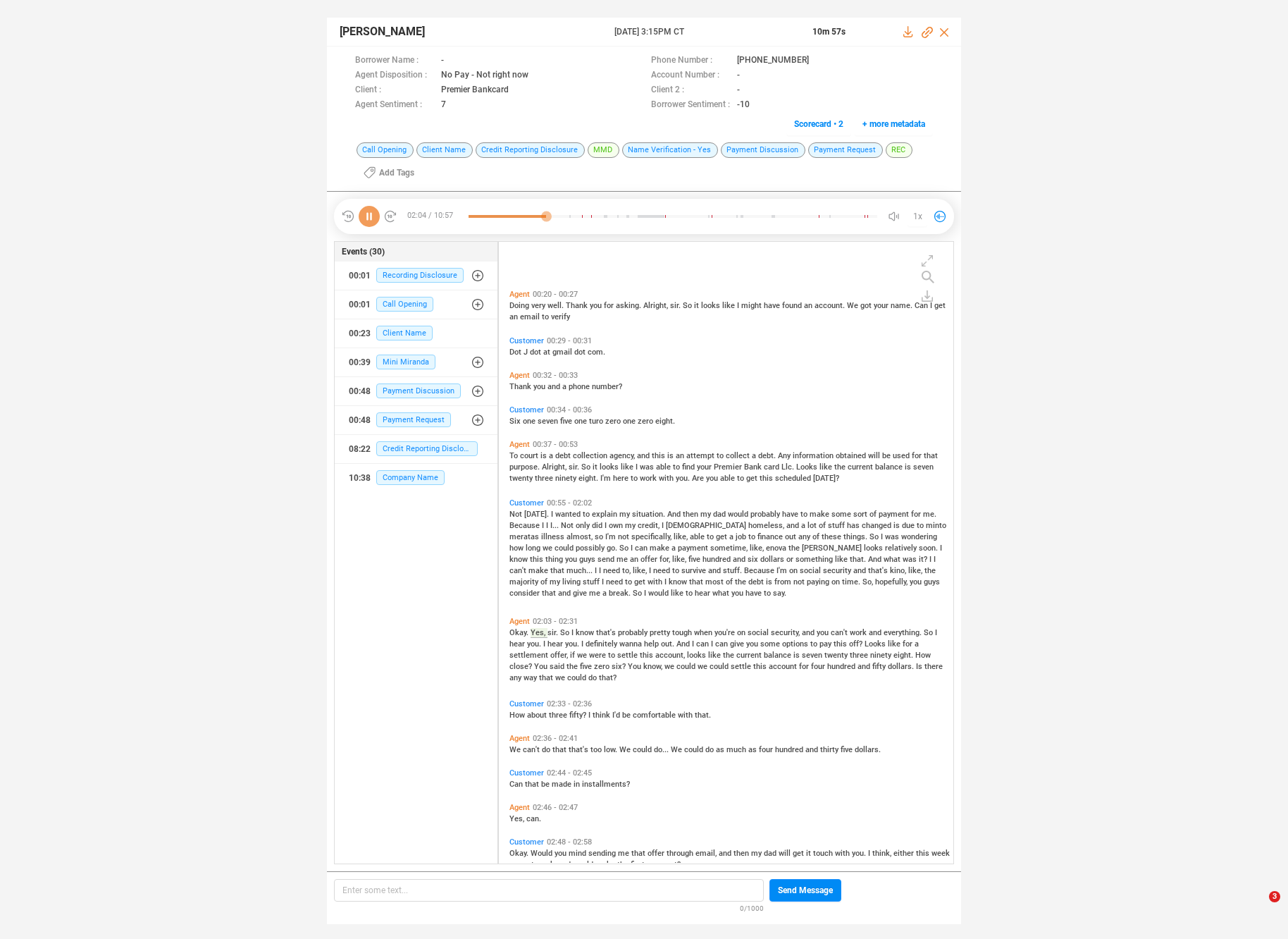
scroll to position [209, 0]
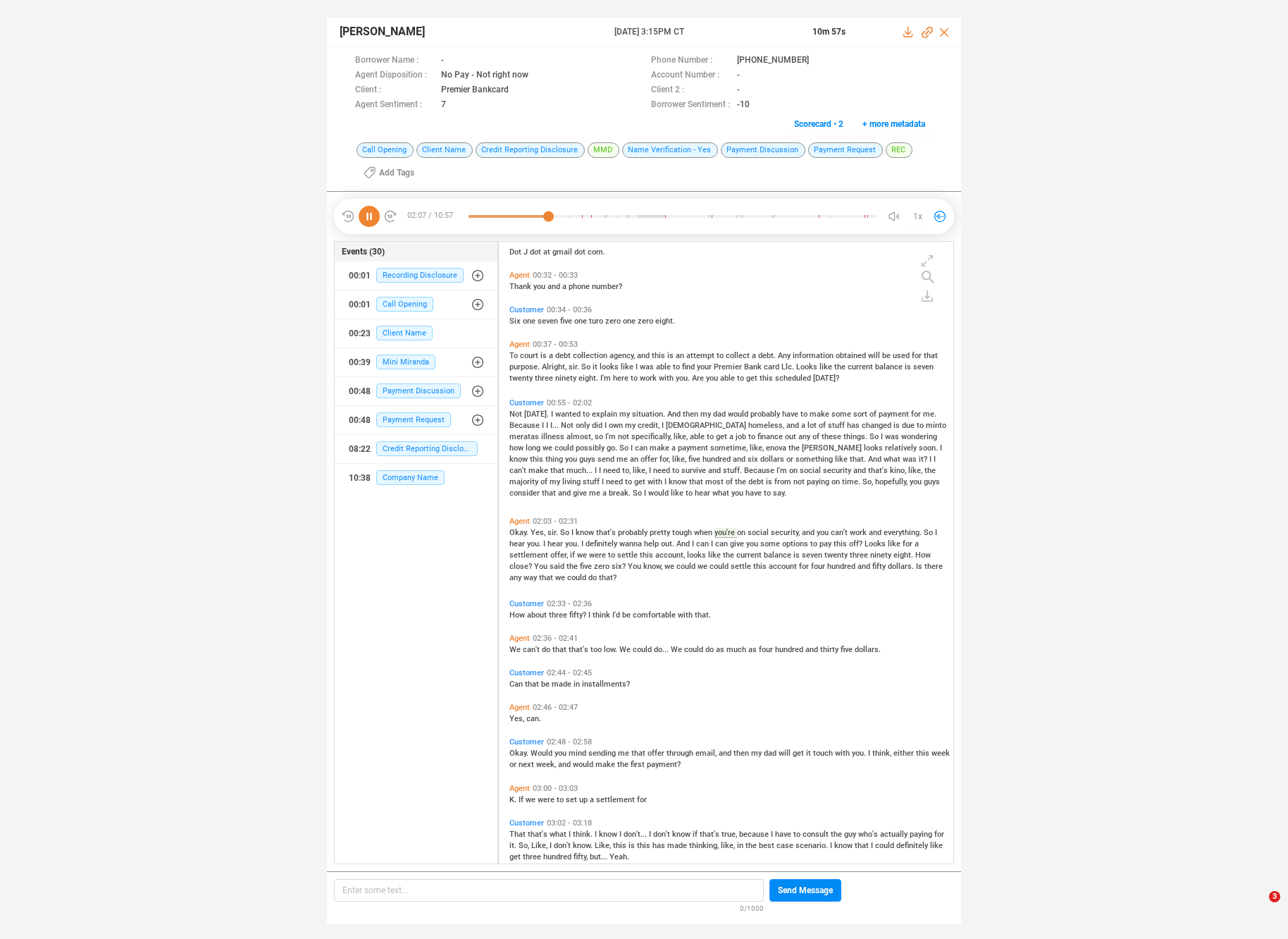
click at [626, 556] on span "settle" at bounding box center [628, 555] width 22 height 9
click at [543, 610] on span "about" at bounding box center [538, 615] width 22 height 9
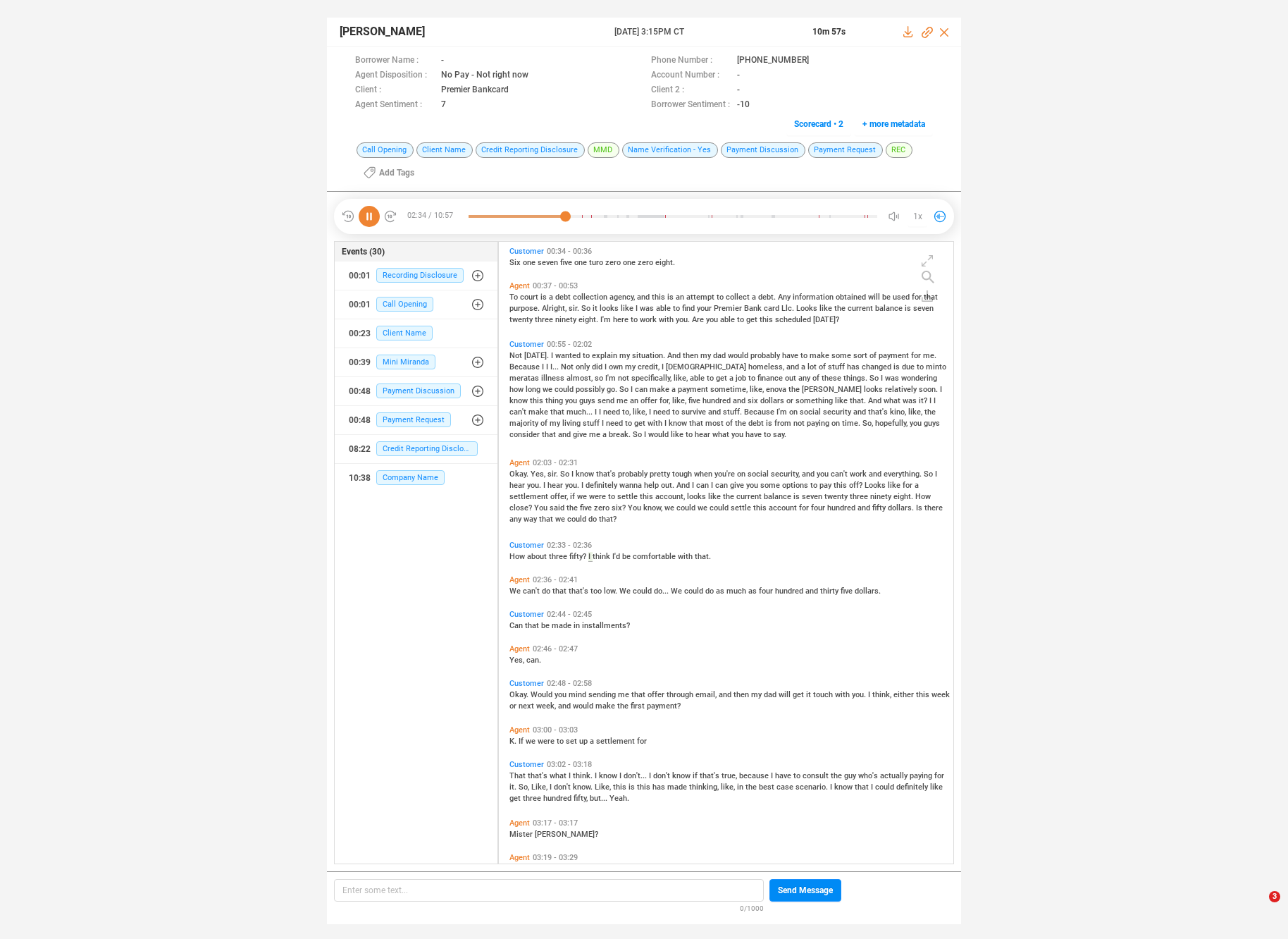
click at [543, 590] on span "do" at bounding box center [547, 591] width 10 height 9
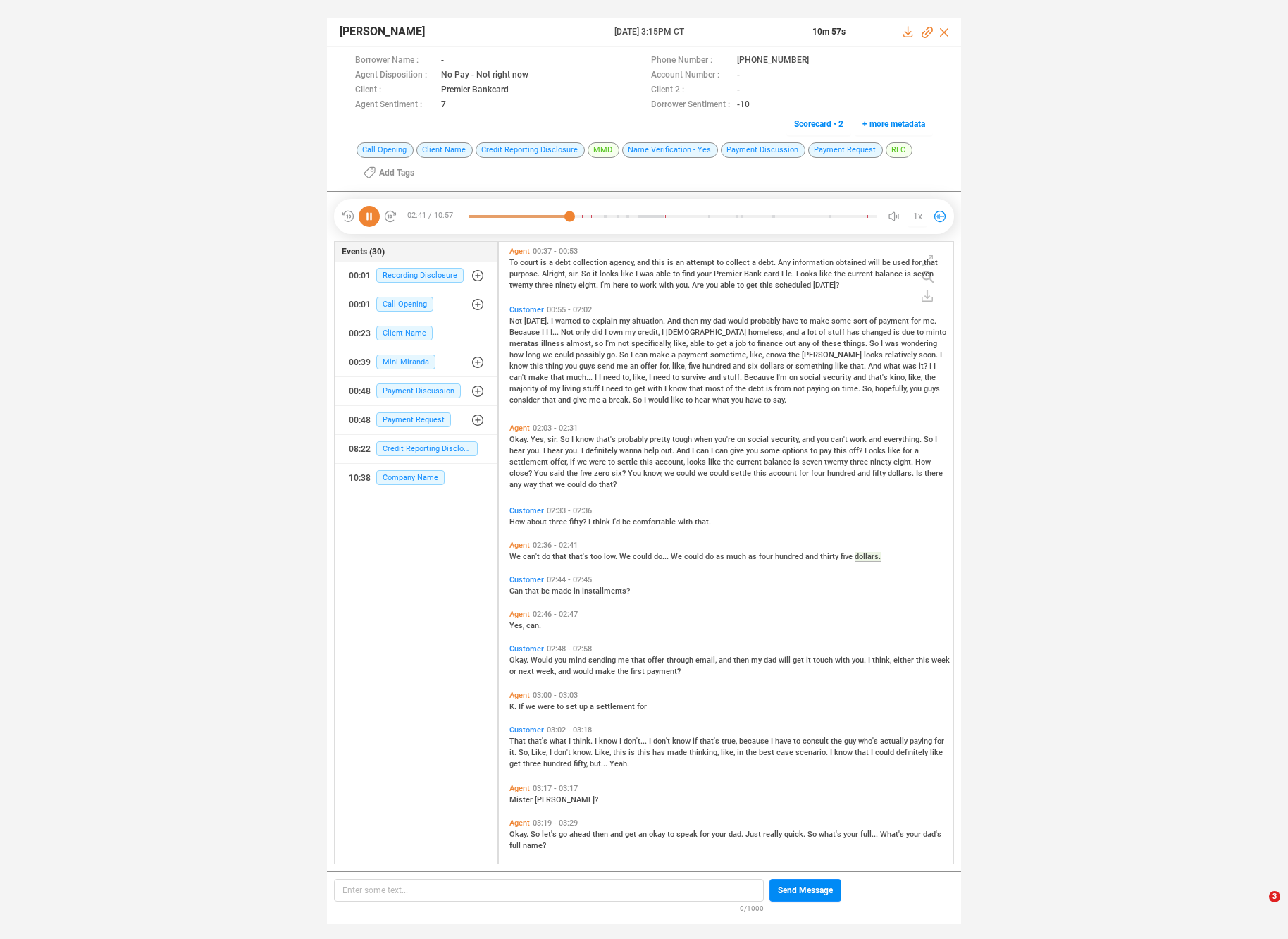
click at [515, 594] on div "Can that be made in installments?" at bounding box center [730, 589] width 440 height 11
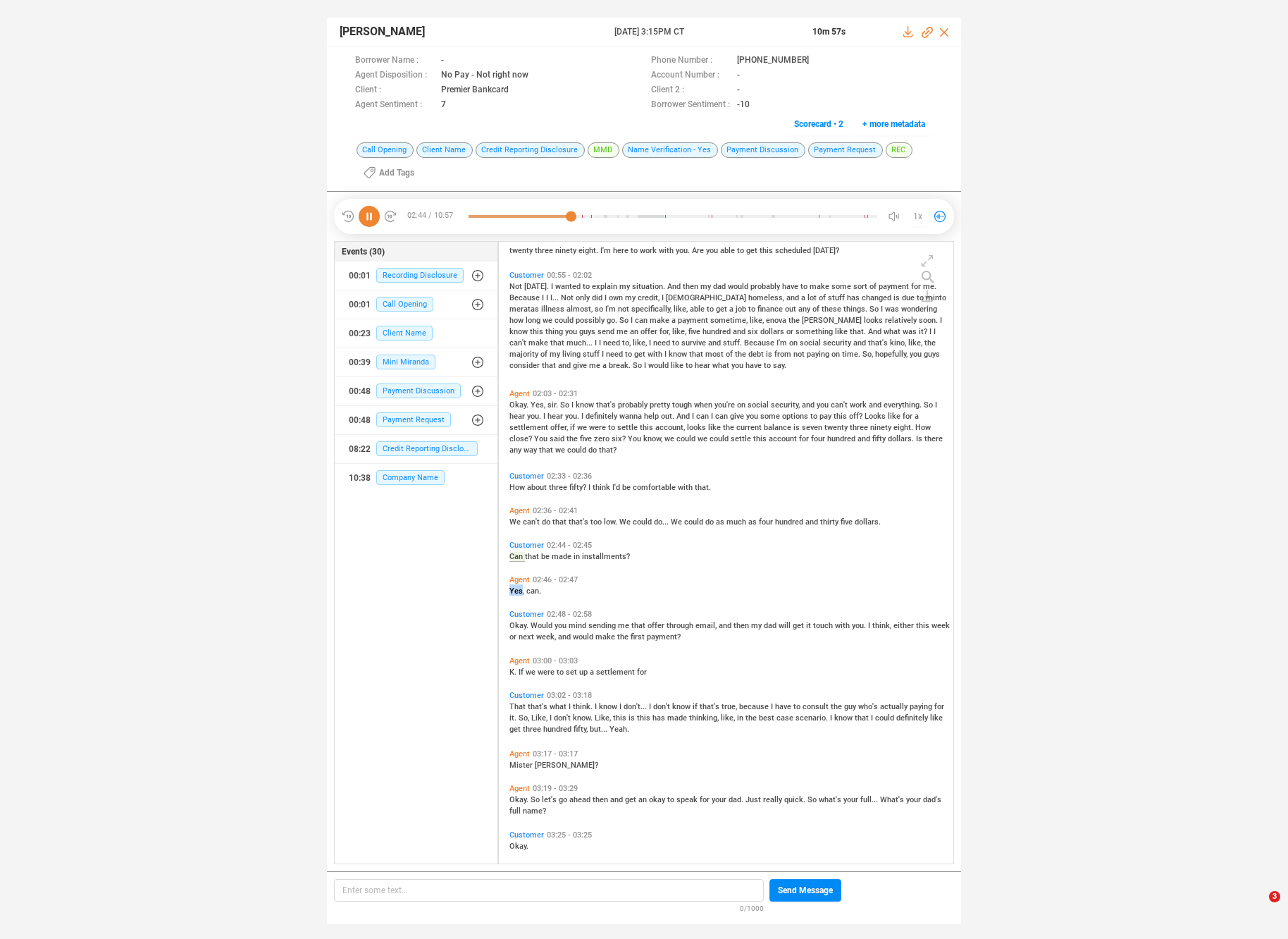
click at [515, 593] on span "Yes," at bounding box center [518, 591] width 17 height 9
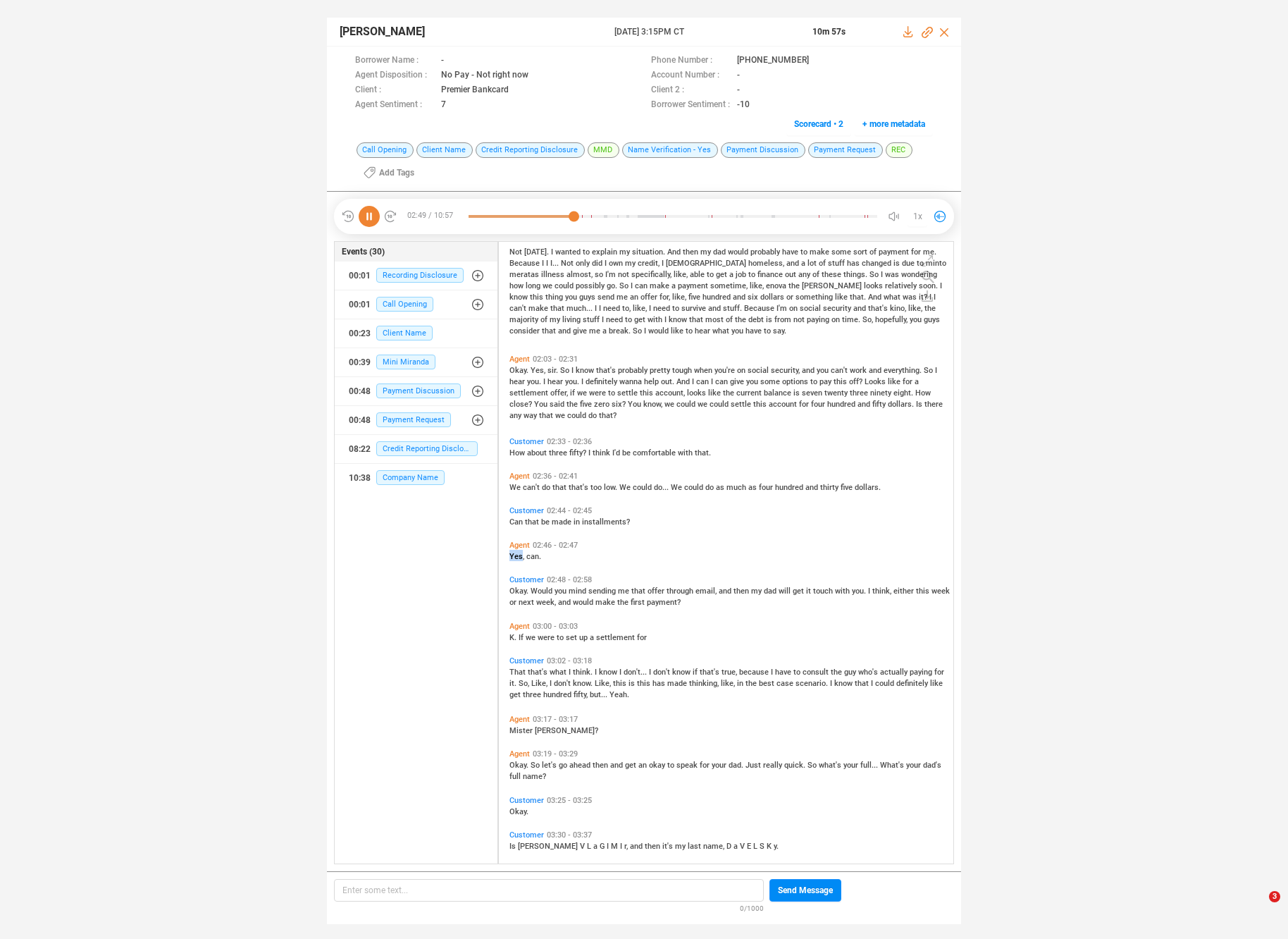
scroll to position [412, 0]
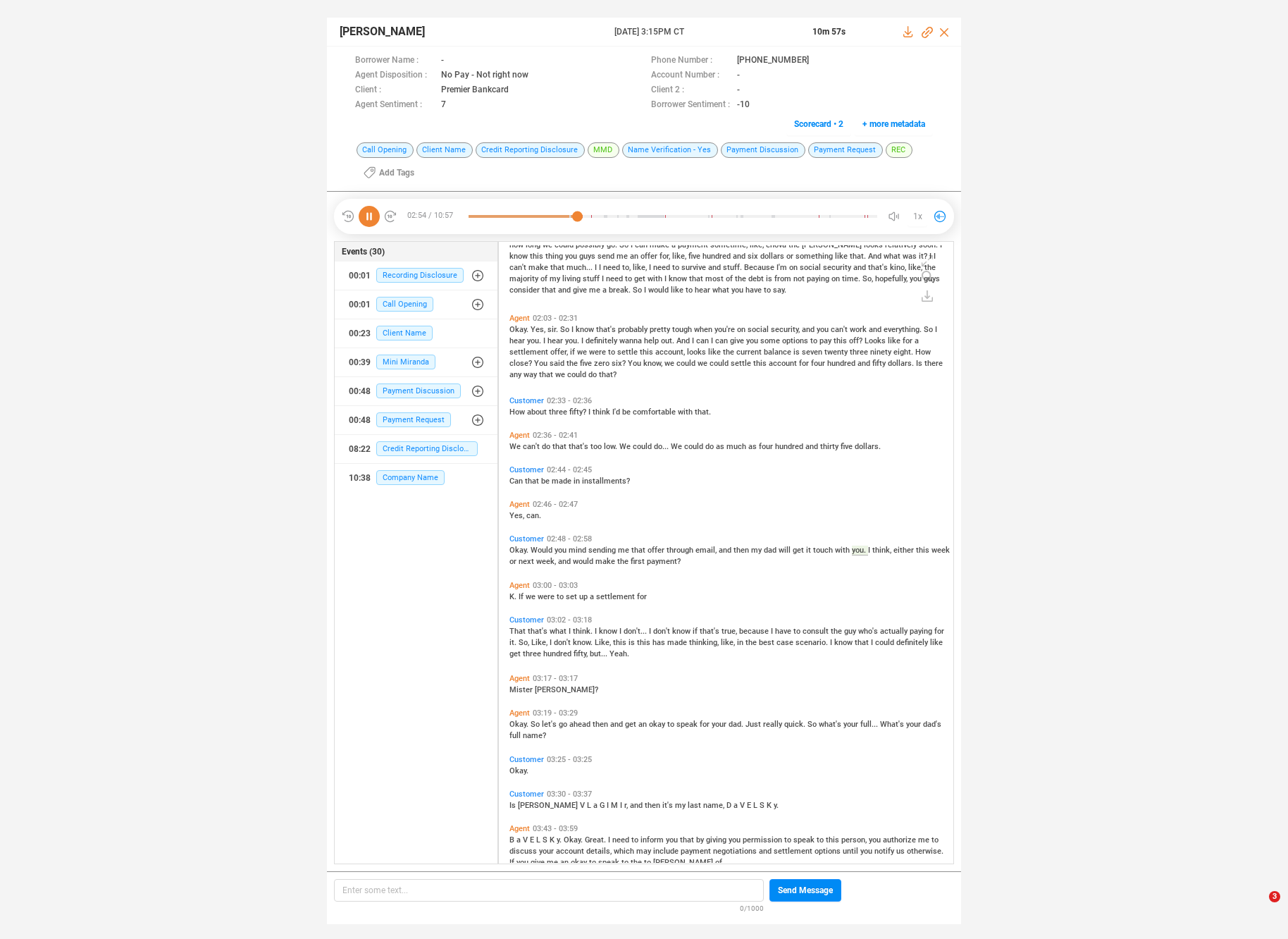
click at [530, 597] on span "we" at bounding box center [532, 596] width 12 height 9
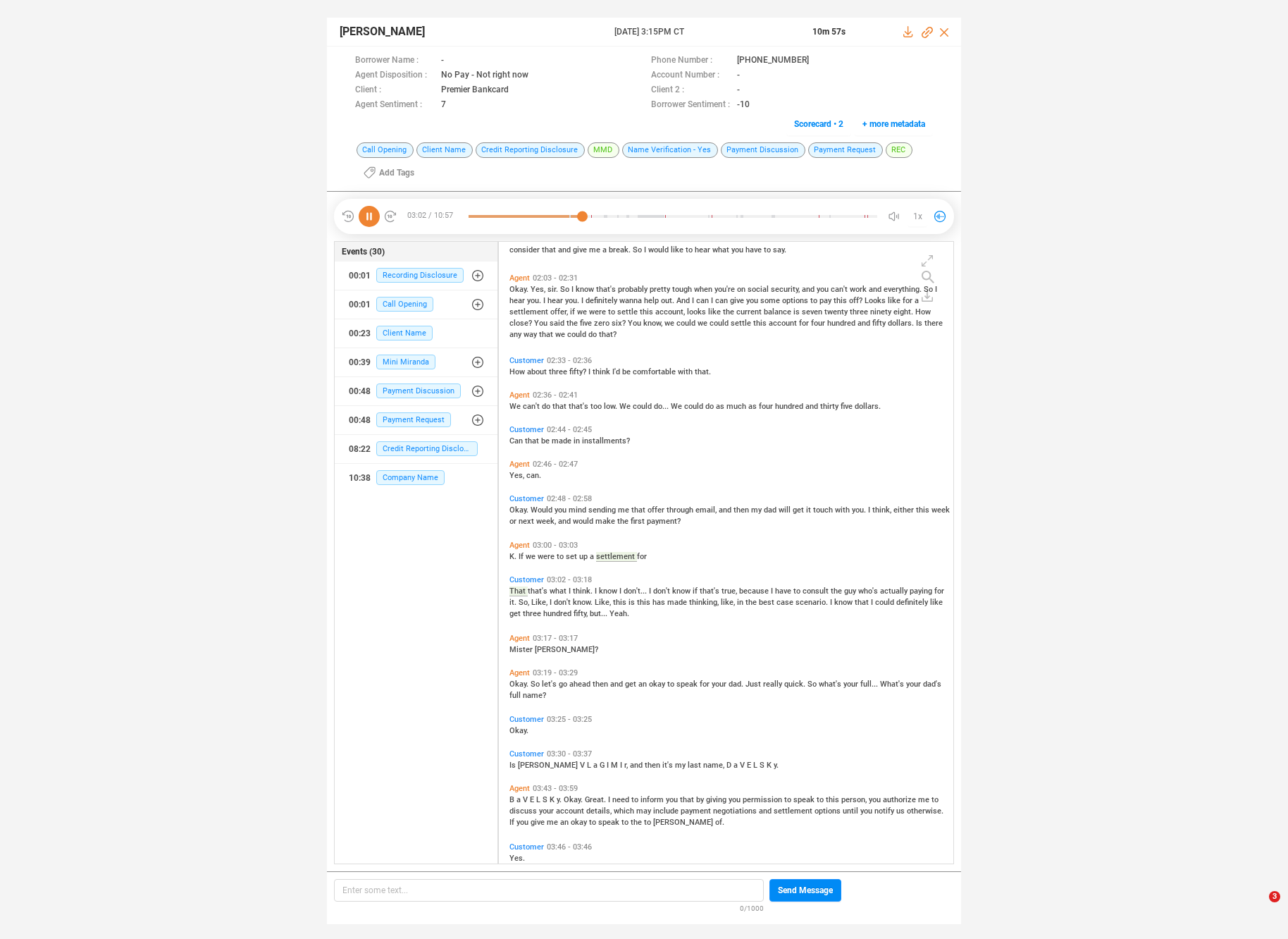
scroll to position [499, 0]
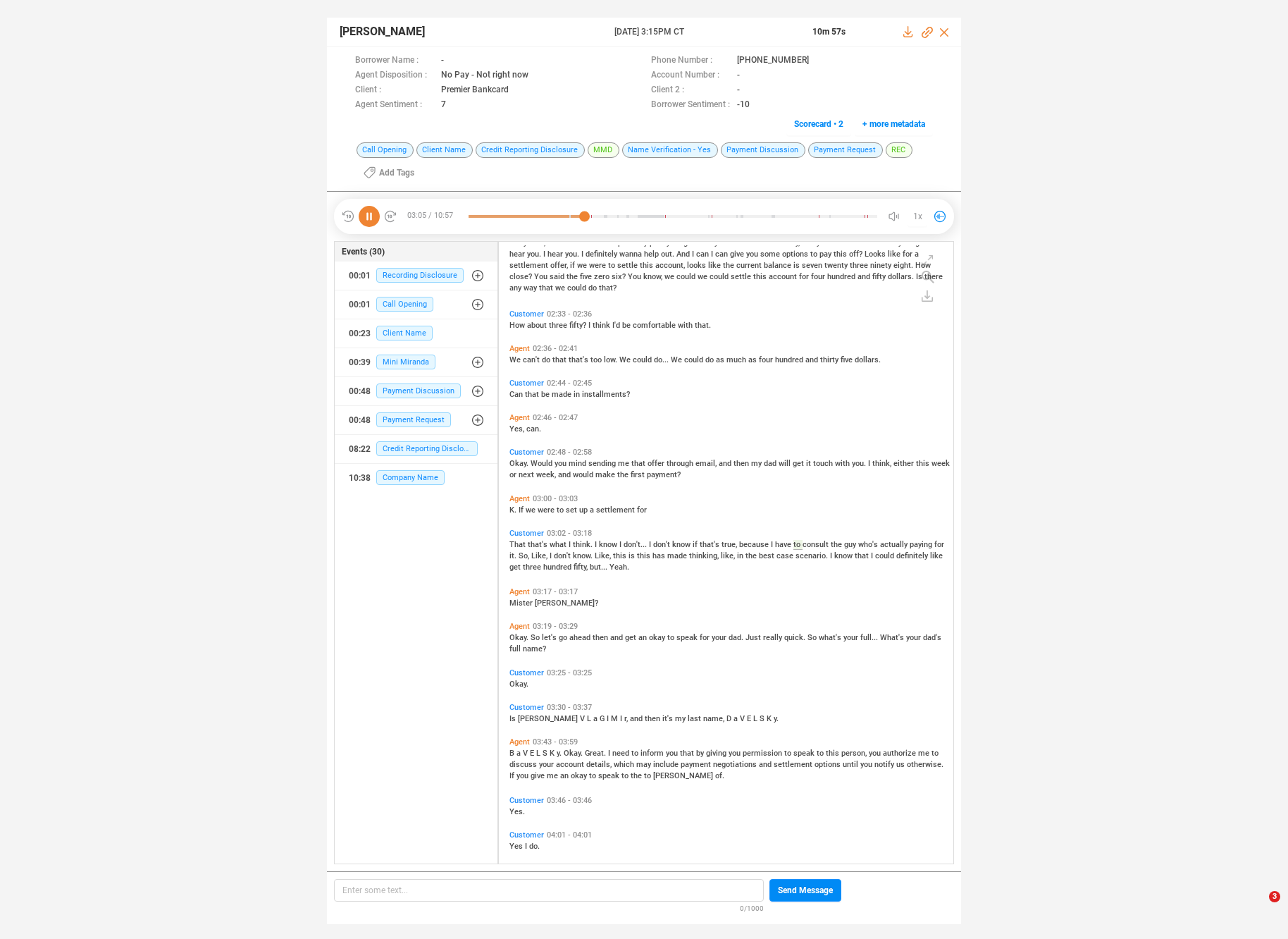
click at [672, 556] on span "made" at bounding box center [678, 555] width 22 height 9
click at [539, 633] on span "So" at bounding box center [535, 637] width 11 height 9
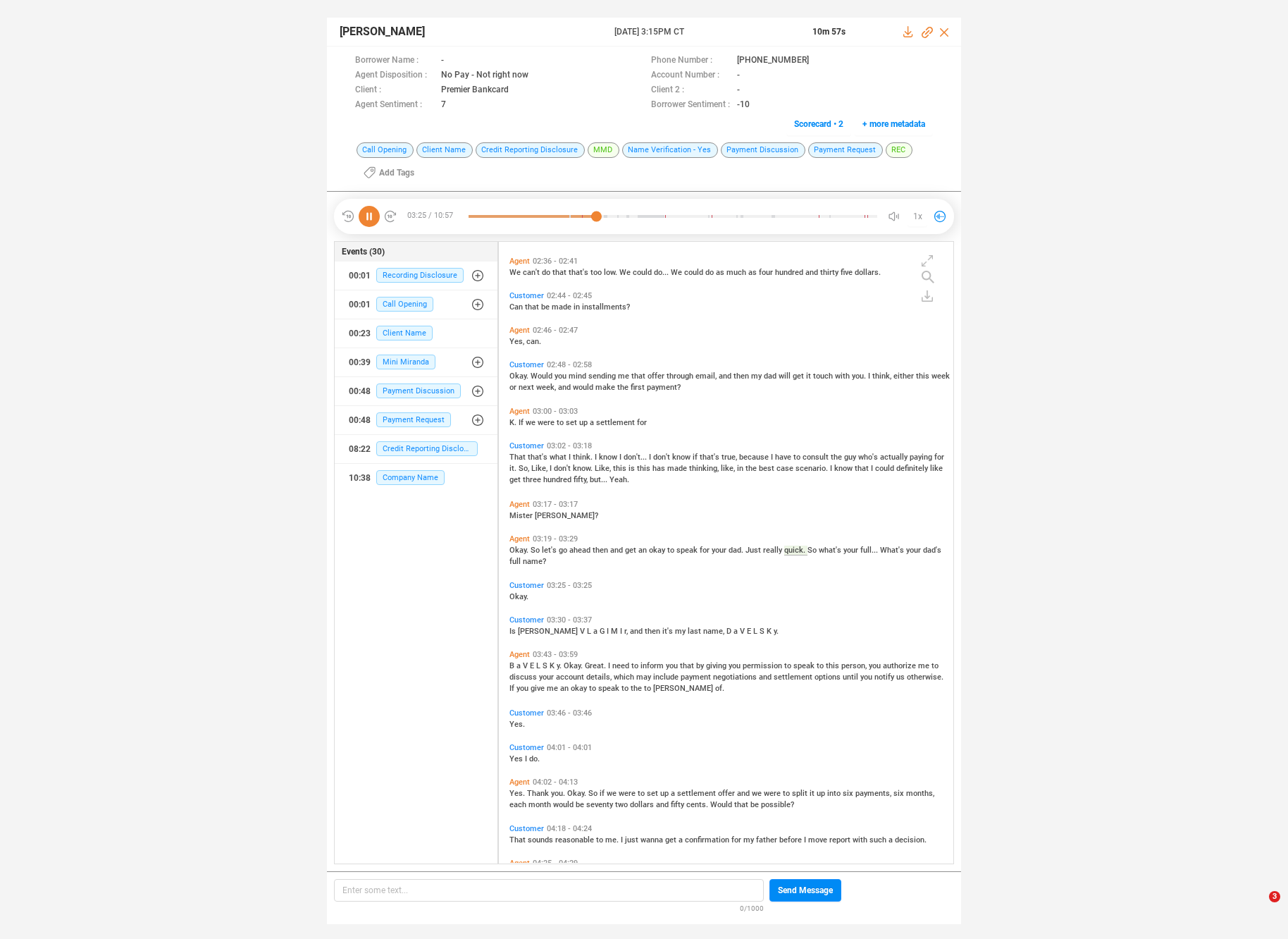
scroll to position [587, 0]
click at [535, 664] on span "E" at bounding box center [533, 666] width 6 height 9
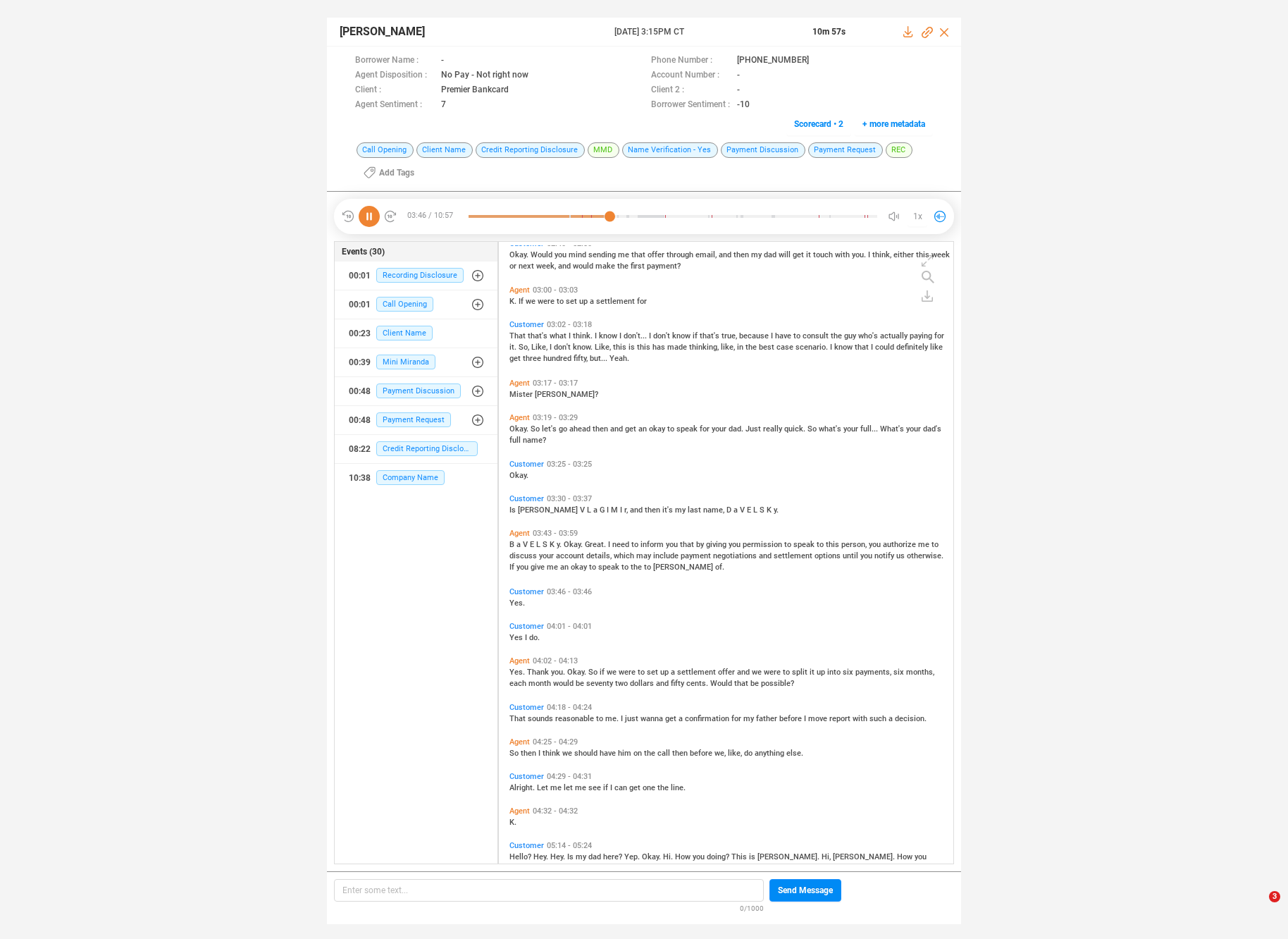
click at [533, 666] on div "Yes. Thank you. Okay. So if we were to set up a settlement offer and we were to…" at bounding box center [730, 677] width 440 height 22
click at [532, 667] on div "Agent 02:46 - 02:47 Yes, can. Customer 02:48 - 02:58 Okay. Would you mind sendi…" at bounding box center [730, 702] width 448 height 2329
click at [539, 670] on span "Thank" at bounding box center [539, 672] width 24 height 9
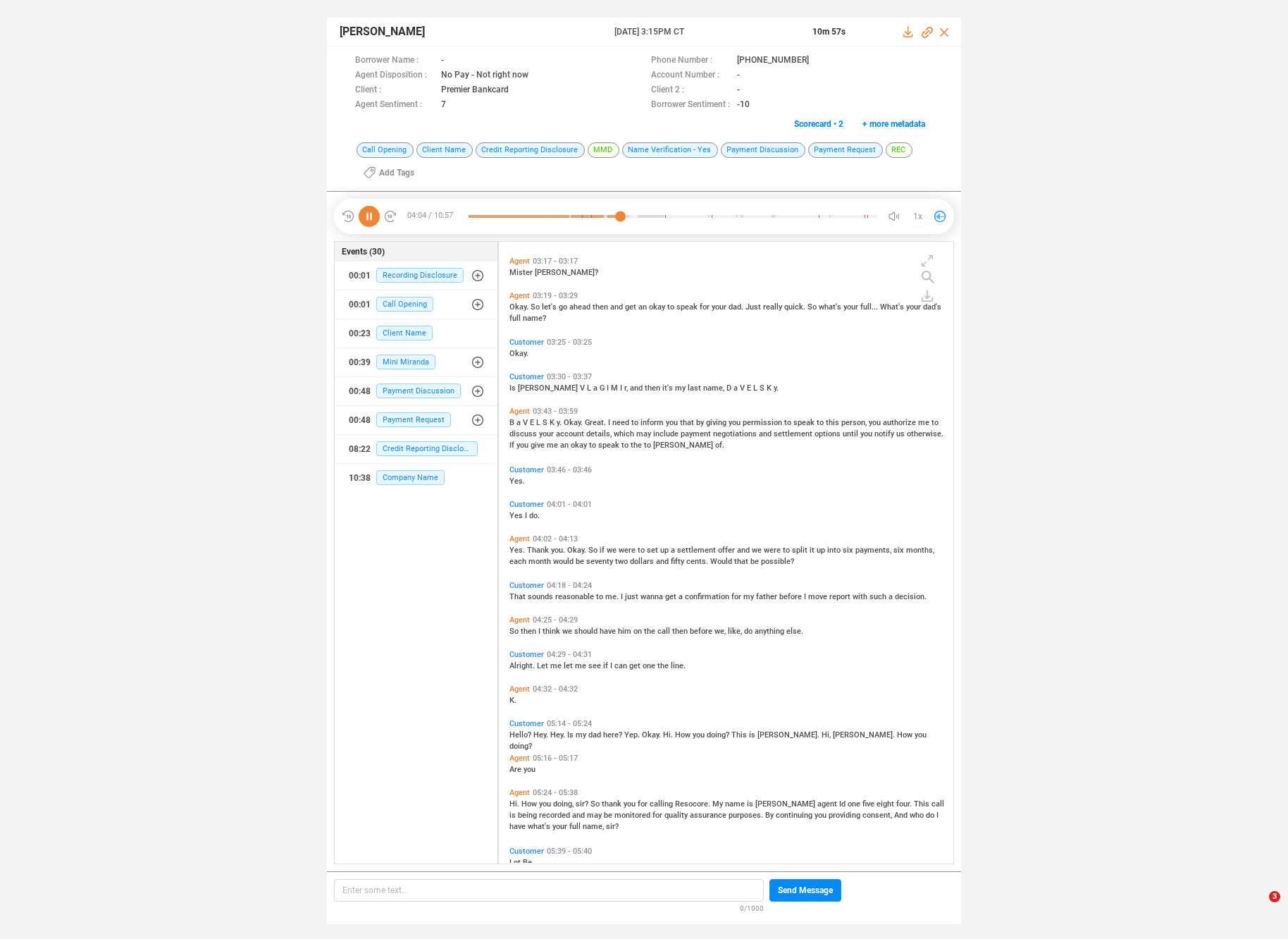
click at [567, 797] on div "Hi. How you doing, sir? So thank you for calling Resocore. My name is Matthew a…" at bounding box center [730, 814] width 440 height 34
click at [566, 799] on span "doing," at bounding box center [564, 804] width 22 height 9
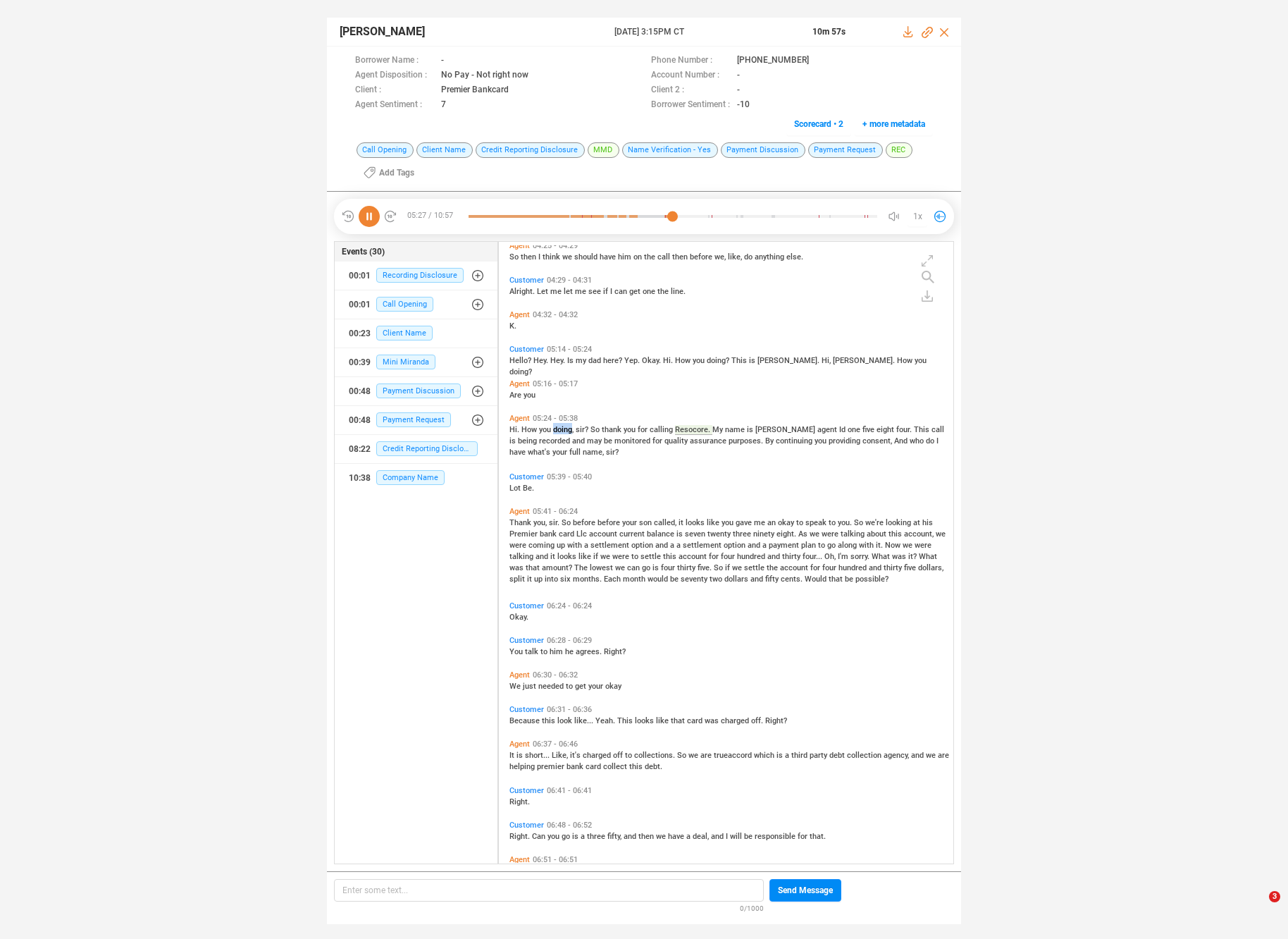
scroll to position [1211, 0]
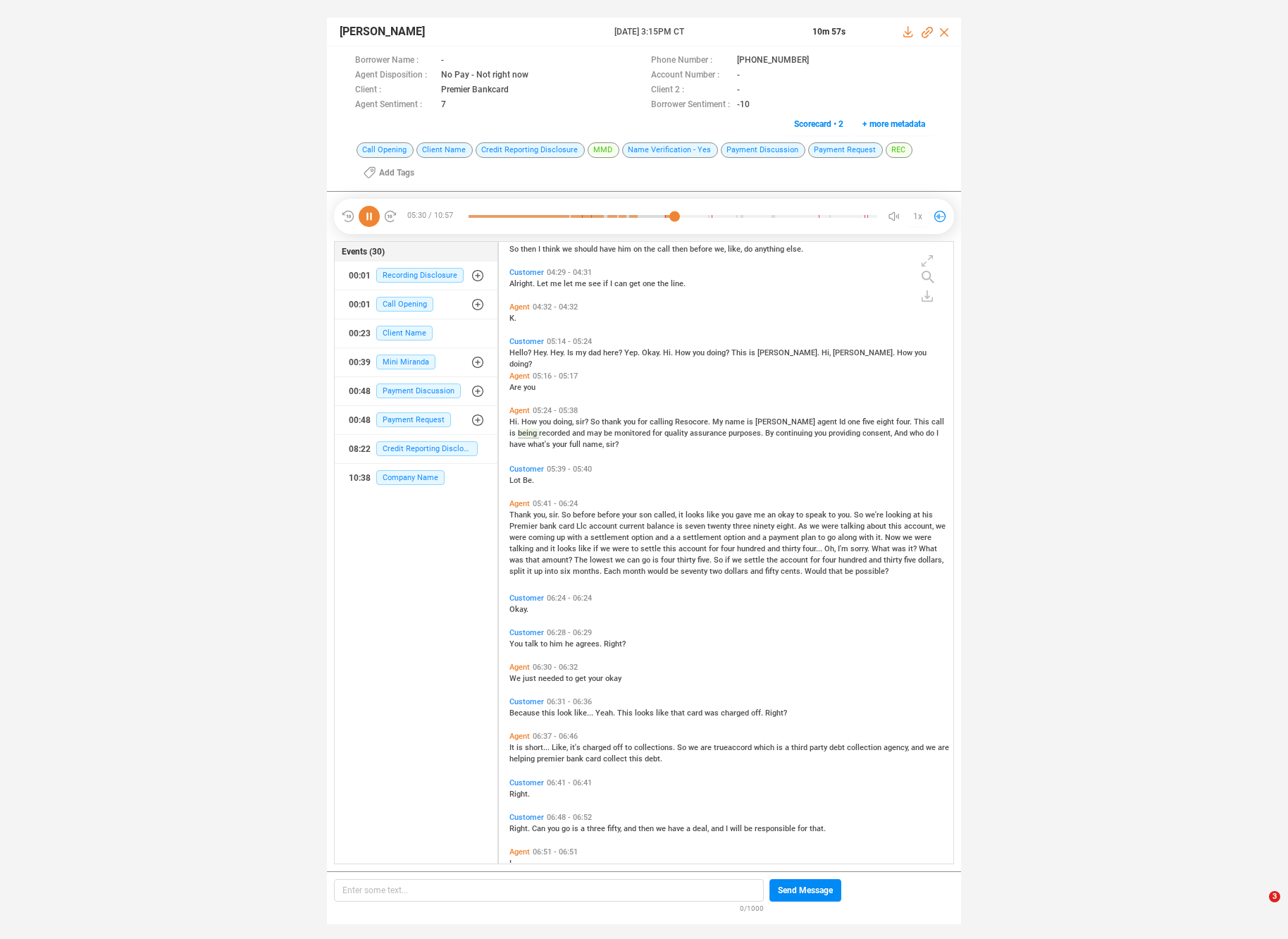
click at [655, 510] on span "called," at bounding box center [666, 514] width 25 height 9
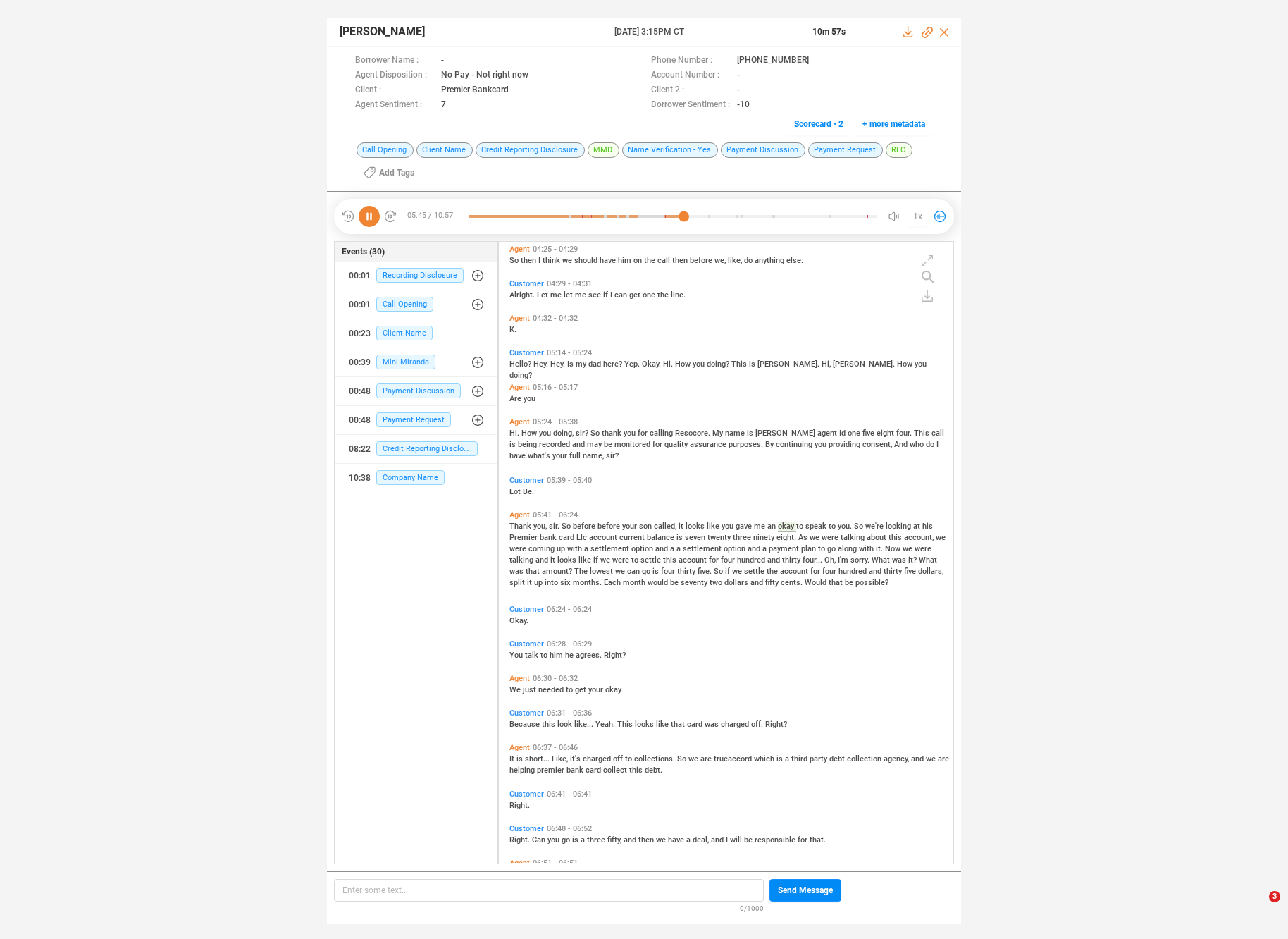
click at [642, 560] on span "settle" at bounding box center [652, 559] width 22 height 9
click at [588, 759] on span "charged" at bounding box center [598, 759] width 31 height 9
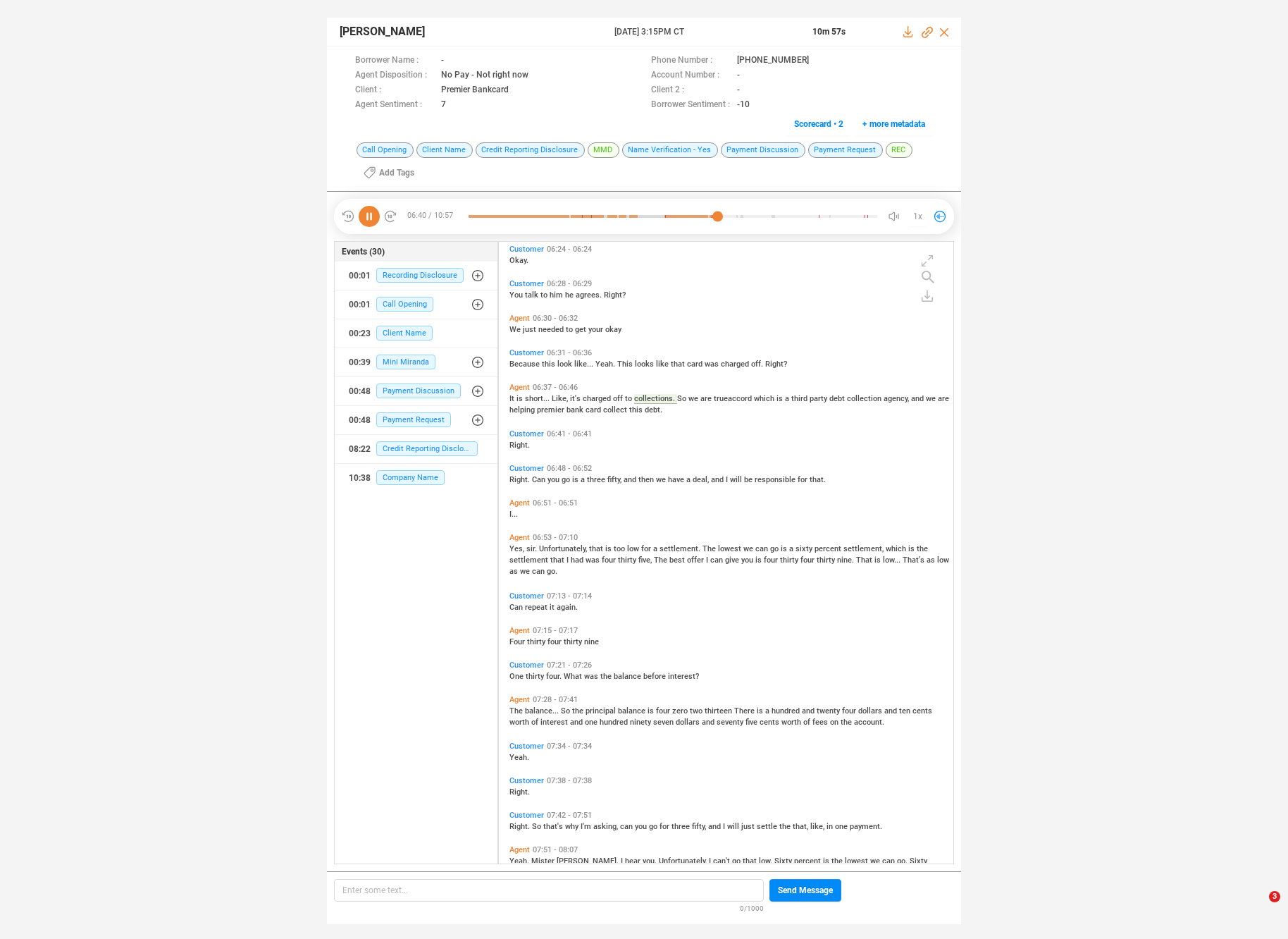
scroll to position [1571, 0]
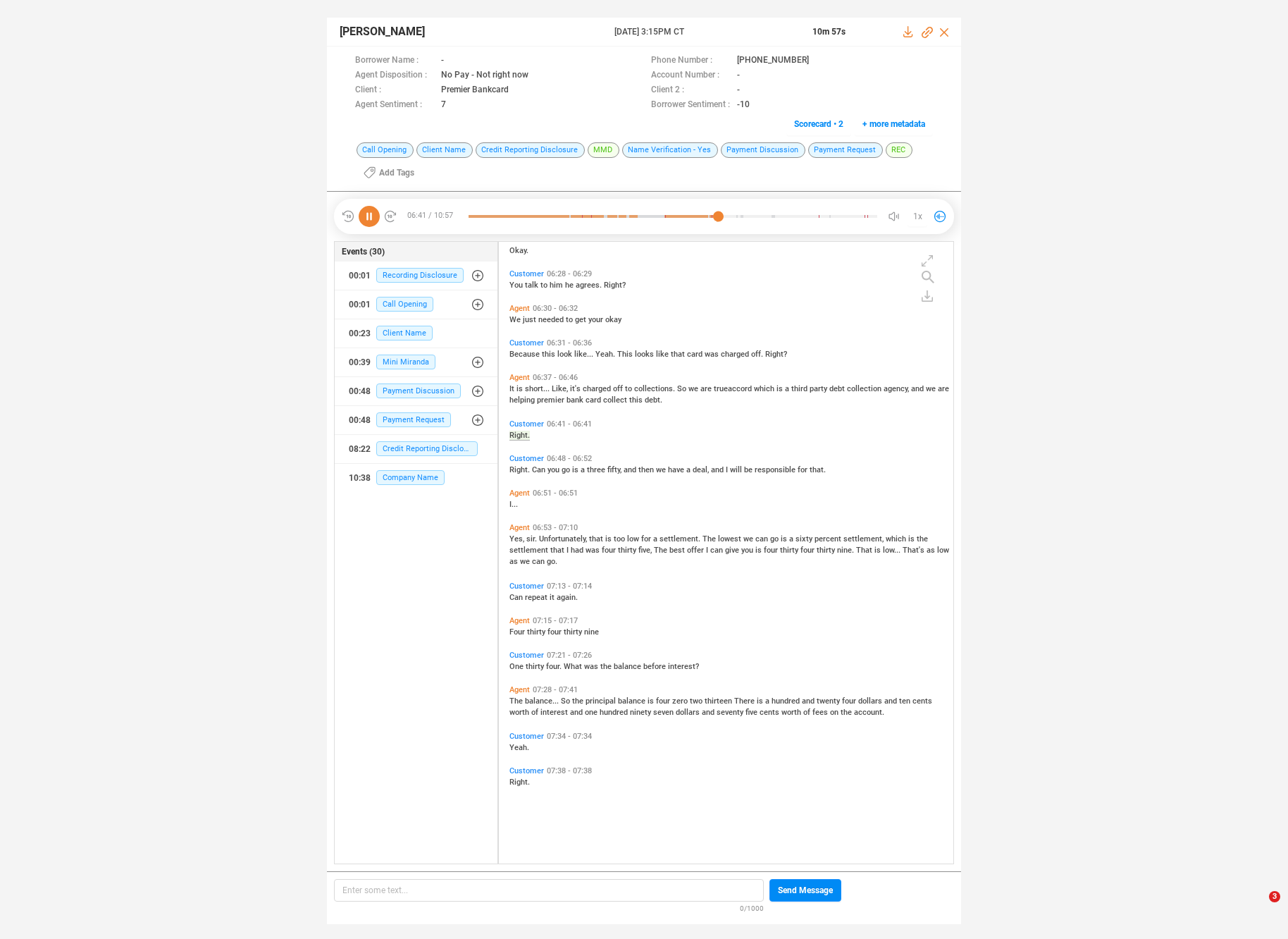
click at [569, 415] on div "Agent 06:37 - 06:46 It is short... Like, it's charged off to collections. So we…" at bounding box center [730, 392] width 448 height 47
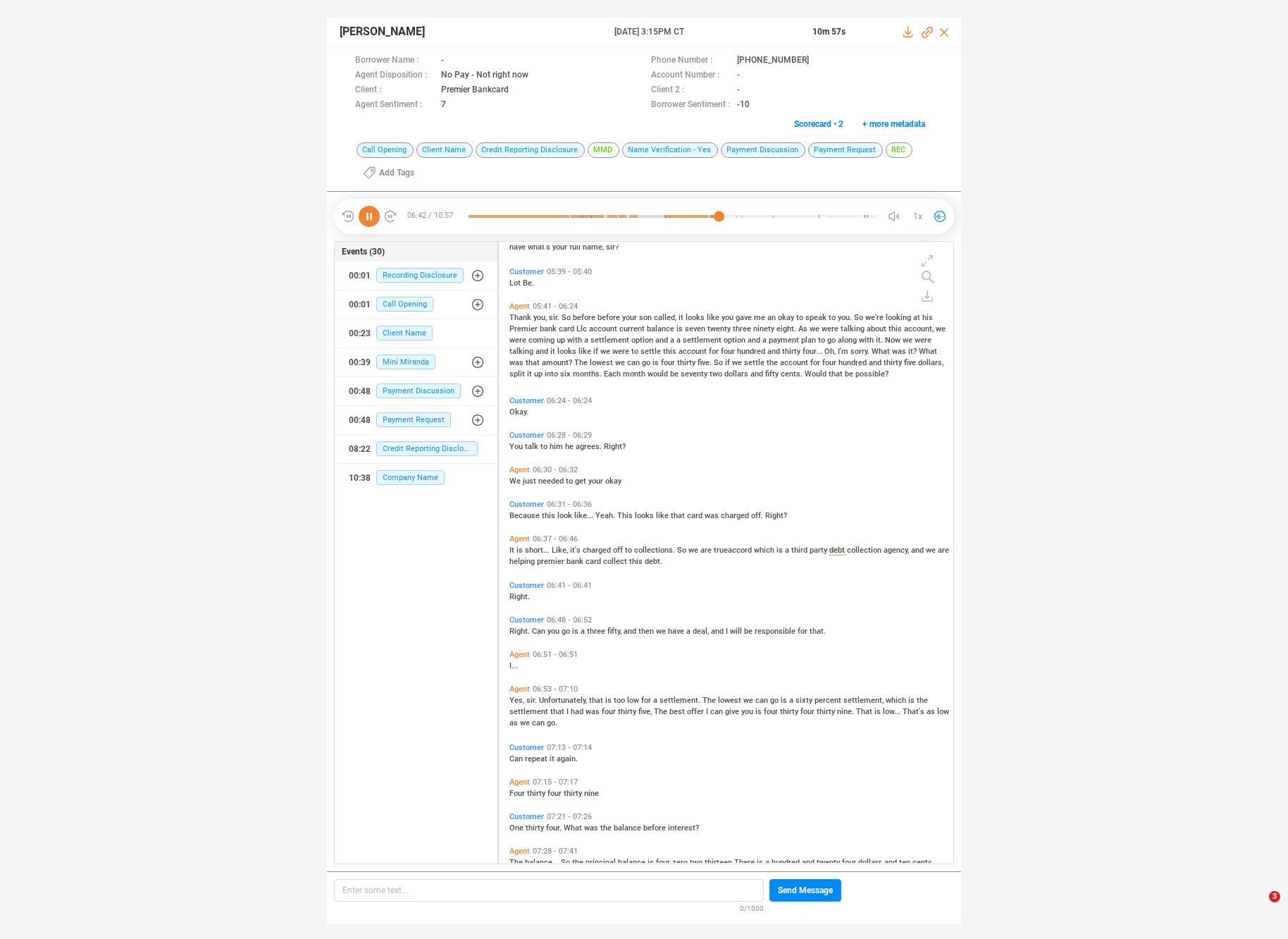
click at [569, 543] on div "It is short... Like, it's charged off to collections. So we are trueaccord whic…" at bounding box center [730, 554] width 440 height 22
click at [554, 696] on span "Unfortunately," at bounding box center [564, 700] width 50 height 9
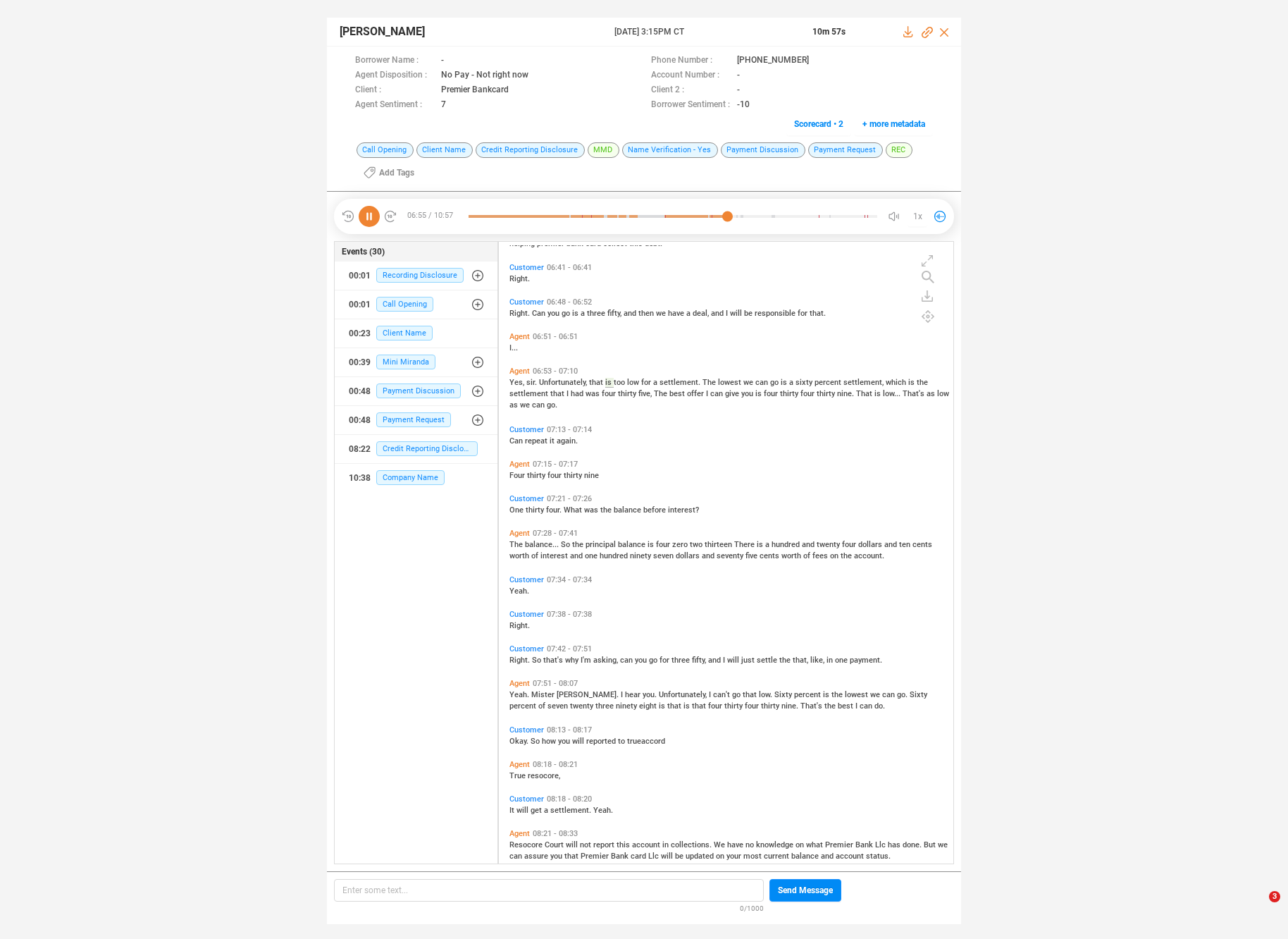
scroll to position [1743, 0]
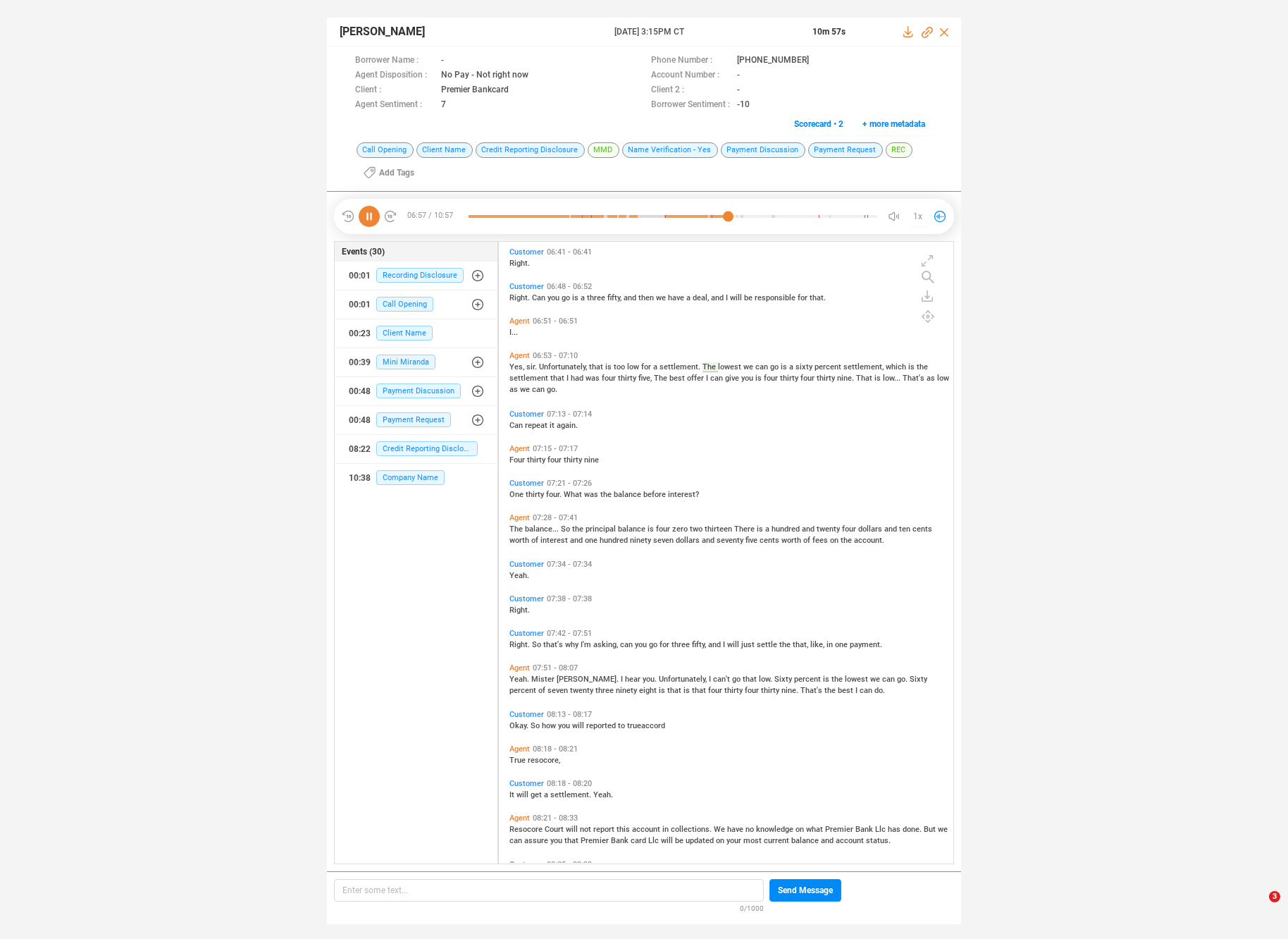
click at [634, 530] on span "balance" at bounding box center [633, 529] width 30 height 9
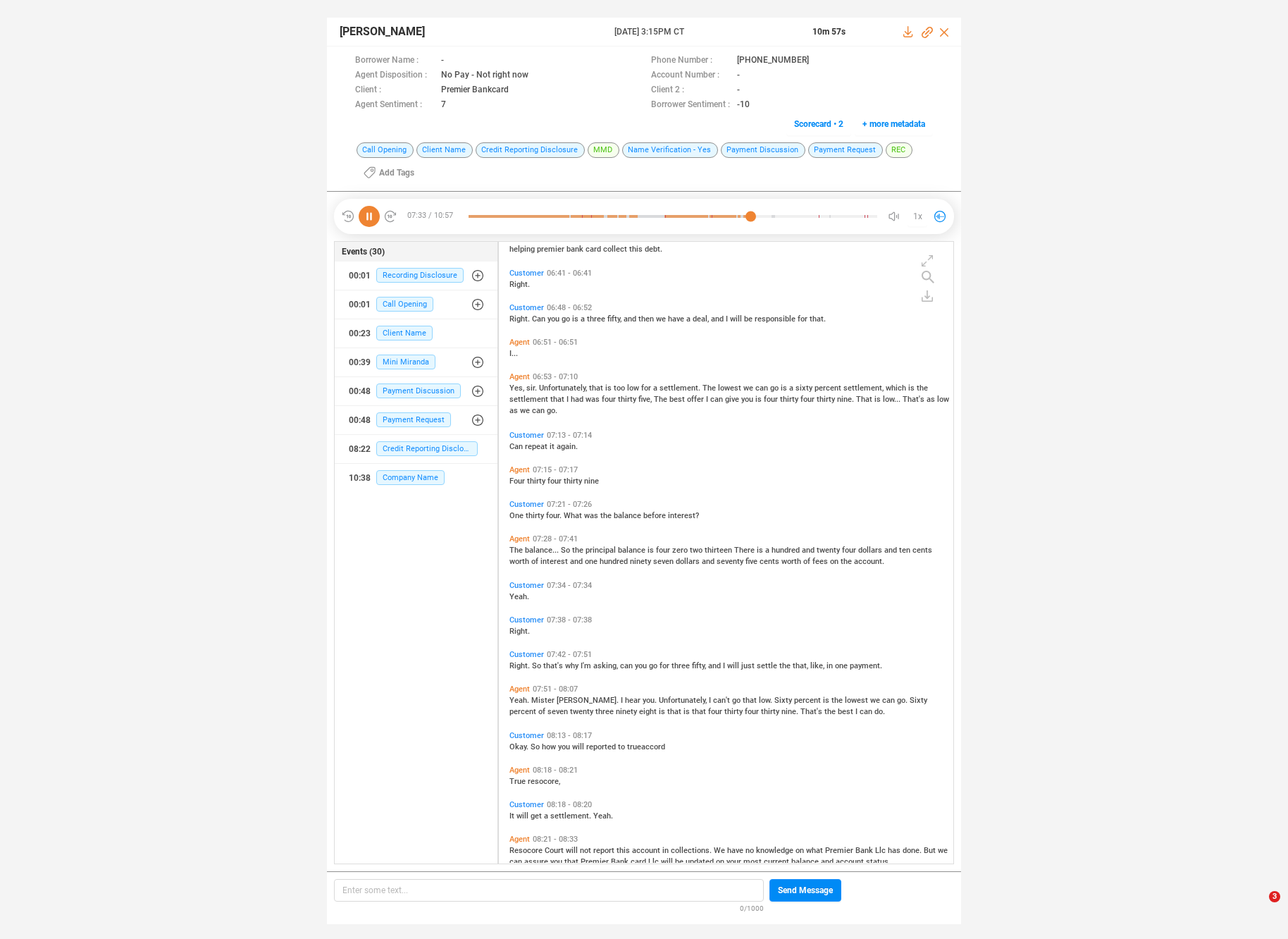
click at [659, 696] on span "Unfortunately," at bounding box center [684, 700] width 50 height 9
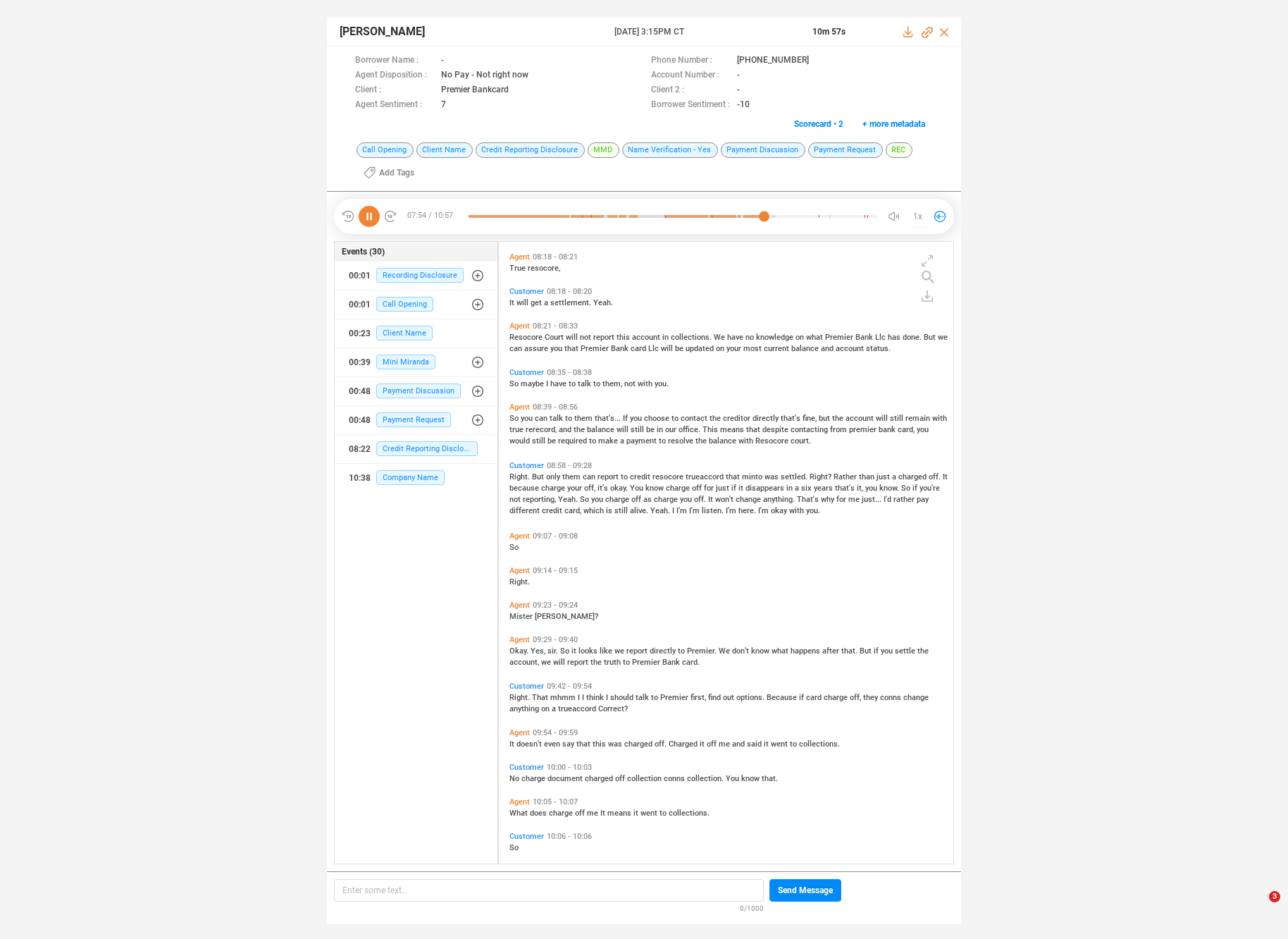
scroll to position [2246, 0]
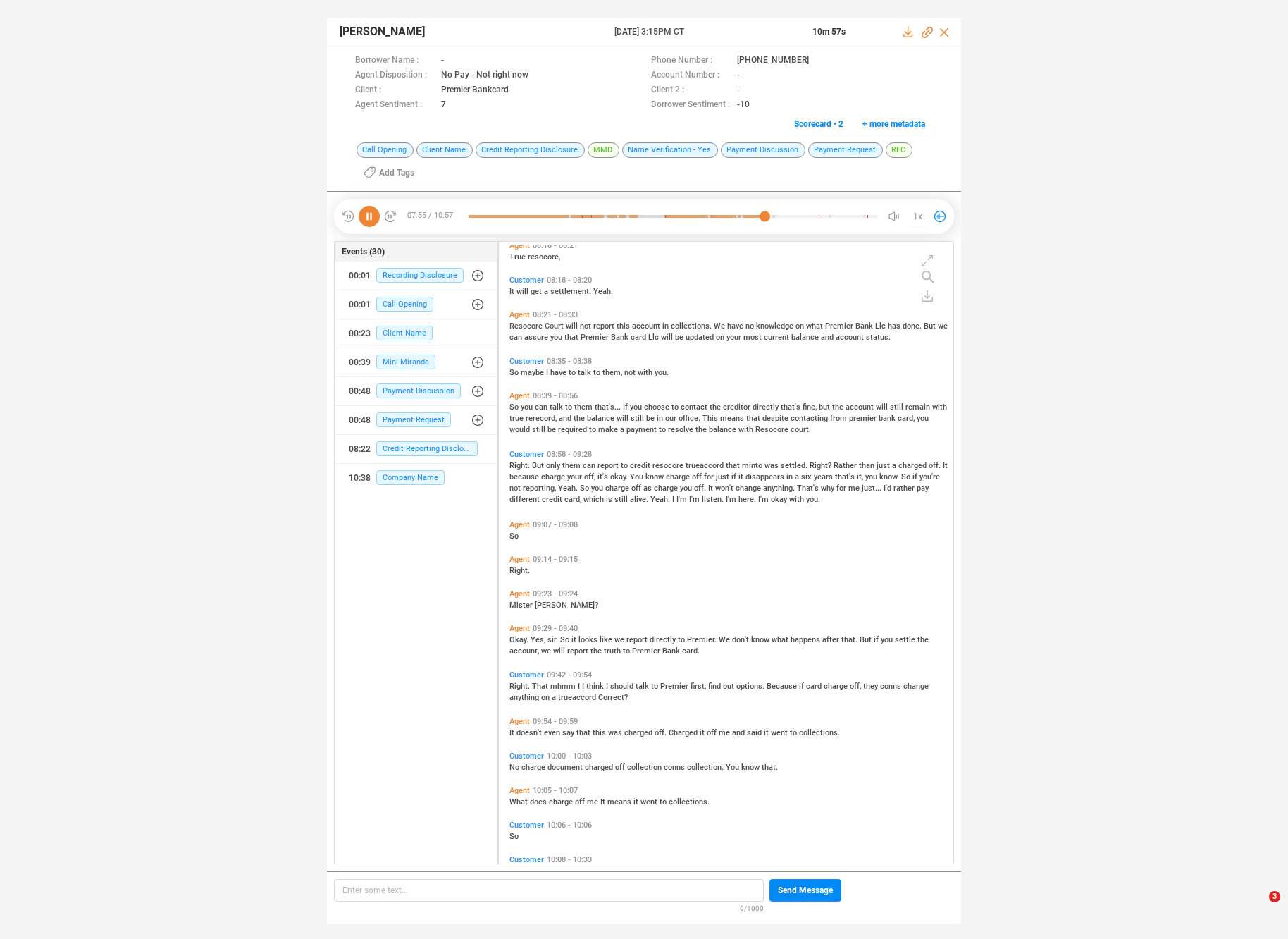
click at [645, 476] on span "know" at bounding box center [655, 477] width 20 height 9
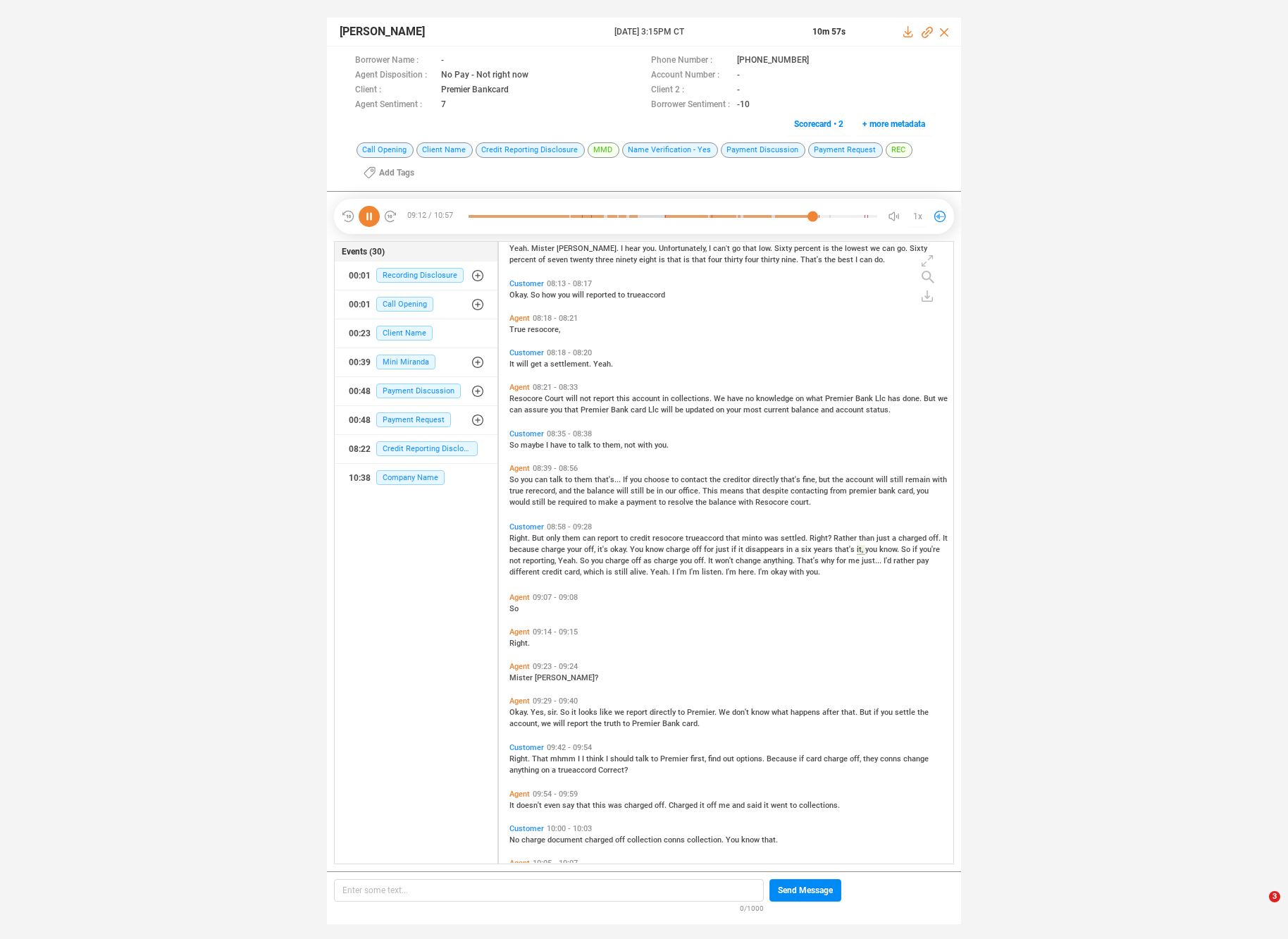
click at [621, 711] on span "we" at bounding box center [621, 712] width 12 height 9
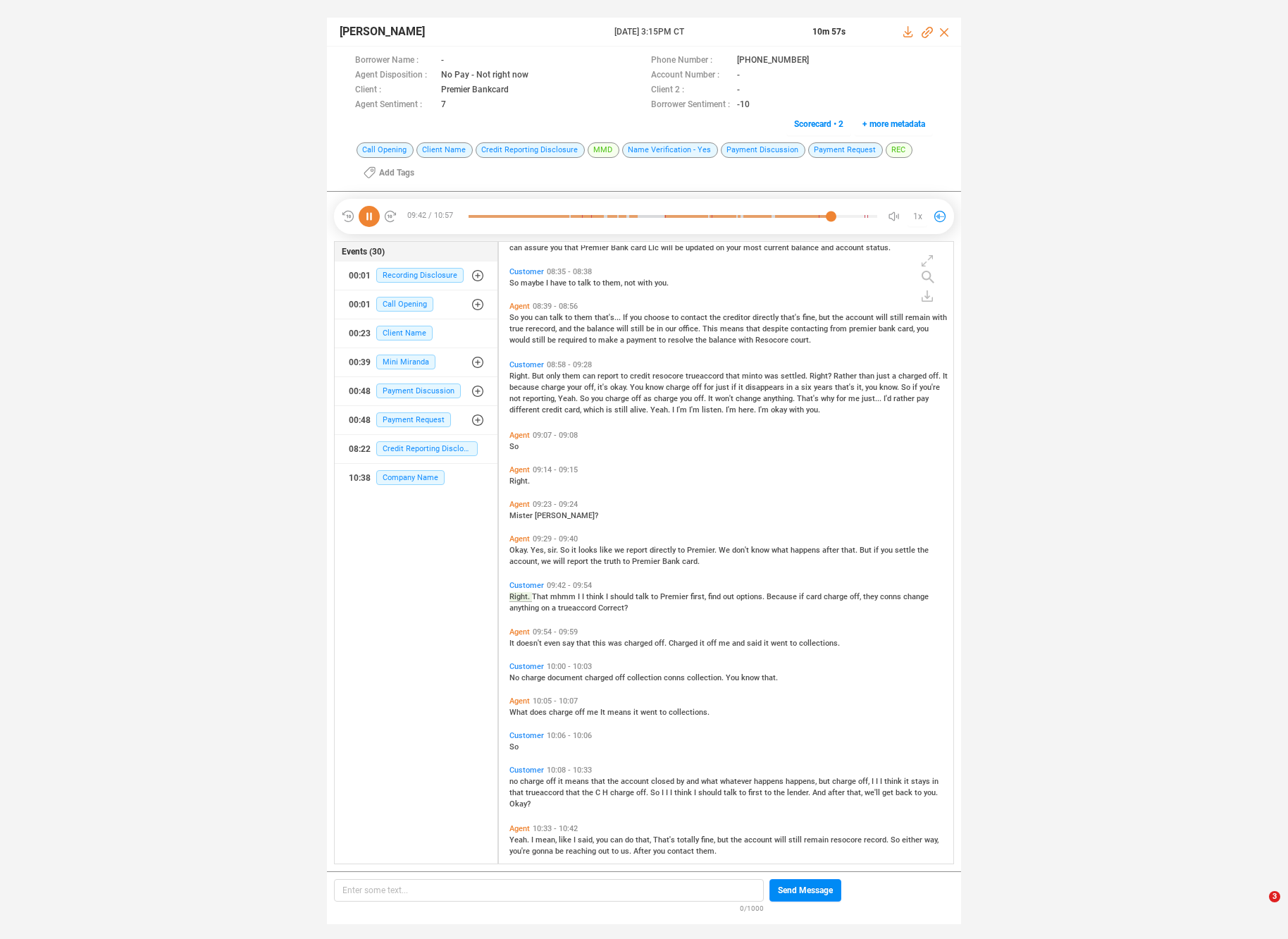
scroll to position [2382, 0]
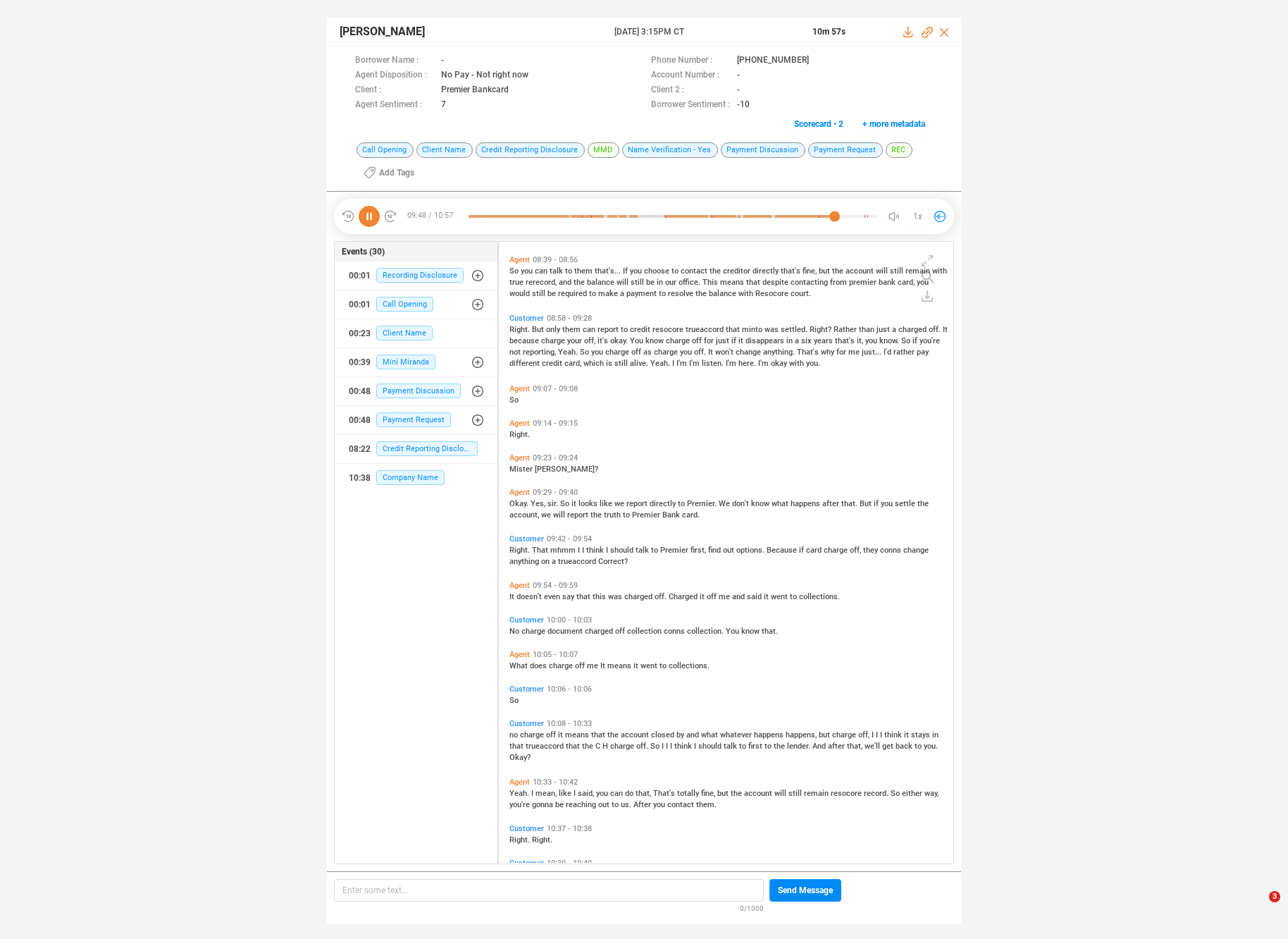
click at [524, 732] on span "charge" at bounding box center [533, 735] width 26 height 9
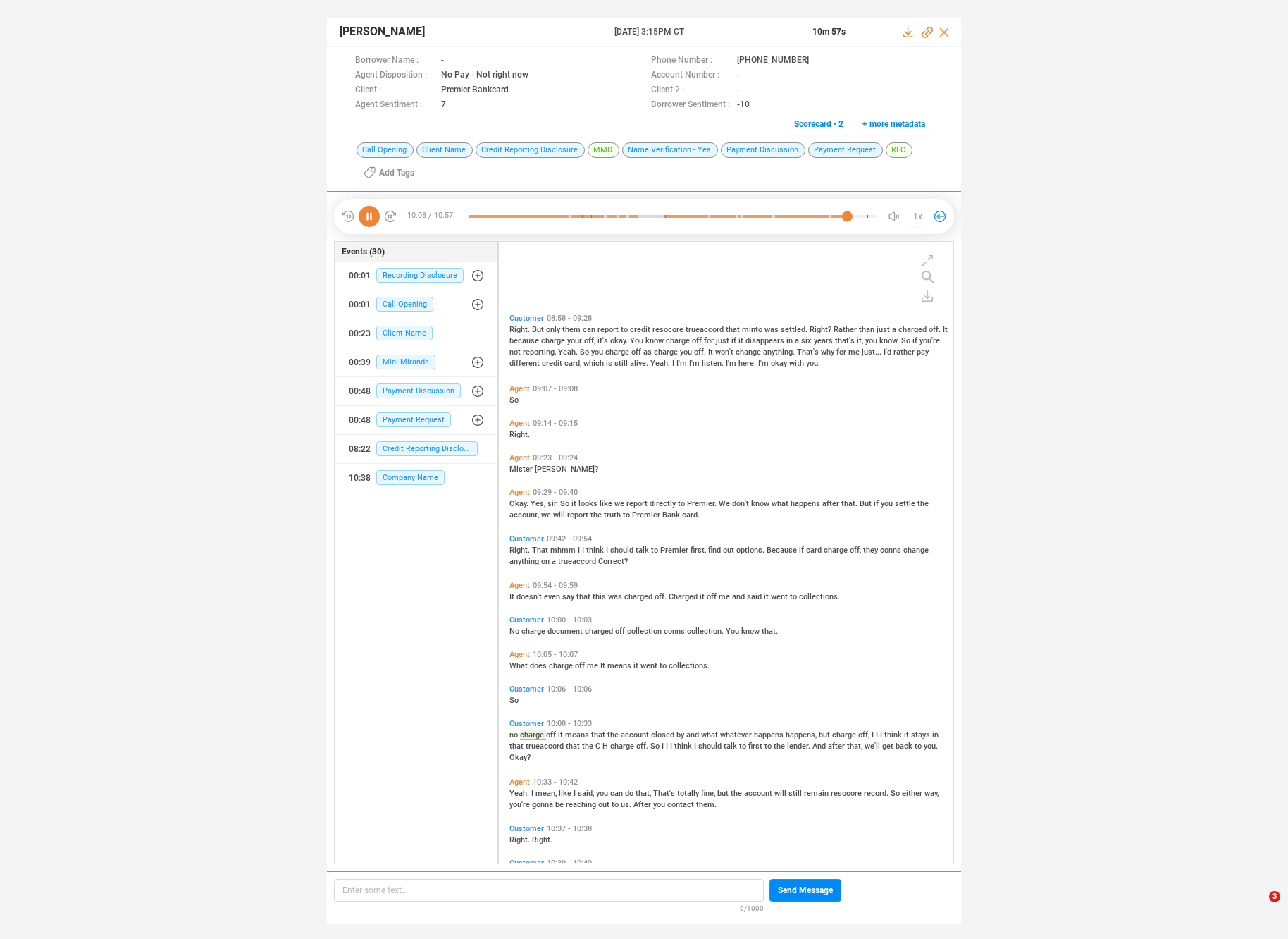
scroll to position [2522, 0]
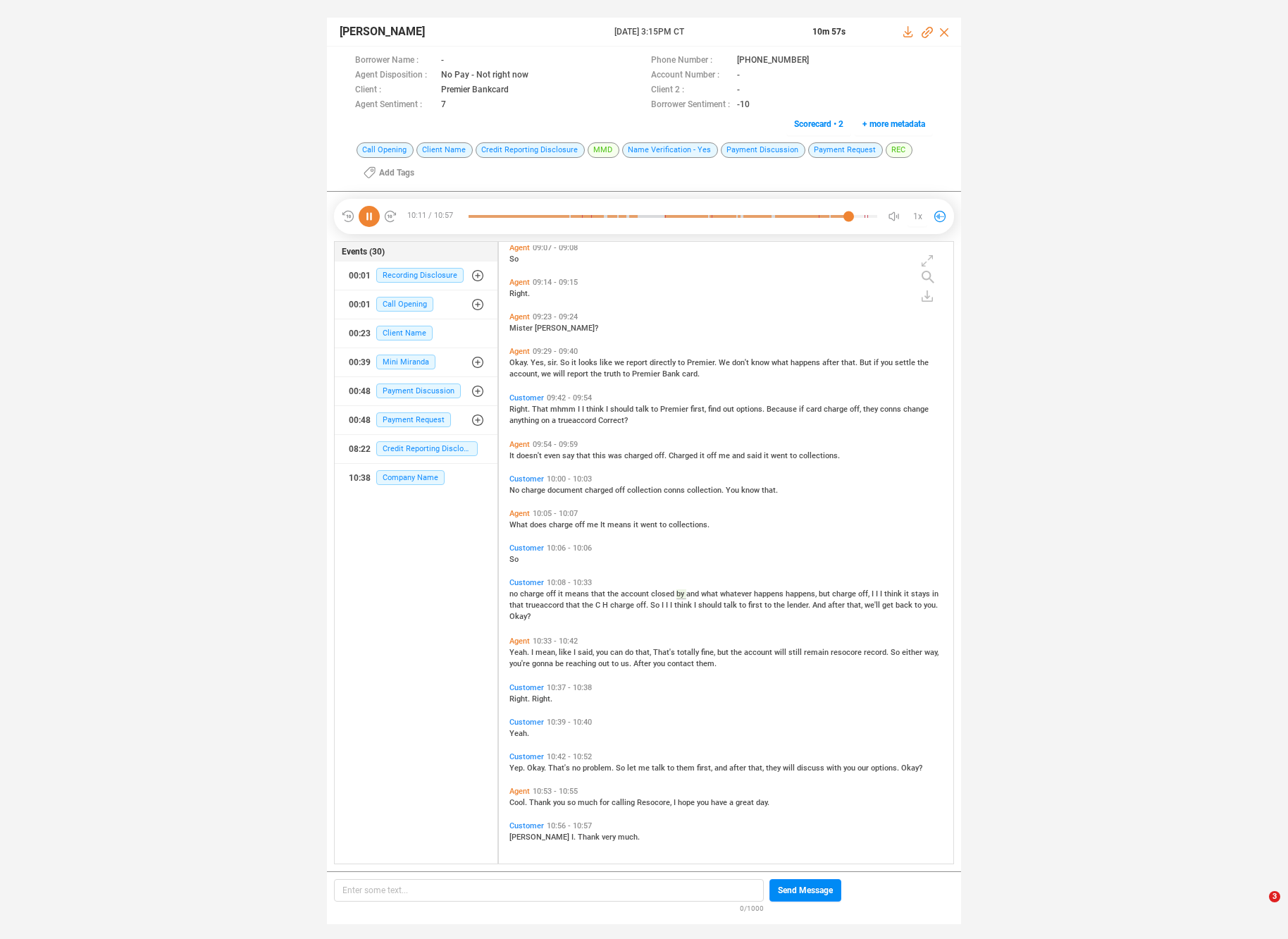
click at [547, 648] on span "mean," at bounding box center [547, 652] width 23 height 9
click at [589, 770] on span "problem." at bounding box center [599, 768] width 33 height 9
click at [535, 801] on span "Thank" at bounding box center [541, 802] width 24 height 9
click at [364, 215] on icon at bounding box center [369, 216] width 21 height 21
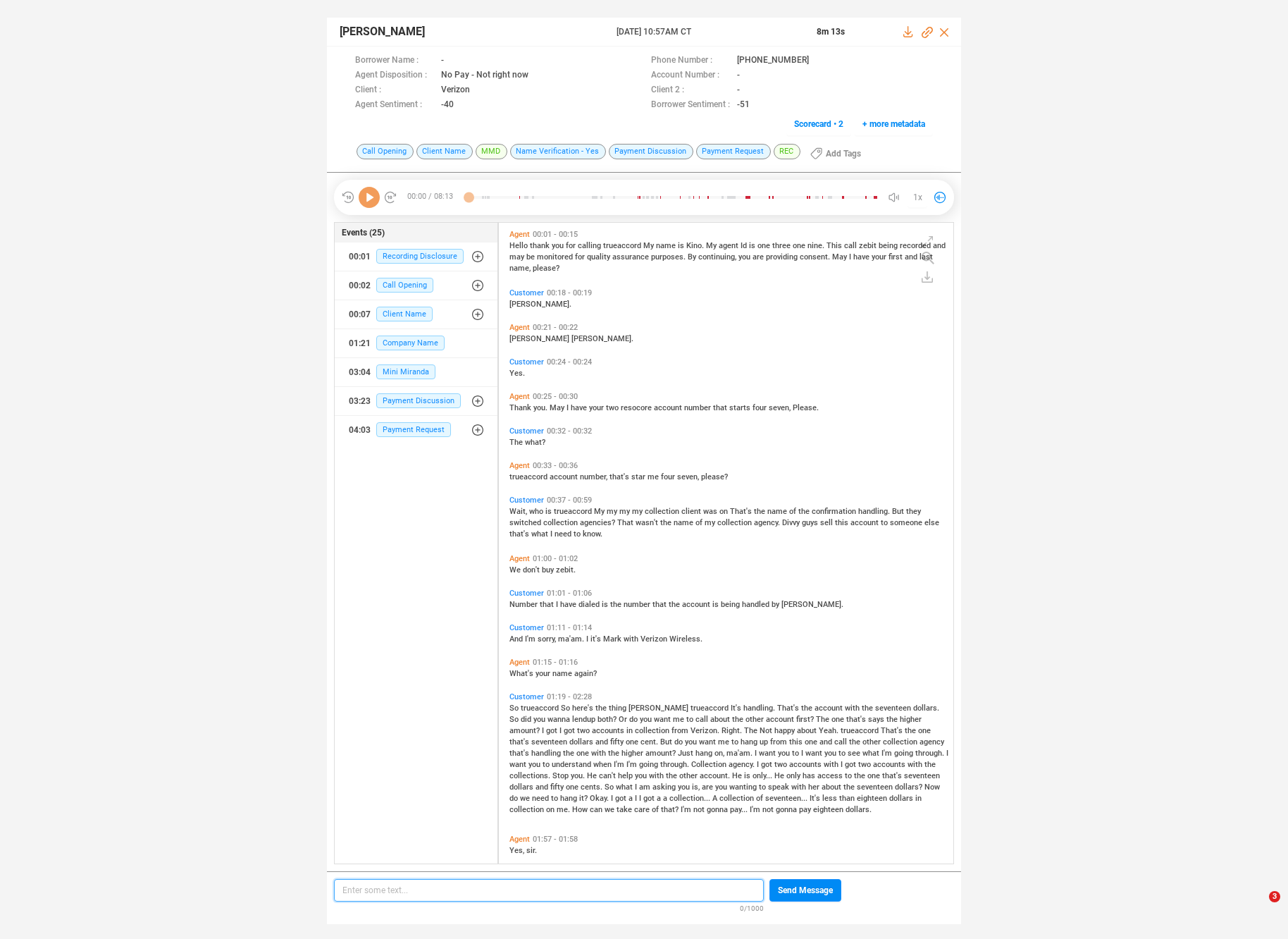
scroll to position [4, 8]
click at [365, 191] on icon at bounding box center [369, 197] width 21 height 21
click at [589, 243] on span "calling" at bounding box center [591, 245] width 26 height 9
click at [516, 514] on span "Wait," at bounding box center [519, 511] width 20 height 9
click at [589, 523] on span "agencies?" at bounding box center [598, 523] width 37 height 9
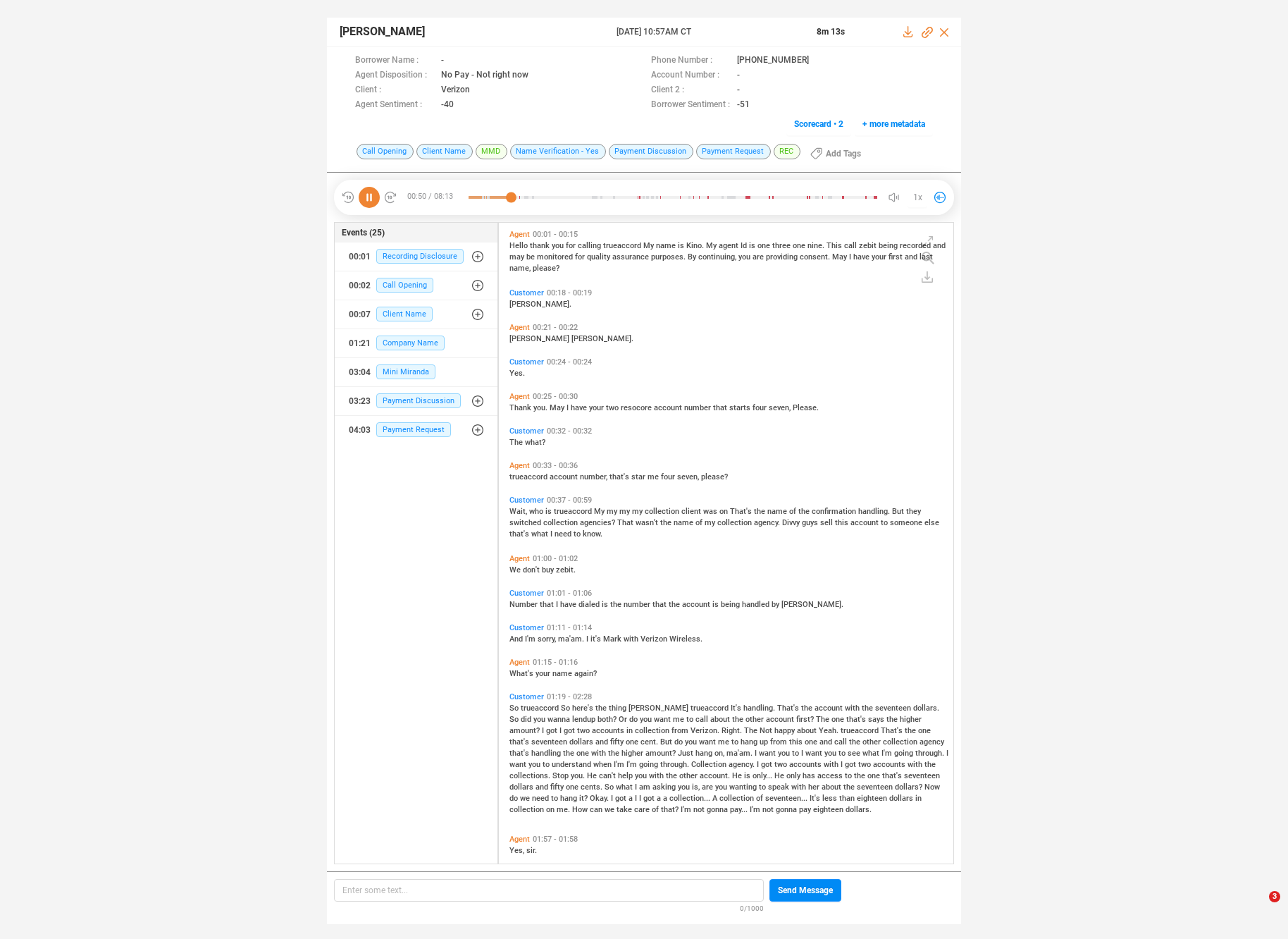
click at [541, 530] on span "what" at bounding box center [541, 534] width 19 height 9
click at [520, 601] on span "Number" at bounding box center [525, 604] width 31 height 9
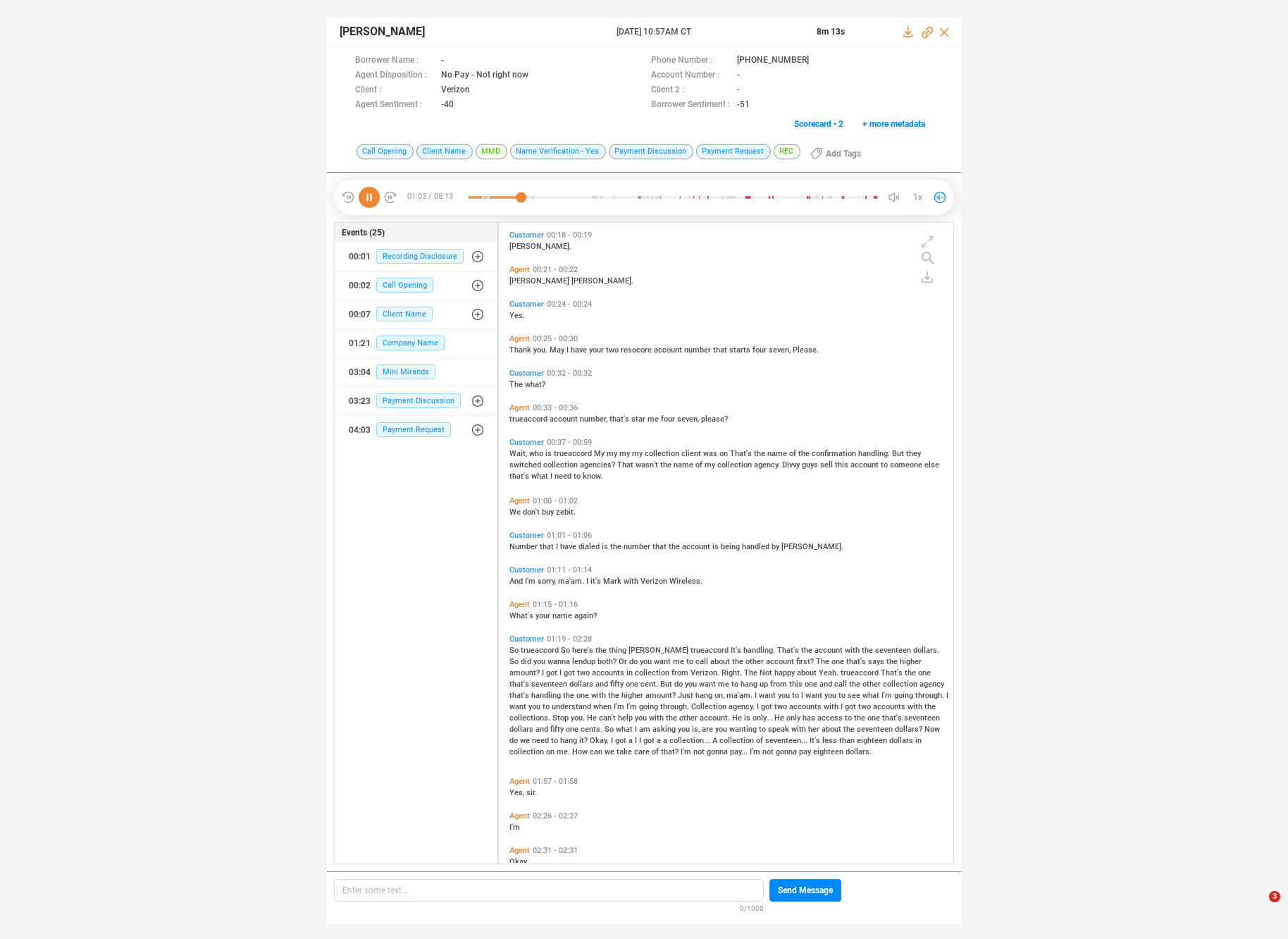
click at [523, 613] on span "What's" at bounding box center [523, 616] width 26 height 9
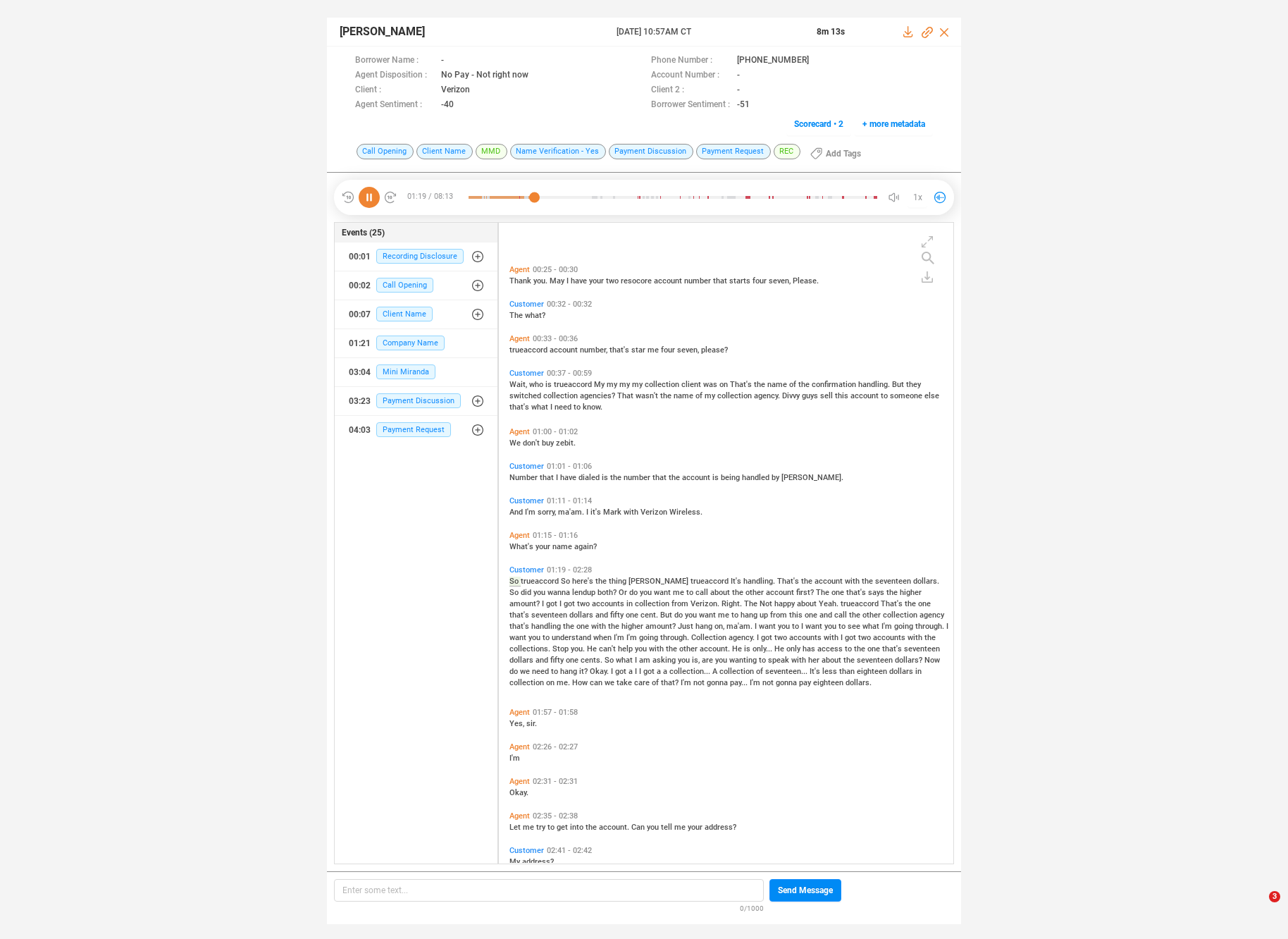
scroll to position [215, 0]
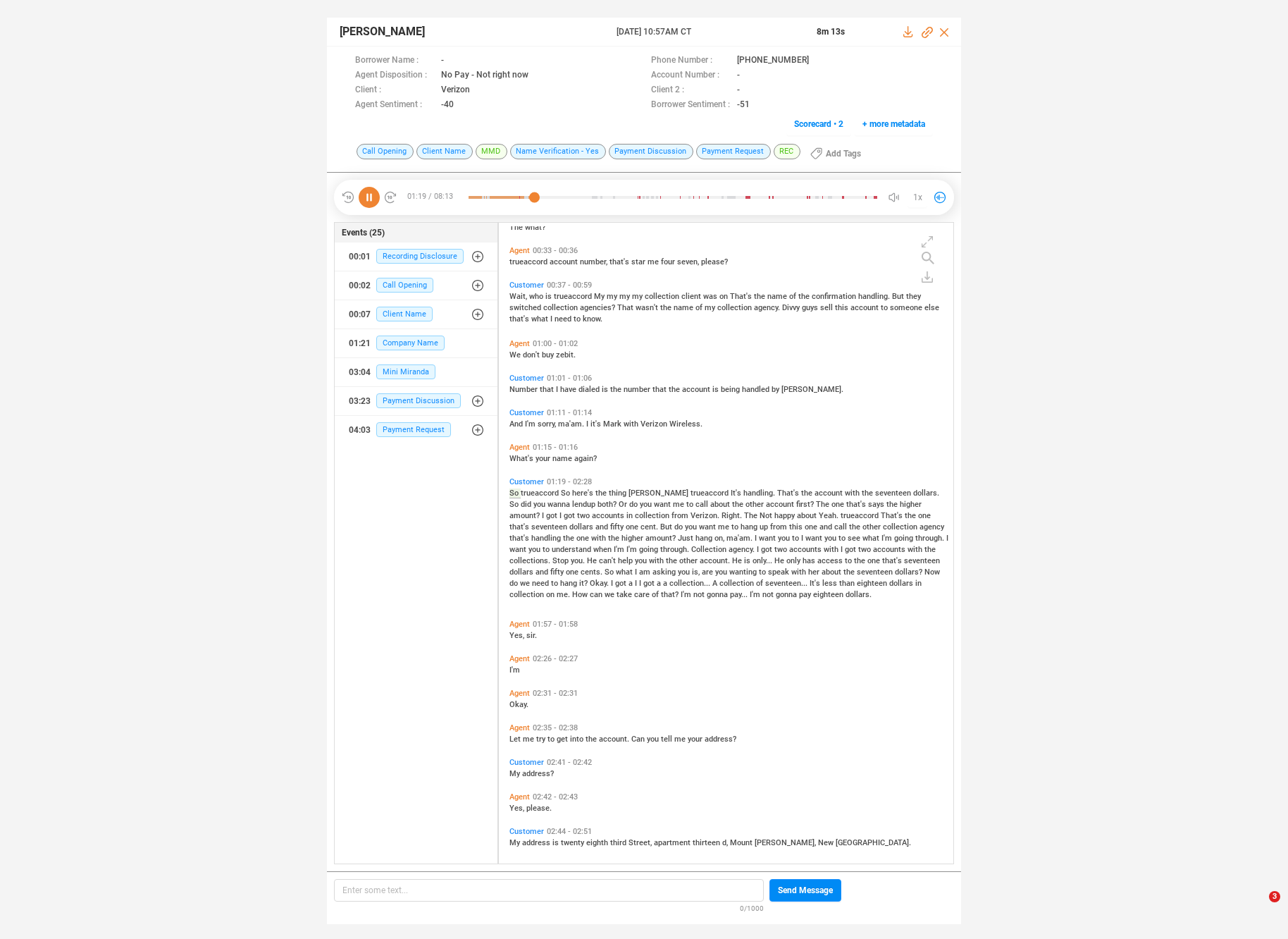
click at [560, 580] on span "hang" at bounding box center [570, 583] width 19 height 9
click at [642, 486] on div "So trueaccord So here's the thing Anthony trueaccord It's handling. That's the …" at bounding box center [730, 542] width 440 height 112
click at [633, 493] on span "Anthony" at bounding box center [660, 493] width 62 height 9
click at [678, 539] on span "Just" at bounding box center [686, 538] width 18 height 9
click at [653, 570] on span "asking" at bounding box center [666, 571] width 26 height 9
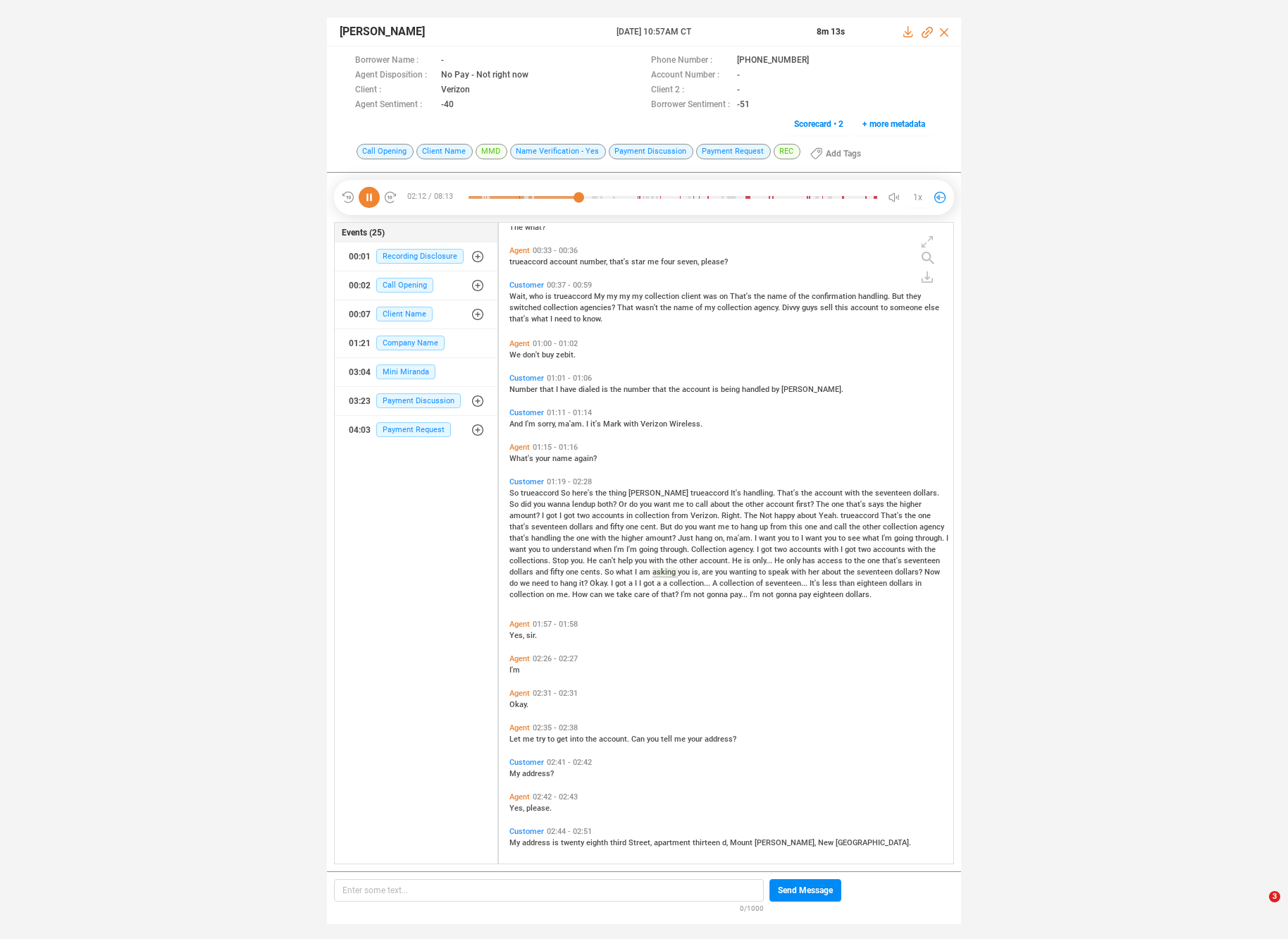
click at [644, 582] on span "got" at bounding box center [650, 583] width 14 height 9
click at [661, 594] on span "that?" at bounding box center [671, 594] width 20 height 9
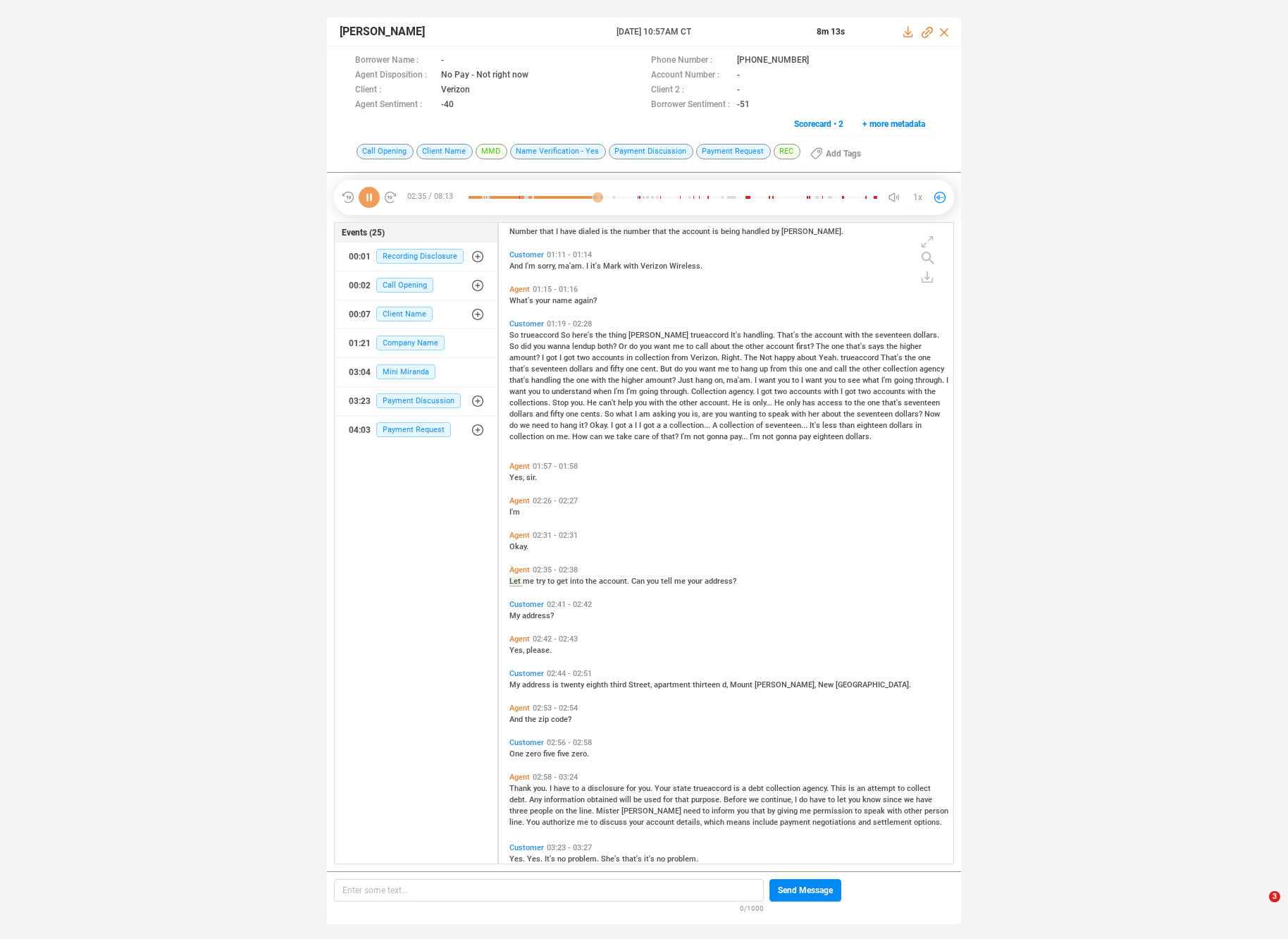
scroll to position [408, 0]
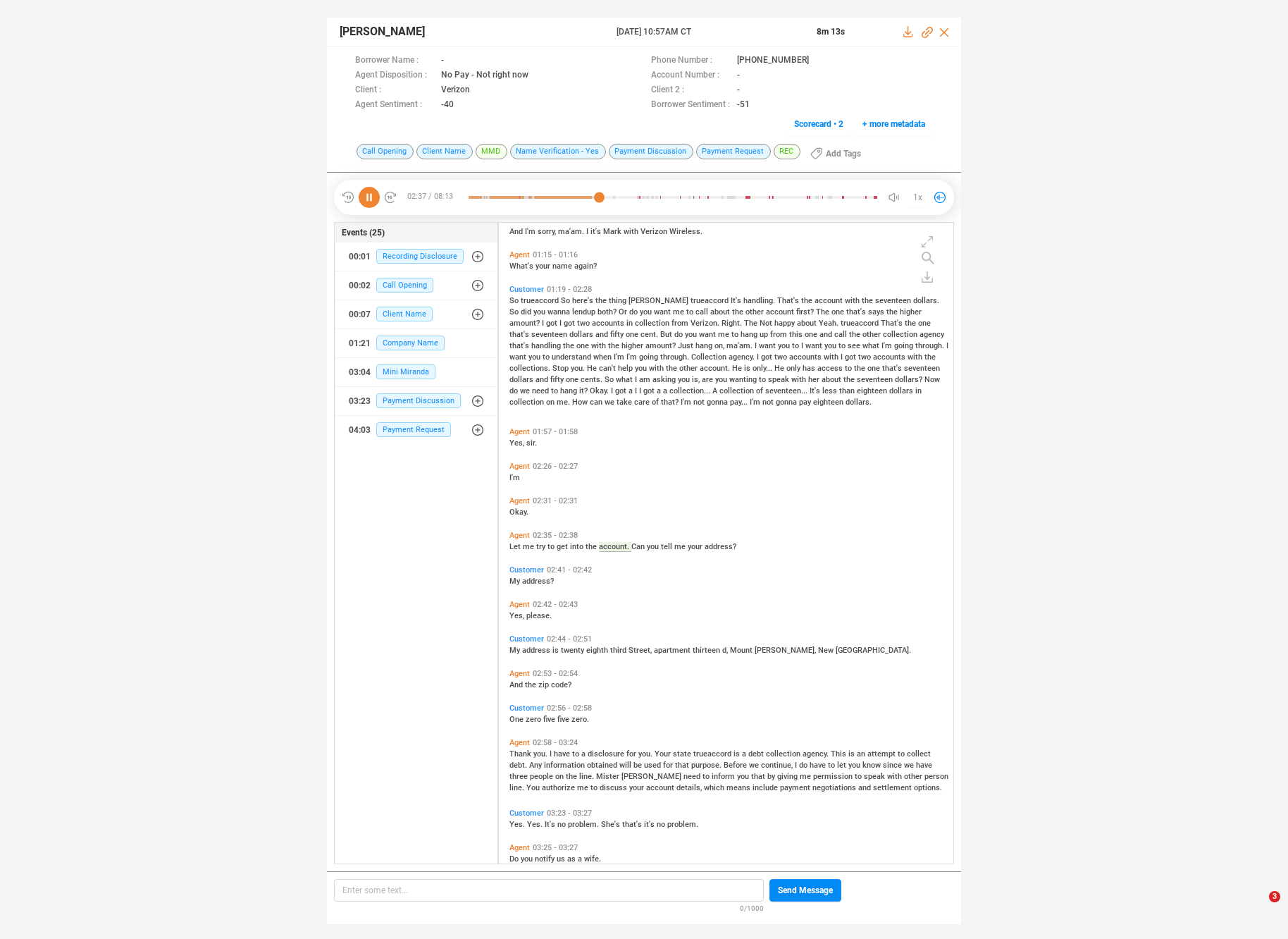
click at [553, 650] on span "is" at bounding box center [557, 650] width 9 height 9
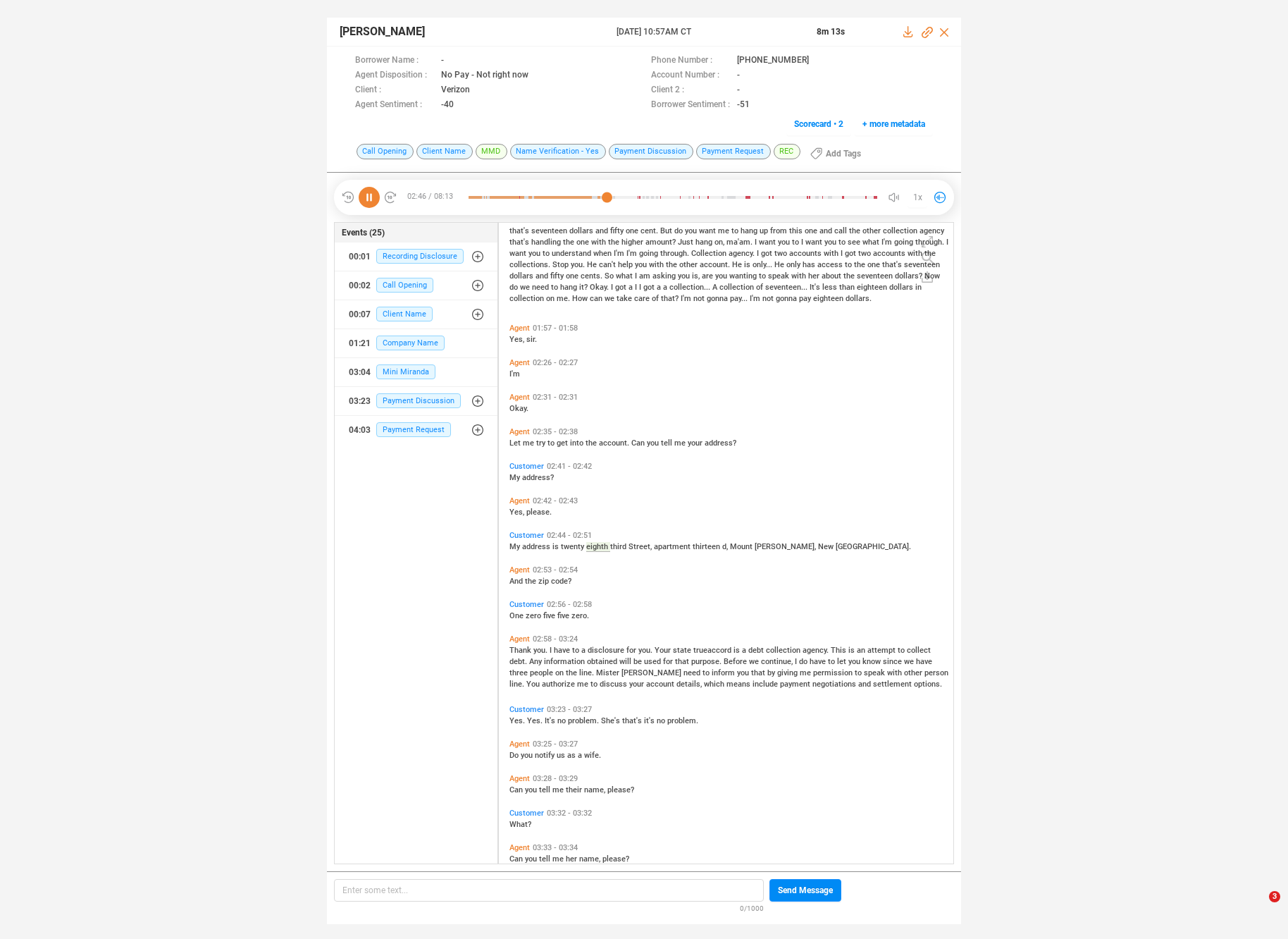
click at [567, 645] on span "have" at bounding box center [564, 650] width 19 height 9
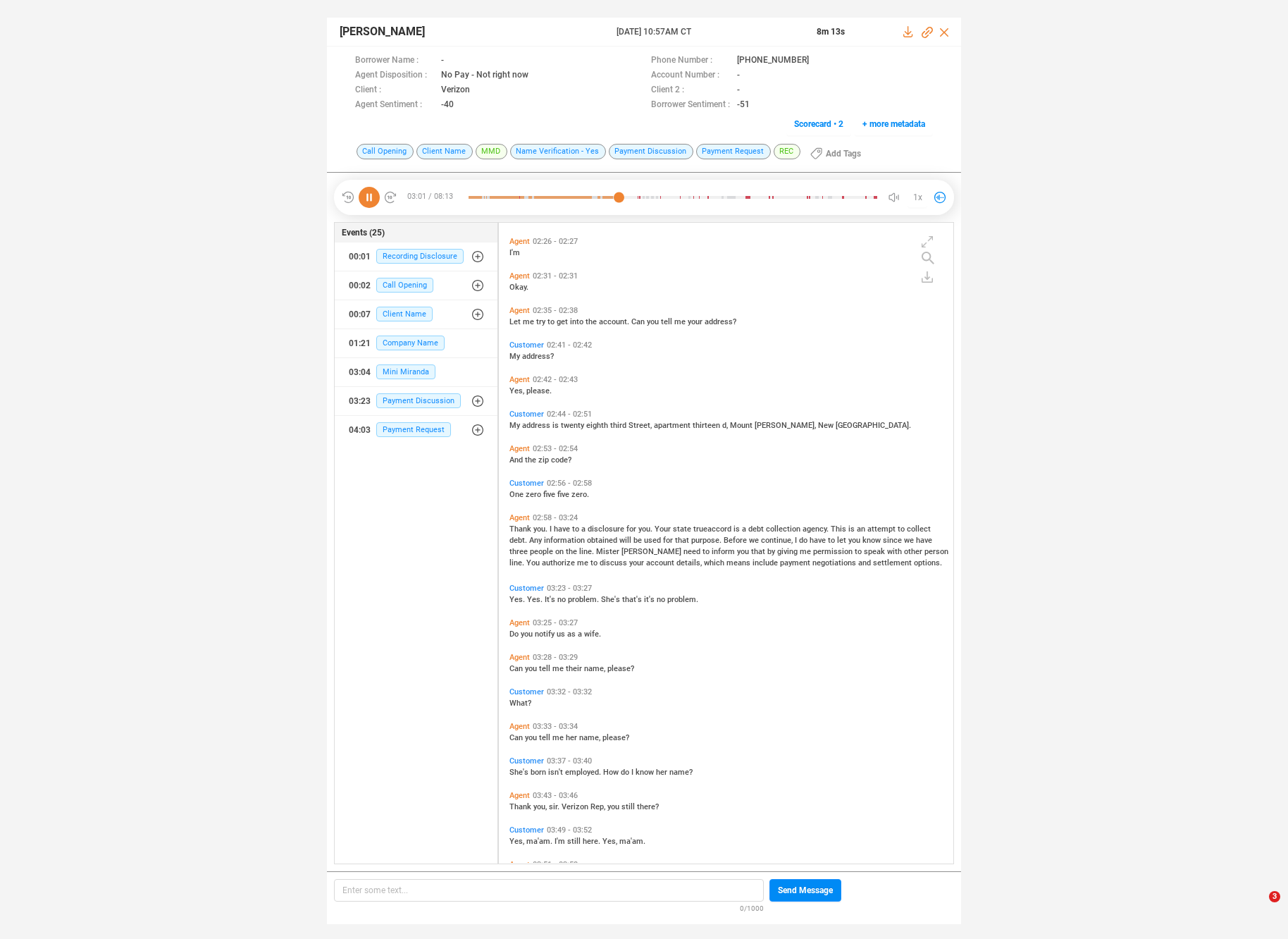
click at [750, 533] on div "Thank you. I have to a disclosure for you. Your state trueaccord is a debt coll…" at bounding box center [730, 545] width 440 height 45
click at [761, 538] on span "continue," at bounding box center [778, 540] width 34 height 9
click at [596, 551] on span "Mister" at bounding box center [609, 551] width 26 height 9
click at [580, 597] on span "problem." at bounding box center [584, 599] width 33 height 9
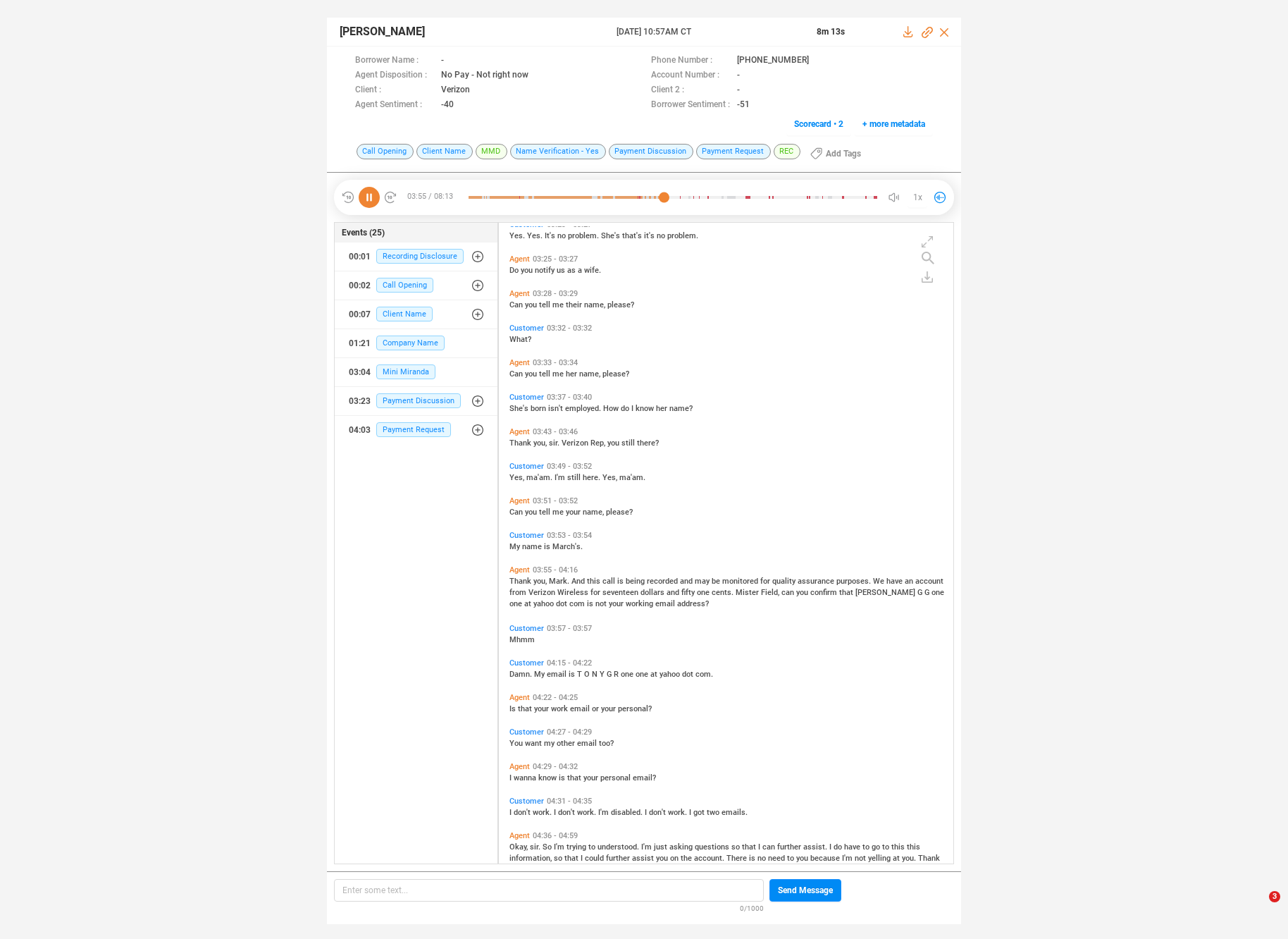
scroll to position [1043, 0]
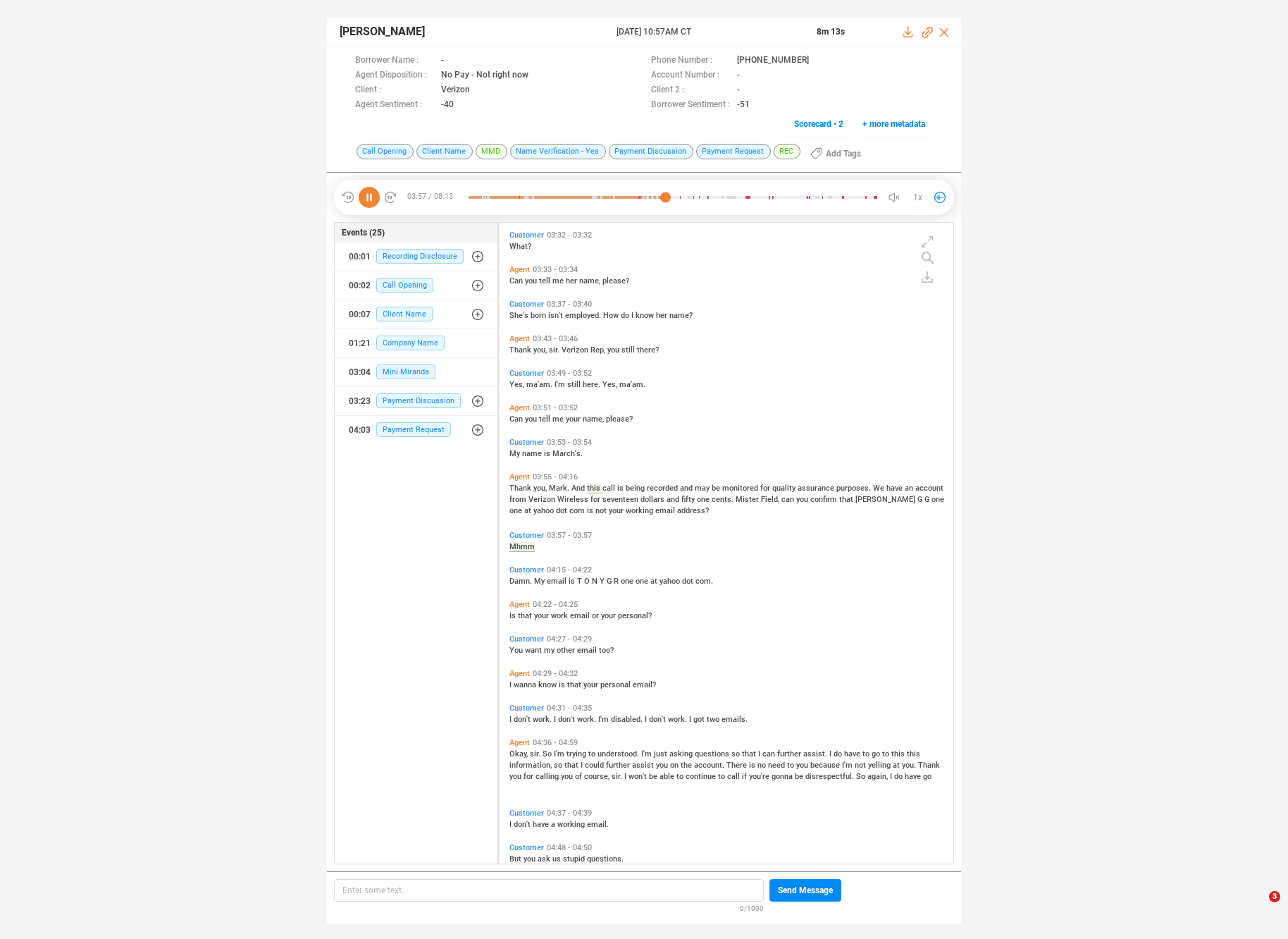
click at [646, 542] on div "Mhmm" at bounding box center [730, 545] width 440 height 11
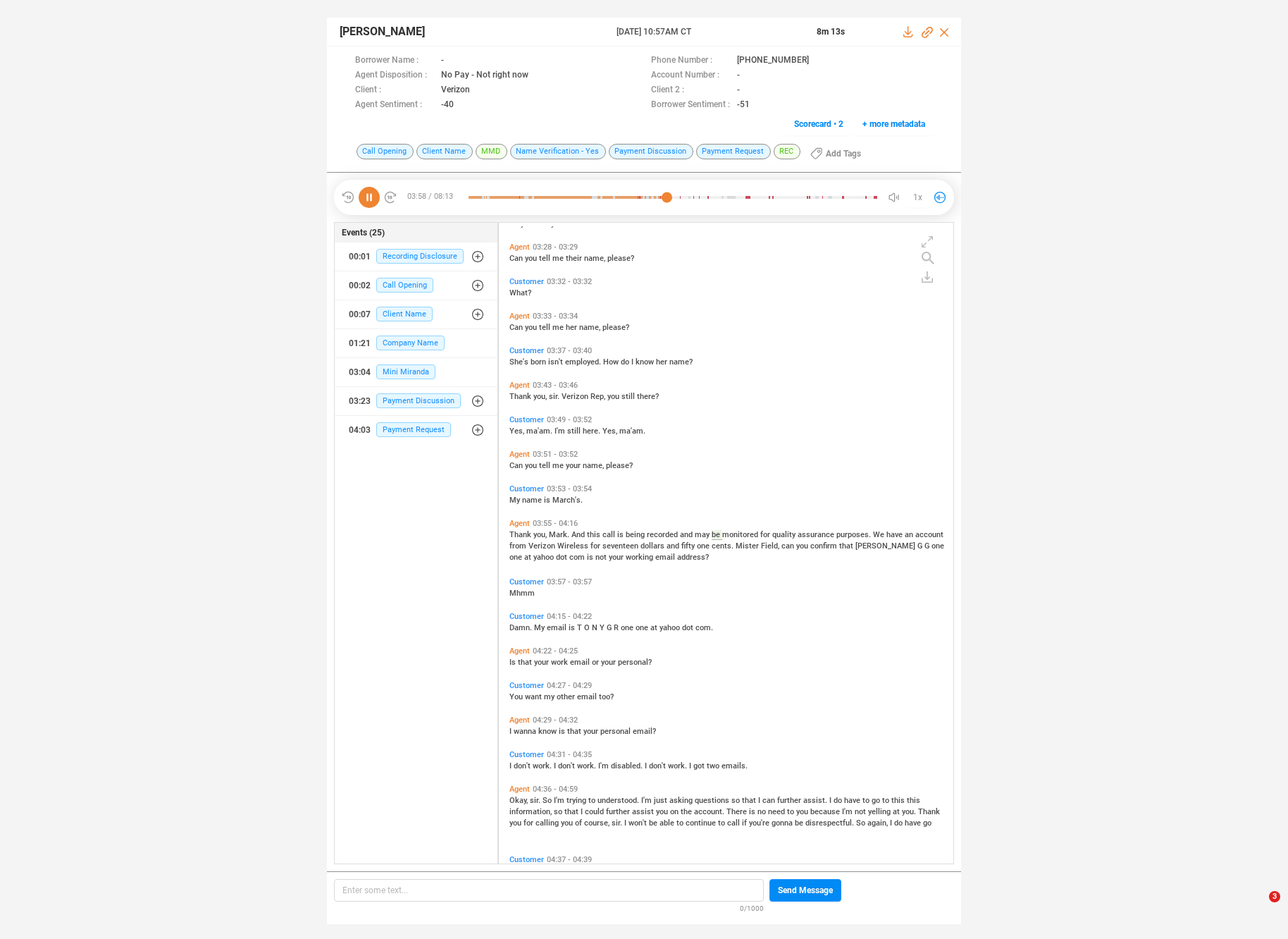
click at [646, 542] on span "dollars" at bounding box center [654, 546] width 26 height 9
click at [609, 553] on span "your" at bounding box center [617, 557] width 17 height 9
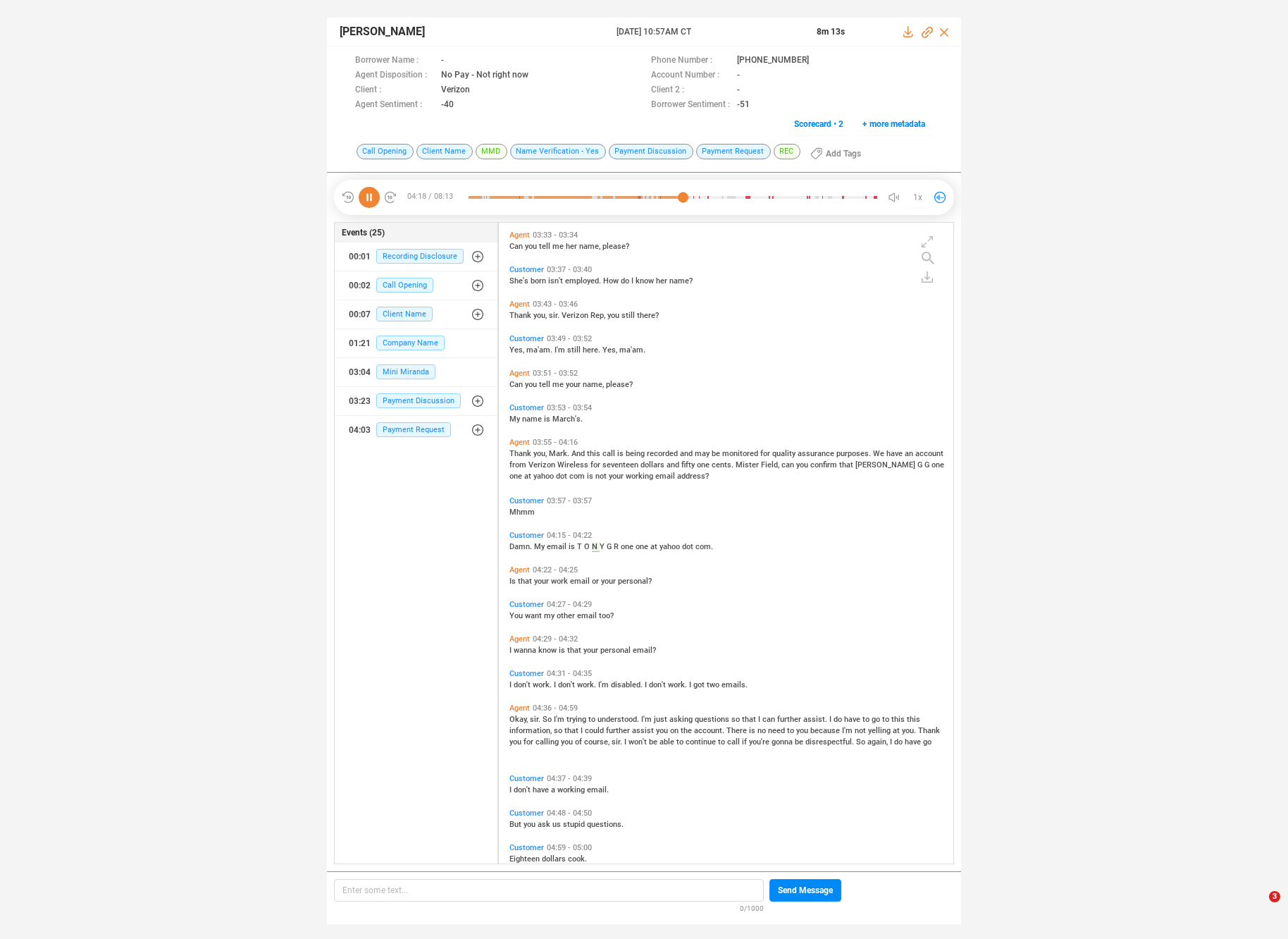
click at [524, 581] on span "that" at bounding box center [526, 581] width 16 height 9
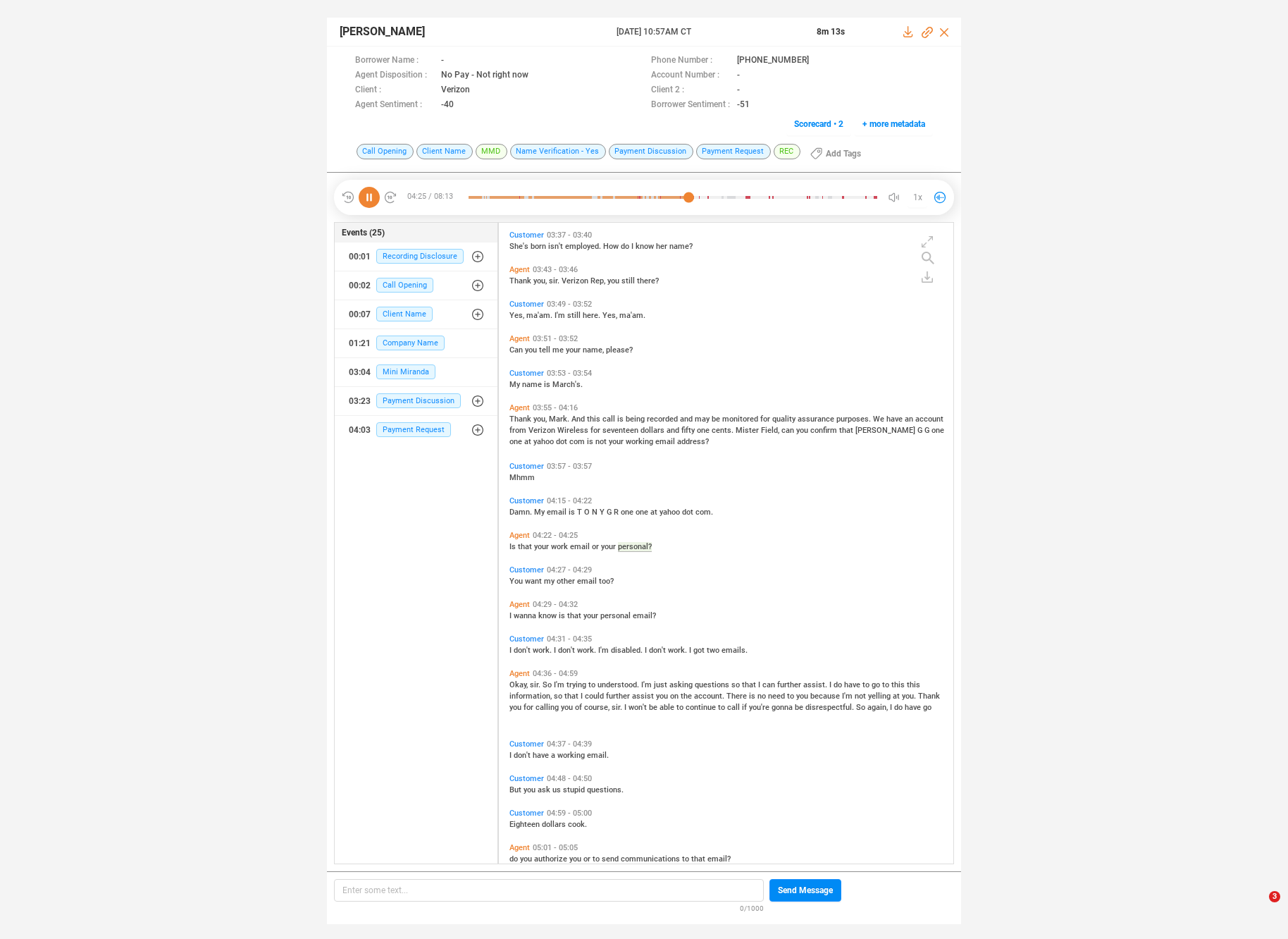
click at [520, 613] on span "wanna" at bounding box center [526, 616] width 25 height 9
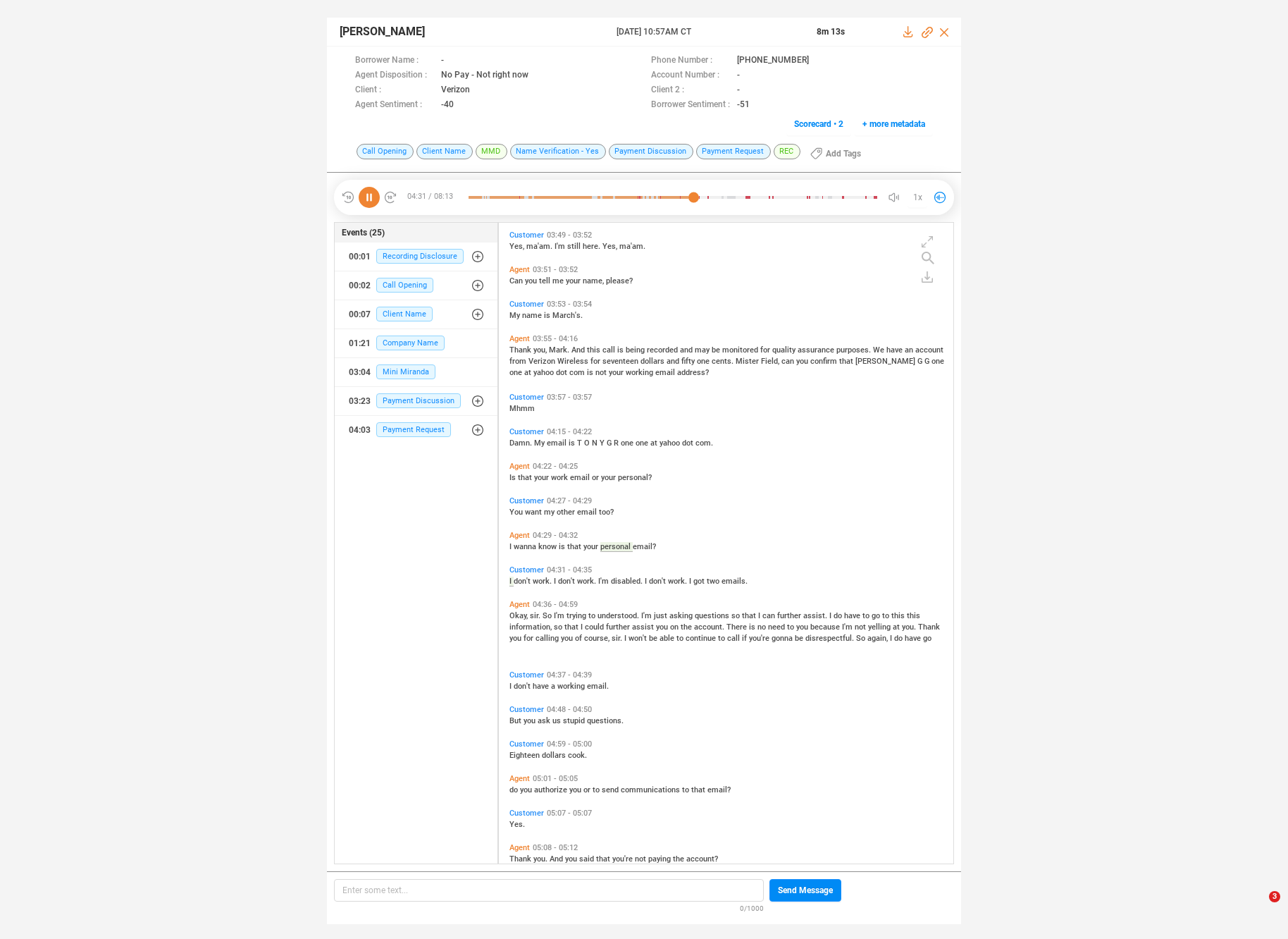
scroll to position [1262, 0]
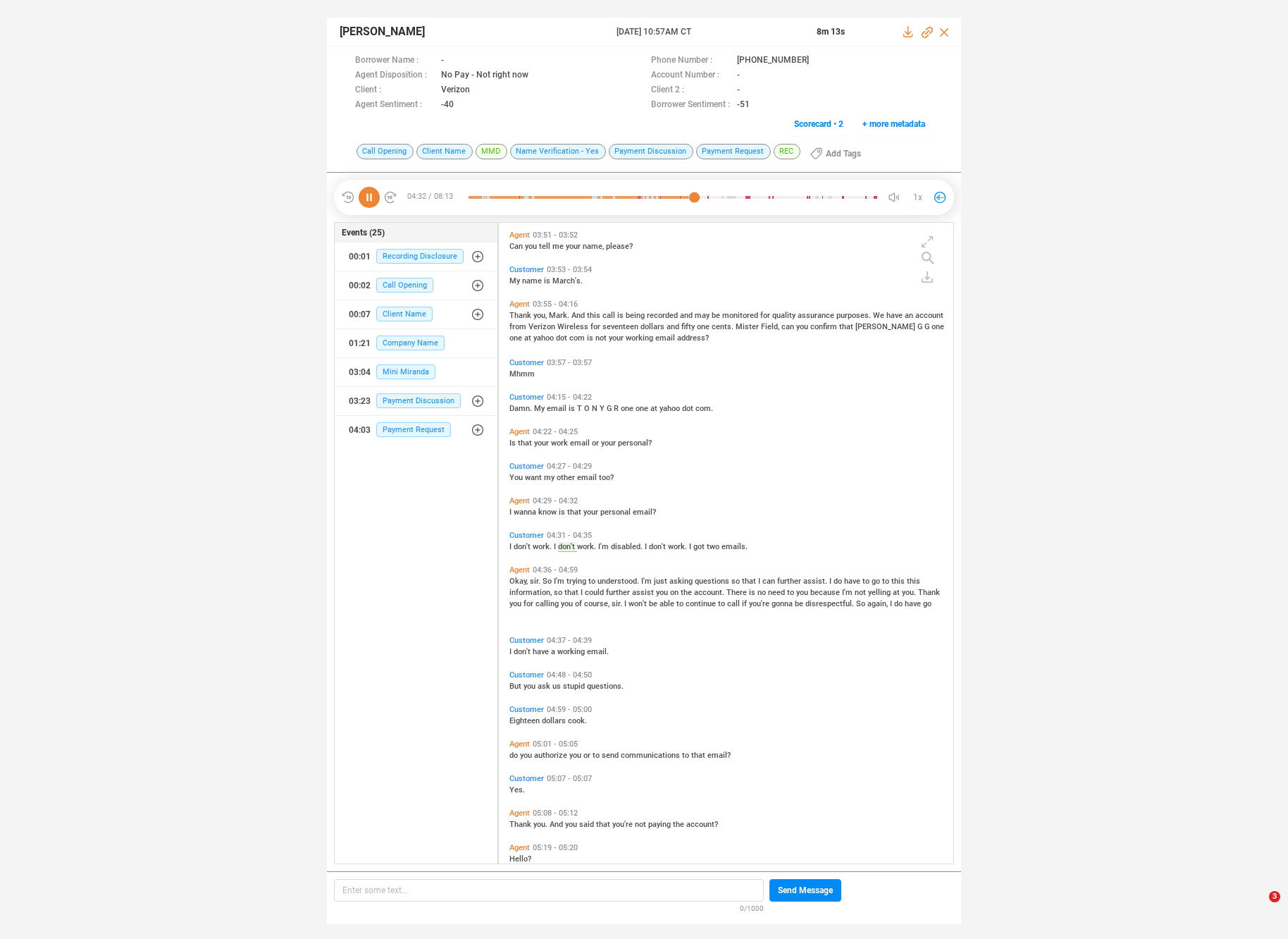
click at [558, 578] on span "I'm" at bounding box center [560, 581] width 13 height 9
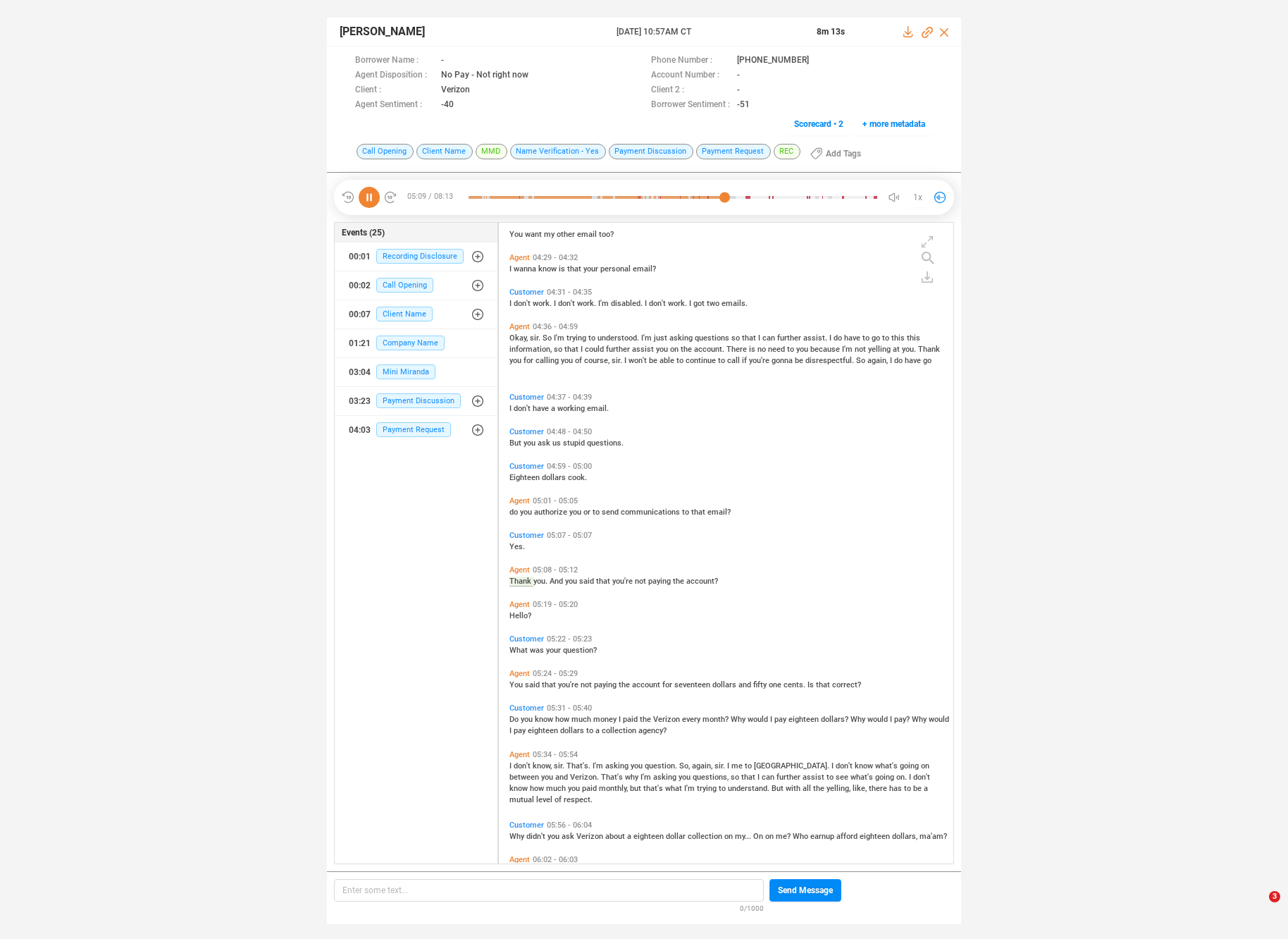
scroll to position [1539, 0]
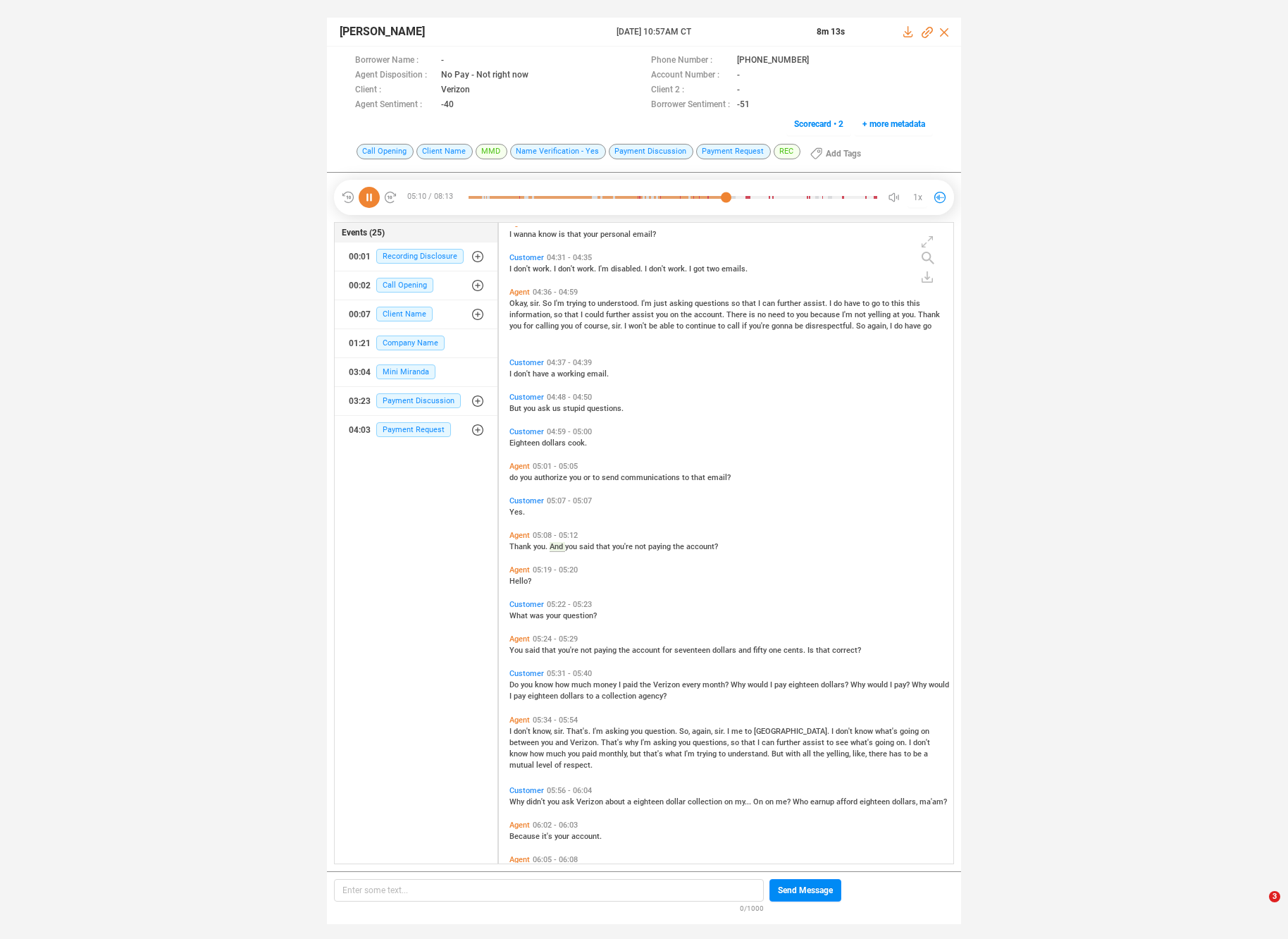
click at [573, 727] on span "That's." at bounding box center [580, 731] width 26 height 9
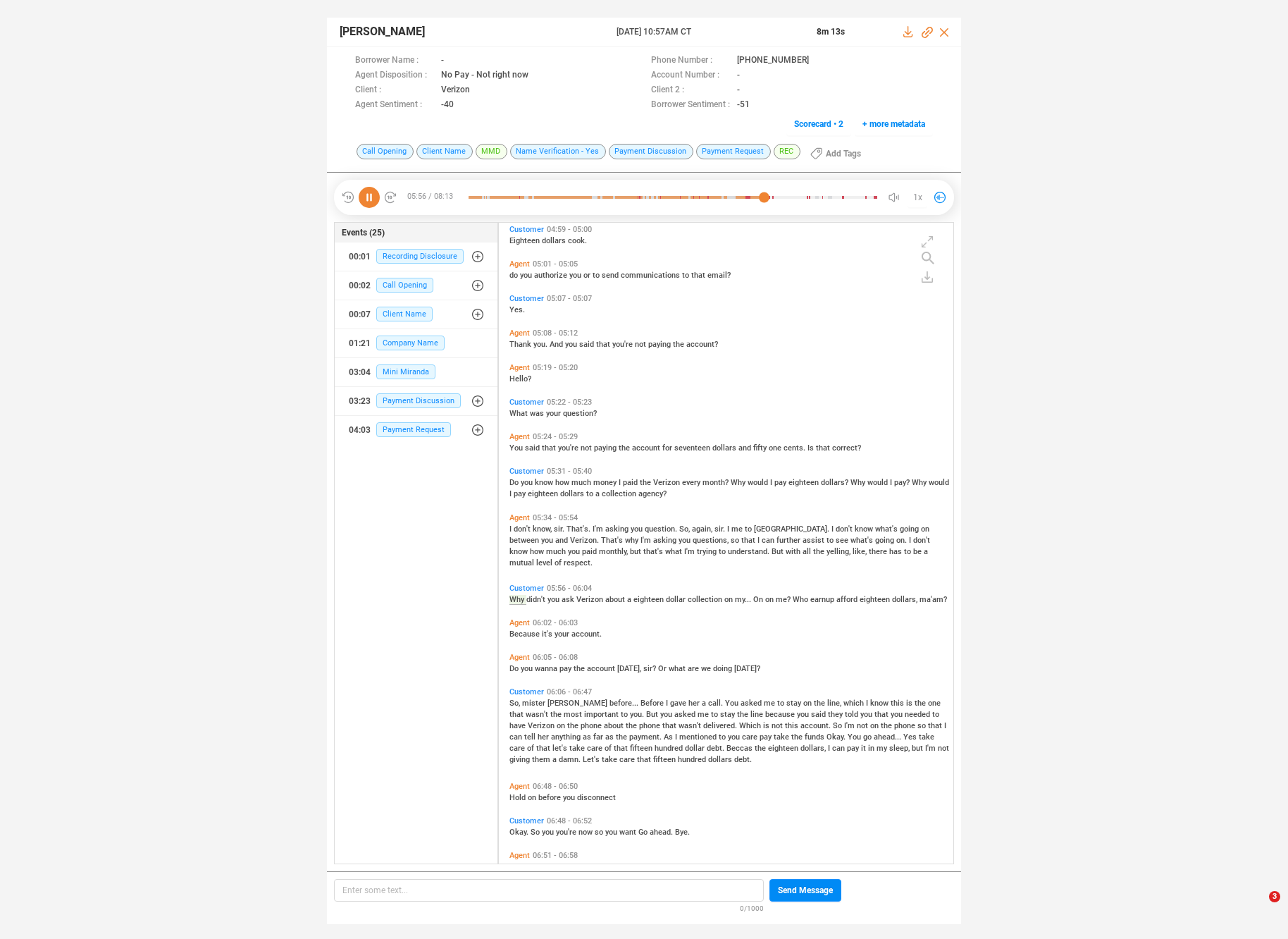
scroll to position [1795, 0]
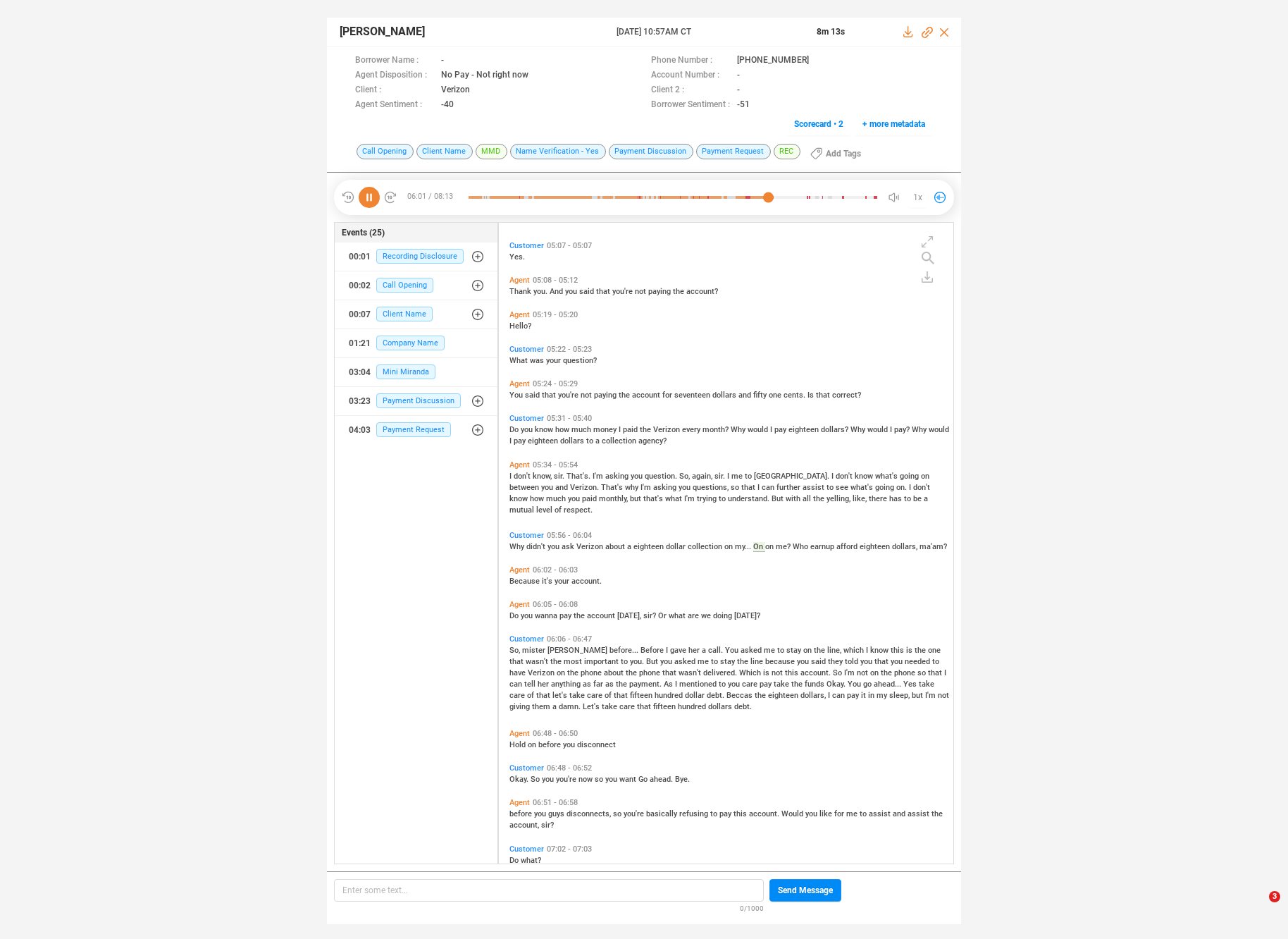
click at [528, 612] on span "you" at bounding box center [528, 616] width 14 height 9
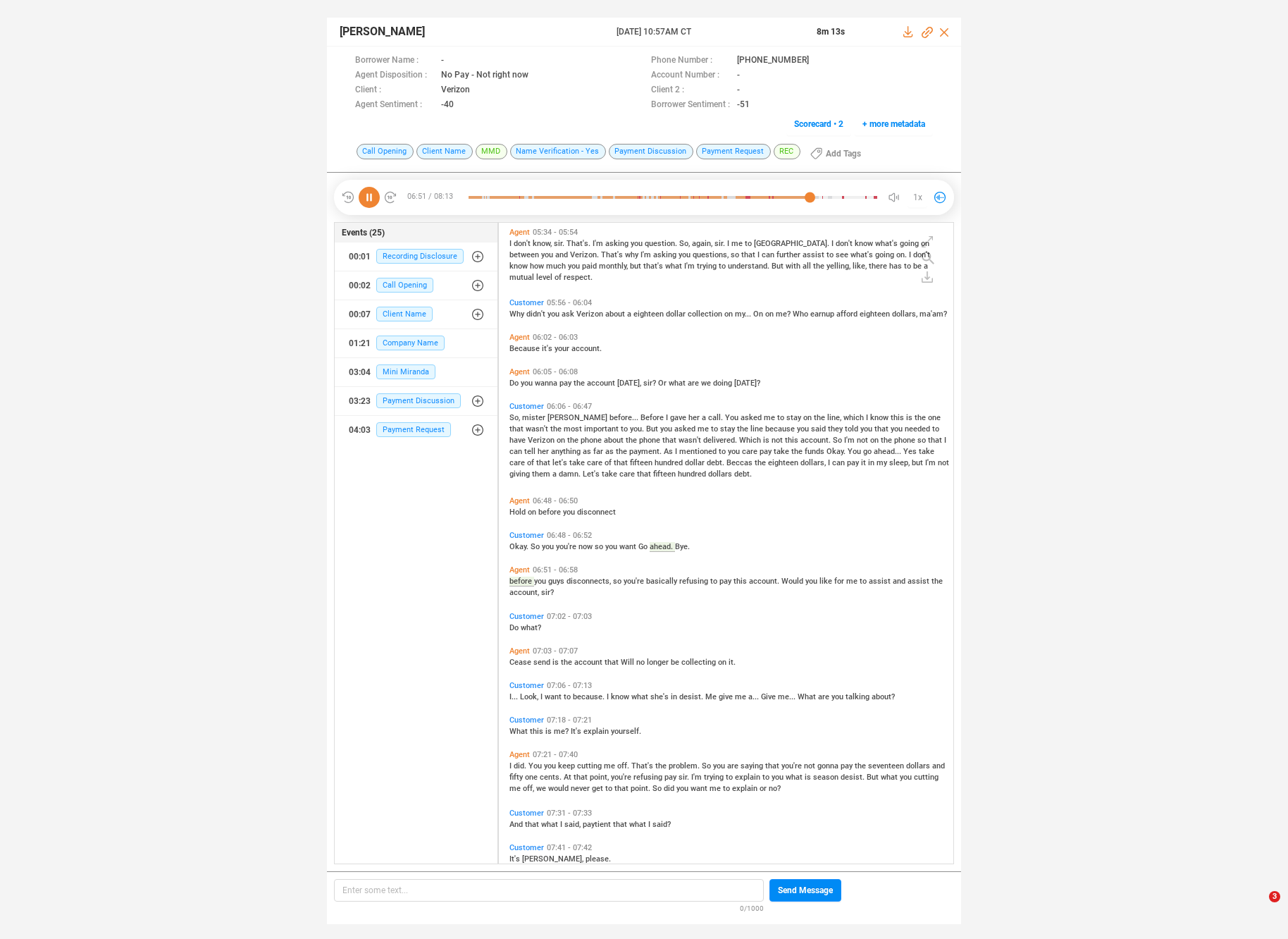
scroll to position [2067, 0]
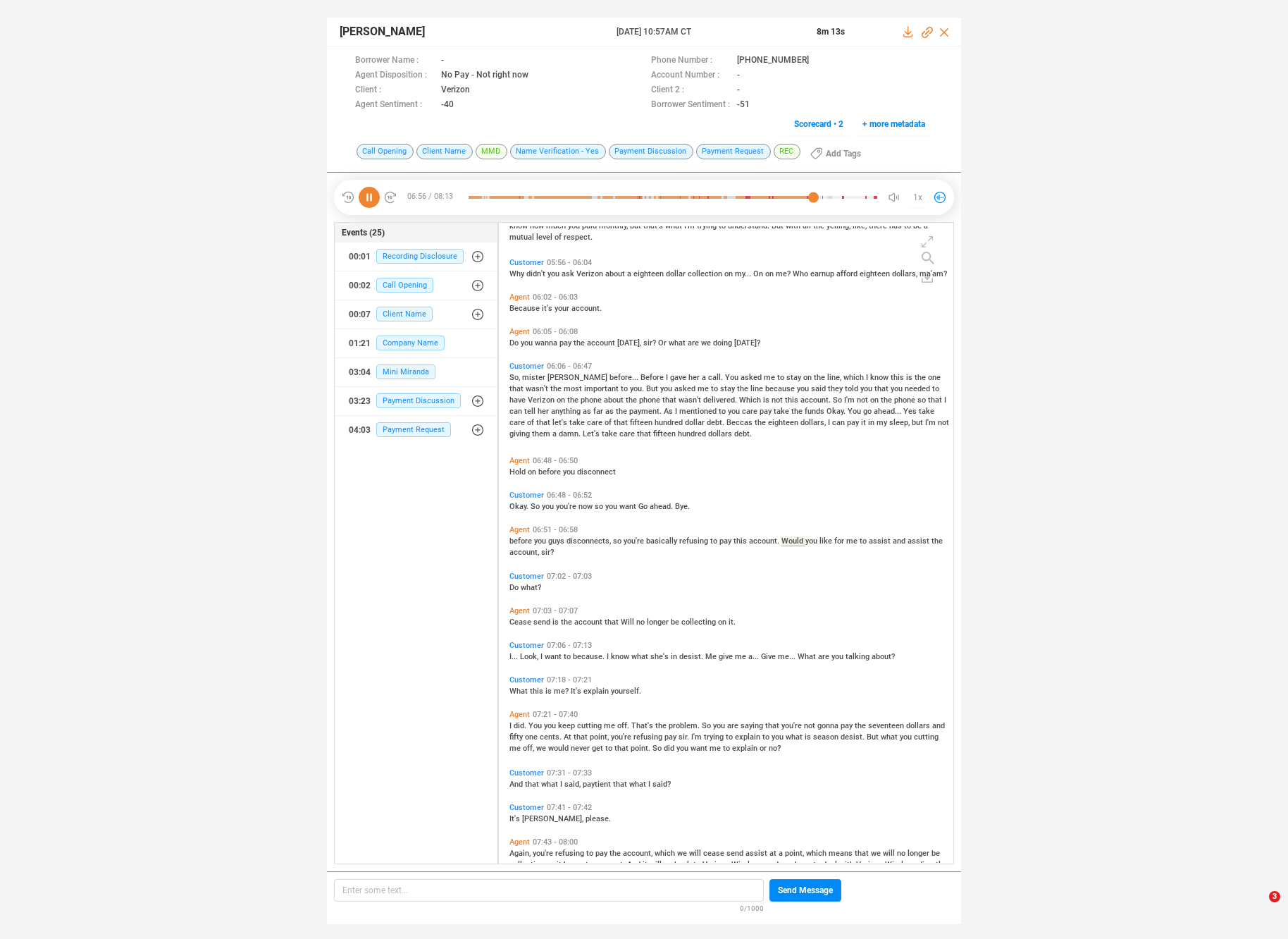
click at [526, 652] on span "Look," at bounding box center [530, 656] width 20 height 9
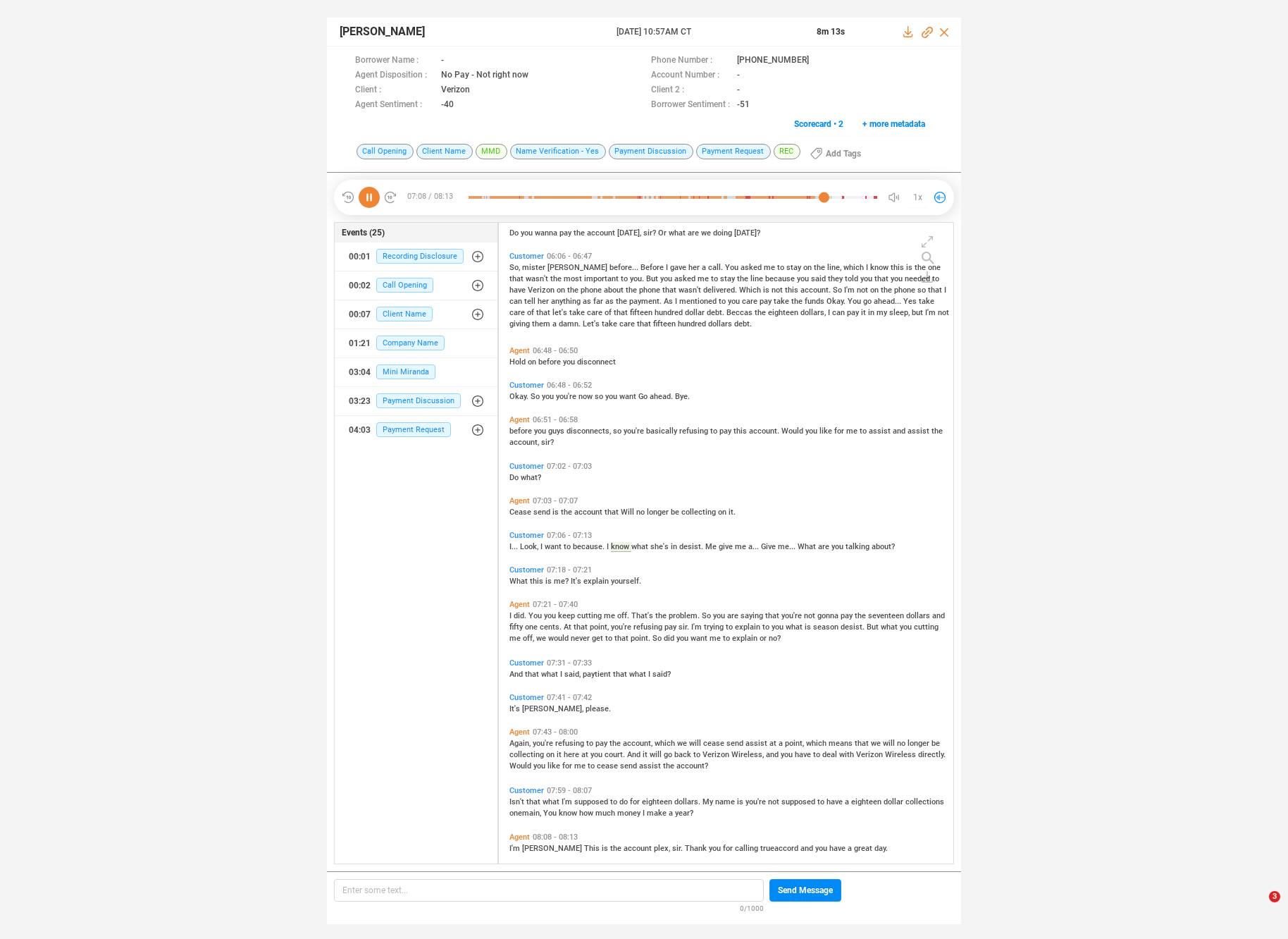
click at [532, 582] on span "this" at bounding box center [538, 581] width 15 height 9
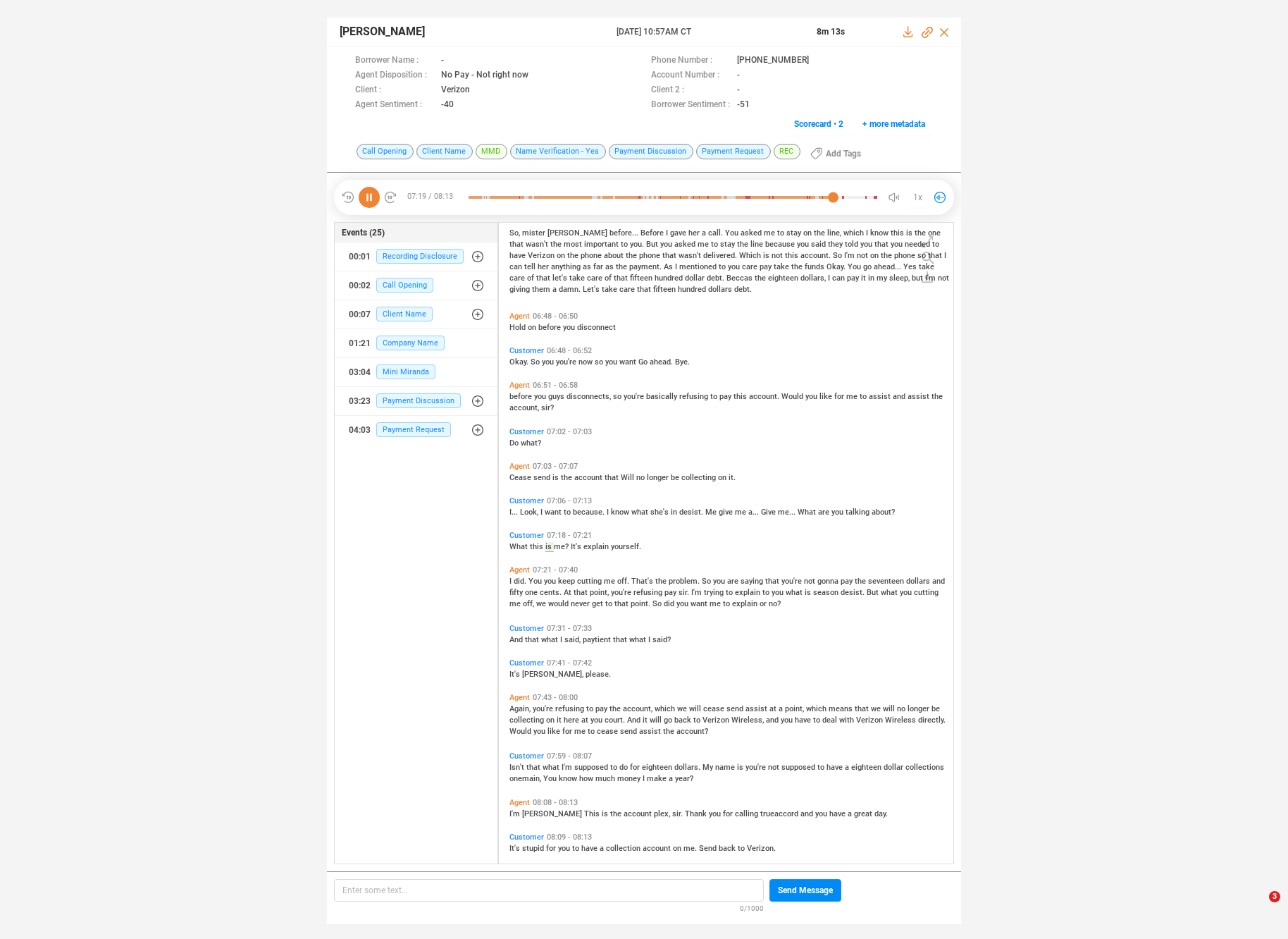
click at [532, 582] on span "You" at bounding box center [536, 581] width 15 height 9
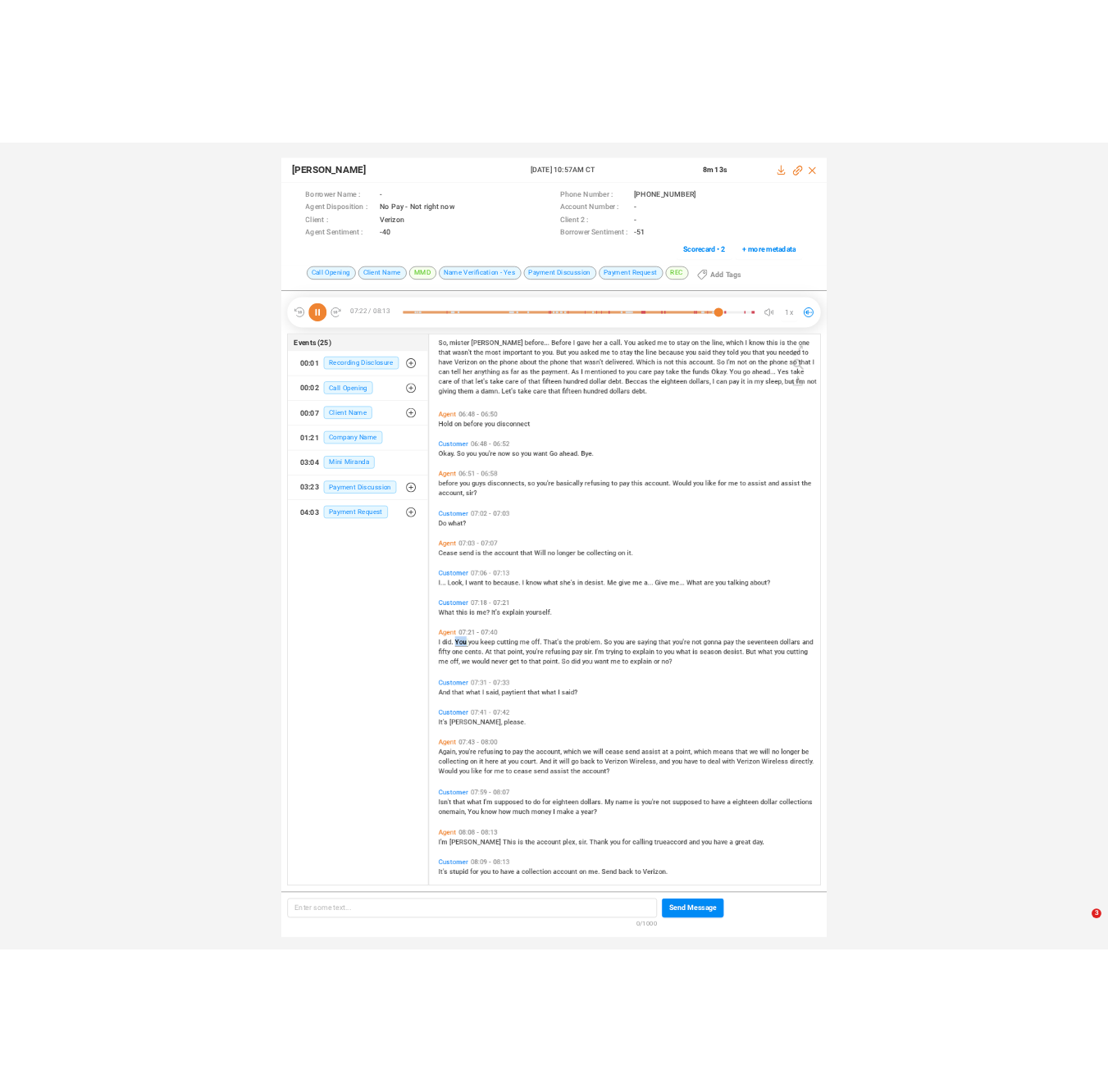
scroll to position [2585, 0]
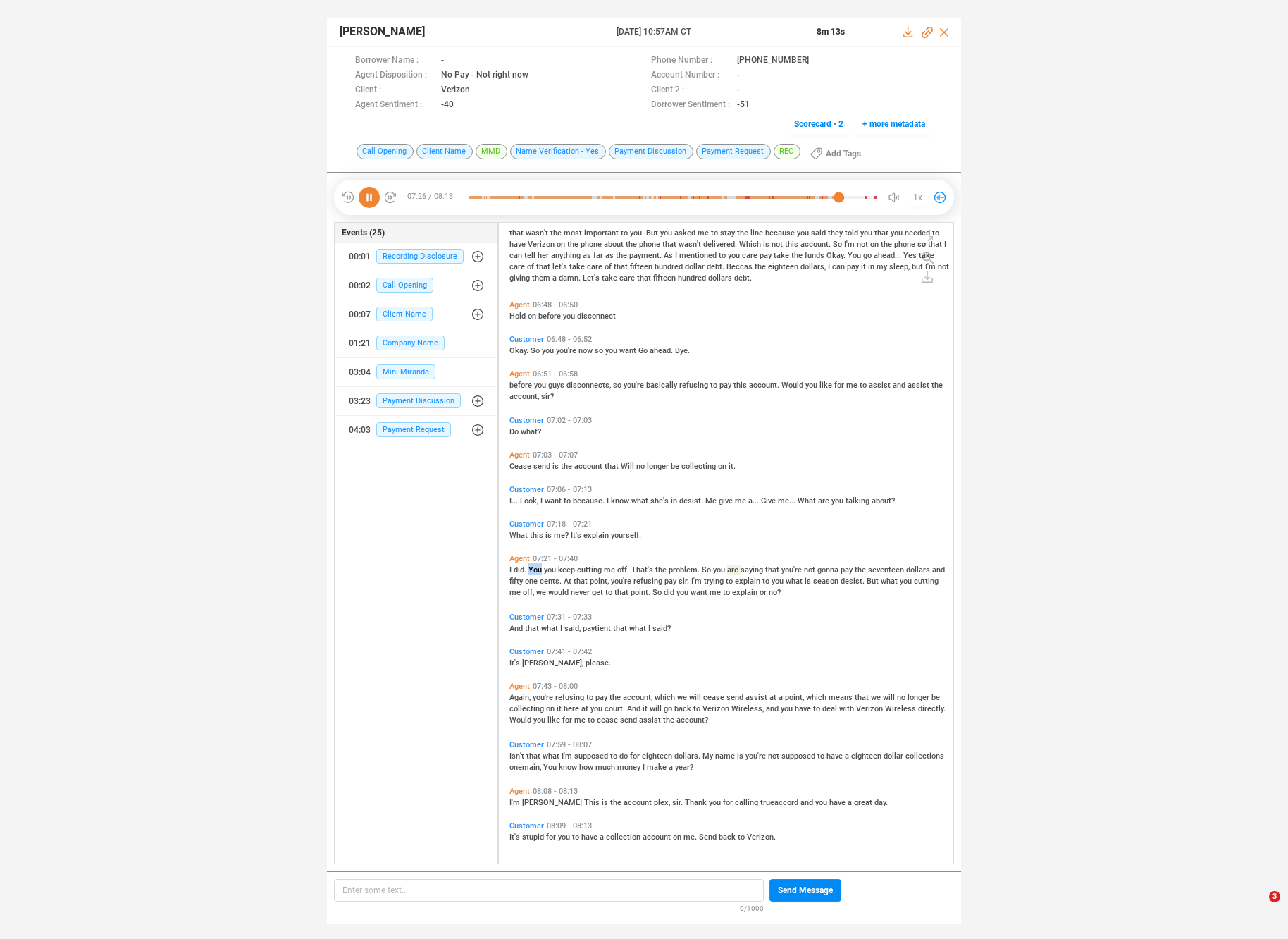
click at [553, 633] on div "Customer 07:31 - 07:33 And that what I said, paytient that what I said?" at bounding box center [730, 622] width 448 height 27
click at [553, 626] on span "what" at bounding box center [551, 628] width 19 height 9
click at [545, 695] on span "you're" at bounding box center [544, 697] width 22 height 9
click at [869, 711] on span "Verizon" at bounding box center [871, 708] width 29 height 9
click at [537, 753] on span "that" at bounding box center [534, 756] width 16 height 9
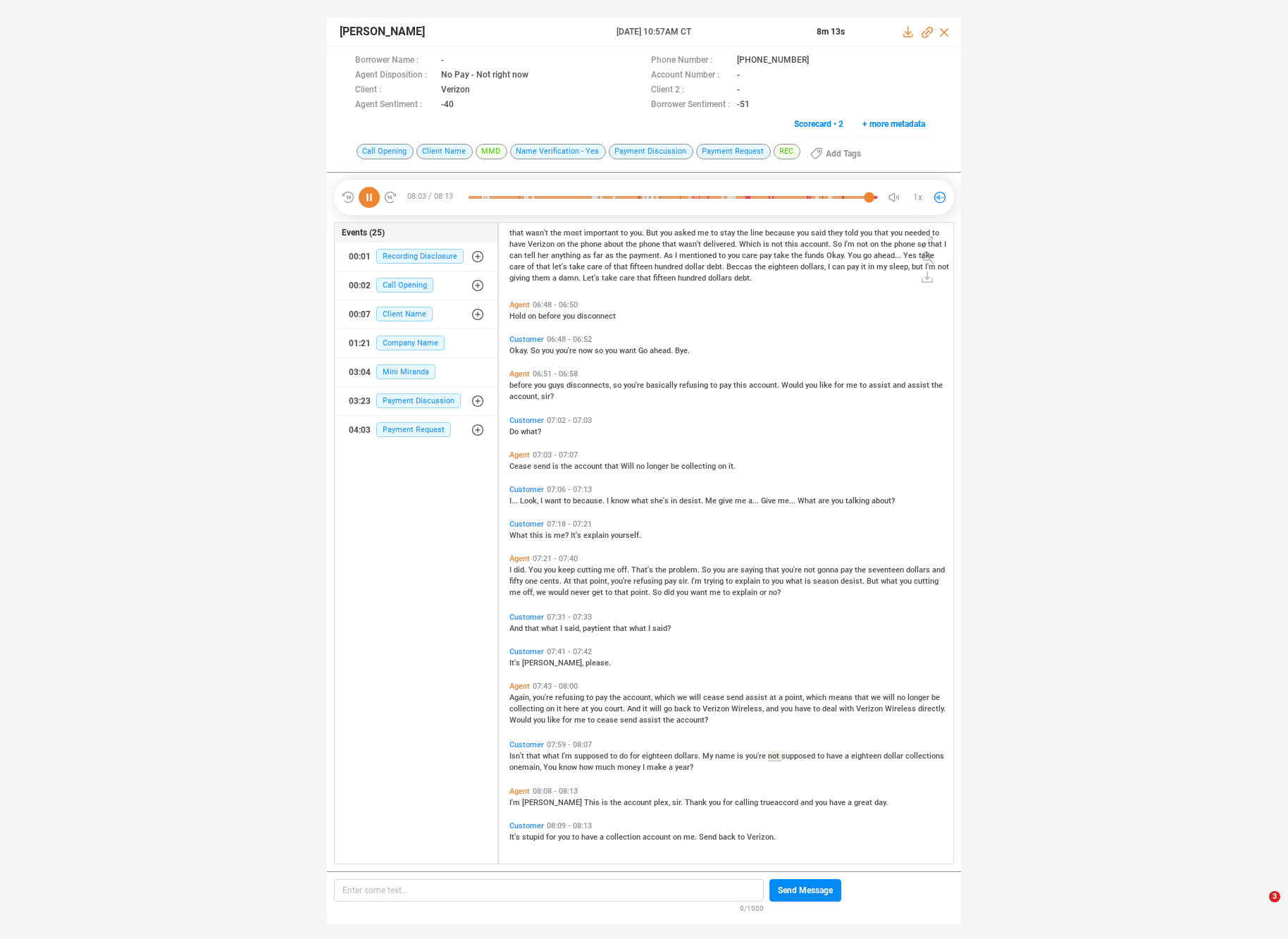
click at [566, 765] on span "know" at bounding box center [570, 767] width 20 height 9
click at [816, 60] on icon at bounding box center [821, 60] width 11 height 11
click at [816, 59] on icon at bounding box center [819, 60] width 7 height 9
click at [904, 34] on icon at bounding box center [908, 31] width 11 height 11
click at [255, 187] on div "Jakela Martin 03 Jul 2025 @ 10:57AM CT 8m 13s Borrower Name : - Phone Number : …" at bounding box center [644, 464] width 1288 height 928
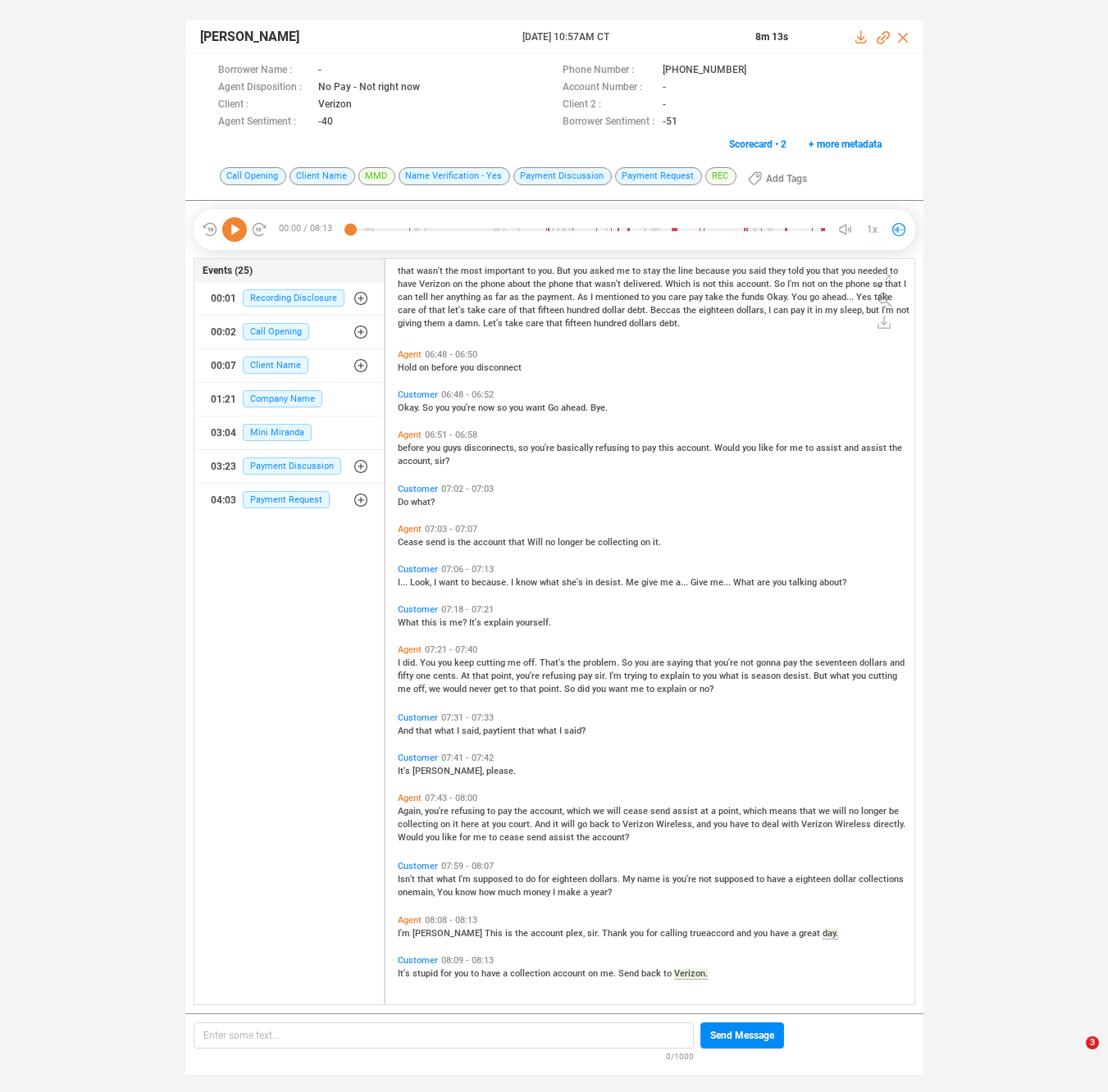
click at [1029, 178] on div "Jakela Martin 03 Jul 2025 @ 10:57AM CT 8m 13s Borrower Name : - Phone Number : …" at bounding box center [554, 540] width 1108 height 1079
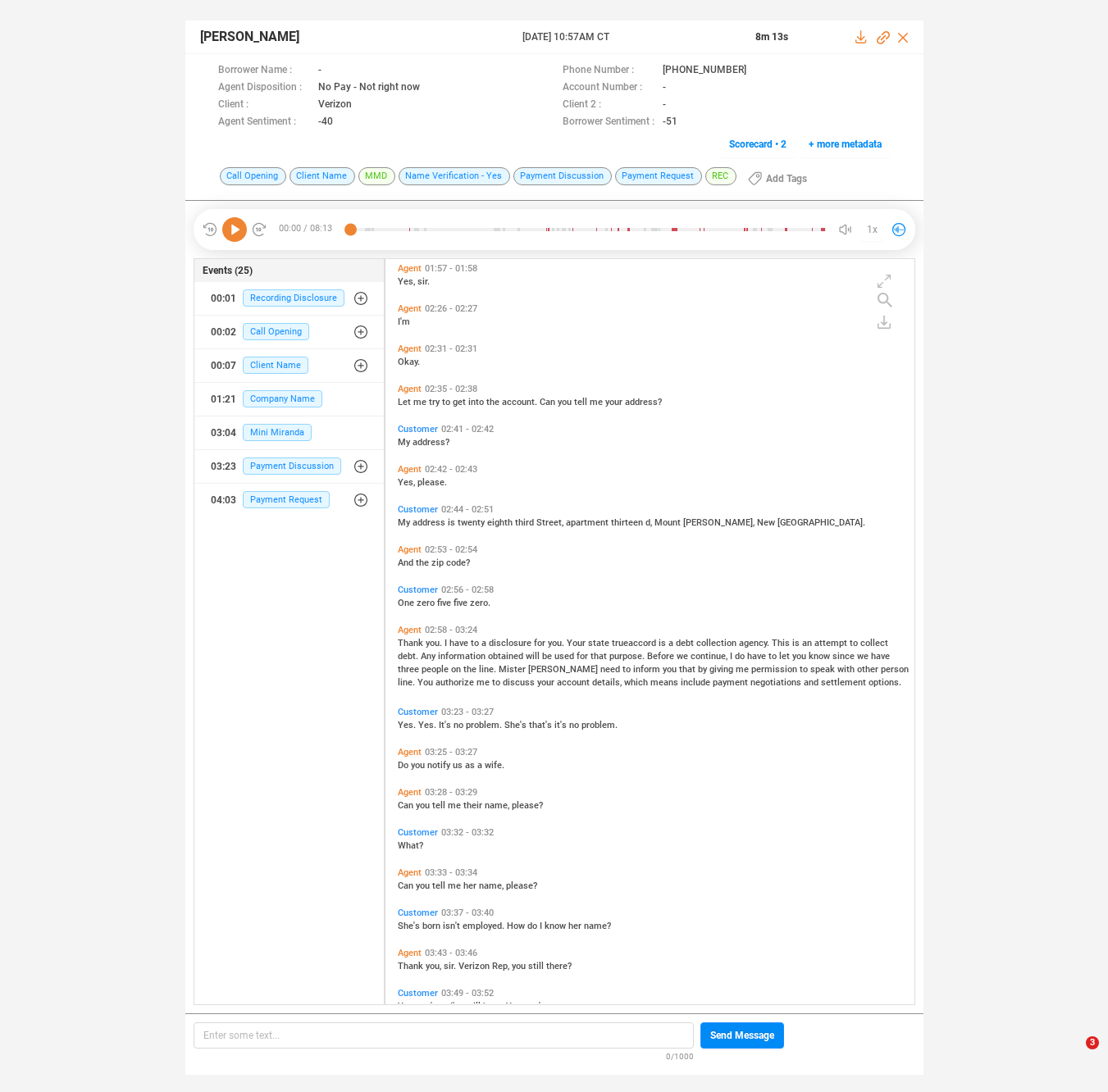
scroll to position [0, 0]
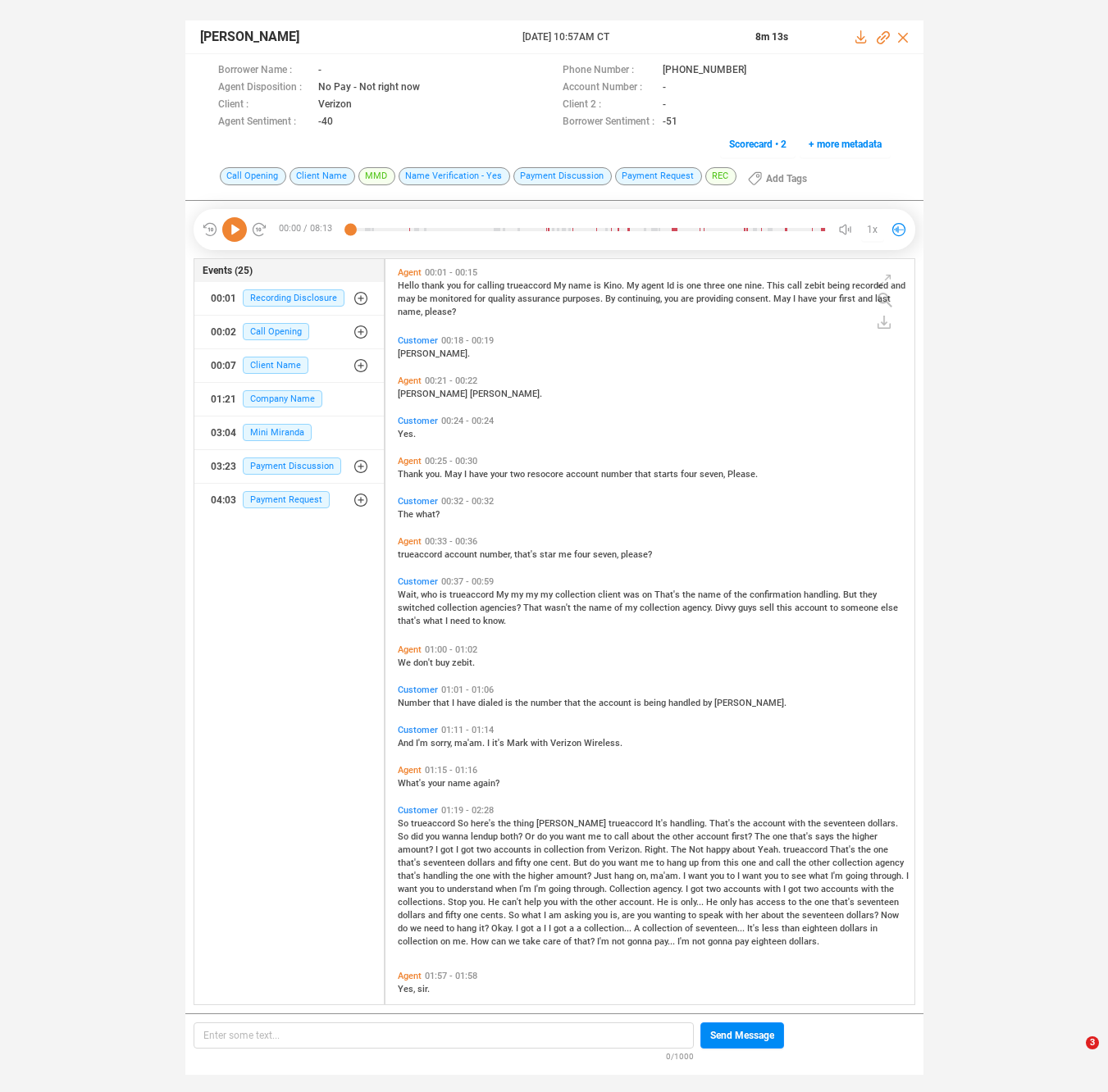
click at [422, 821] on span "trueaccord" at bounding box center [434, 823] width 47 height 11
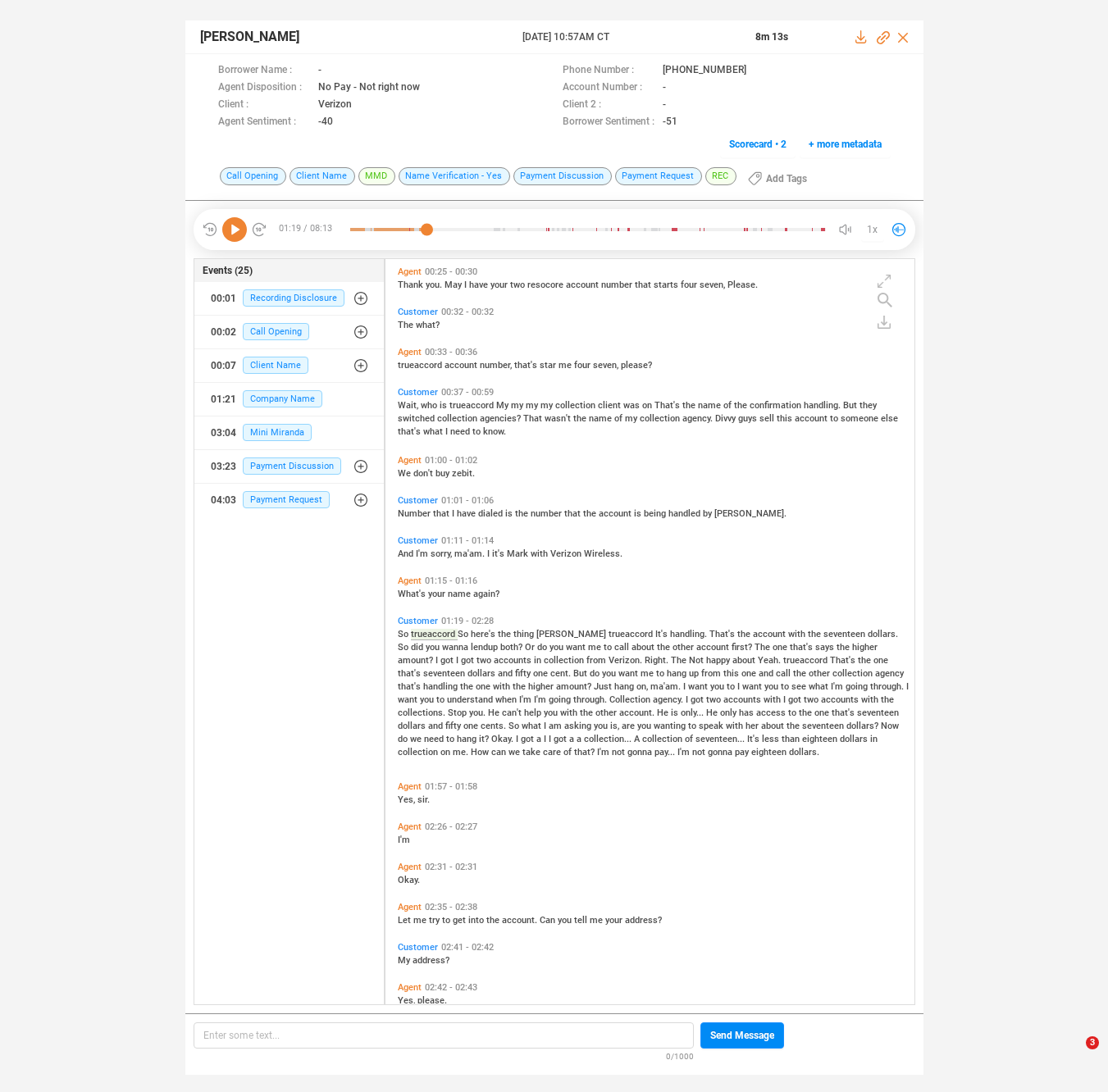
scroll to position [158, 0]
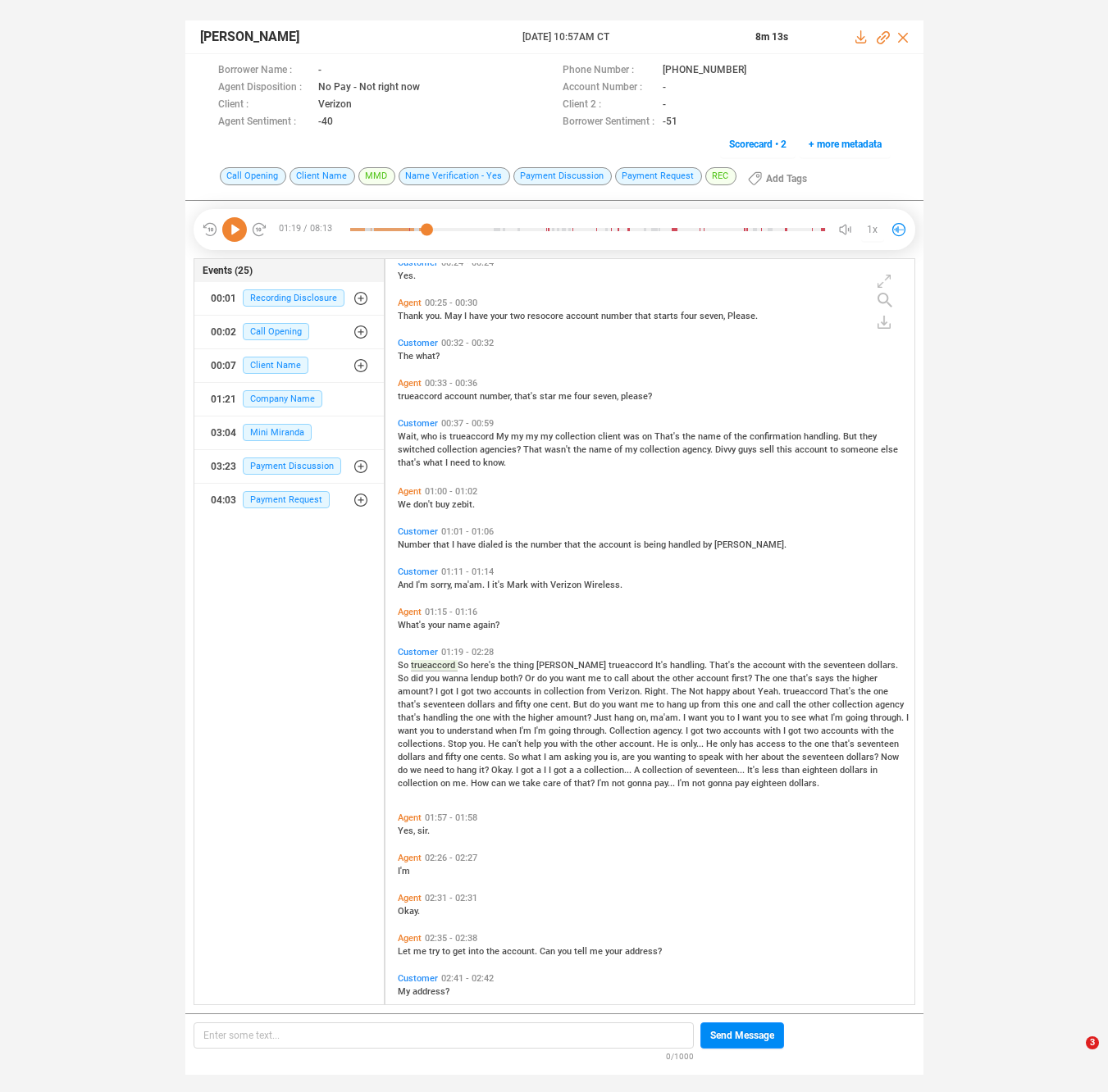
drag, startPoint x: 722, startPoint y: 559, endPoint x: 711, endPoint y: 600, distance: 42.4
click at [721, 560] on div "Customer 01:01 - 01:06 Number that I have dialed is the number that the account…" at bounding box center [654, 542] width 521 height 41
click at [692, 669] on div "So trueaccord So here's the thing Anthony trueaccord It's handling. That's the …" at bounding box center [654, 723] width 512 height 131
click at [758, 701] on span "and" at bounding box center [766, 704] width 17 height 11
click at [723, 728] on span "accounts" at bounding box center [743, 731] width 41 height 11
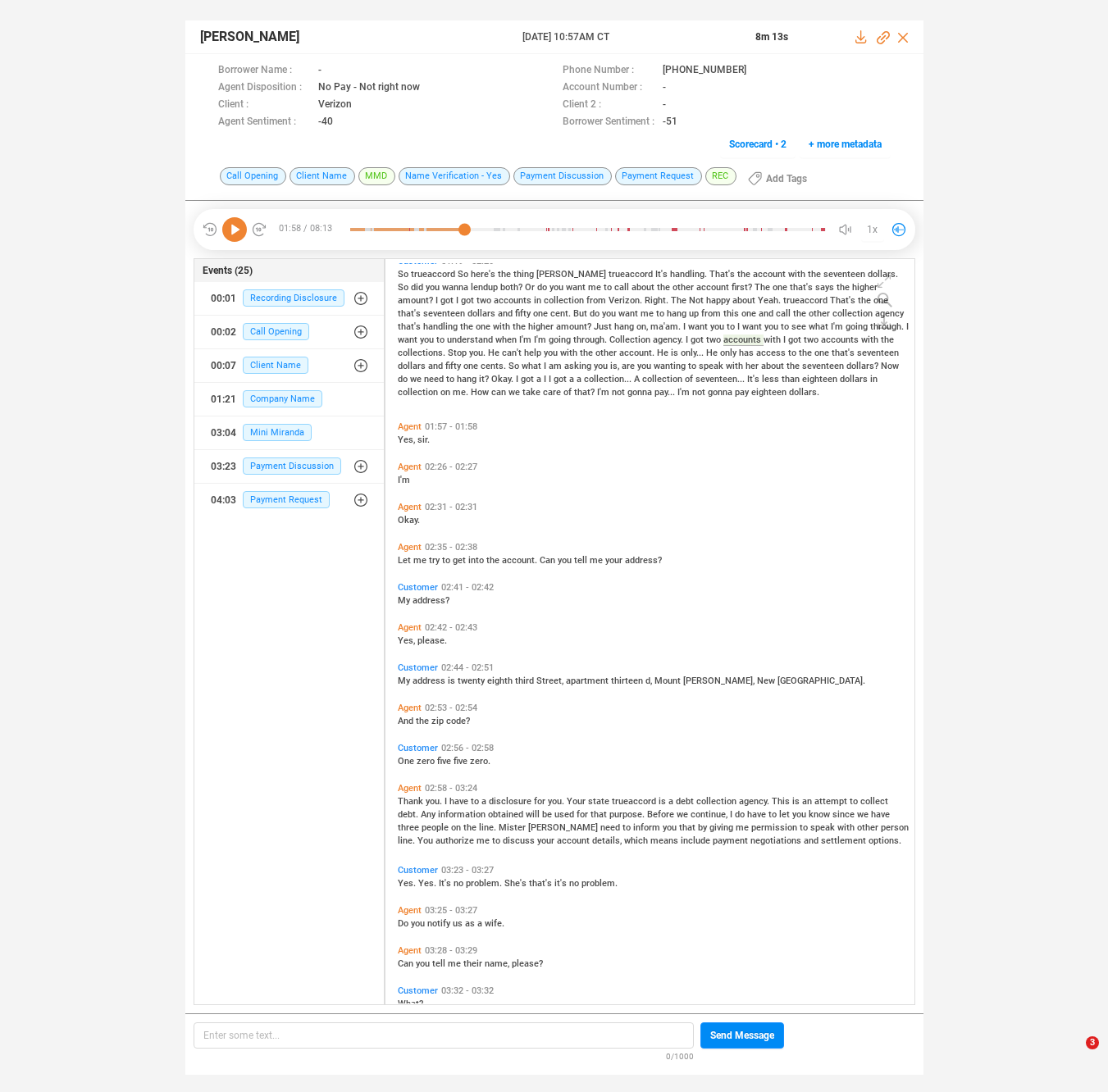
scroll to position [745, 0]
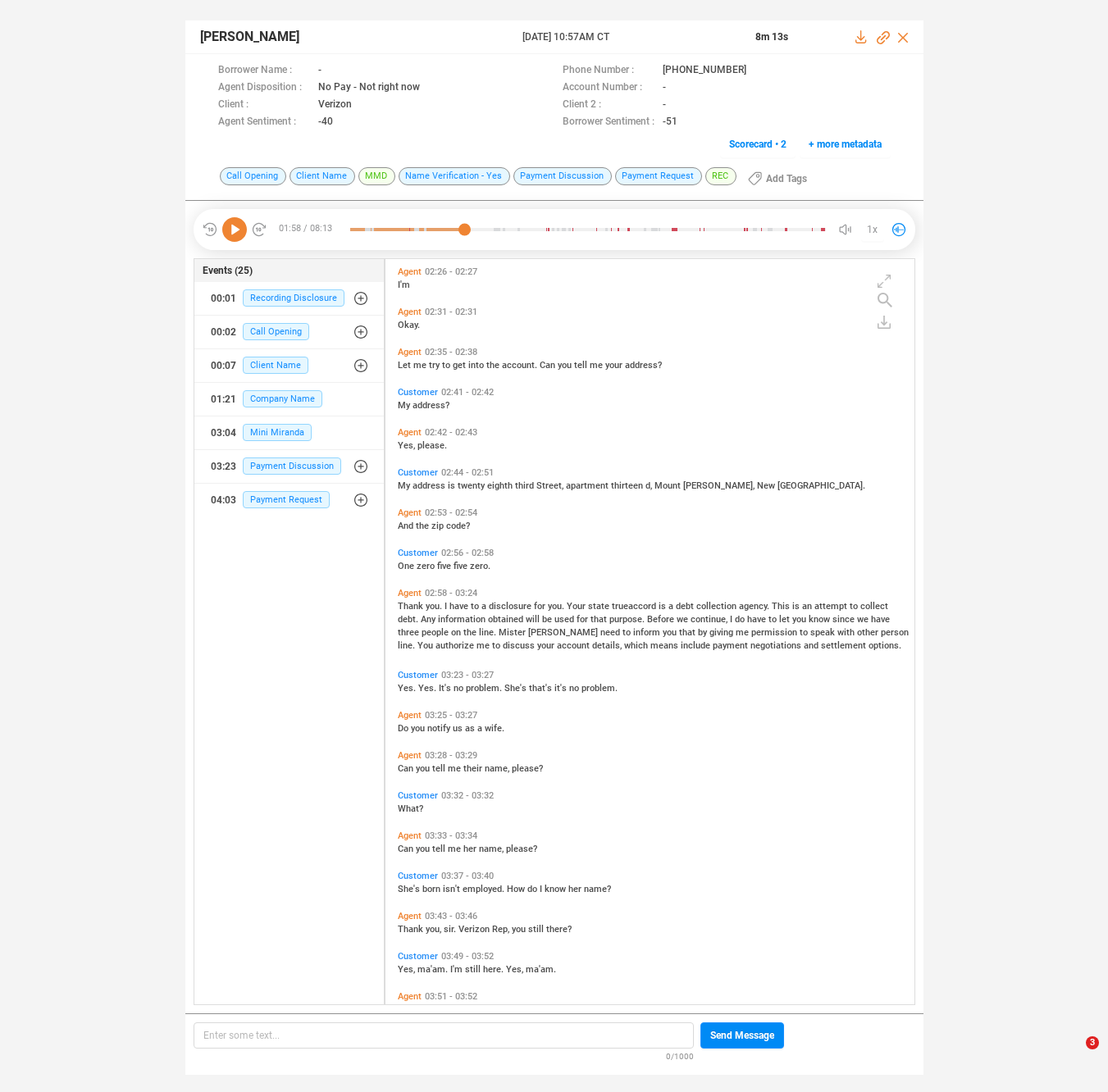
click at [465, 684] on span "problem." at bounding box center [484, 688] width 39 height 11
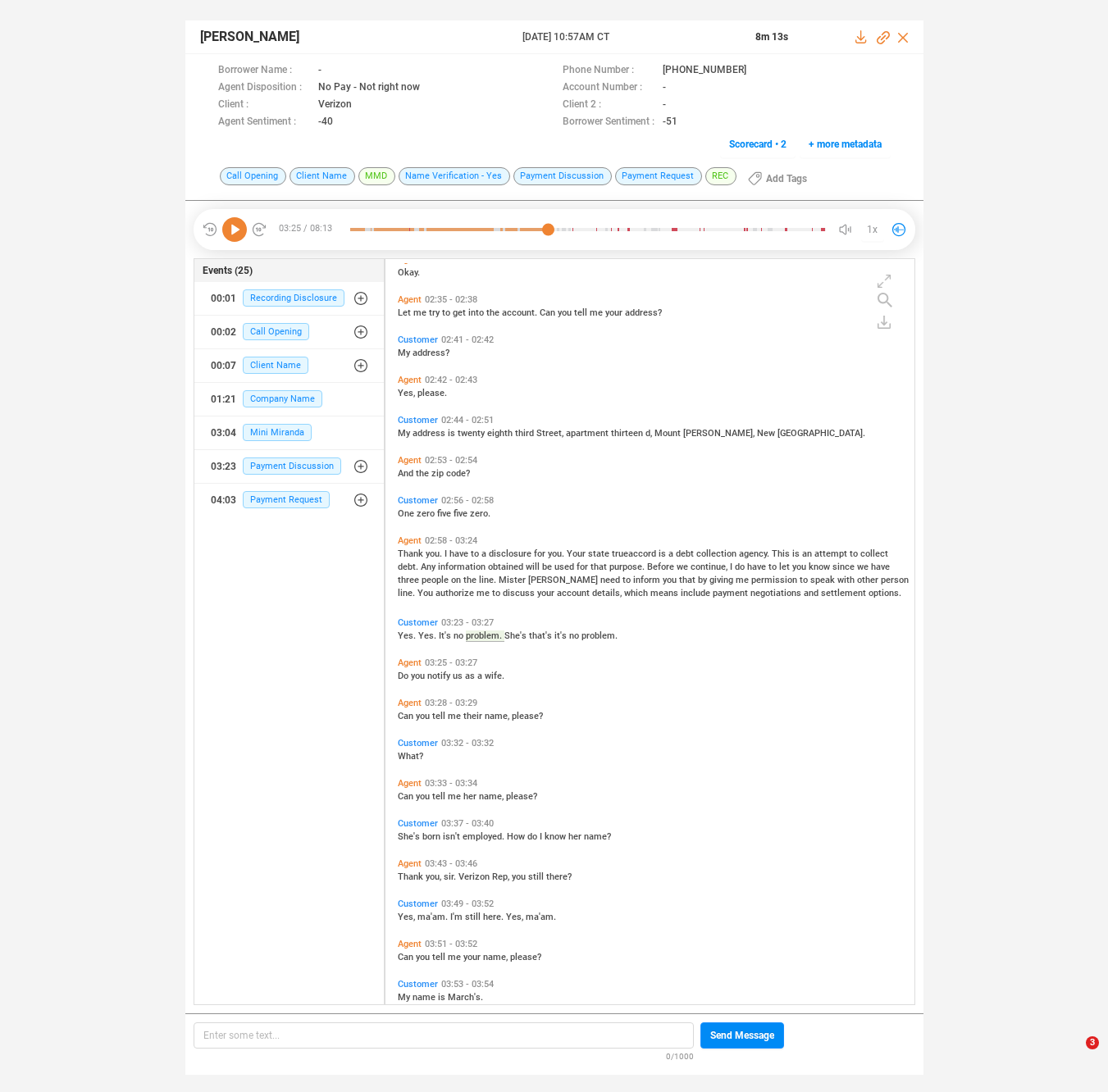
click at [231, 234] on icon at bounding box center [234, 229] width 25 height 25
click at [463, 550] on span "have" at bounding box center [460, 553] width 22 height 11
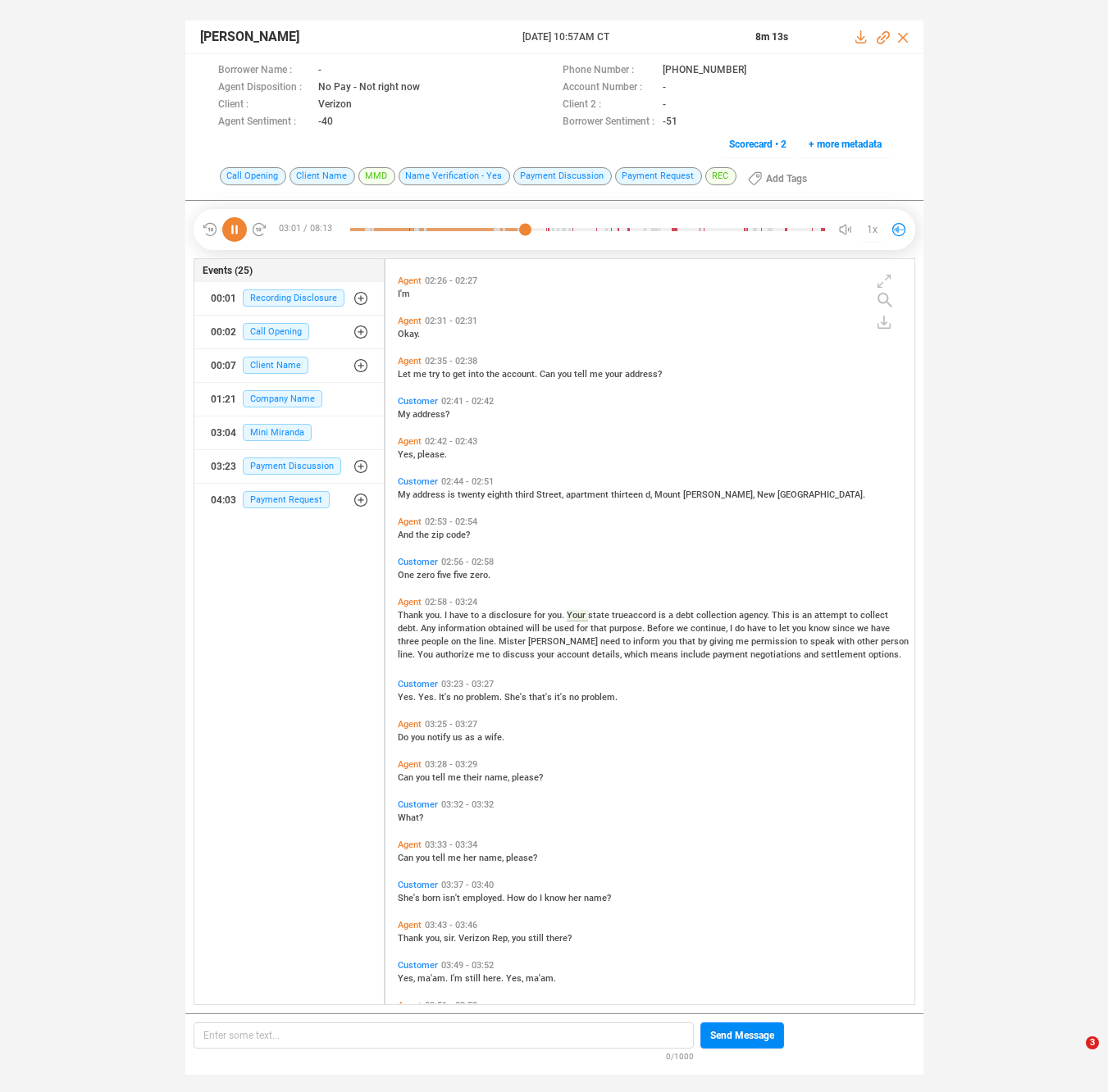
click at [498, 636] on span "Mister" at bounding box center [513, 641] width 30 height 11
click at [503, 655] on span "discuss" at bounding box center [520, 654] width 35 height 11
click at [459, 698] on span "no" at bounding box center [459, 697] width 12 height 11
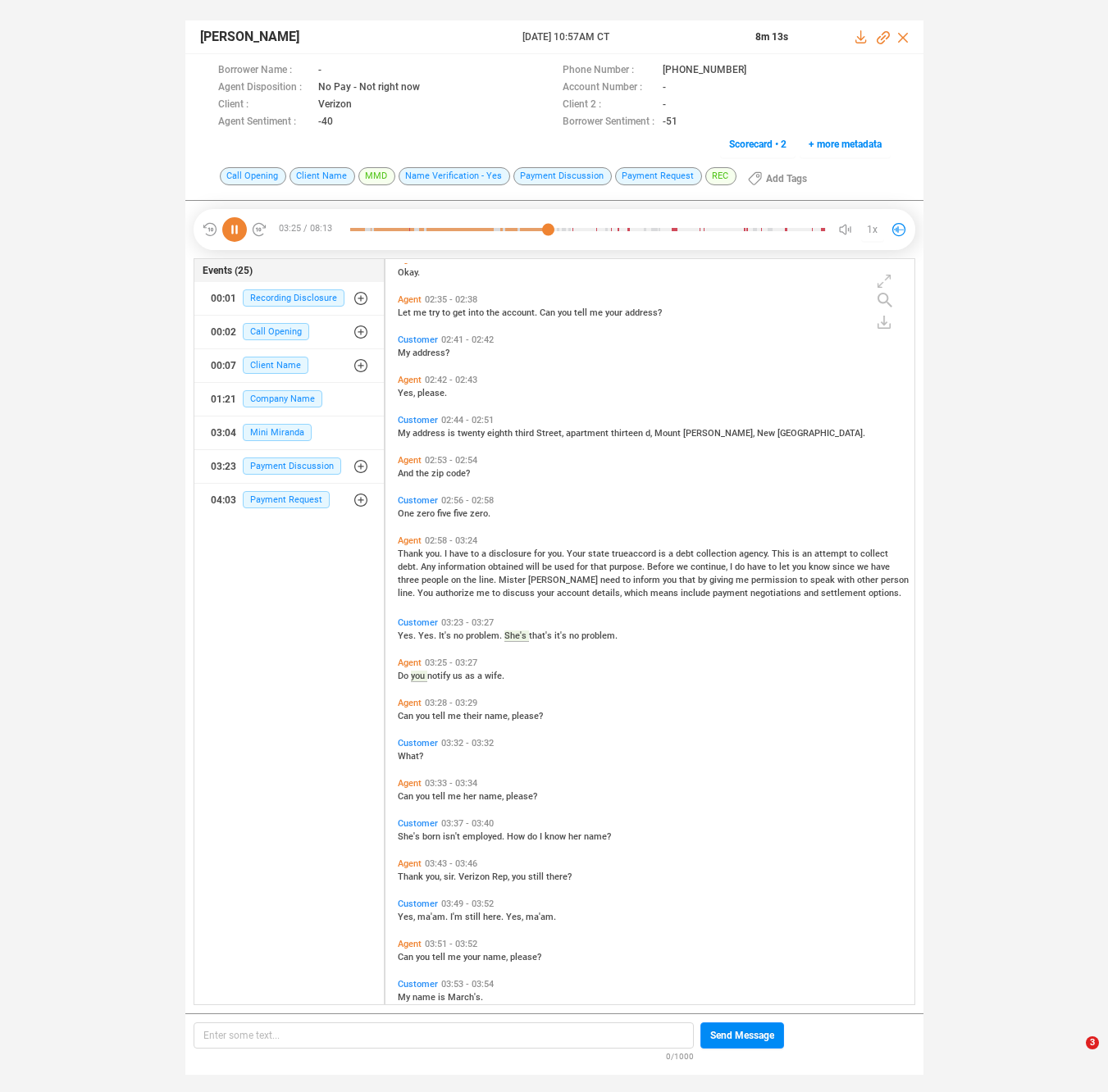
scroll to position [837, 0]
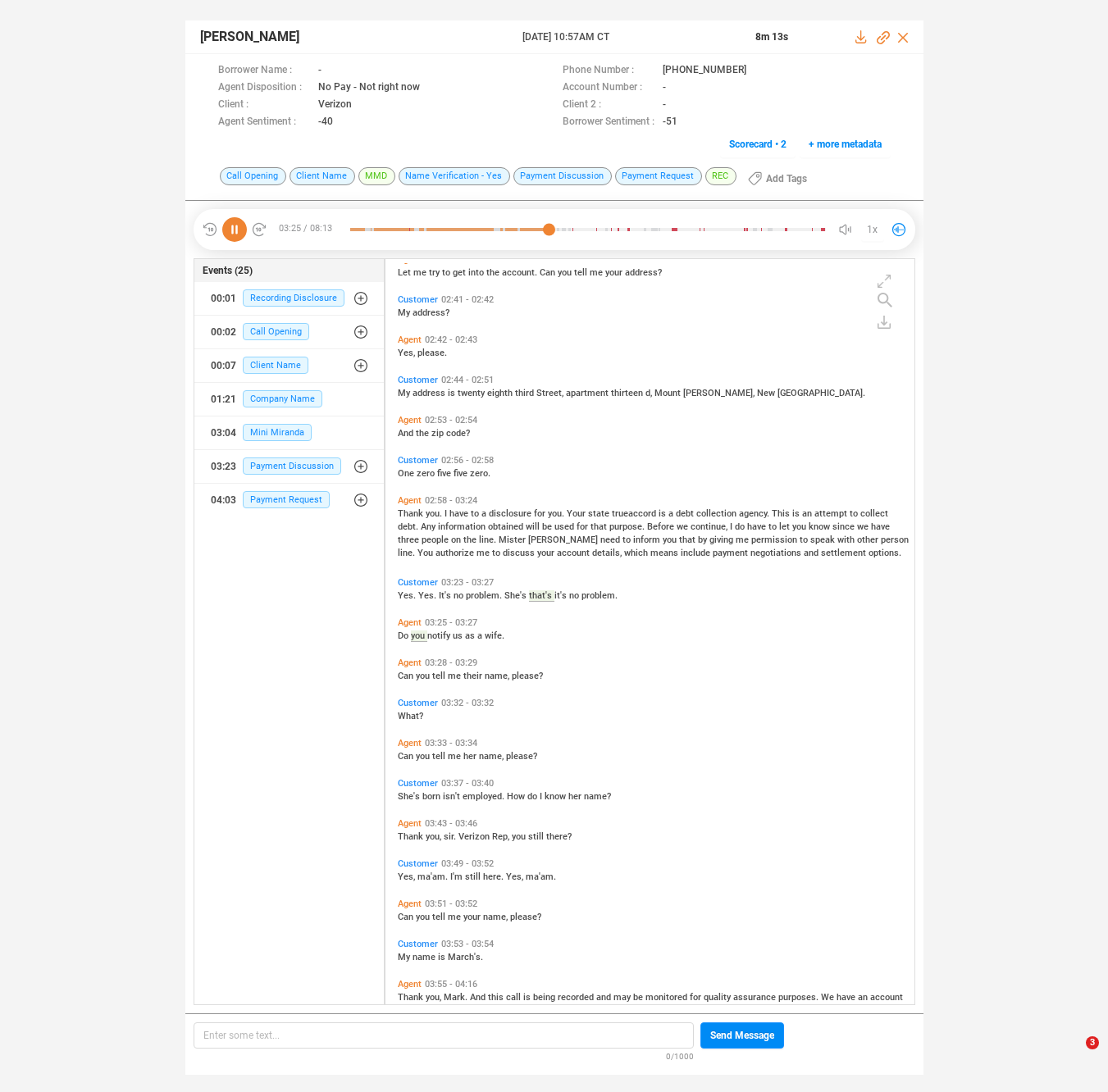
click at [453, 713] on div "What?" at bounding box center [654, 714] width 512 height 13
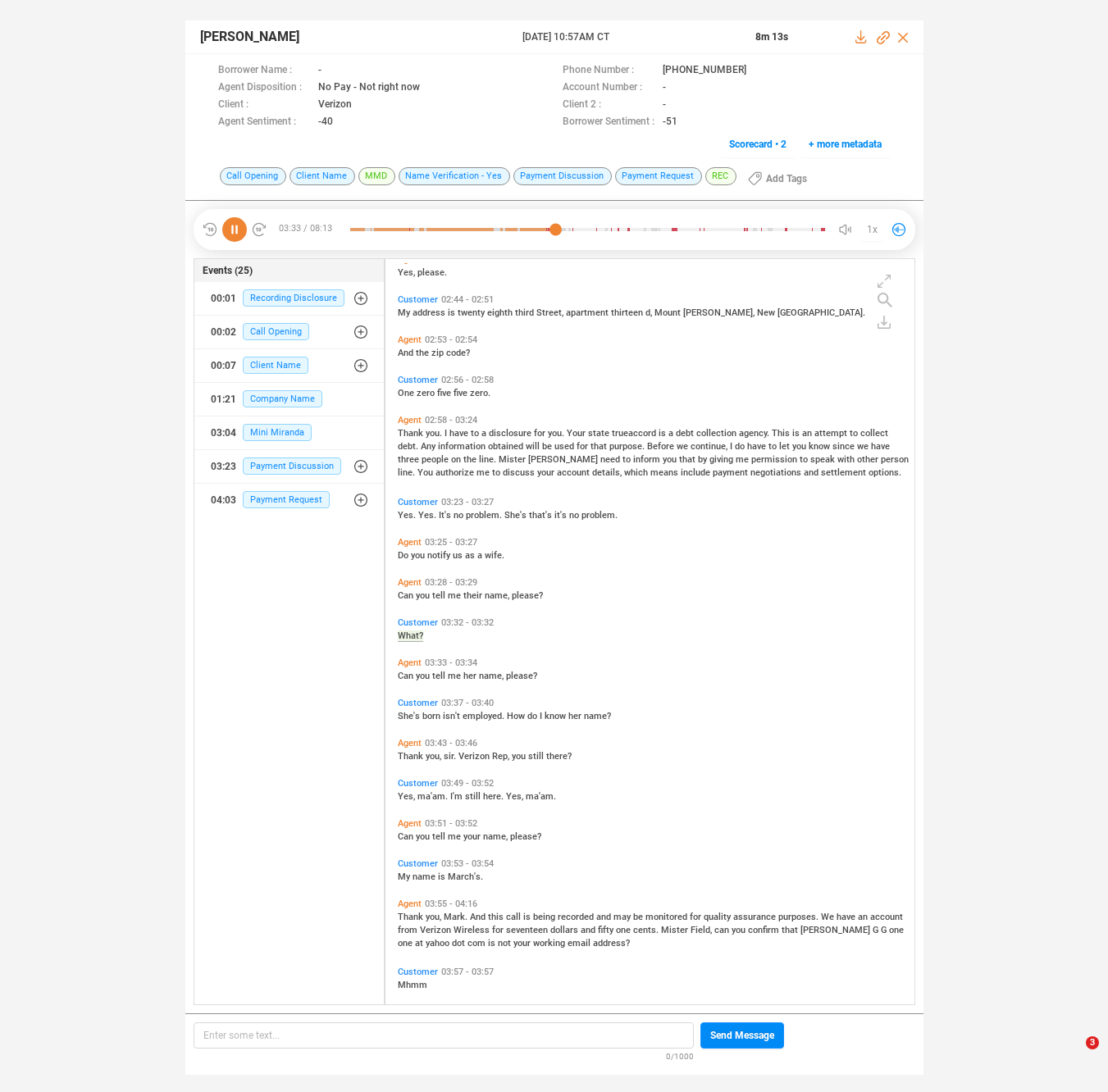
scroll to position [957, 0]
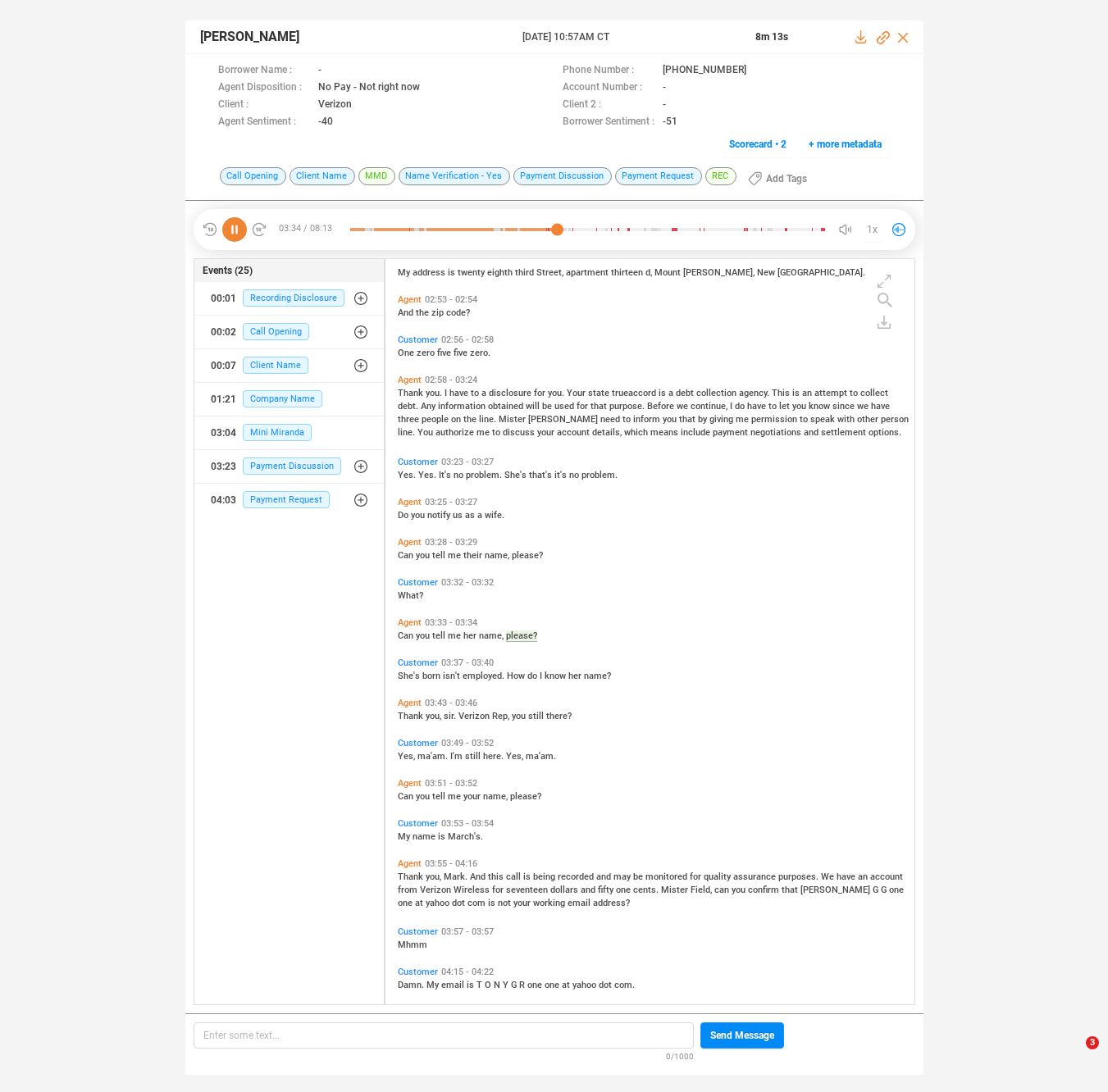
click at [453, 869] on div "Thank you, Mark. And this call is being recorded and may be monitored for quali…" at bounding box center [654, 889] width 512 height 40
click at [453, 873] on div "Agent 03:55 - 04:16 Thank you, Mark. And this call is being recorded and may be…" at bounding box center [654, 888] width 521 height 68
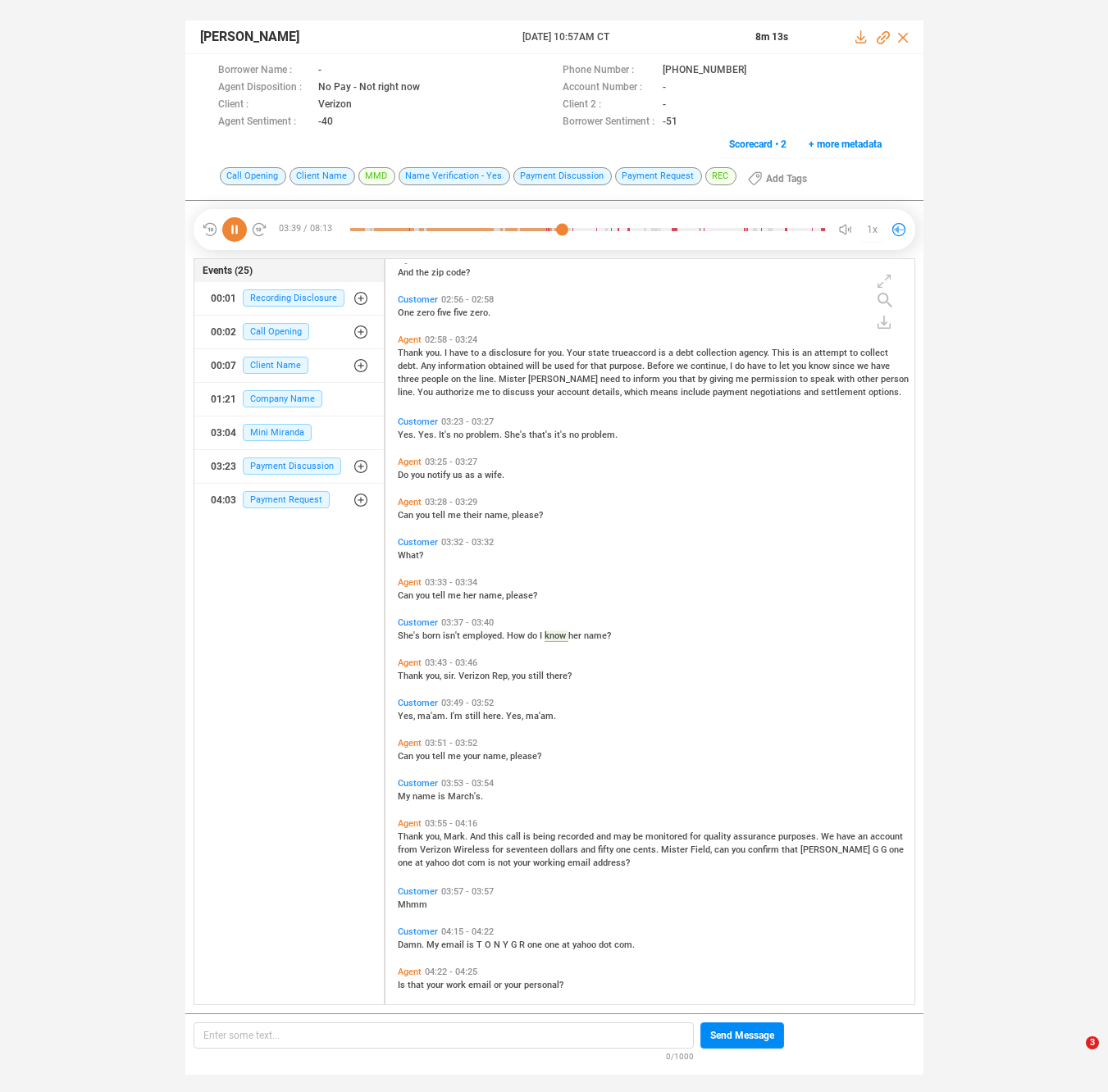
click at [470, 839] on span "And" at bounding box center [478, 837] width 18 height 11
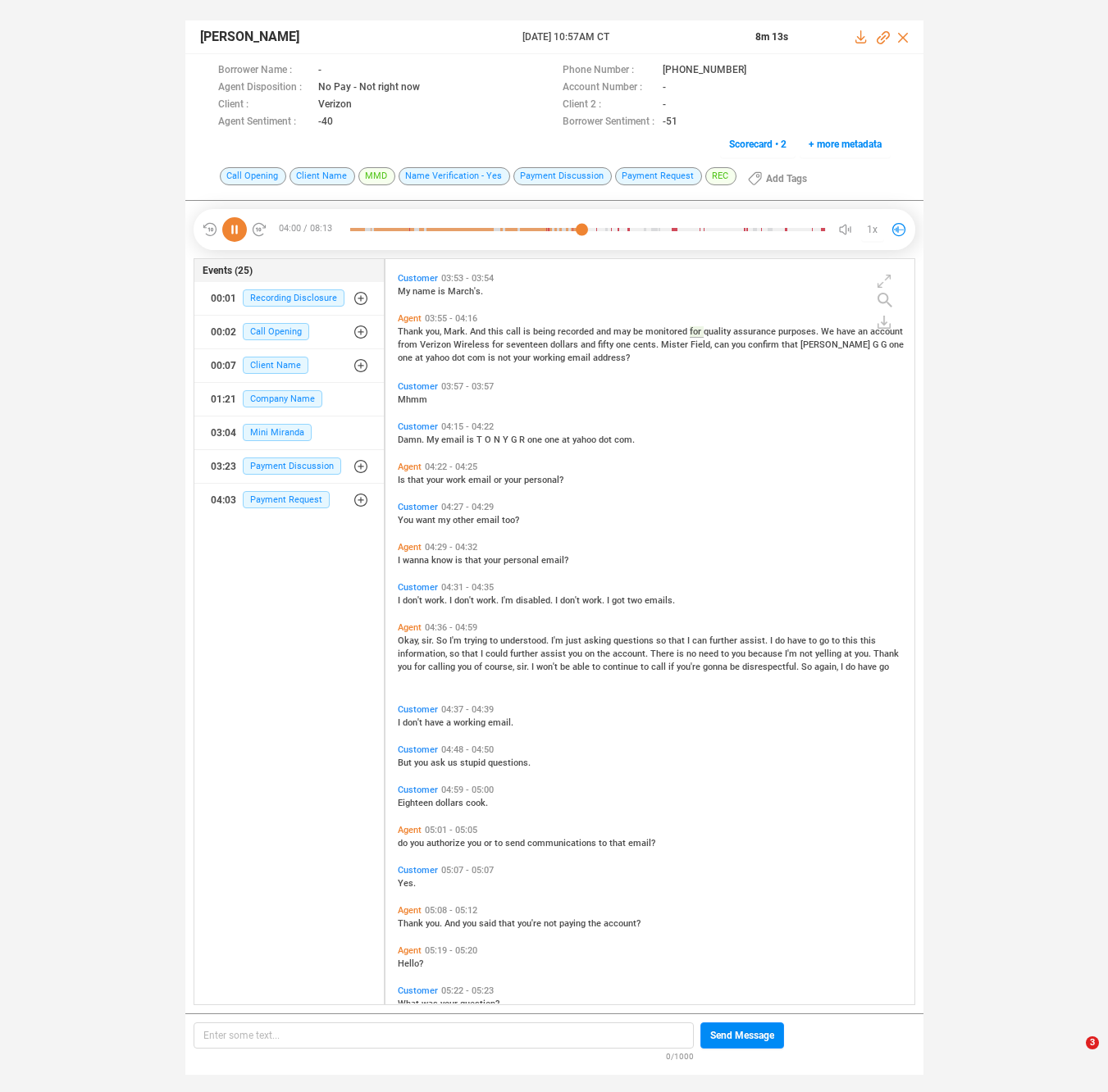
scroll to position [1530, 0]
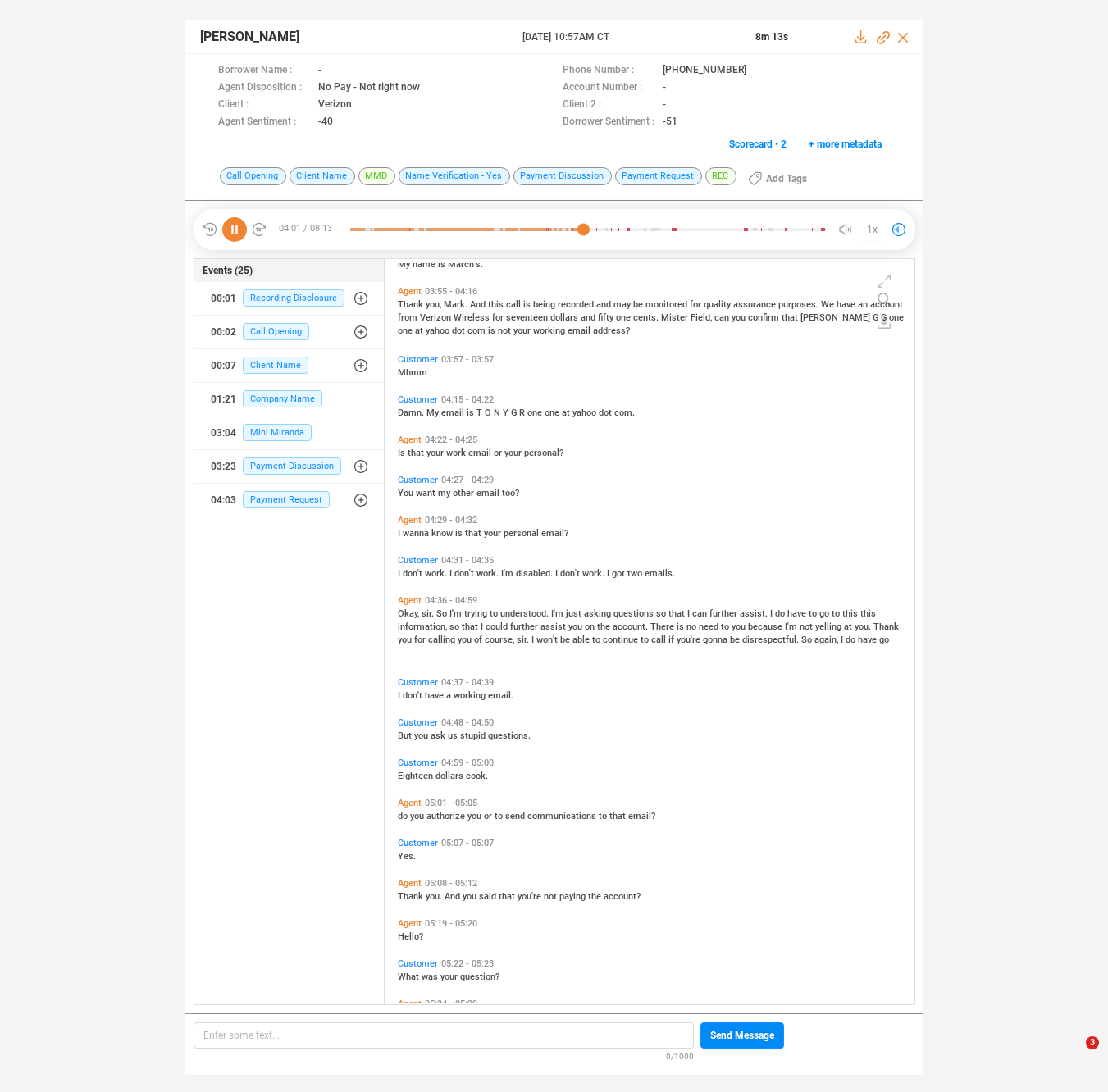
click at [465, 615] on span "trying" at bounding box center [477, 613] width 26 height 11
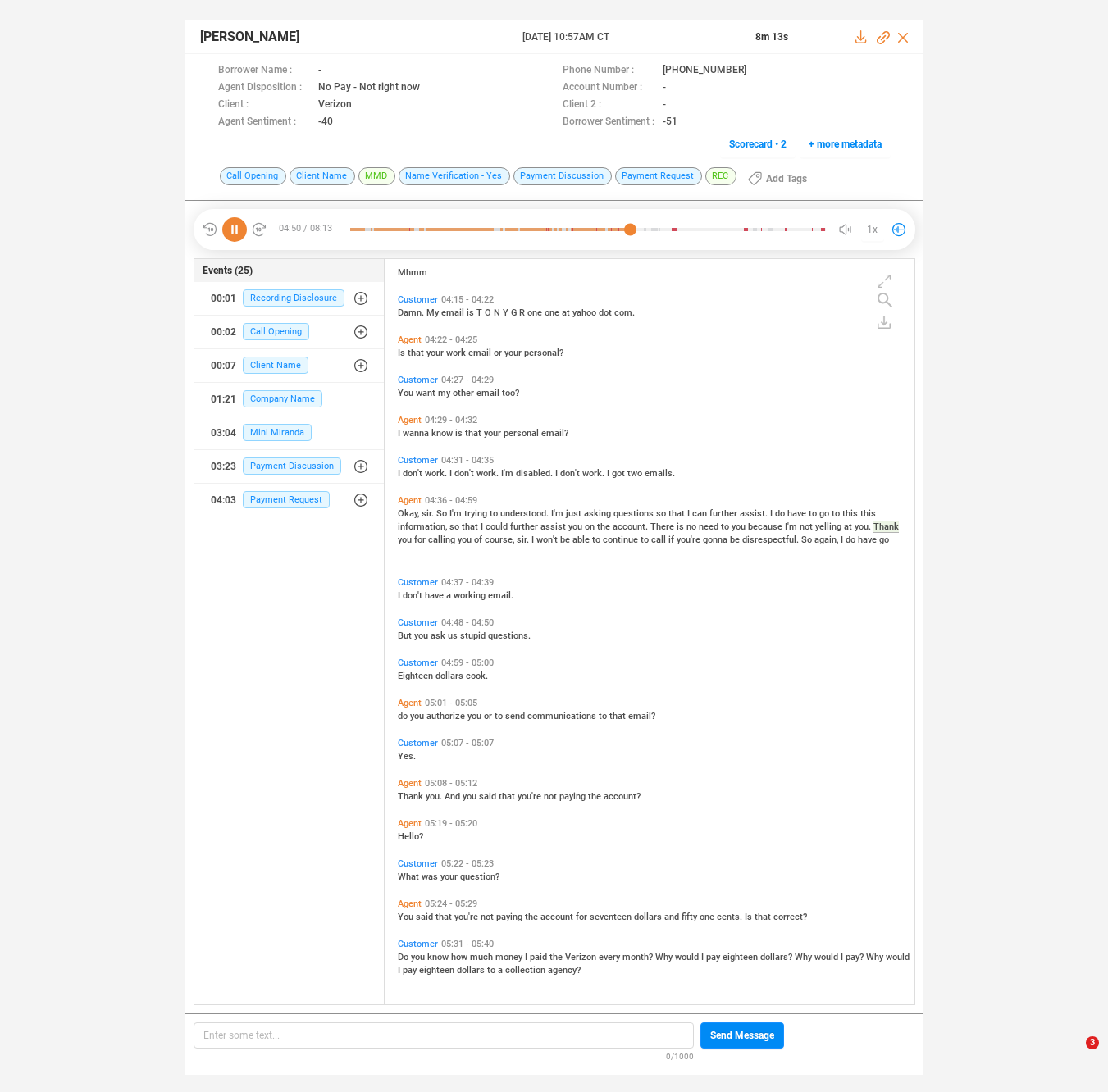
scroll to position [1528, 0]
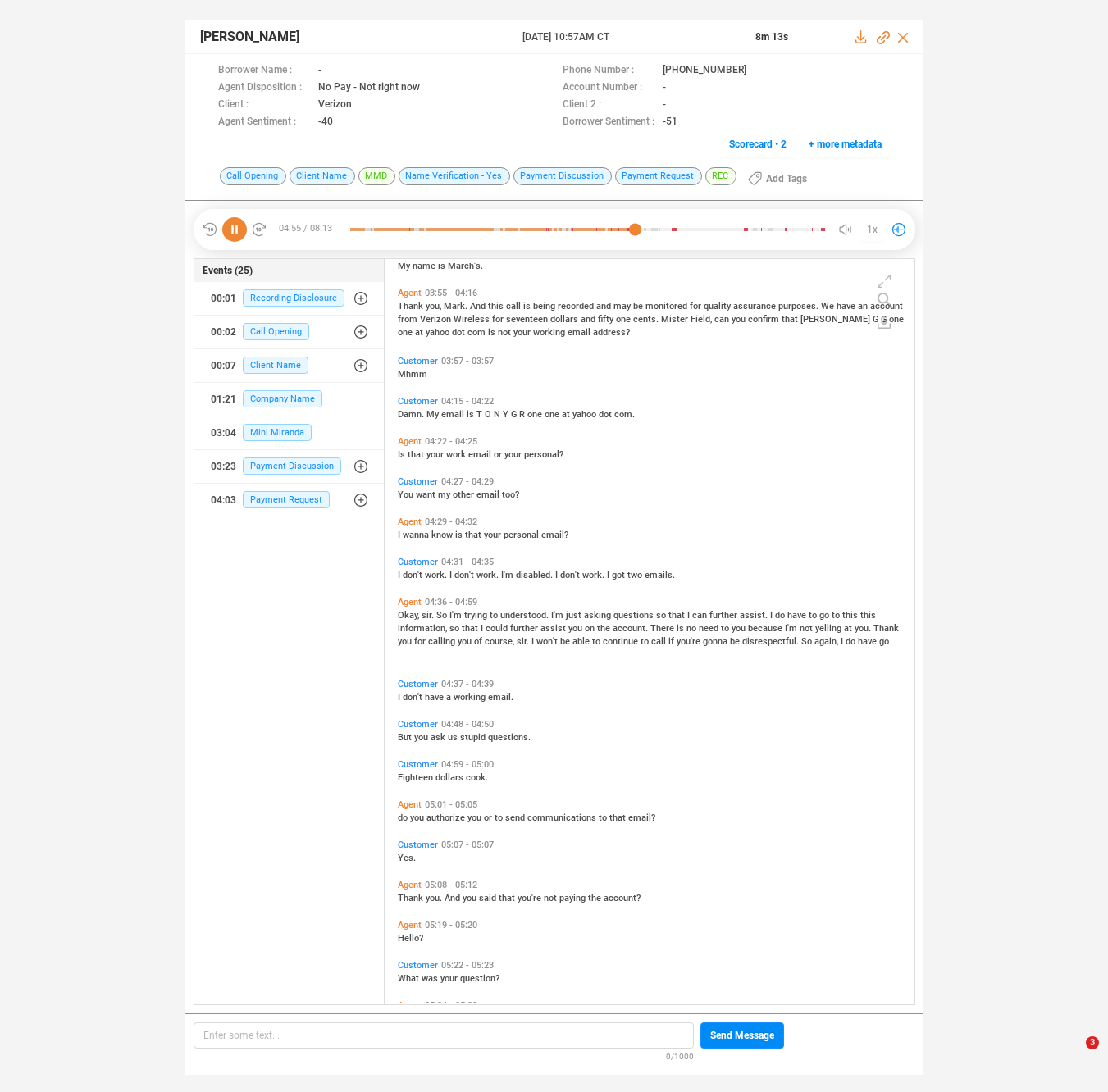
click at [448, 815] on span "authorize" at bounding box center [447, 817] width 41 height 11
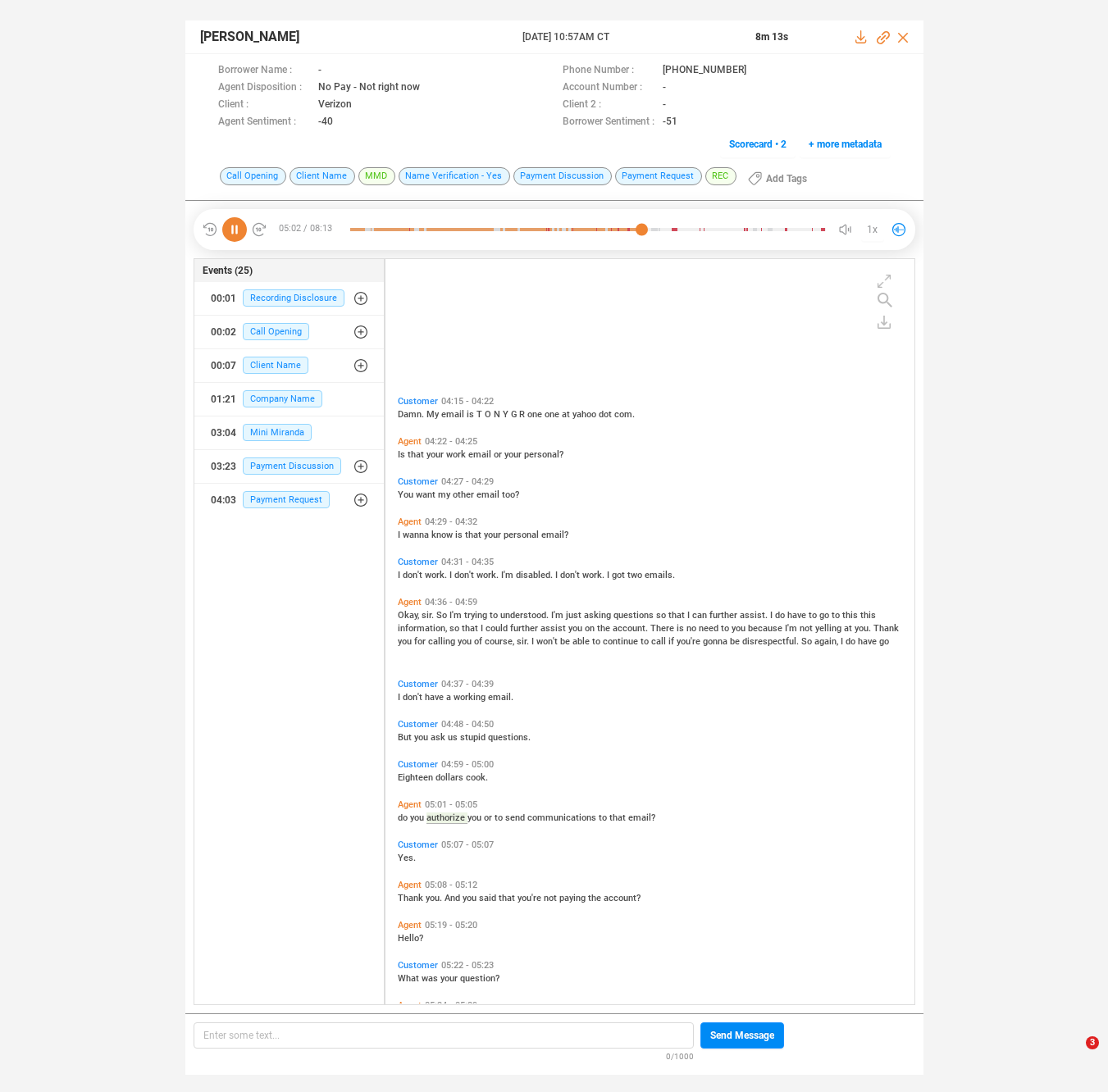
scroll to position [1710, 0]
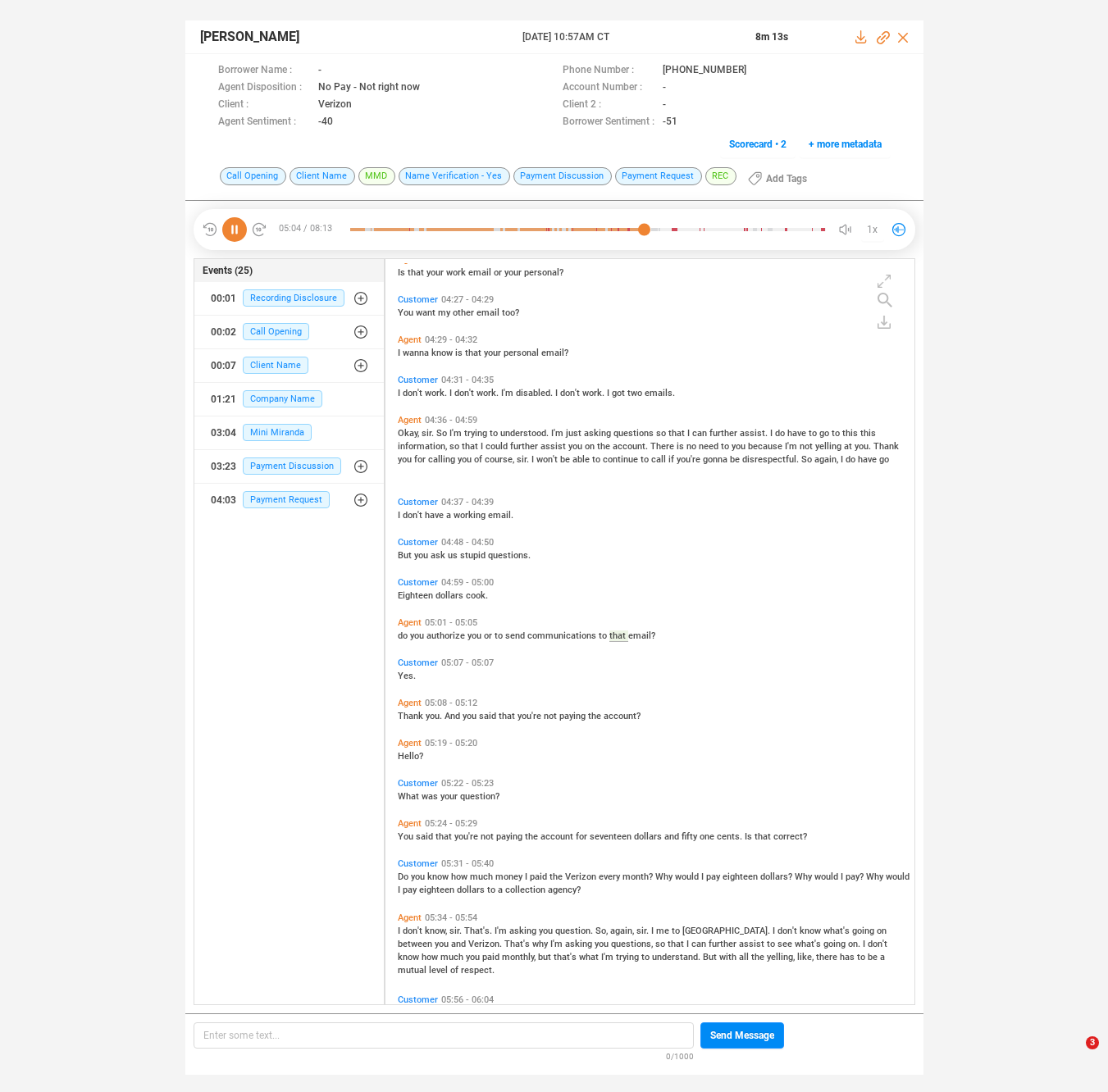
click at [436, 835] on span "that" at bounding box center [445, 837] width 19 height 11
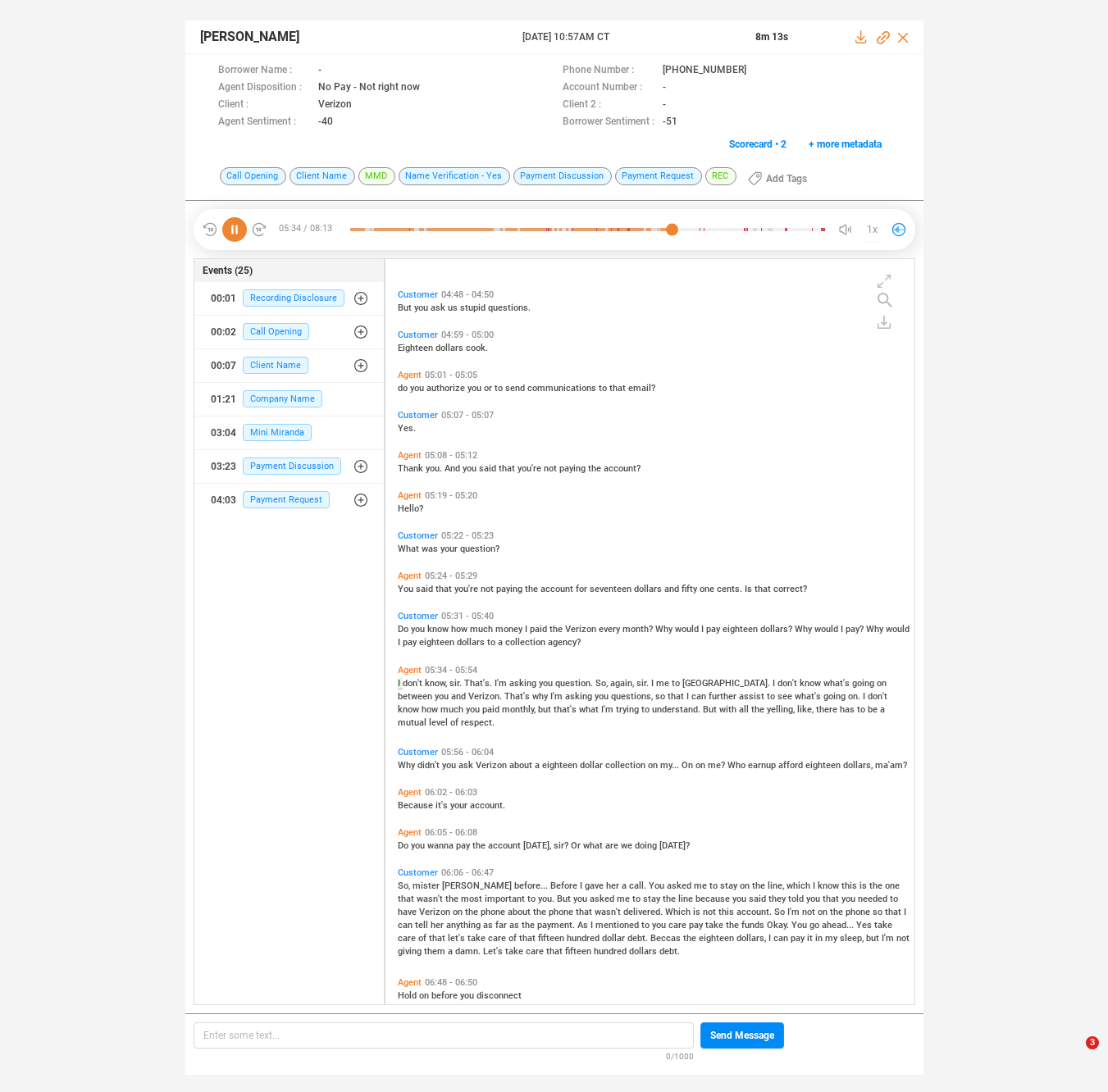
scroll to position [2026, 0]
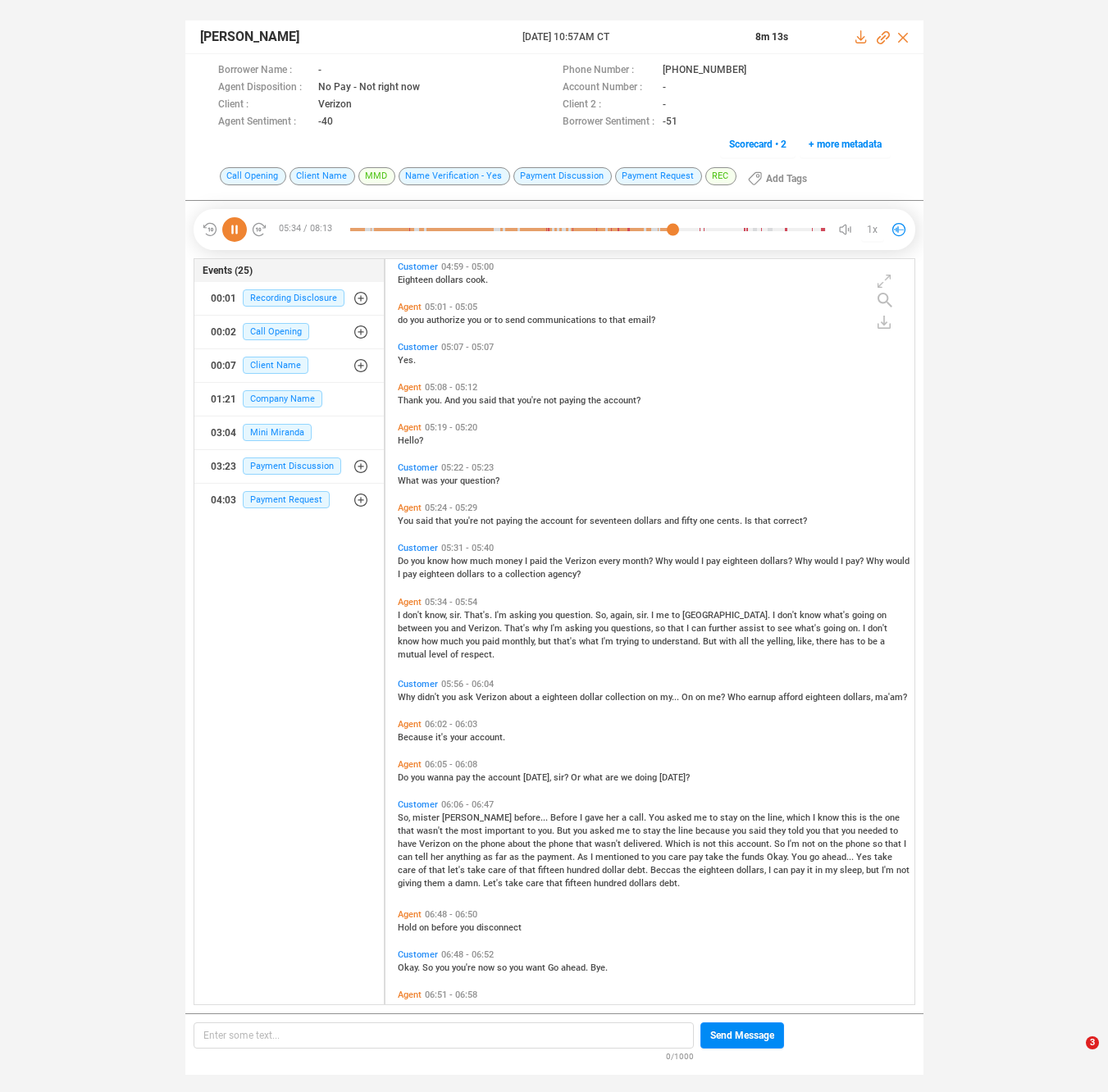
click at [231, 227] on icon at bounding box center [234, 229] width 25 height 25
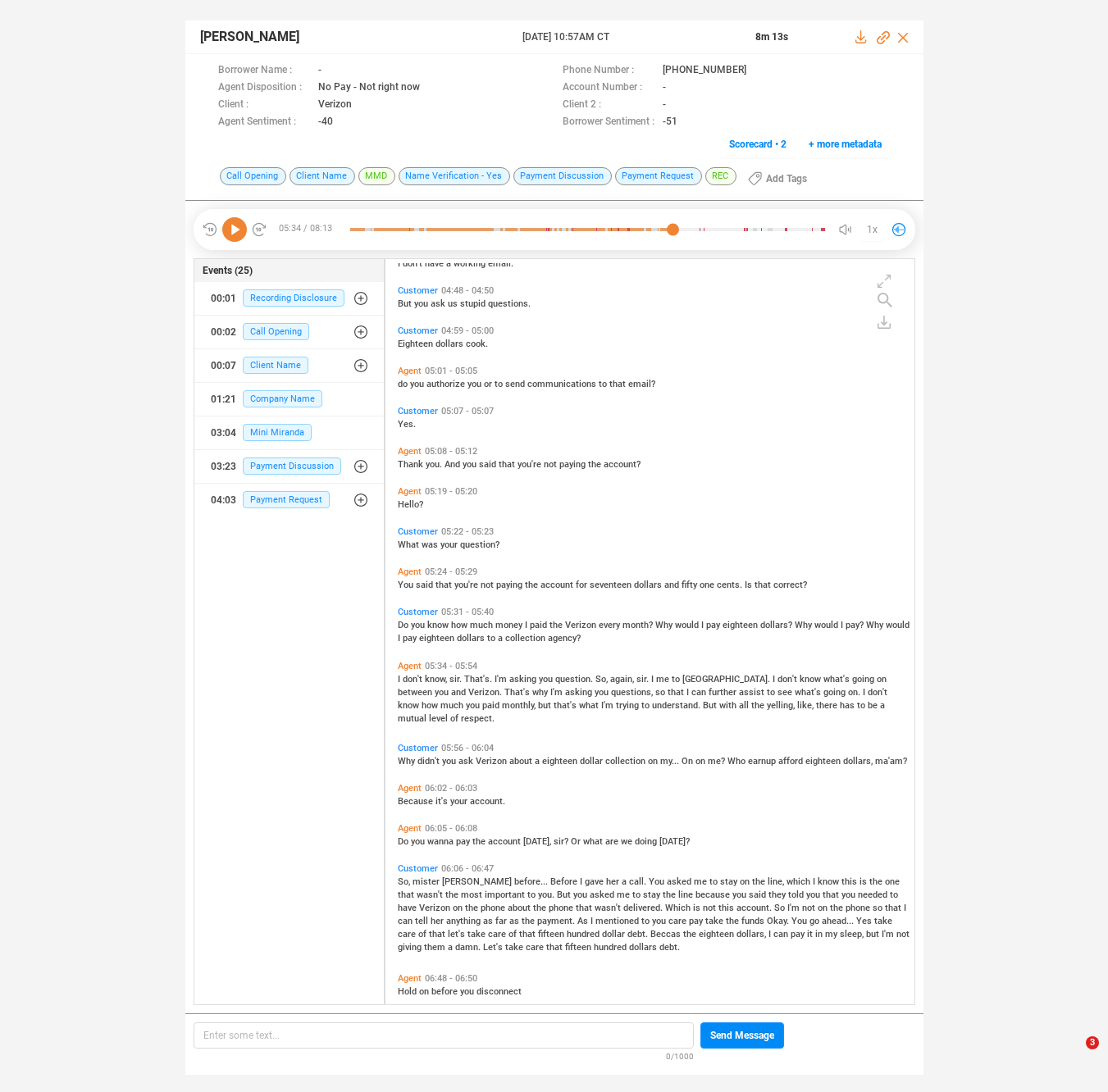
scroll to position [1963, 0]
click at [500, 674] on span "I'm" at bounding box center [501, 677] width 15 height 11
click at [225, 229] on icon at bounding box center [234, 229] width 25 height 25
click at [579, 702] on span "what" at bounding box center [590, 703] width 22 height 11
click at [739, 702] on span "all" at bounding box center [745, 703] width 12 height 11
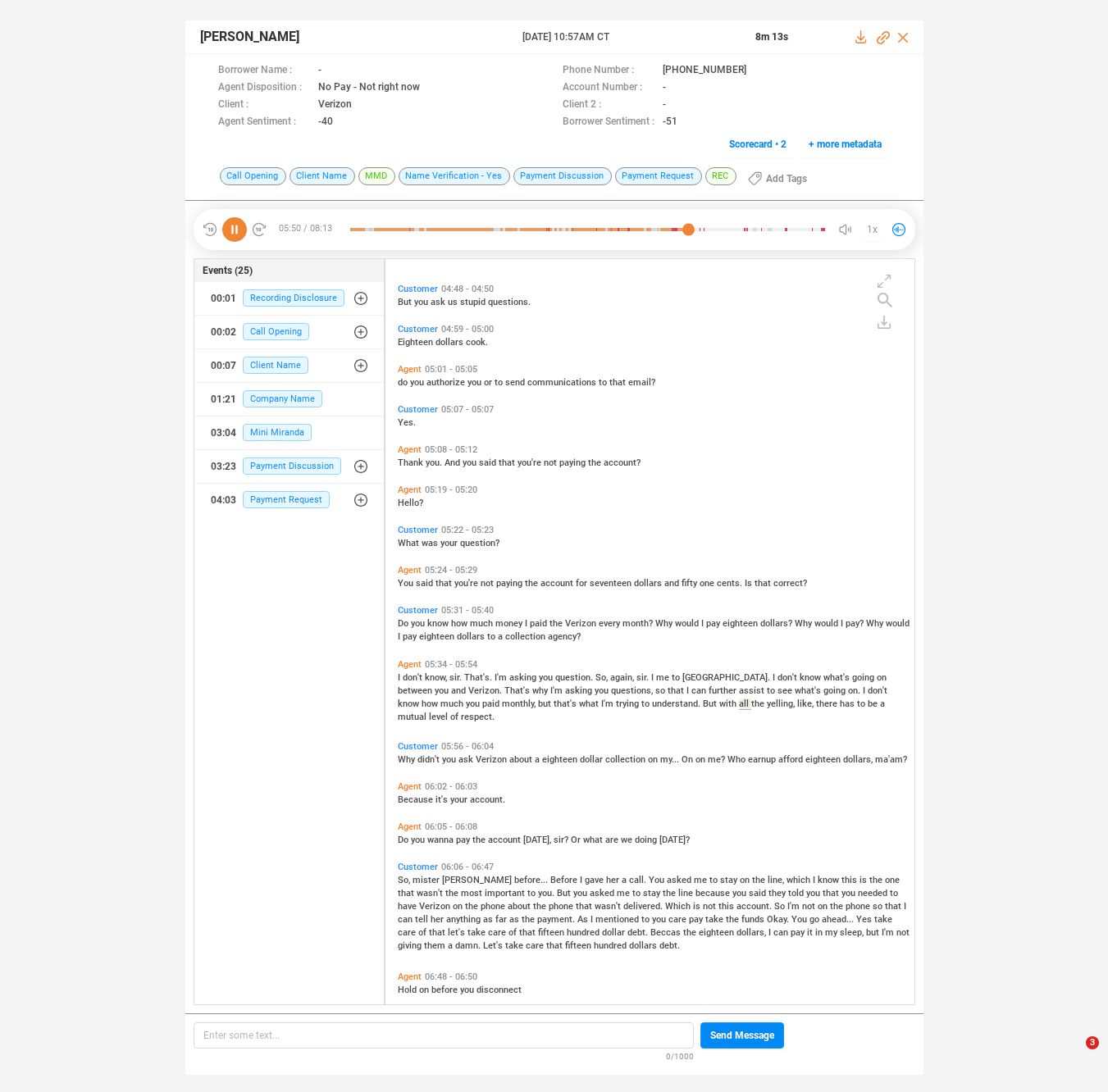
scroll to position [2026, 0]
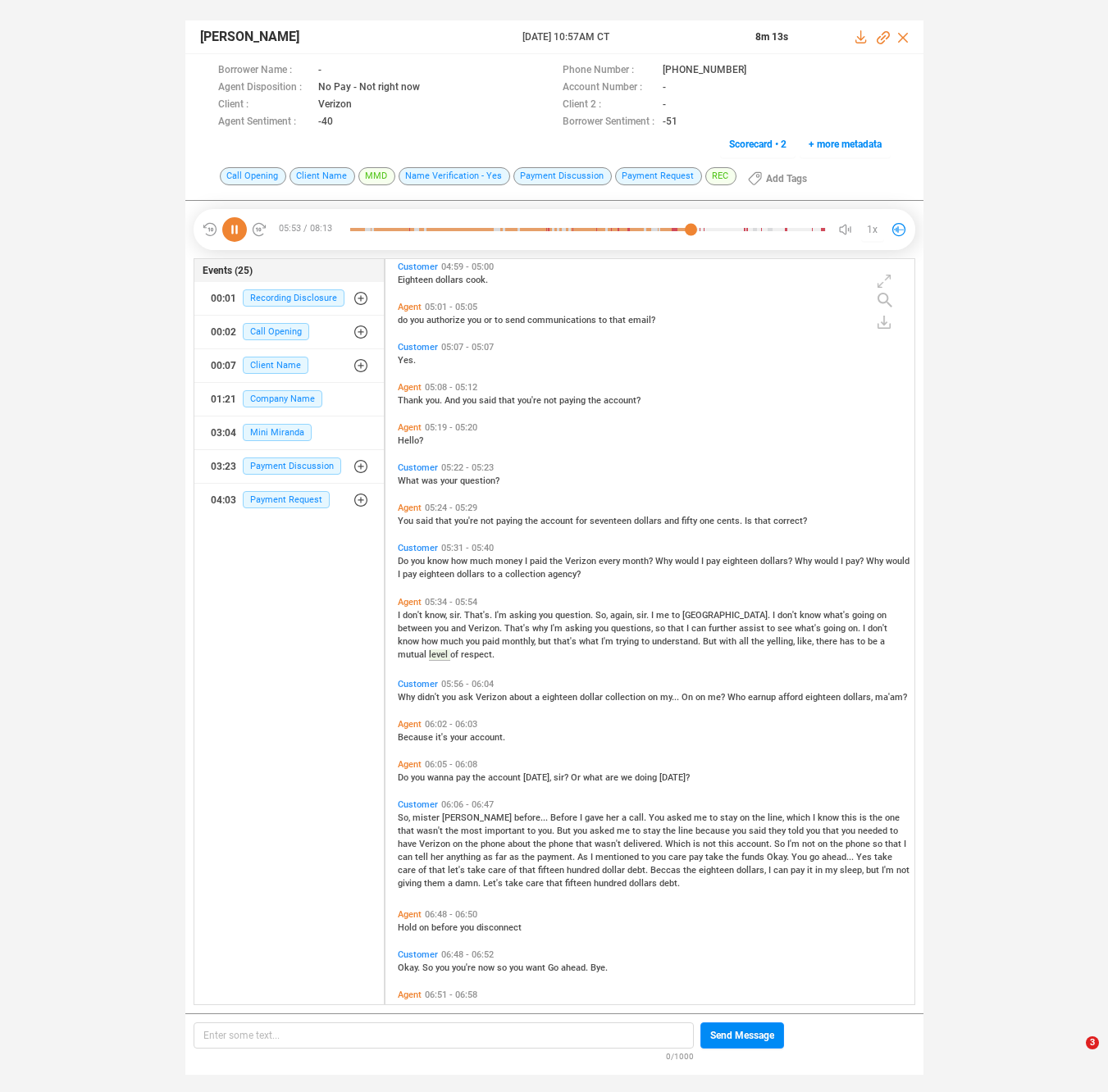
click at [406, 694] on span "Why" at bounding box center [408, 697] width 20 height 11
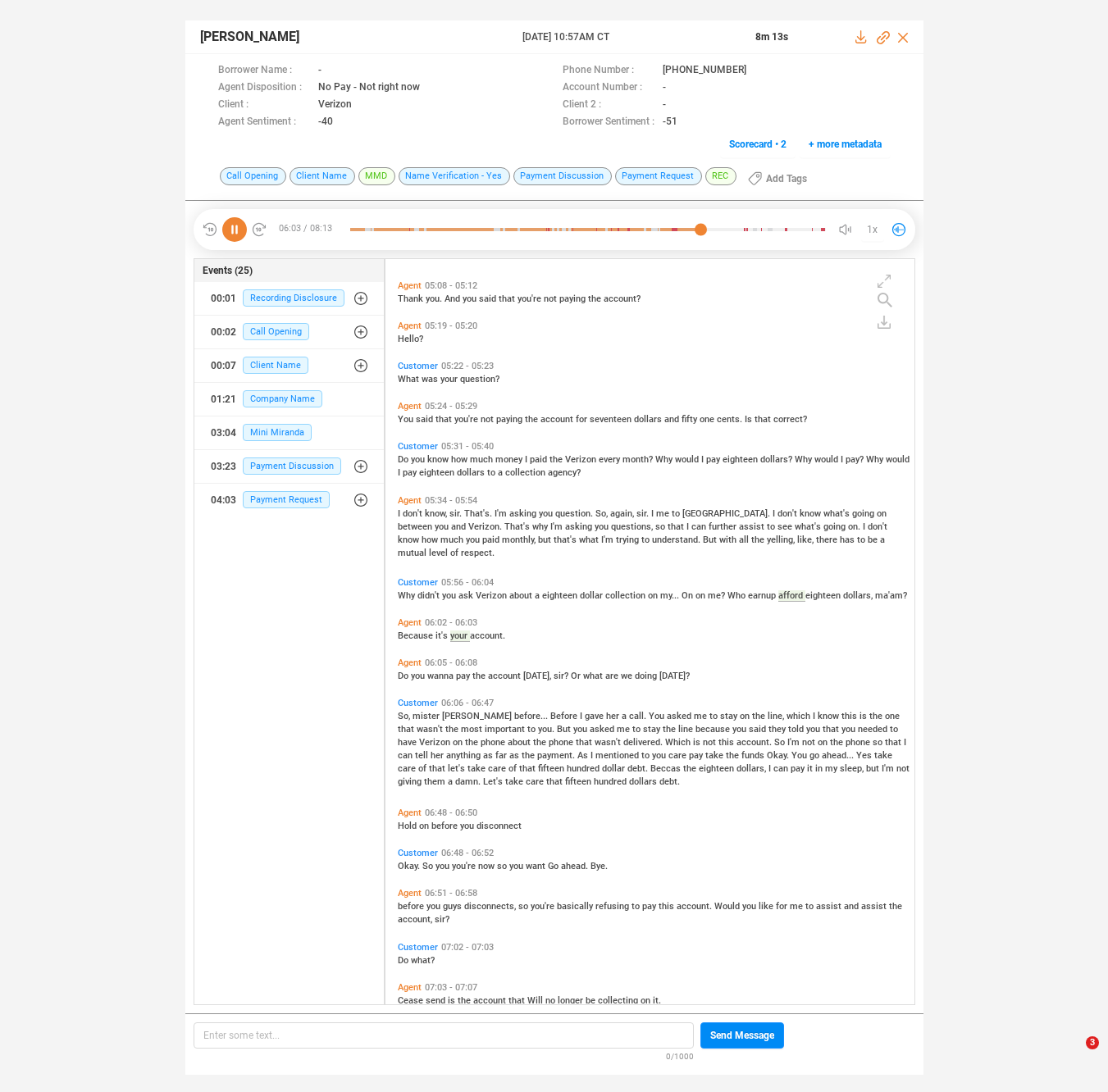
click at [406, 676] on span "Do" at bounding box center [404, 675] width 13 height 11
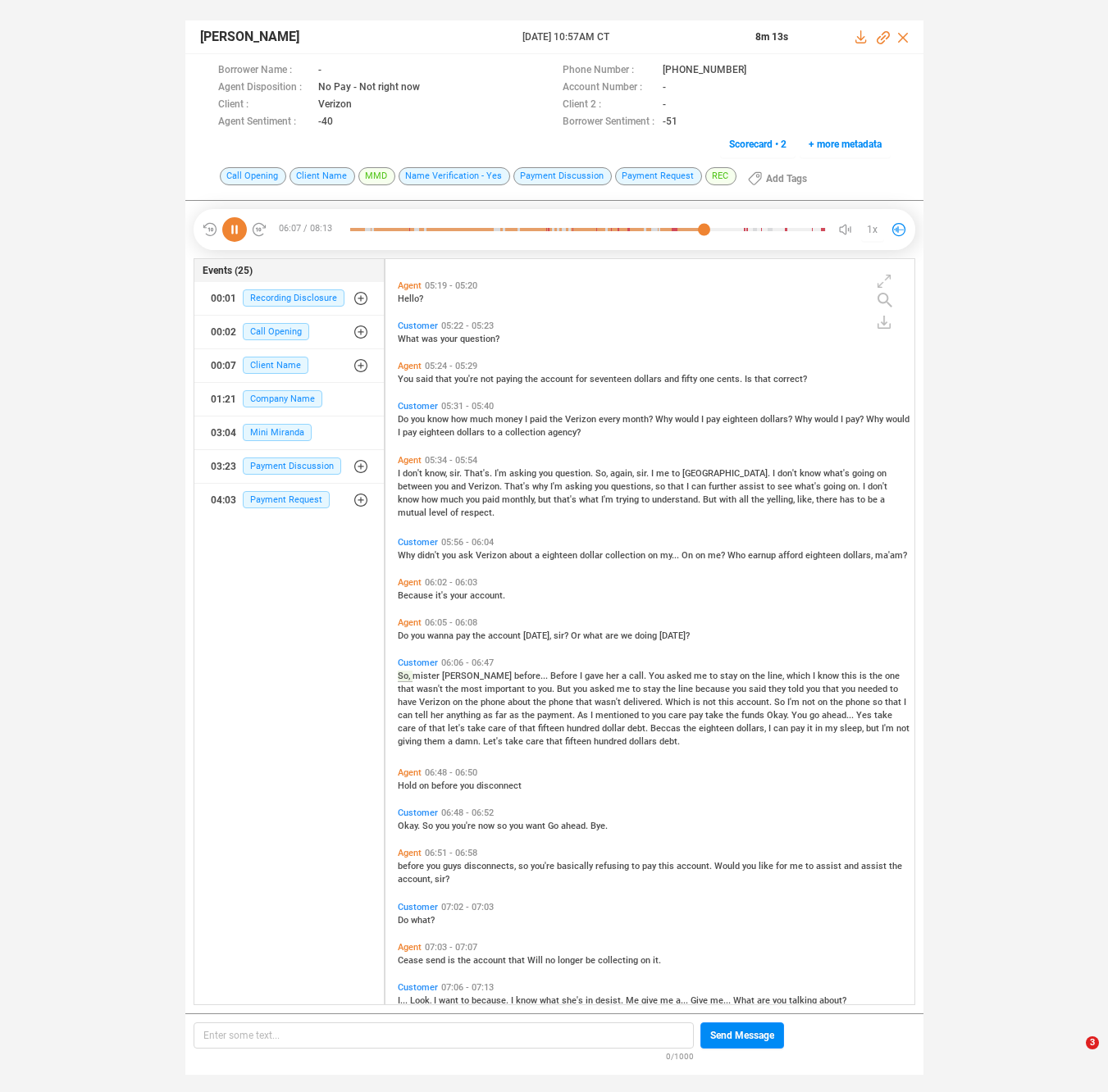
scroll to position [2241, 0]
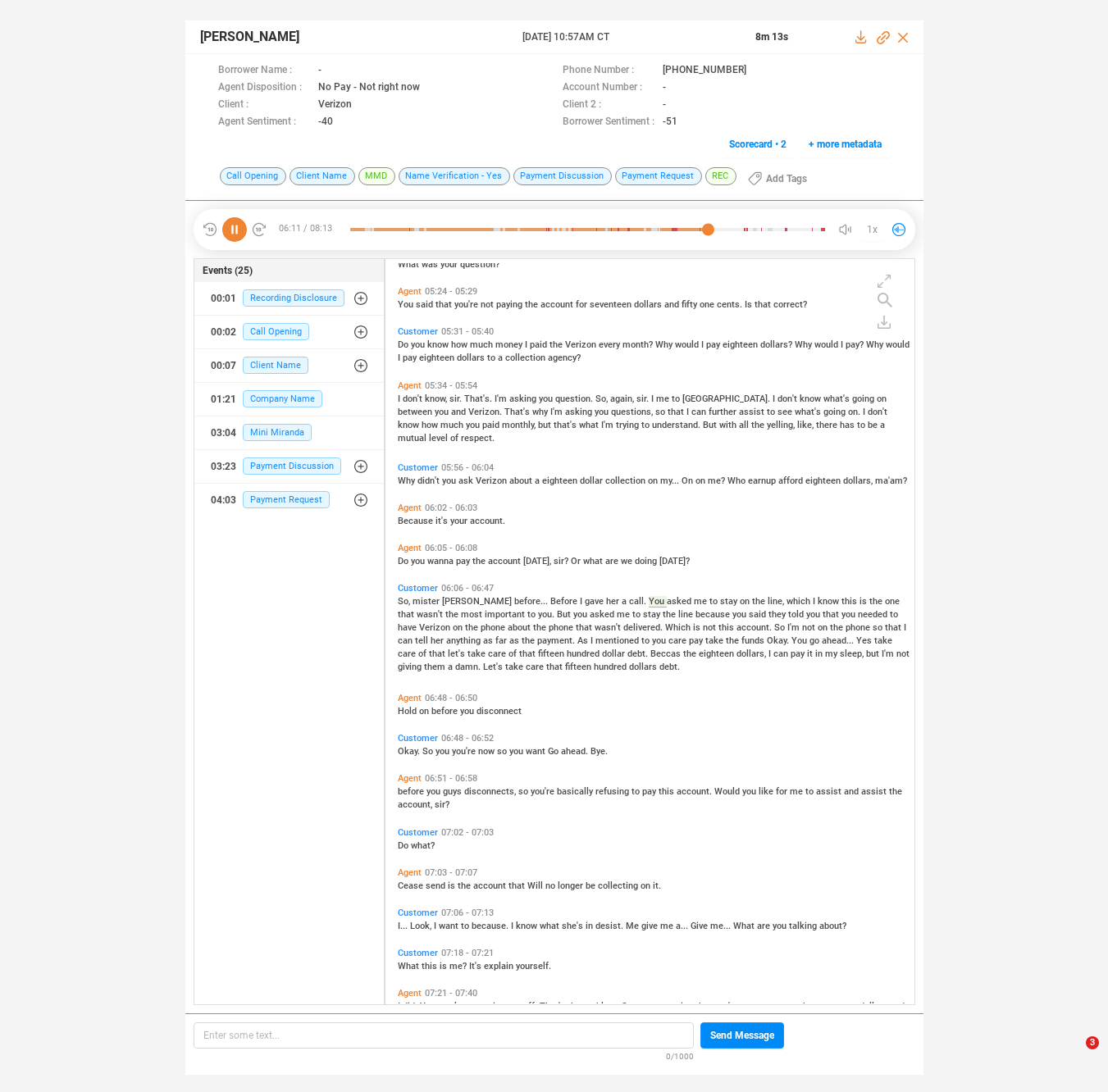
click at [399, 707] on span "Hold" at bounding box center [409, 711] width 22 height 11
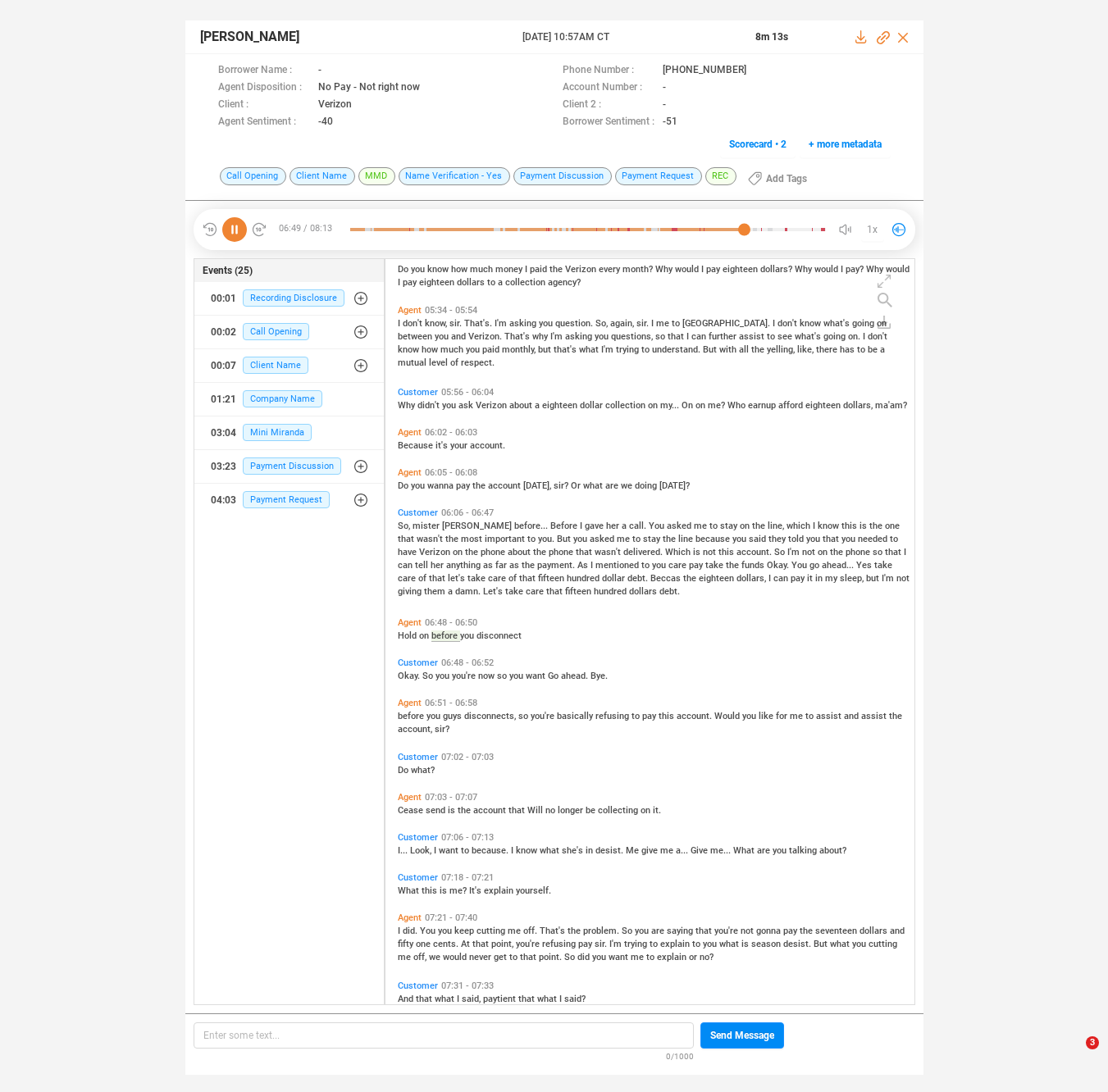
scroll to position [2357, 0]
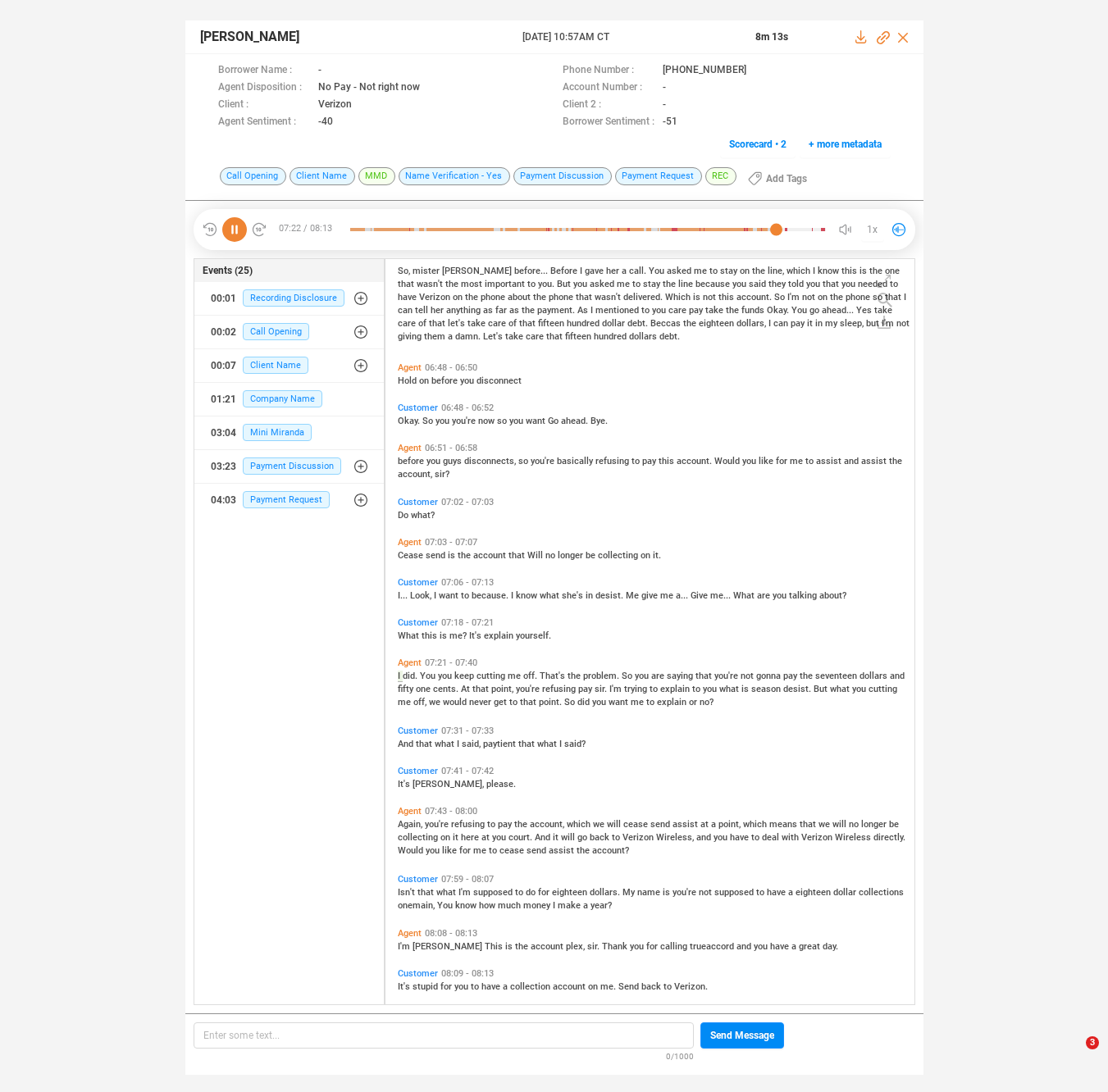
scroll to position [2585, 0]
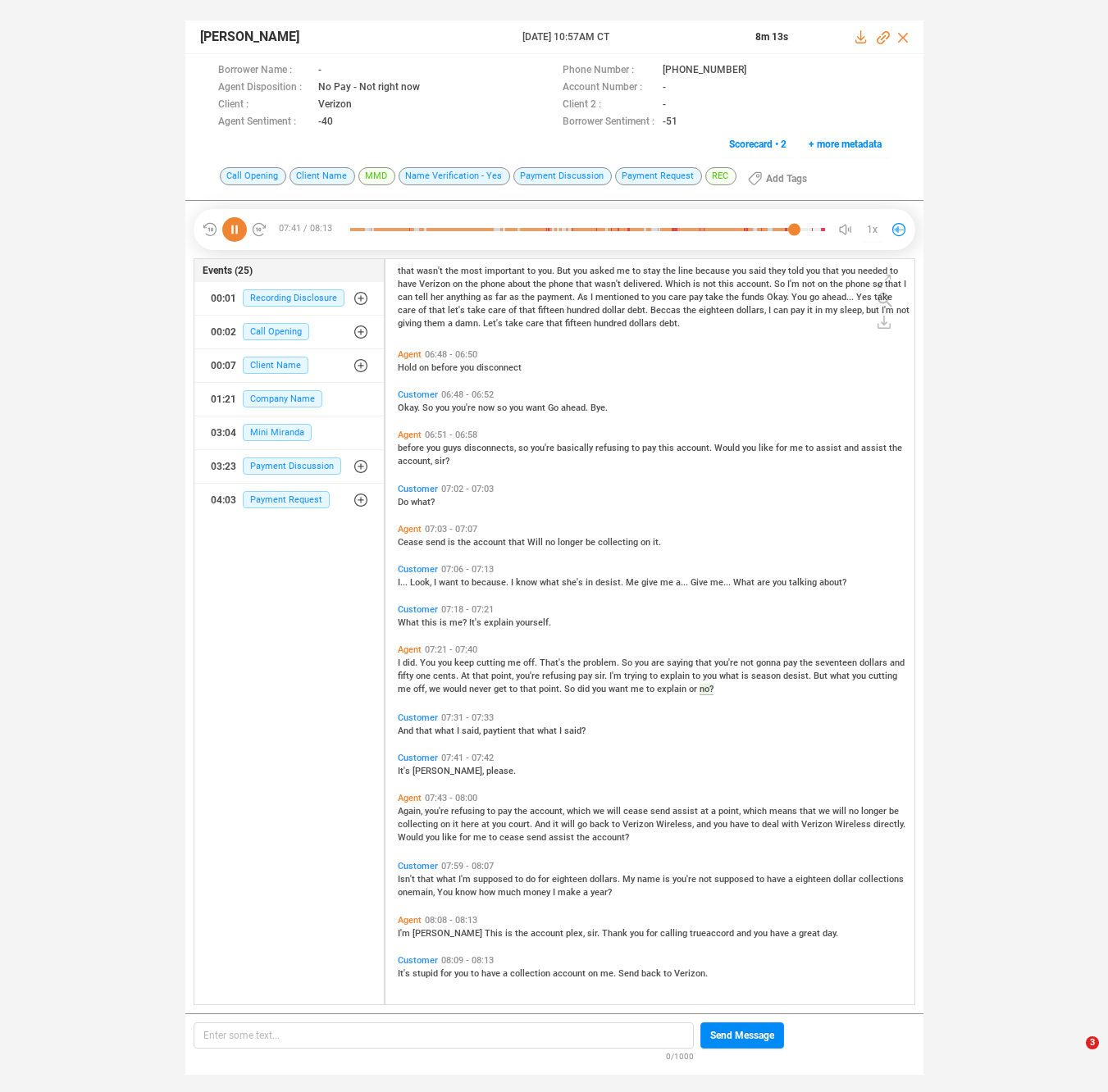
click at [406, 728] on span "And" at bounding box center [407, 731] width 18 height 11
click at [429, 812] on span "you're" at bounding box center [438, 811] width 26 height 11
click at [431, 86] on icon at bounding box center [431, 87] width 8 height 10
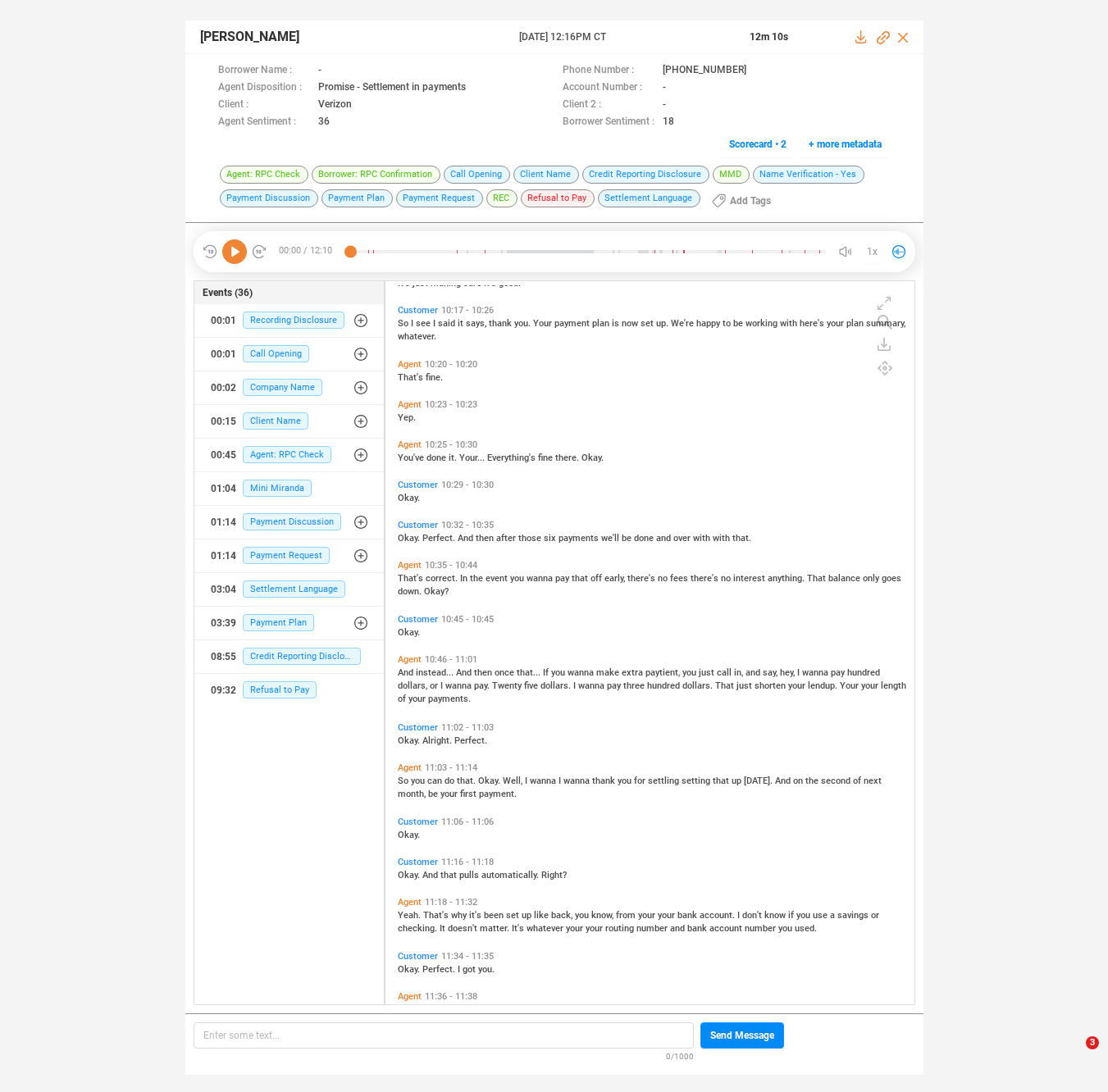
scroll to position [2773, 0]
click at [623, 674] on span "extra" at bounding box center [634, 671] width 24 height 11
click at [600, 780] on span "thank" at bounding box center [605, 779] width 26 height 11
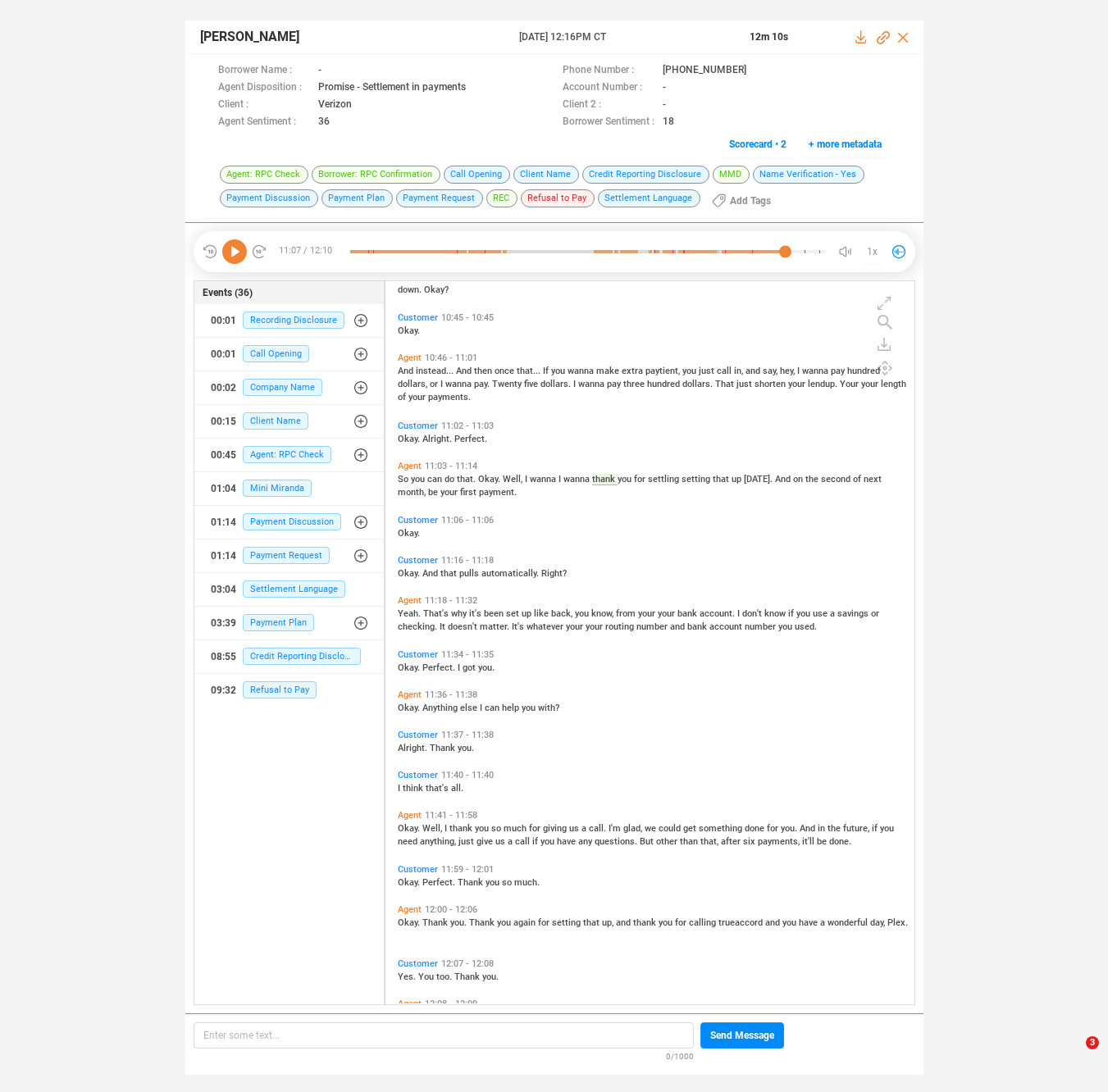
scroll to position [3078, 0]
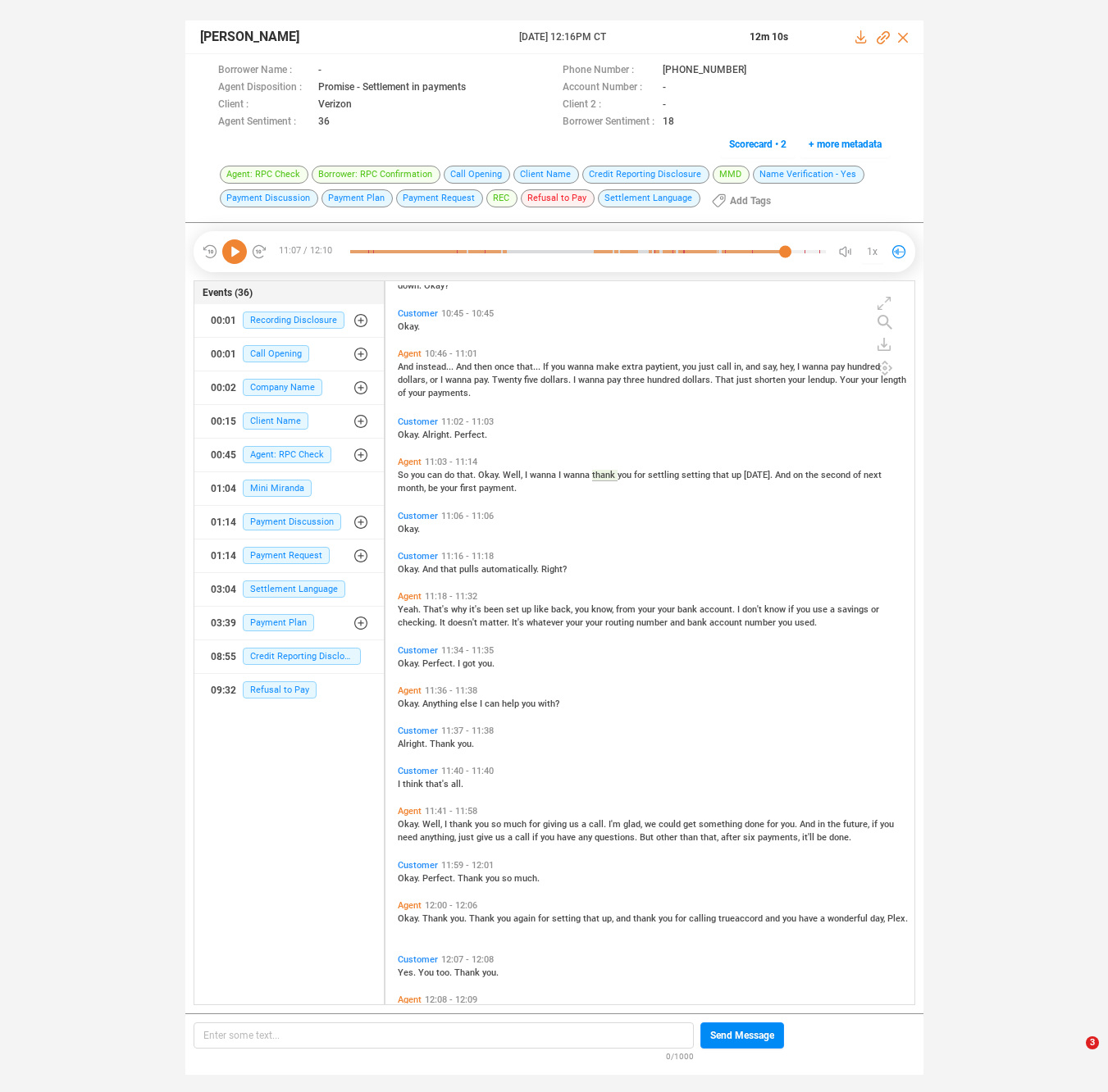
click at [563, 611] on span "back," at bounding box center [562, 609] width 24 height 11
click at [554, 819] on span "giving" at bounding box center [555, 824] width 26 height 11
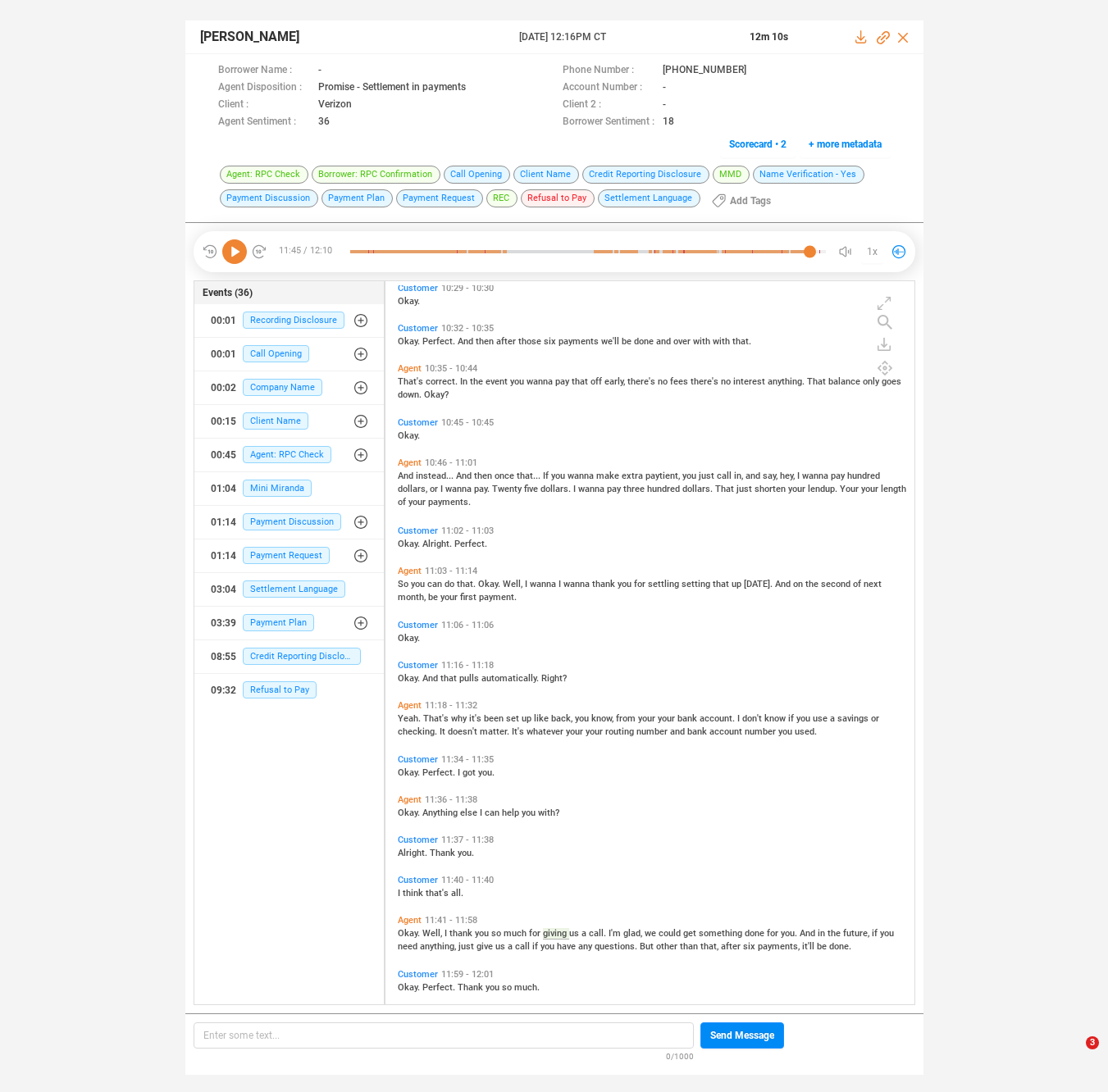
scroll to position [2953, 0]
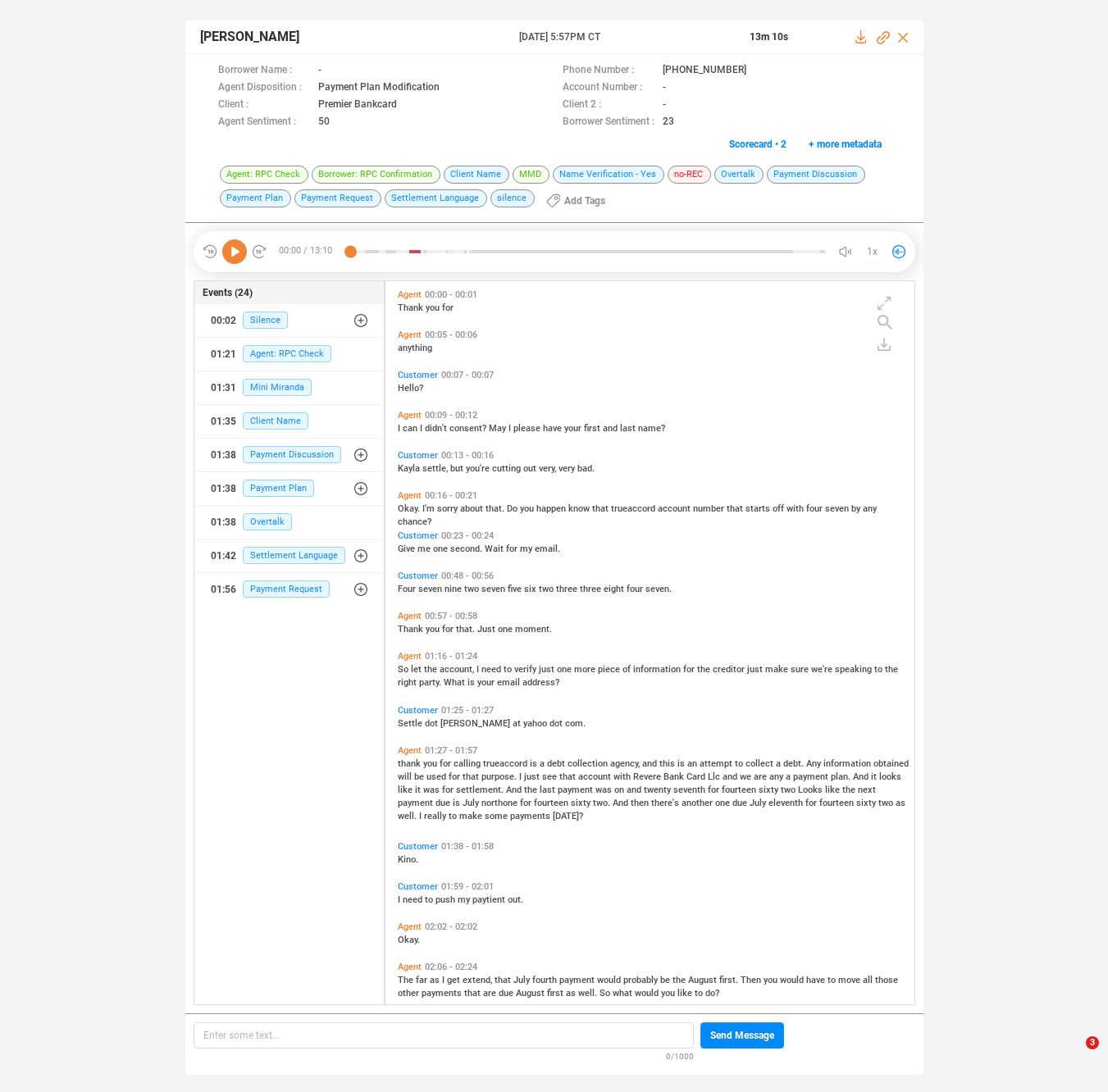
scroll to position [720, 521]
click at [427, 760] on span "you" at bounding box center [431, 763] width 17 height 11
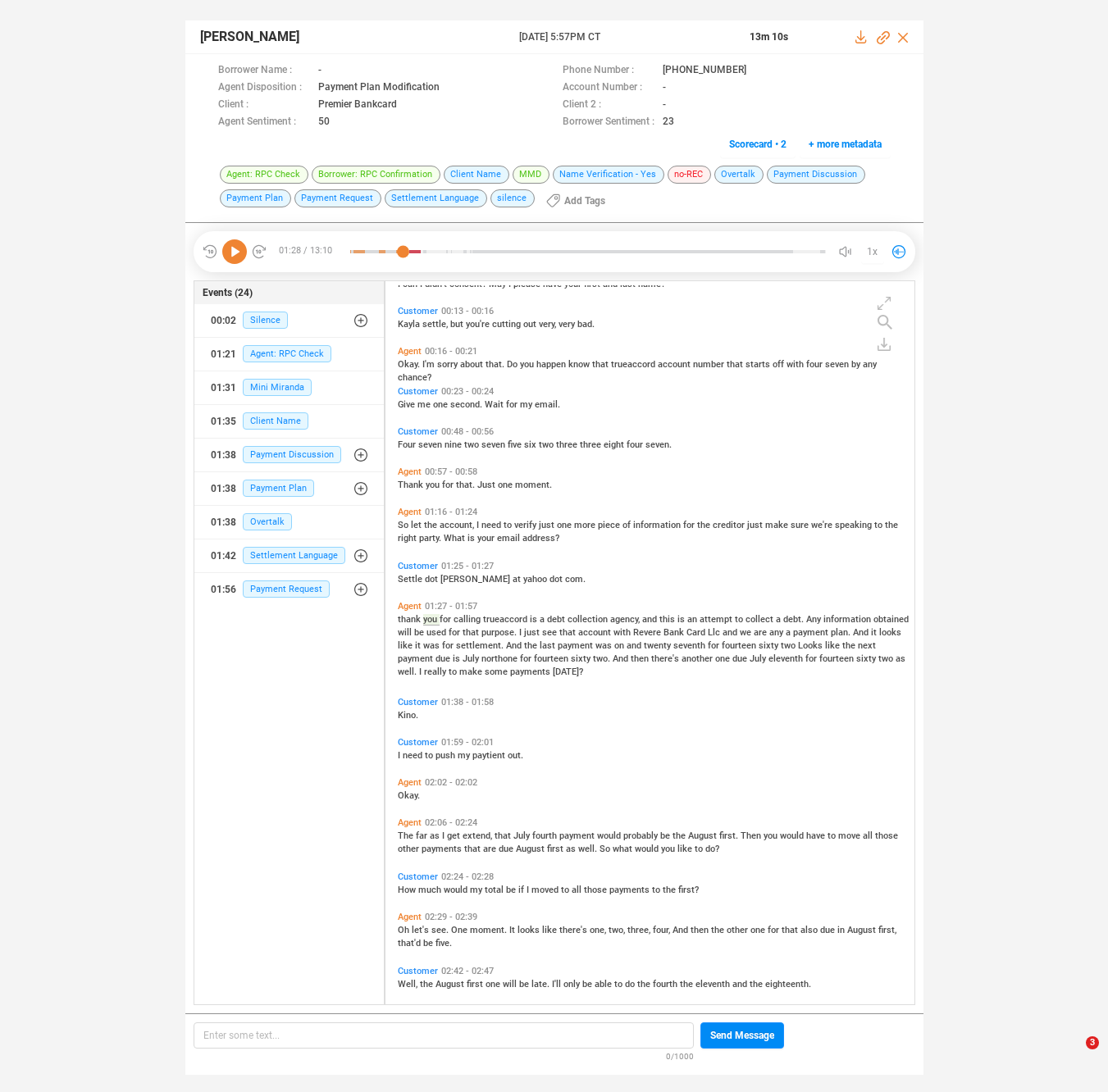
click at [224, 246] on icon at bounding box center [234, 251] width 25 height 25
click at [566, 630] on span "that" at bounding box center [568, 632] width 19 height 11
click at [540, 643] on span "last" at bounding box center [549, 645] width 18 height 11
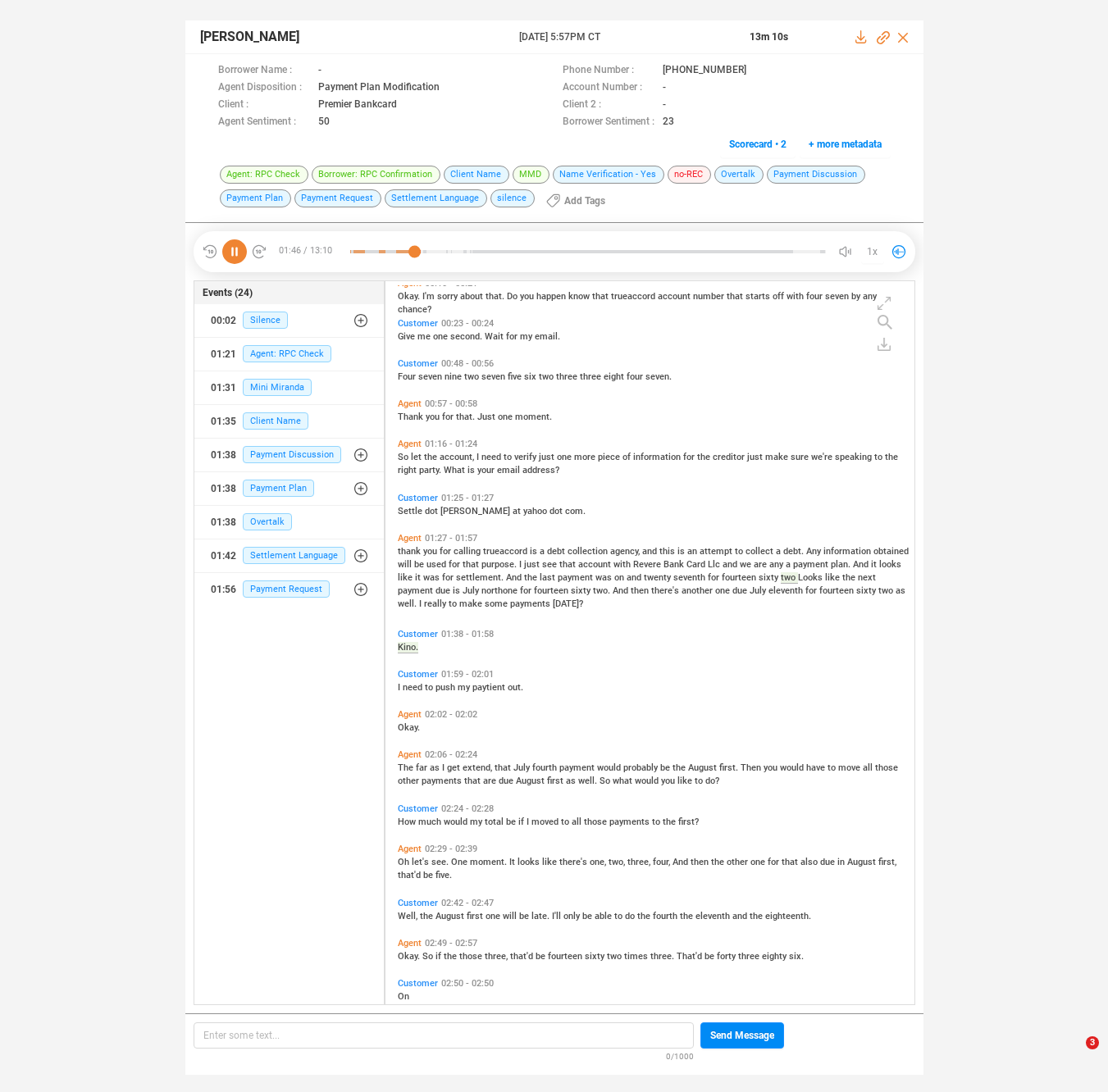
click at [537, 763] on span "fourth" at bounding box center [545, 767] width 27 height 11
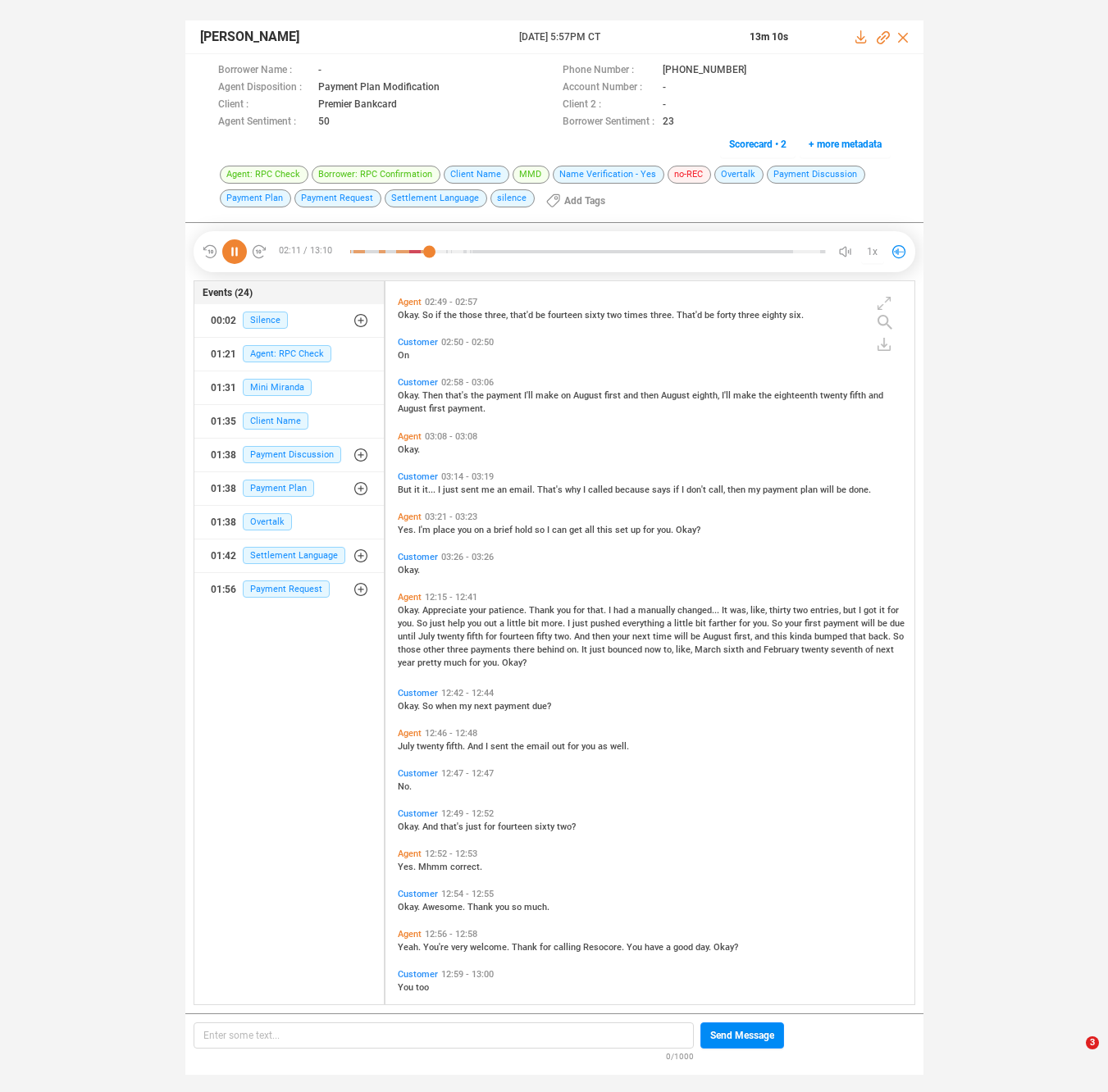
scroll to position [908, 0]
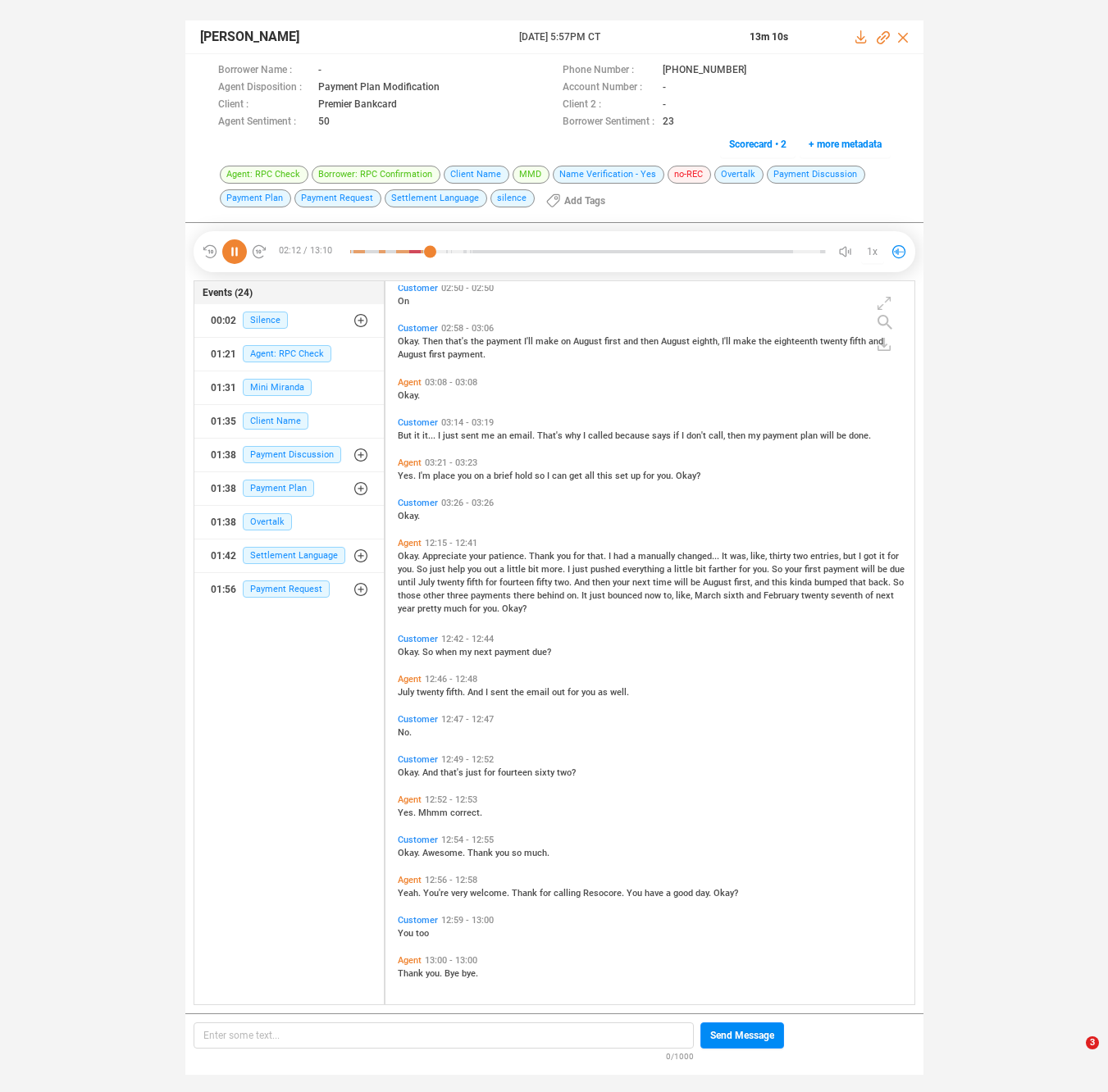
click at [590, 568] on span "pushed" at bounding box center [606, 569] width 32 height 11
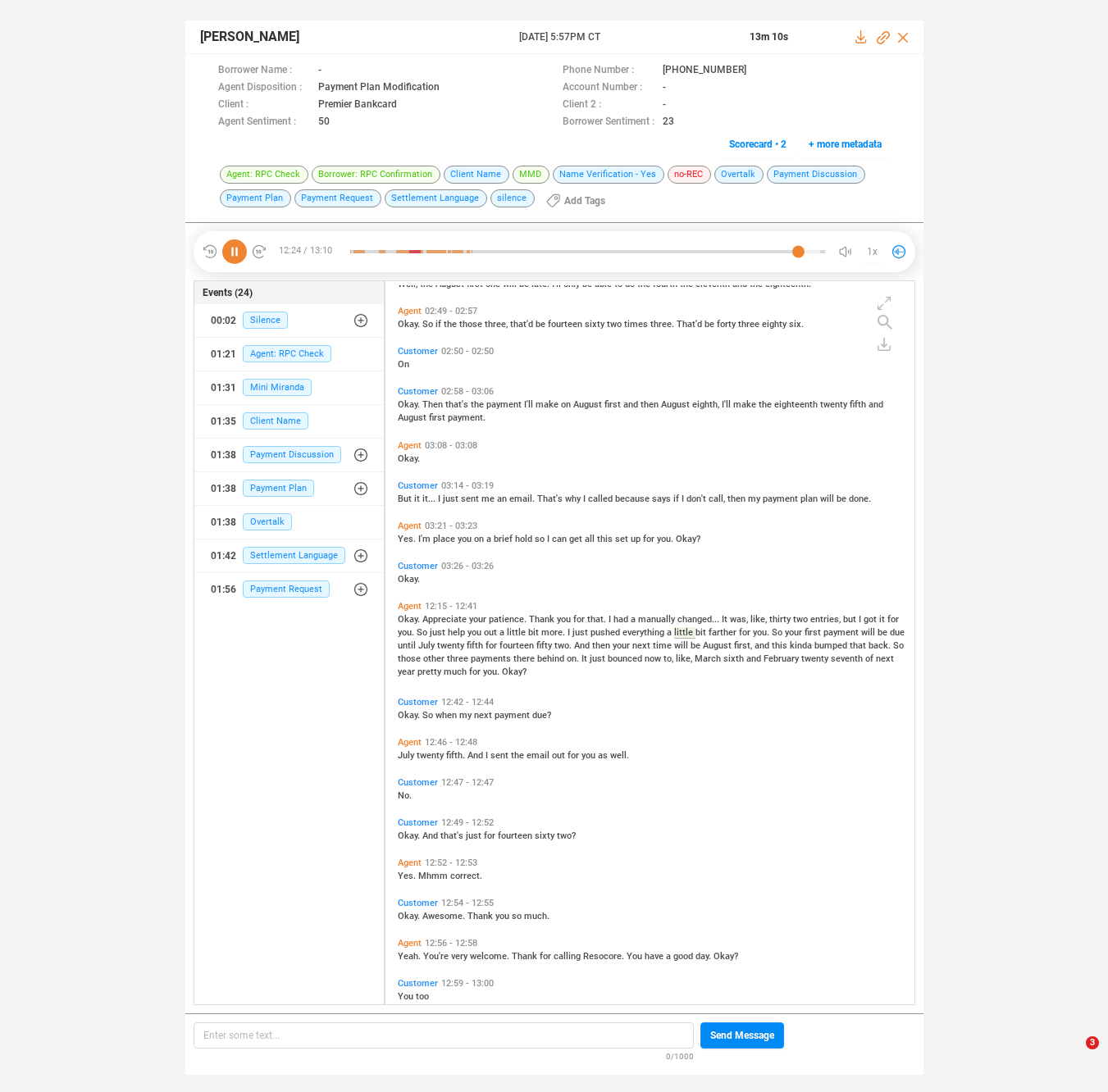
click at [541, 657] on span "behind" at bounding box center [552, 658] width 30 height 11
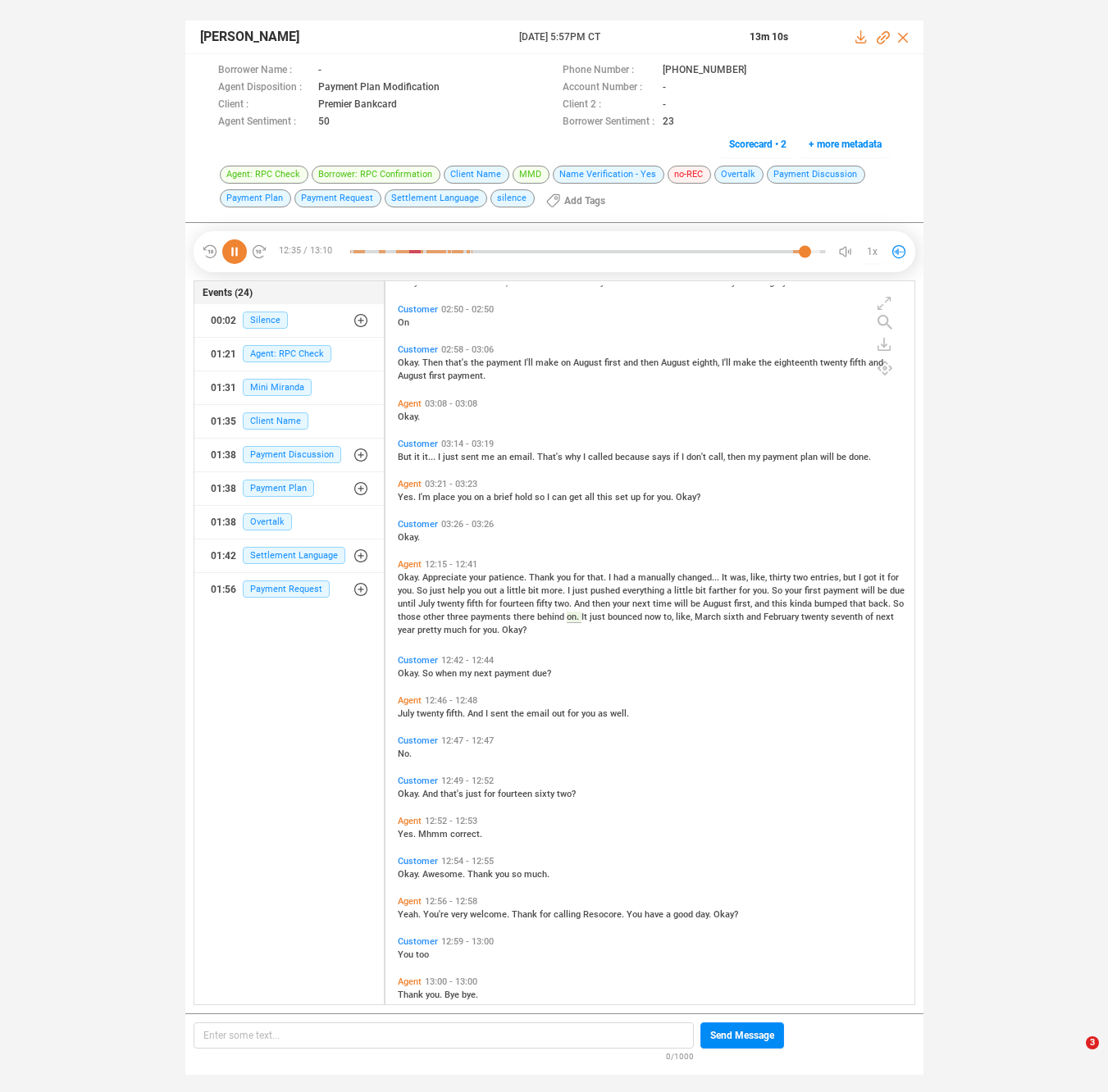
scroll to position [908, 0]
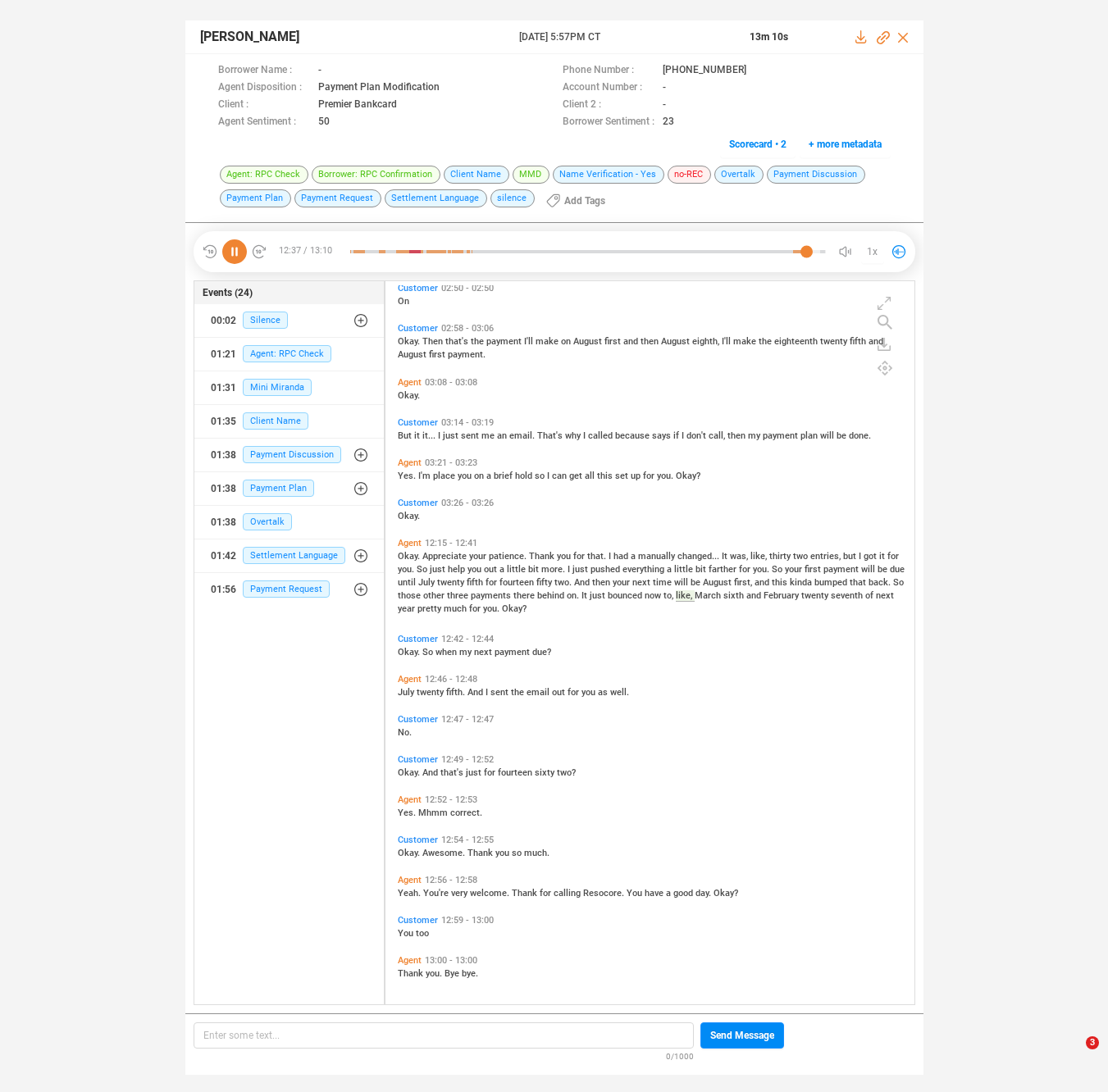
click at [480, 898] on div "Agent 12:56 - 12:58 Yeah. You're very welcome. Thank for calling Resocore. You …" at bounding box center [654, 886] width 521 height 32
click at [412, 687] on span "July" at bounding box center [407, 692] width 19 height 11
click at [407, 812] on span "Yes." at bounding box center [408, 813] width 21 height 11
click at [399, 893] on span "Yeah." at bounding box center [411, 893] width 26 height 11
click at [472, 693] on span "And" at bounding box center [476, 692] width 18 height 11
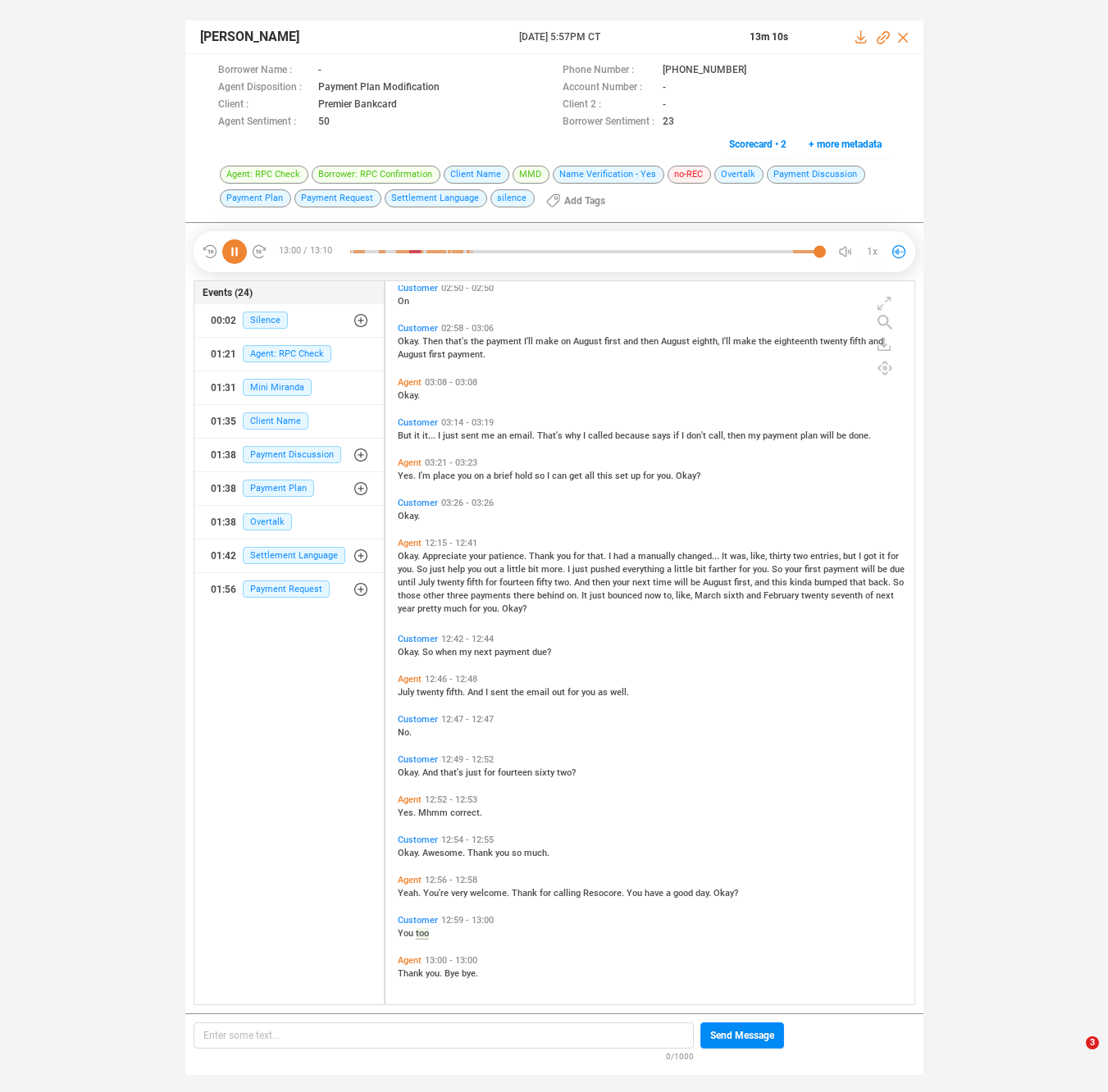
click at [236, 244] on icon at bounding box center [234, 251] width 25 height 25
click at [441, 472] on span "place" at bounding box center [445, 475] width 25 height 11
click at [458, 566] on span "help" at bounding box center [457, 569] width 20 height 11
click at [448, 588] on div "Okay. Appreciate your patience. Thank you for that. I had a manually changed...…" at bounding box center [654, 581] width 512 height 65
click at [447, 600] on span "three" at bounding box center [458, 595] width 24 height 11
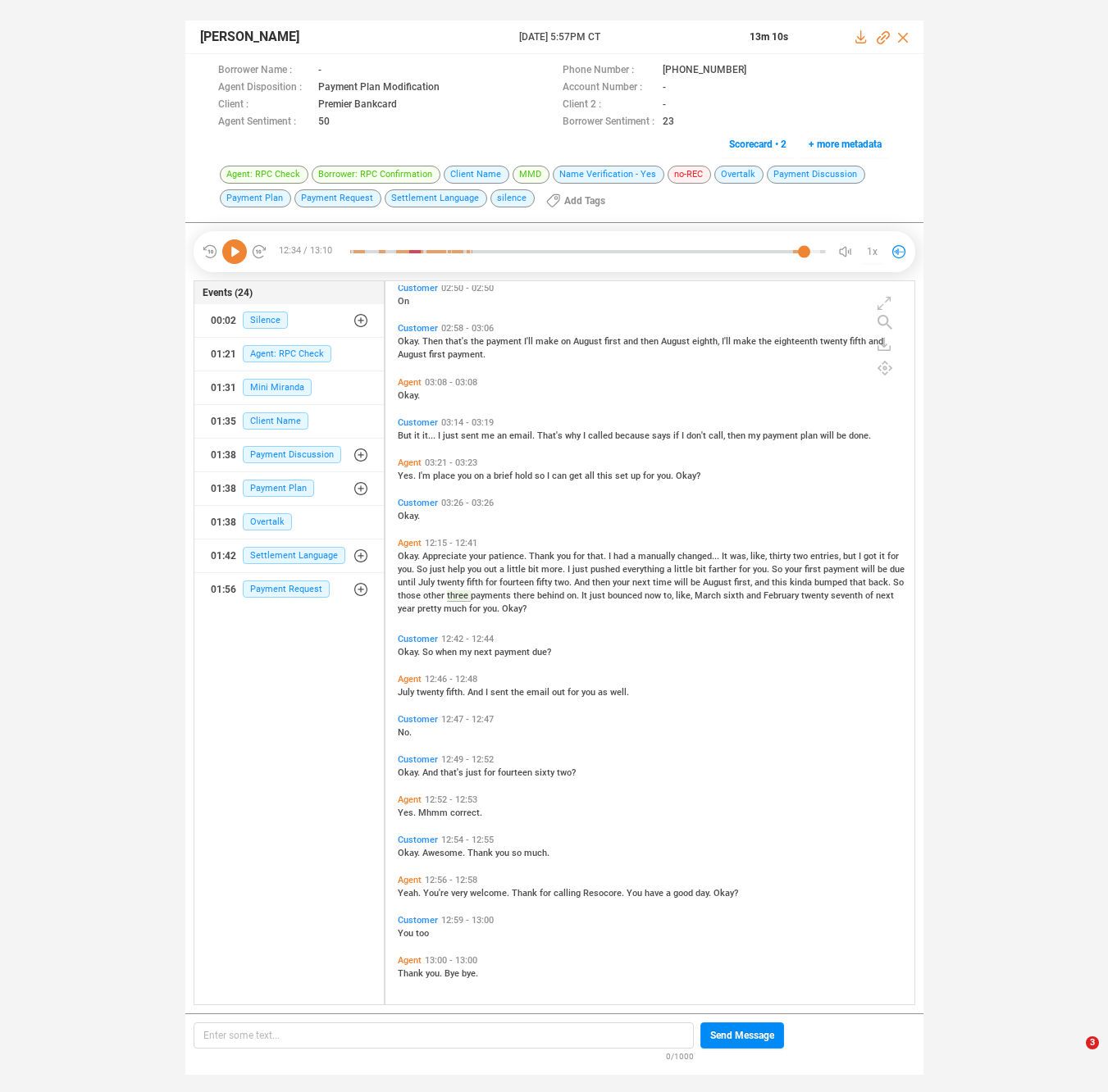
click at [433, 617] on div "Agent 12:15 - 12:41 Okay. Appreciate your patience. Thank you for that. I had a…" at bounding box center [654, 575] width 521 height 84
click at [419, 606] on span "pretty" at bounding box center [430, 608] width 26 height 11
click at [406, 691] on span "July" at bounding box center [407, 692] width 19 height 11
click at [402, 772] on span "Okay." at bounding box center [410, 772] width 25 height 11
click at [126, 131] on div "[PERSON_NAME] [DATE] 5:57PM CT 13m 10s Borrower Name : - Phone Number : [PHONE_…" at bounding box center [554, 540] width 1108 height 1079
